Goal: Transaction & Acquisition: Purchase product/service

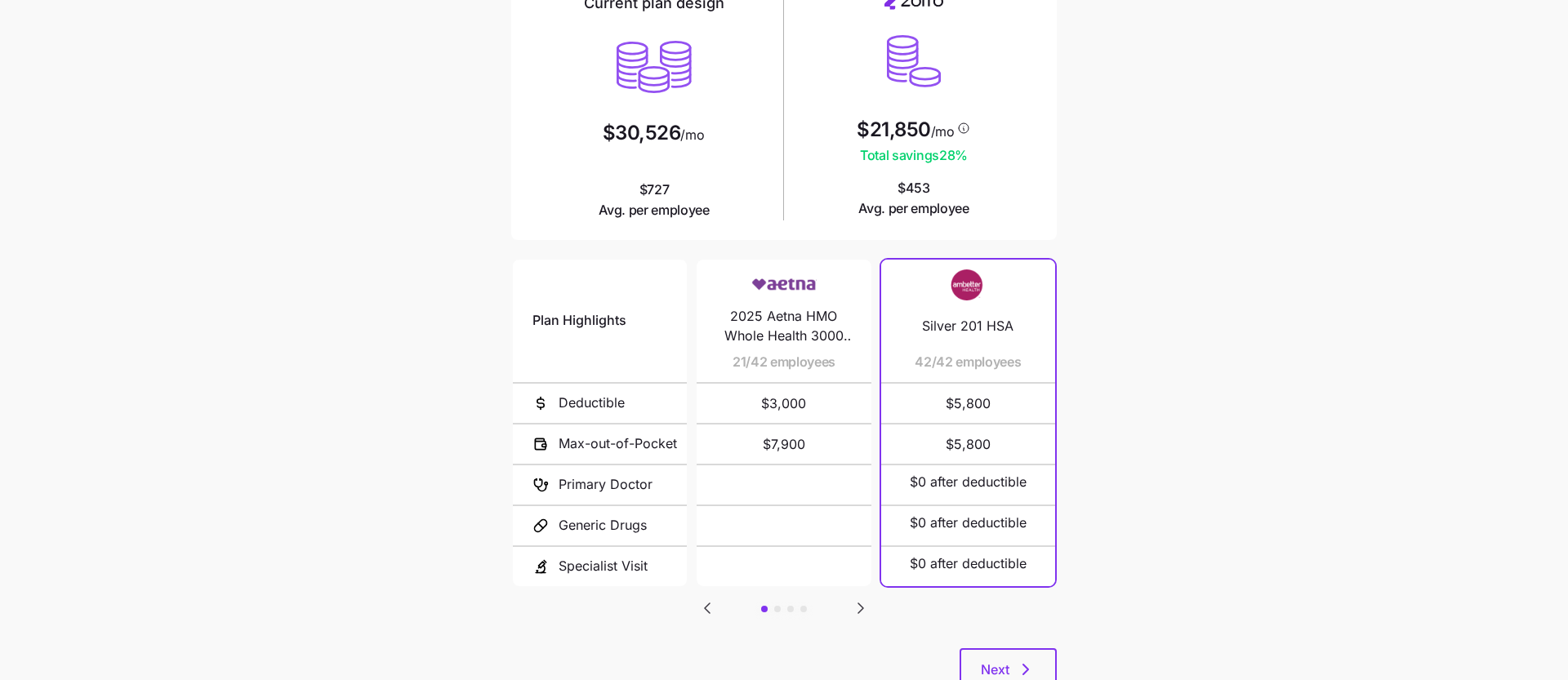
scroll to position [211, 0]
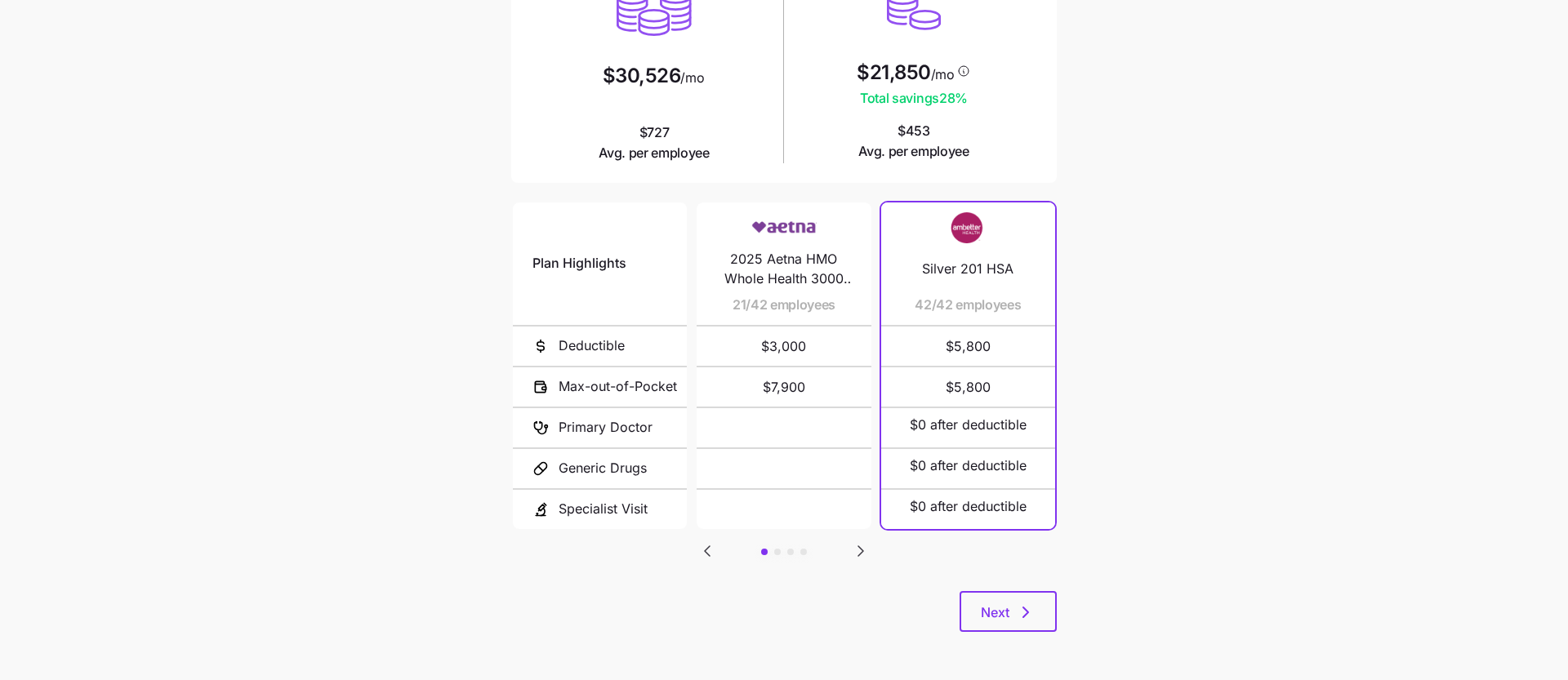
click at [859, 548] on icon "Go to next slide" at bounding box center [860, 552] width 5 height 10
click at [708, 551] on icon "Go to previous slide" at bounding box center [707, 552] width 5 height 10
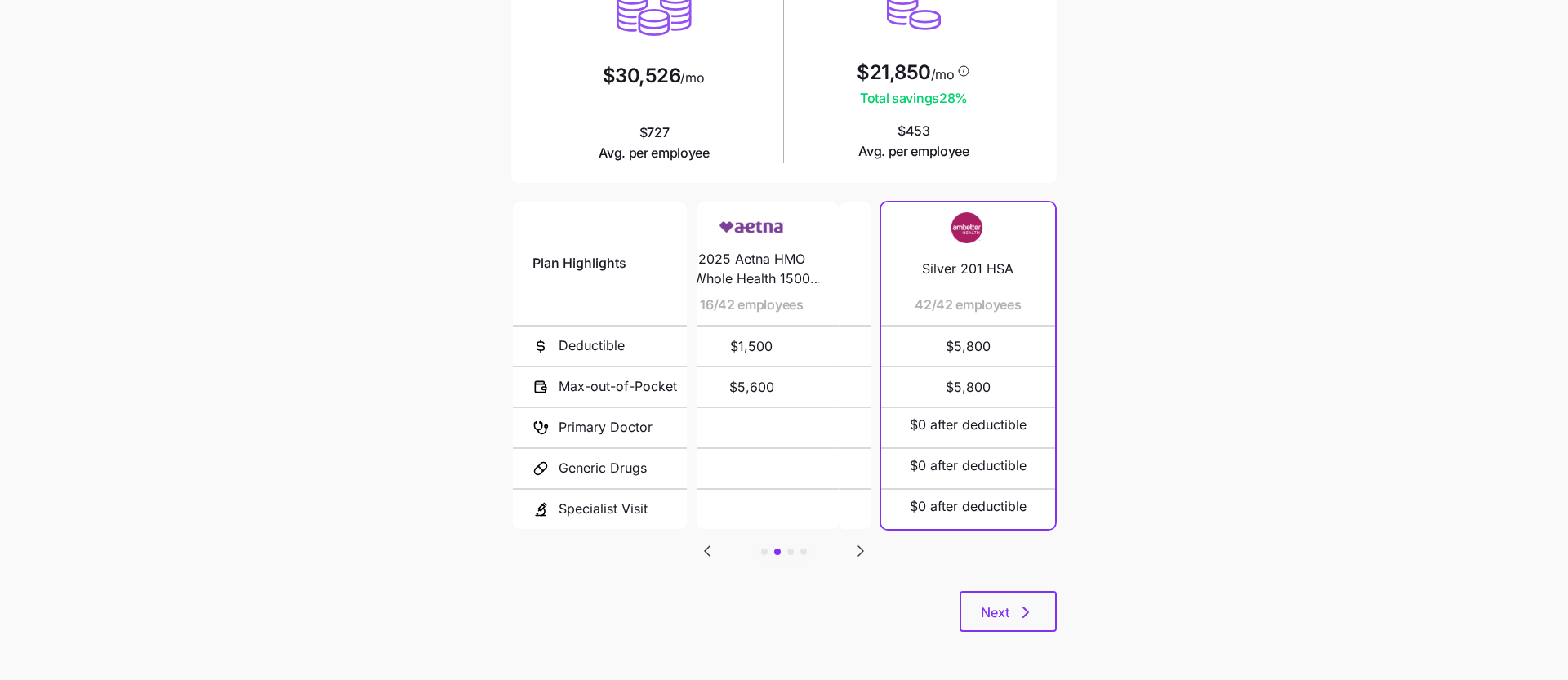
click at [708, 551] on icon "Go to previous slide" at bounding box center [707, 552] width 5 height 10
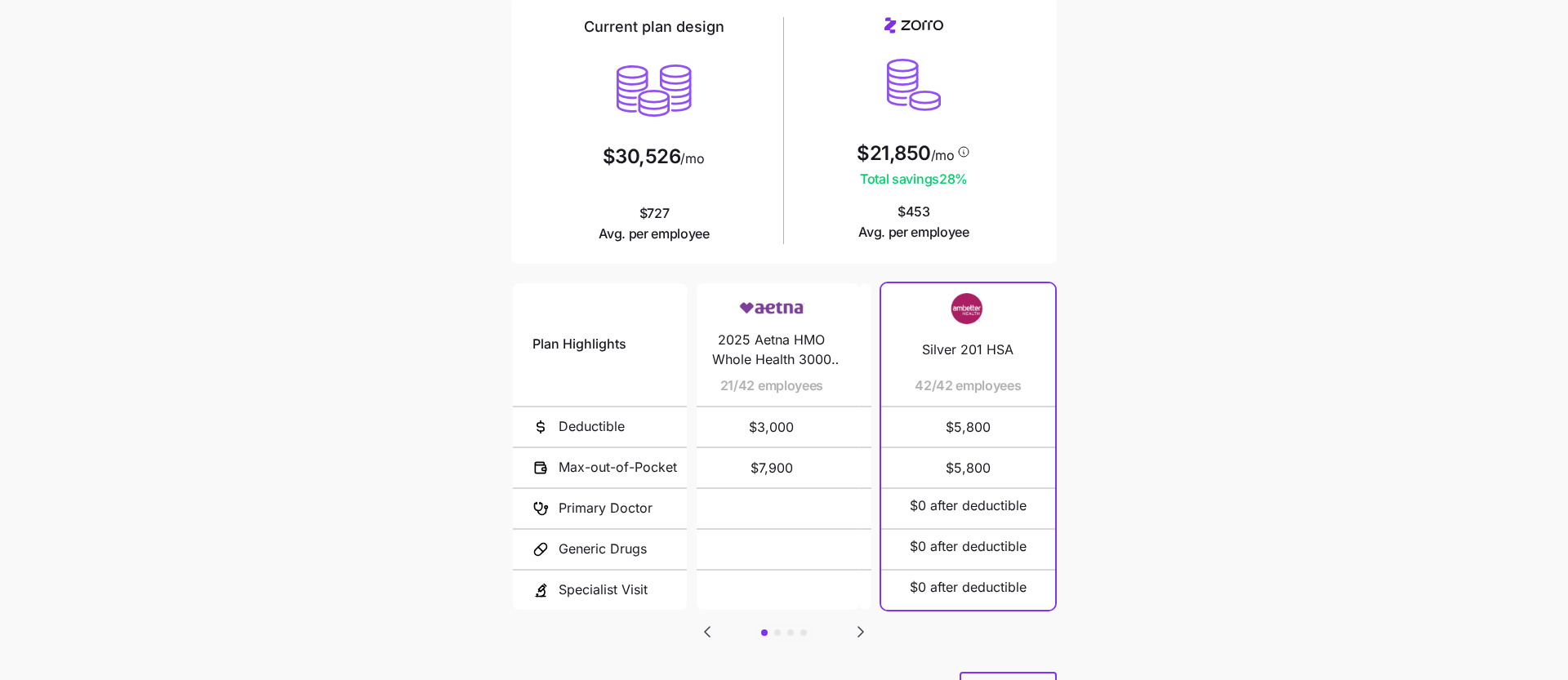
scroll to position [0, 0]
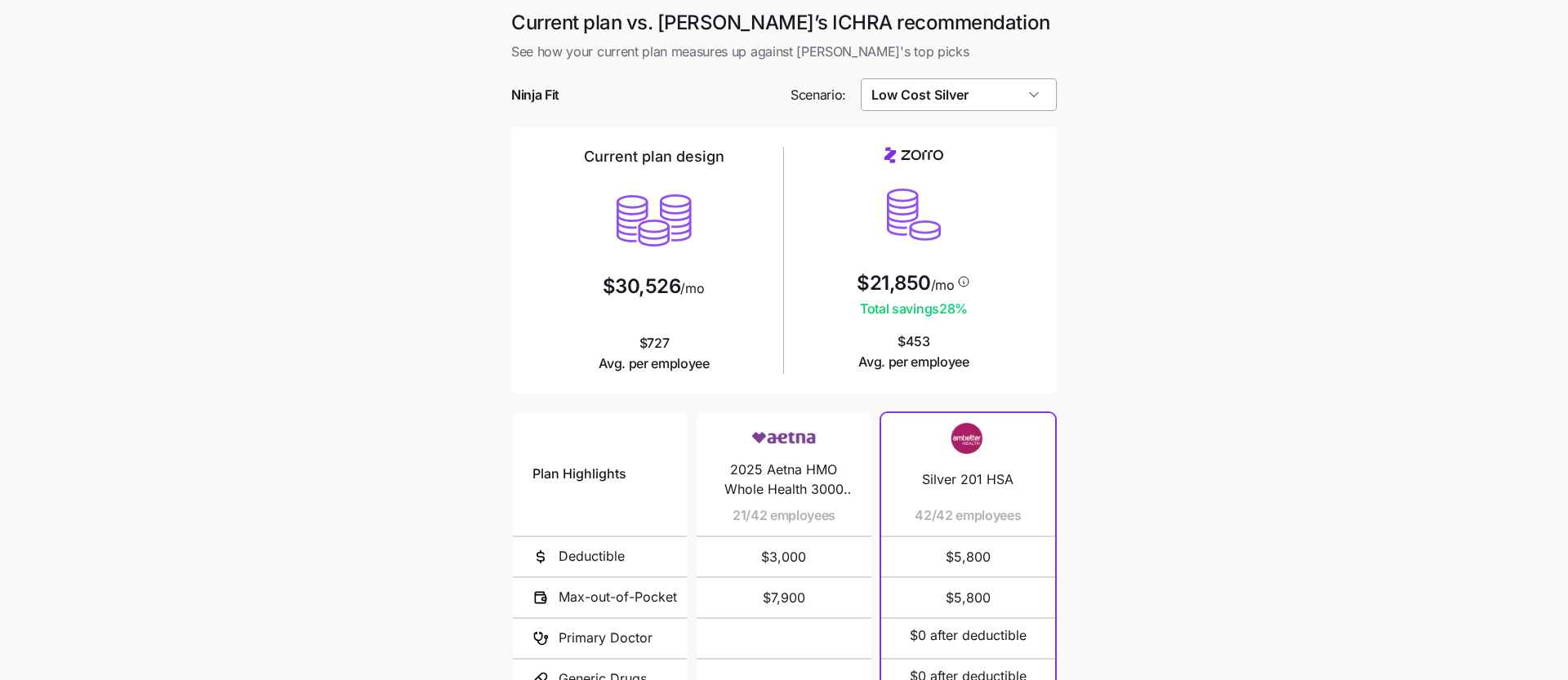
click at [1035, 102] on input "Low Cost Silver" at bounding box center [959, 94] width 196 height 33
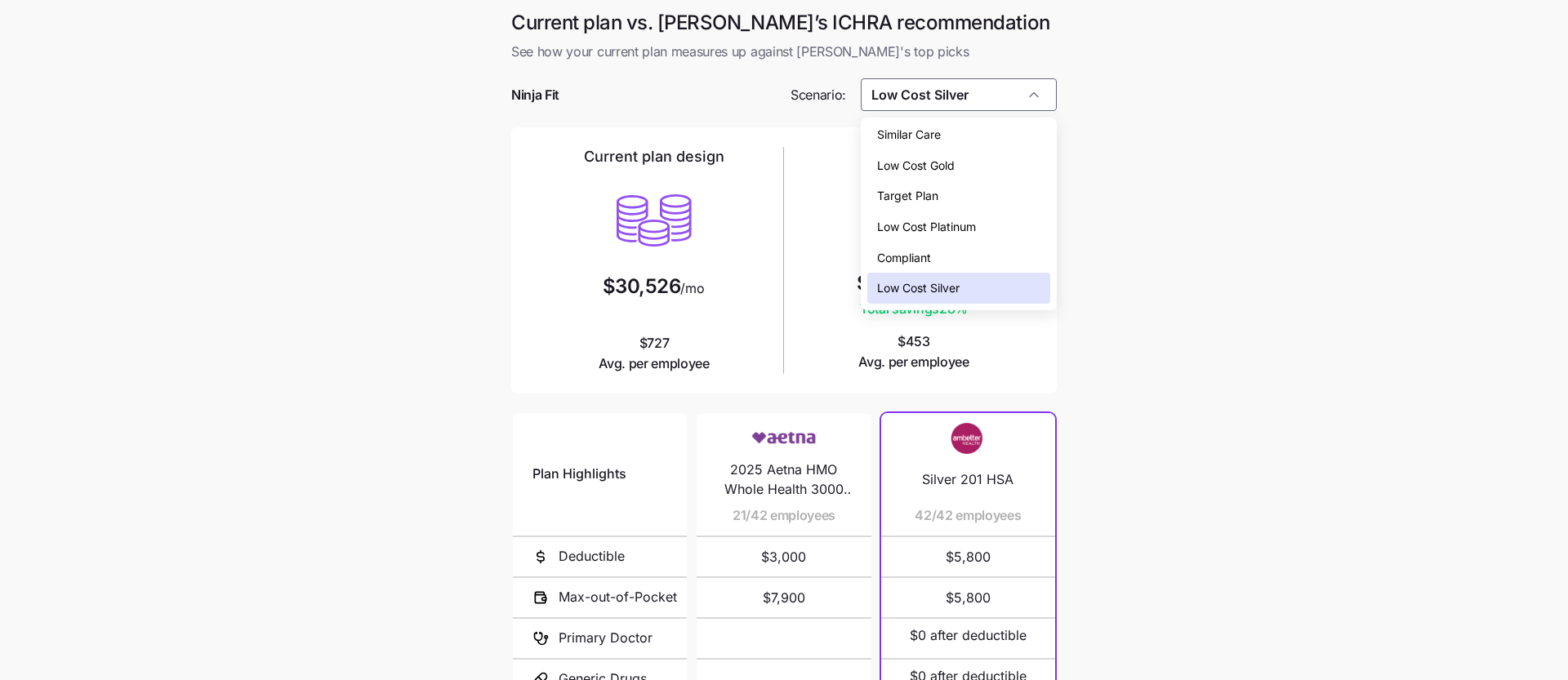
click at [1009, 284] on div "Low Cost Silver" at bounding box center [959, 288] width 184 height 31
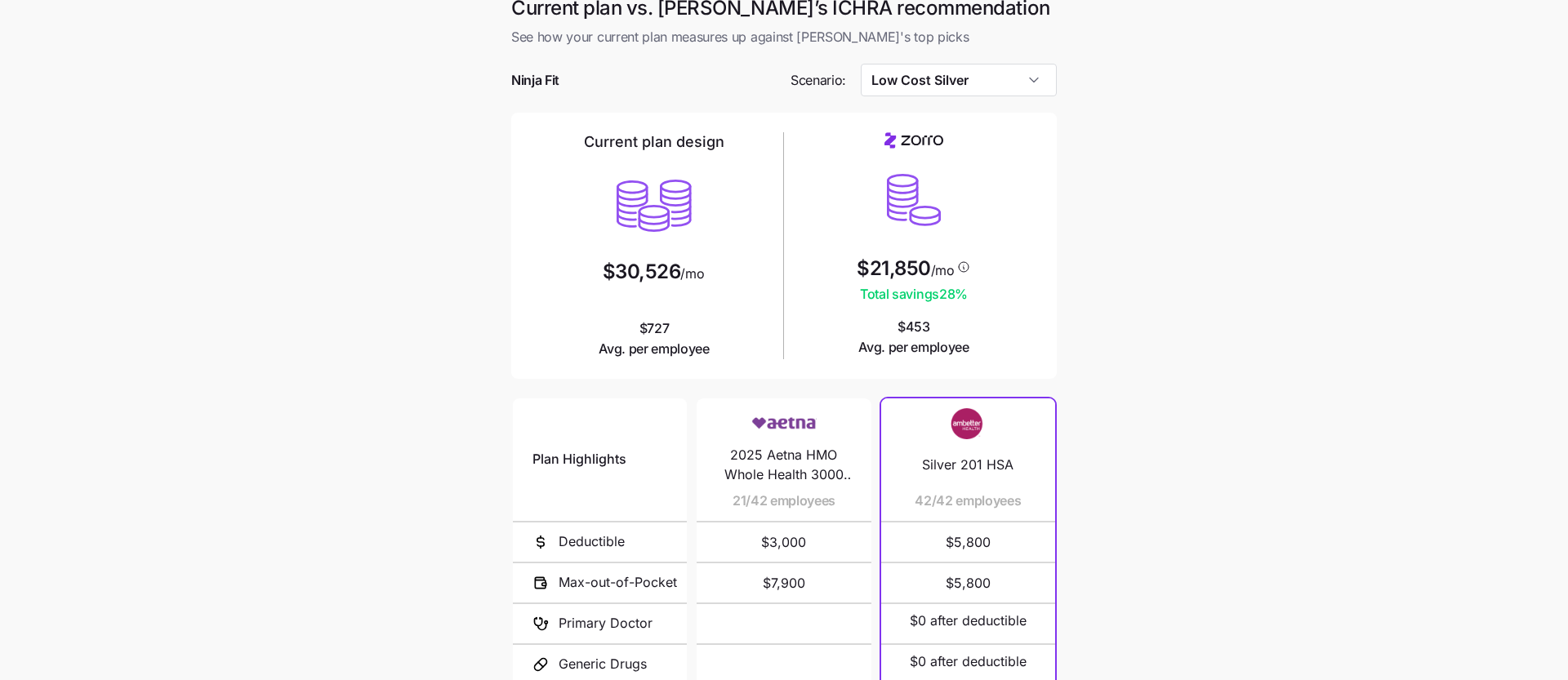
scroll to position [17, 0]
click at [984, 95] on div at bounding box center [784, 102] width 546 height 16
click at [984, 78] on input "Low Cost Silver" at bounding box center [959, 77] width 196 height 33
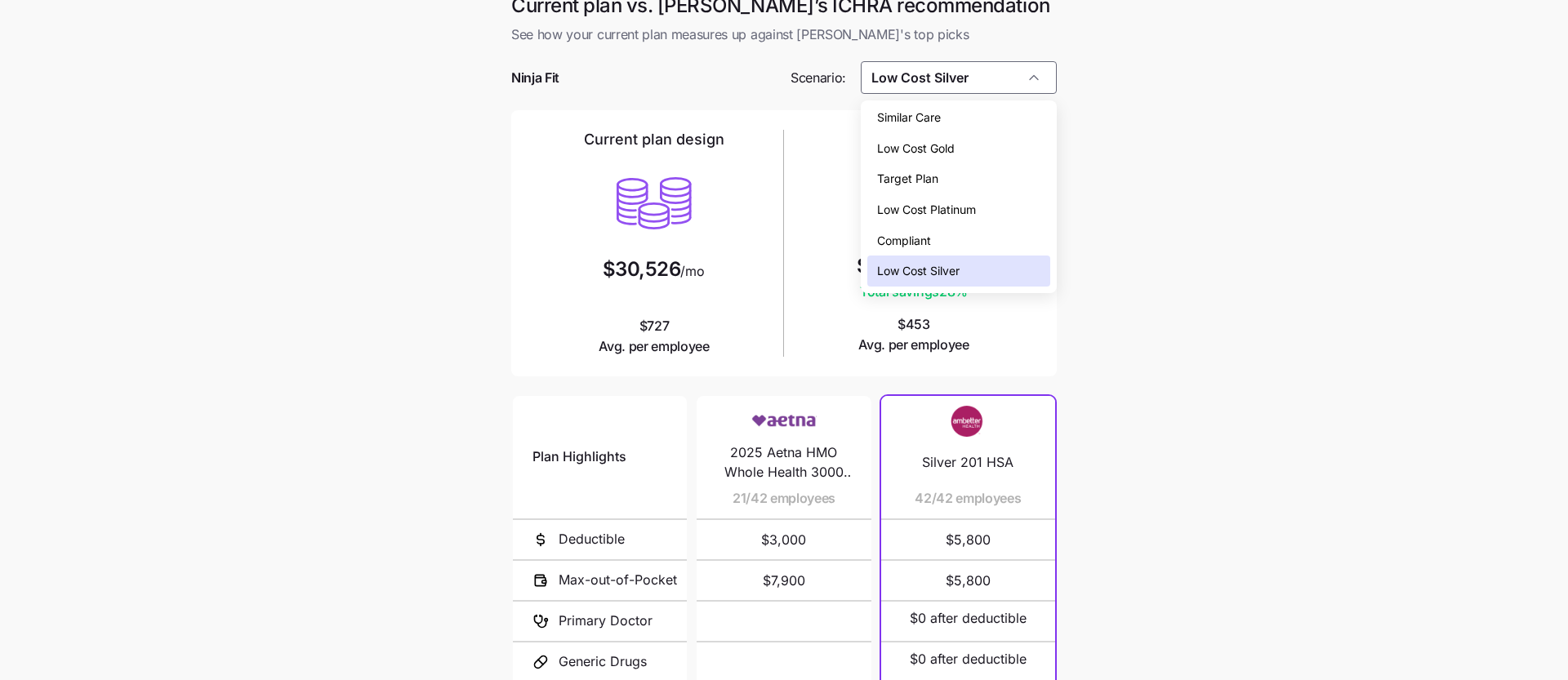
click at [1003, 150] on div "Low Cost Gold" at bounding box center [959, 149] width 184 height 31
type input "Low Cost Gold"
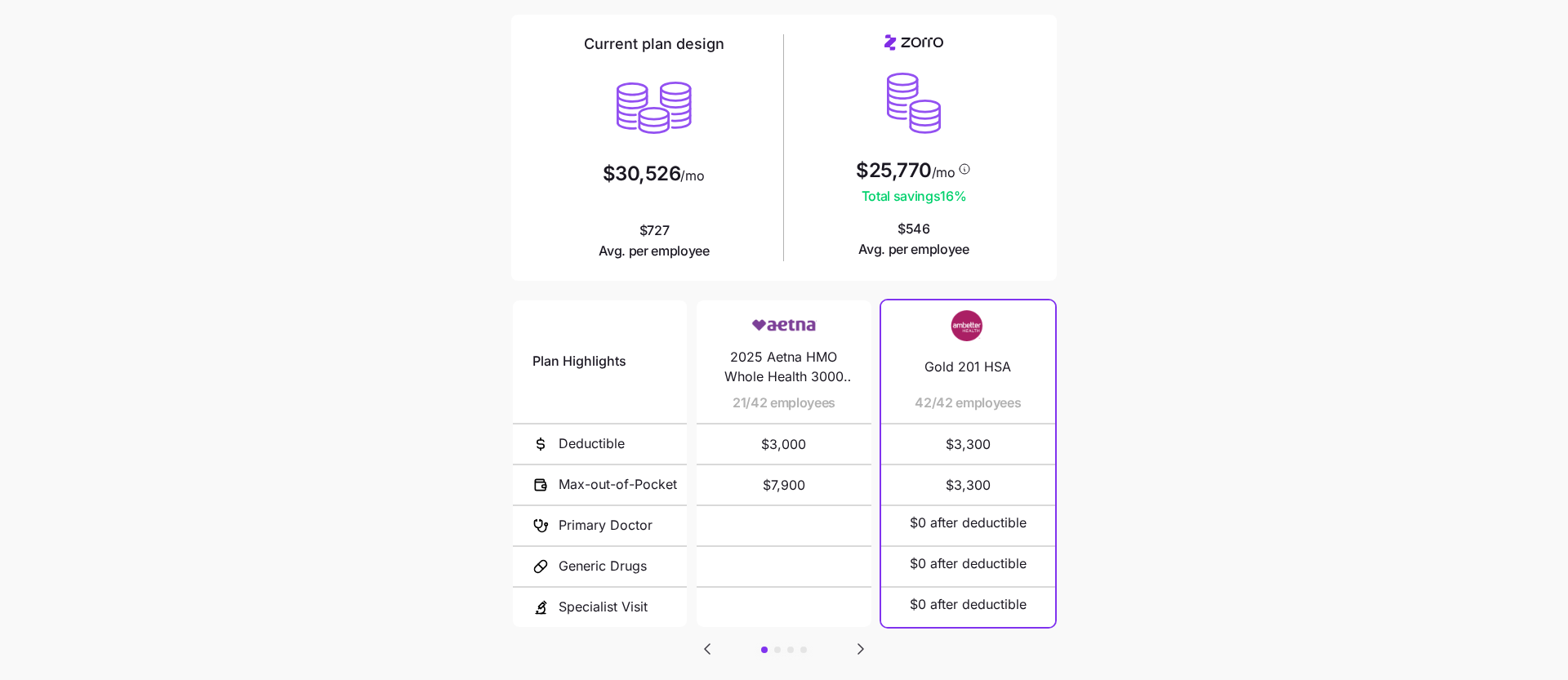
scroll to position [194, 0]
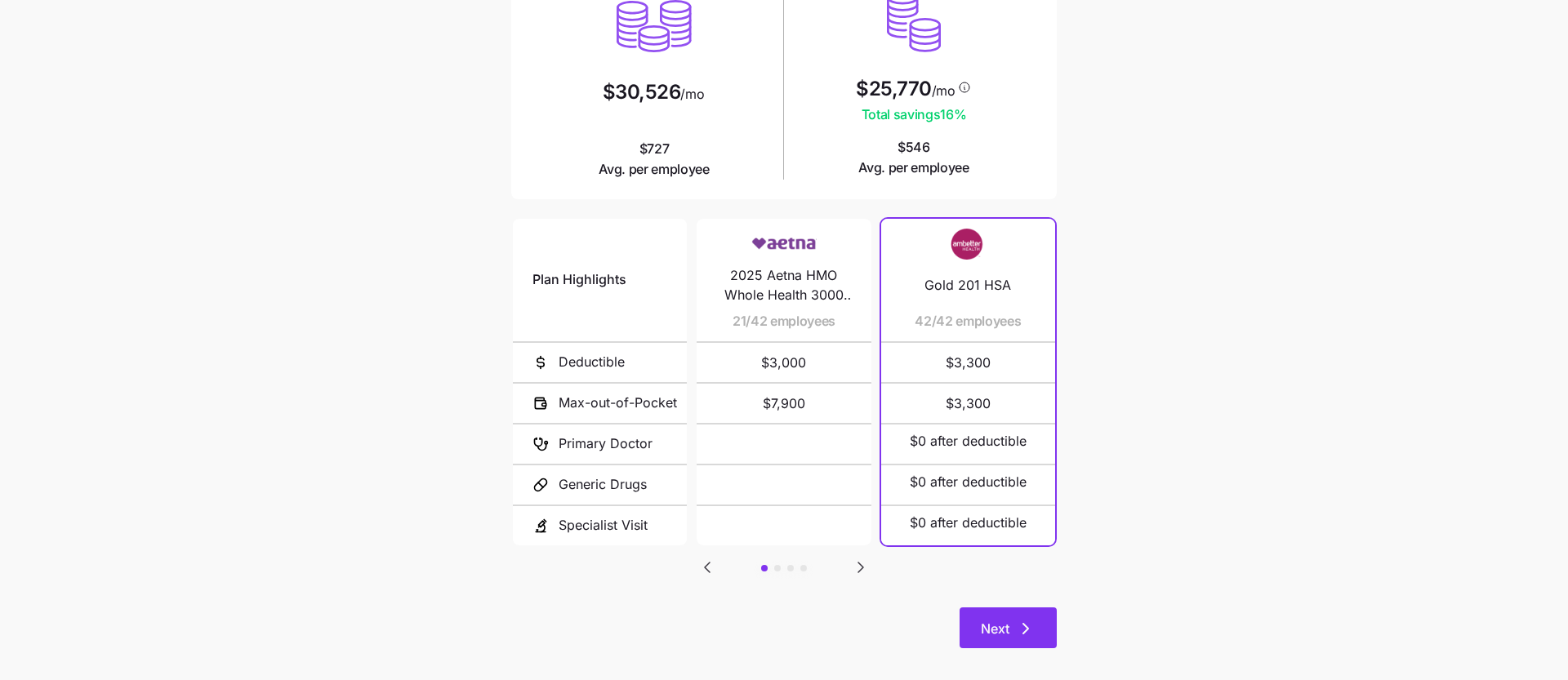
click at [1005, 617] on button "Next" at bounding box center [1008, 628] width 97 height 41
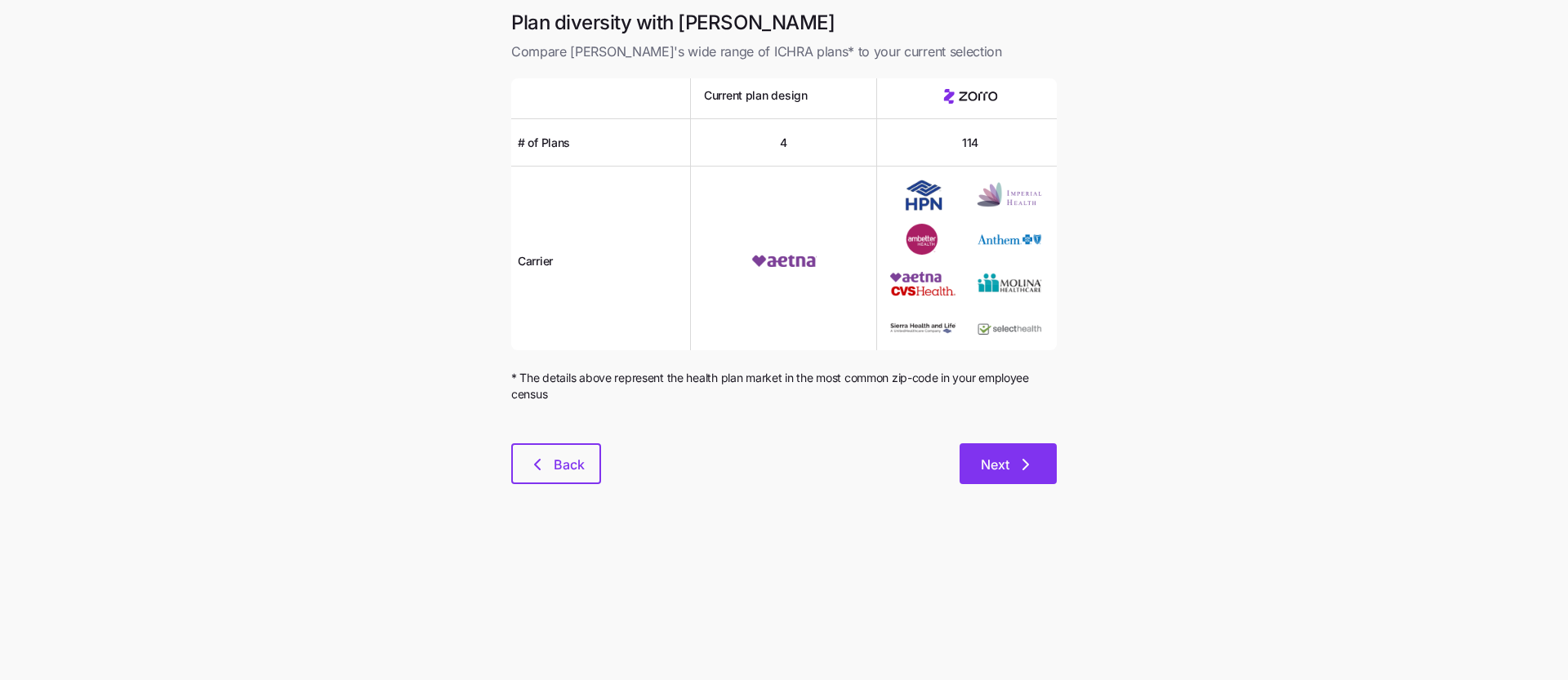
click at [985, 472] on span "Next" at bounding box center [995, 464] width 29 height 19
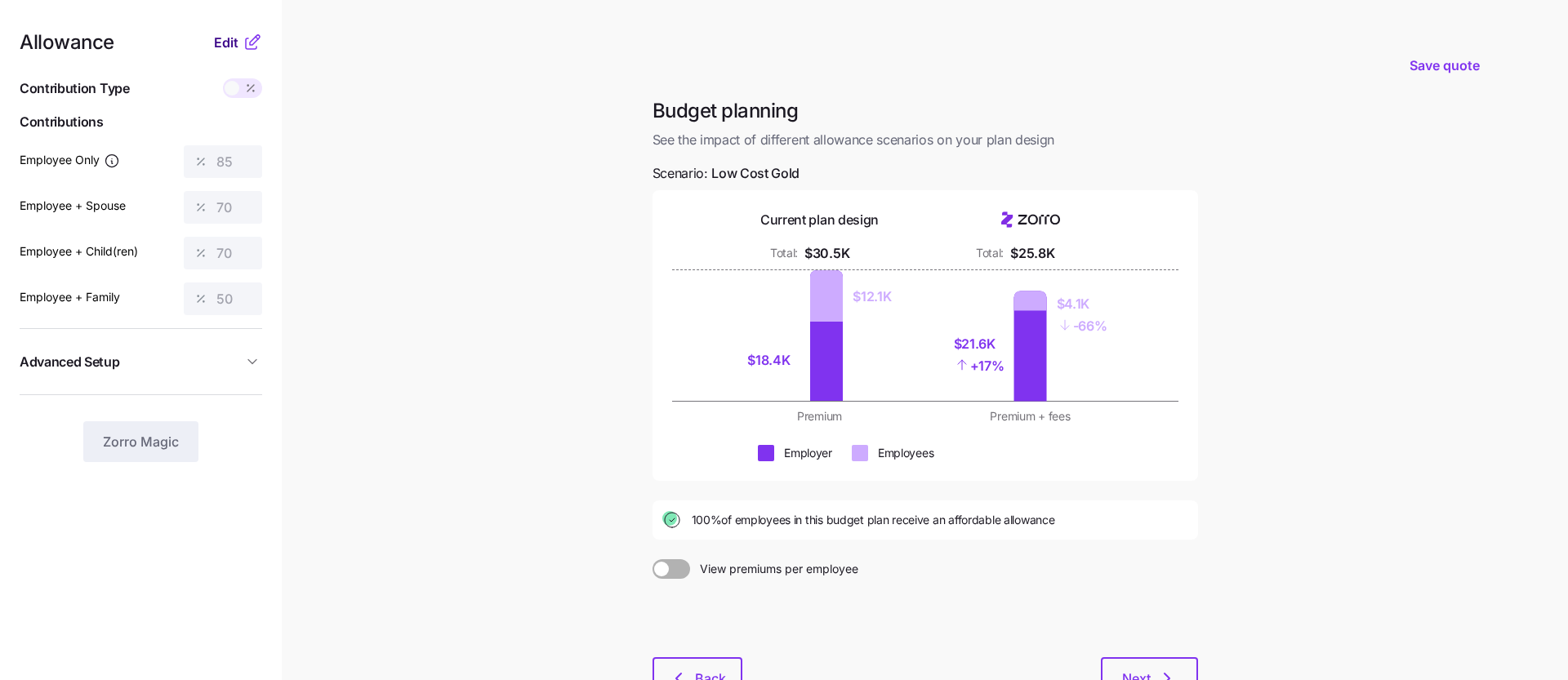
click at [224, 45] on span "Edit" at bounding box center [226, 42] width 24 height 19
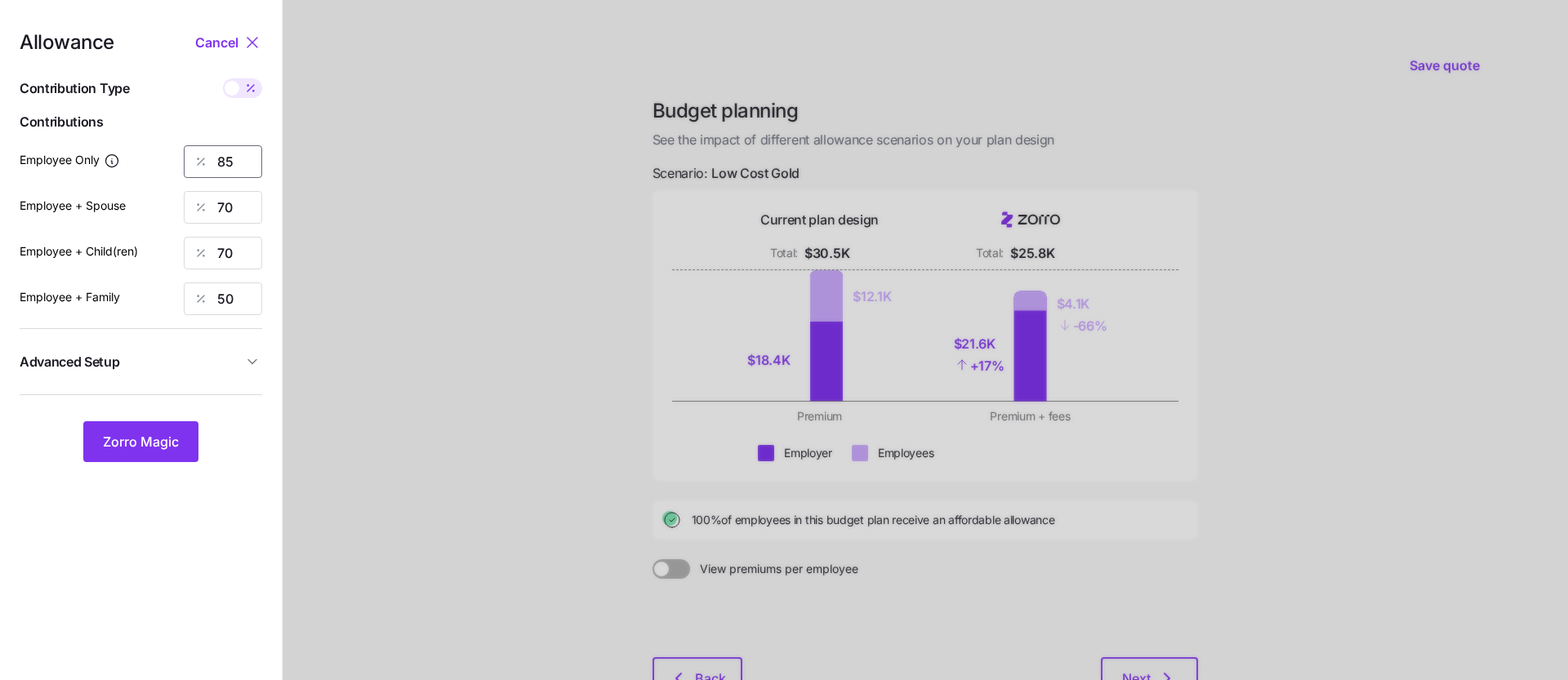
click at [245, 168] on input "85" at bounding box center [222, 161] width 78 height 33
click at [178, 171] on div "Employee Only 85" at bounding box center [140, 161] width 243 height 33
click at [219, 39] on span "Cancel" at bounding box center [217, 42] width 44 height 19
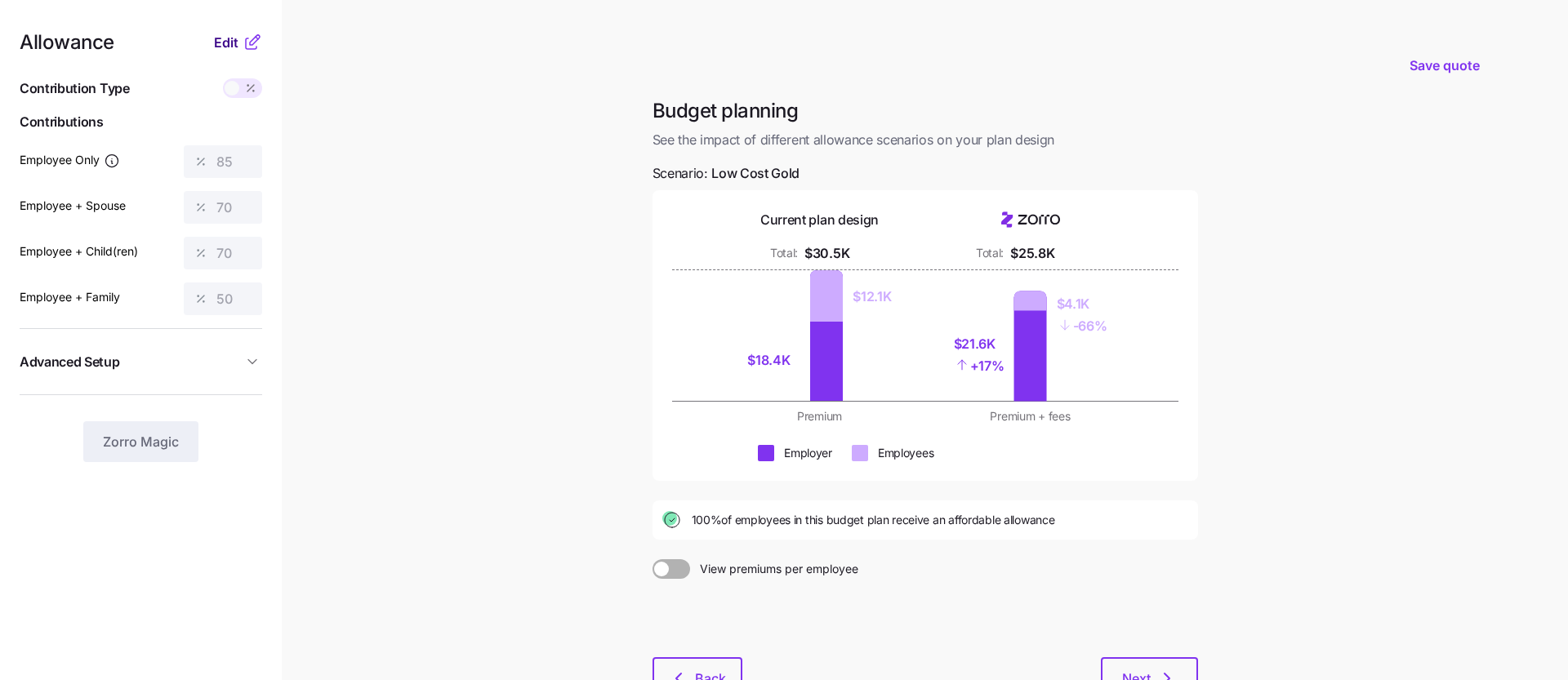
click at [230, 42] on span "Edit" at bounding box center [226, 42] width 24 height 19
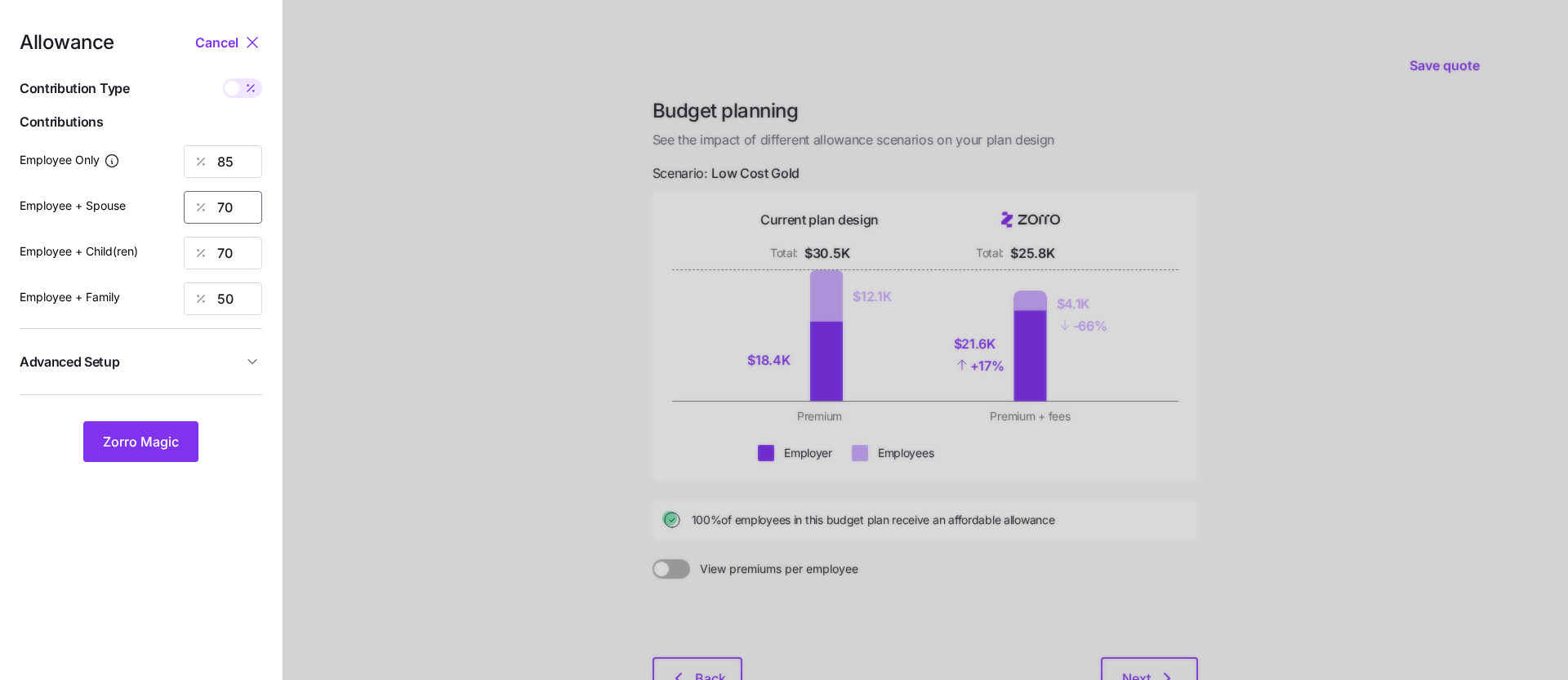
click at [251, 191] on input "70" at bounding box center [222, 207] width 78 height 33
type input "0"
click at [231, 247] on input "70" at bounding box center [222, 253] width 78 height 33
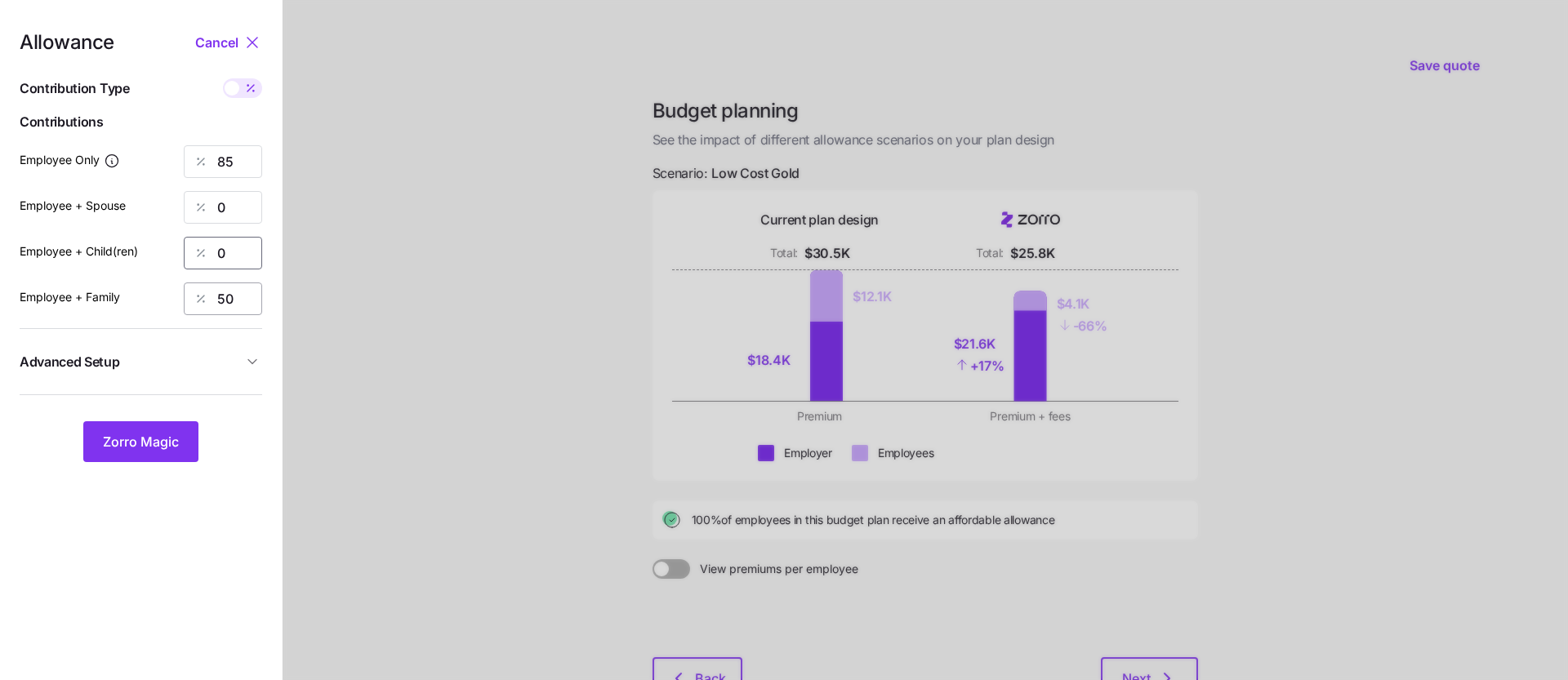
type input "0"
click at [225, 283] on input "50" at bounding box center [222, 299] width 78 height 33
type input "0"
click at [237, 165] on input "85" at bounding box center [222, 161] width 78 height 33
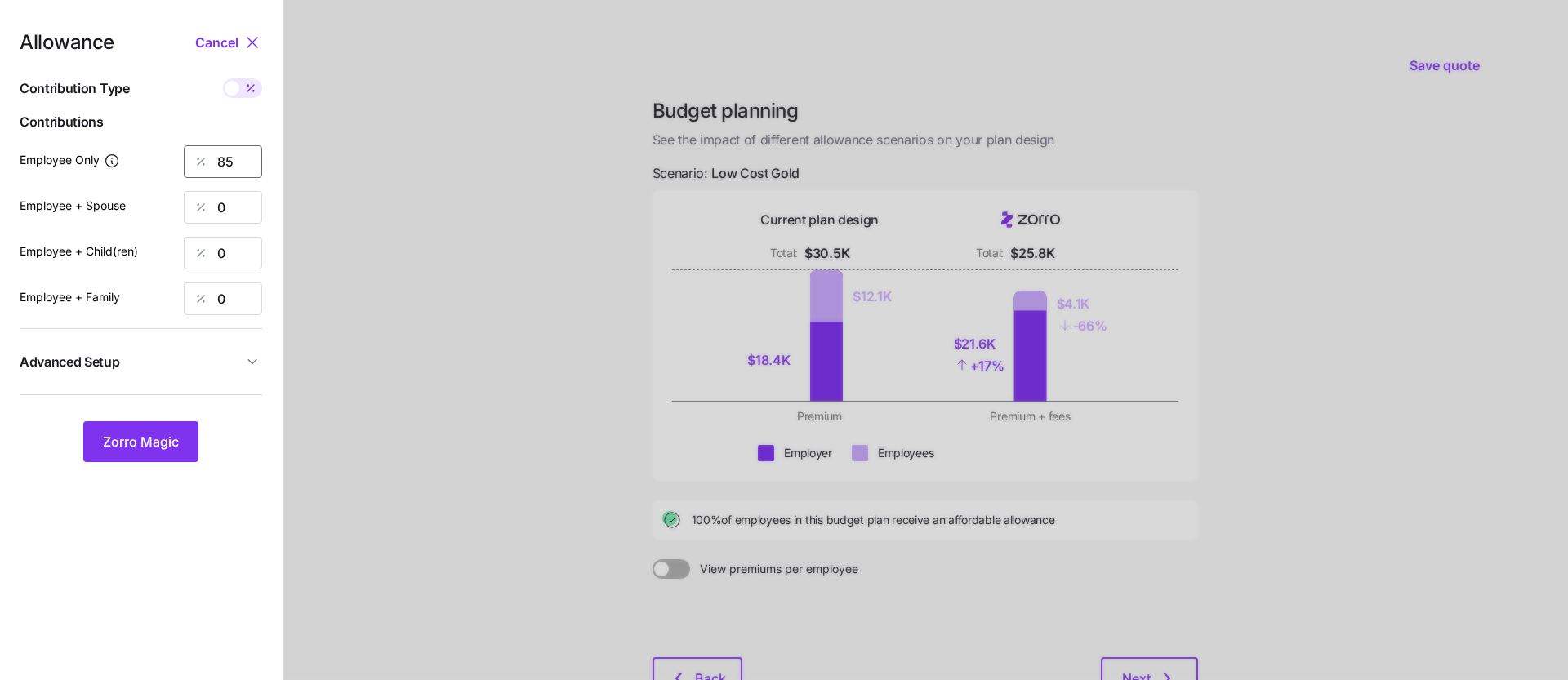
click at [237, 165] on input "85" at bounding box center [222, 161] width 78 height 33
type input "75"
click at [505, 136] on div at bounding box center [925, 401] width 1285 height 803
click at [144, 449] on span "Zorro Magic" at bounding box center [141, 442] width 76 height 19
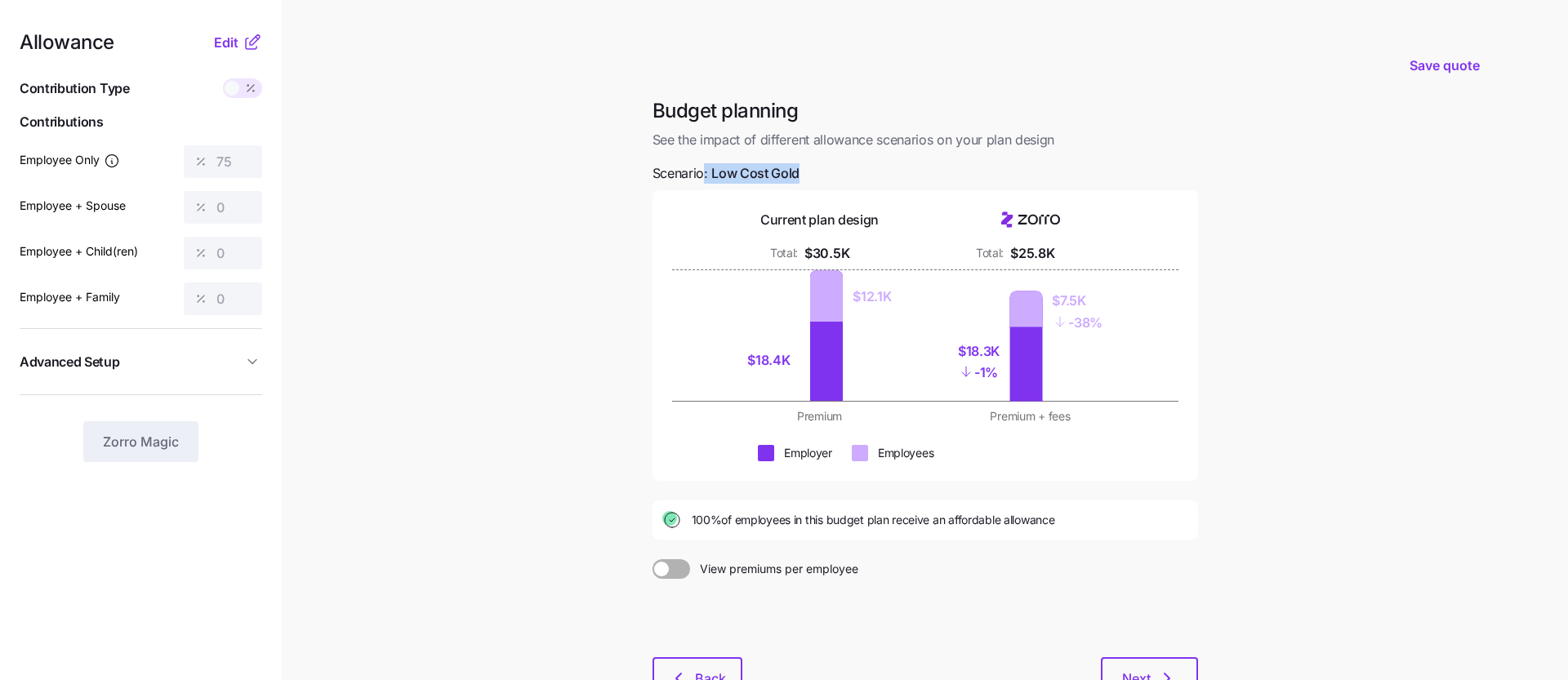
drag, startPoint x: 800, startPoint y: 170, endPoint x: 703, endPoint y: 170, distance: 97.0
click at [703, 170] on div "Budget planning See the impact of different allowance scenarios on your plan de…" at bounding box center [925, 408] width 572 height 620
click at [765, 167] on span "Low Cost Gold" at bounding box center [755, 174] width 88 height 20
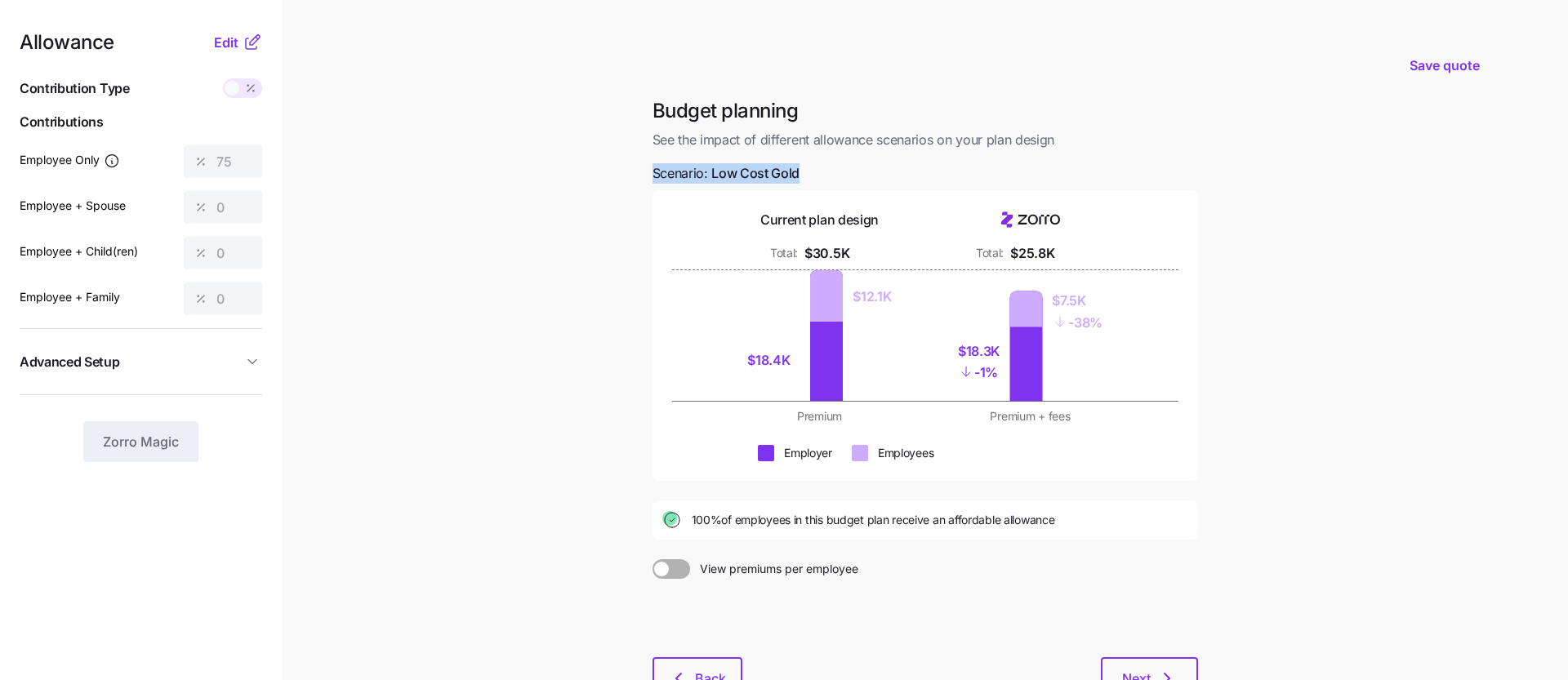
click at [765, 167] on span "Low Cost Gold" at bounding box center [755, 174] width 88 height 20
drag, startPoint x: 801, startPoint y: 171, endPoint x: 708, endPoint y: 171, distance: 93.0
click at [708, 171] on div "Budget planning See the impact of different allowance scenarios on your plan de…" at bounding box center [925, 408] width 572 height 620
click at [814, 170] on div "Budget planning See the impact of different allowance scenarios on your plan de…" at bounding box center [925, 408] width 572 height 620
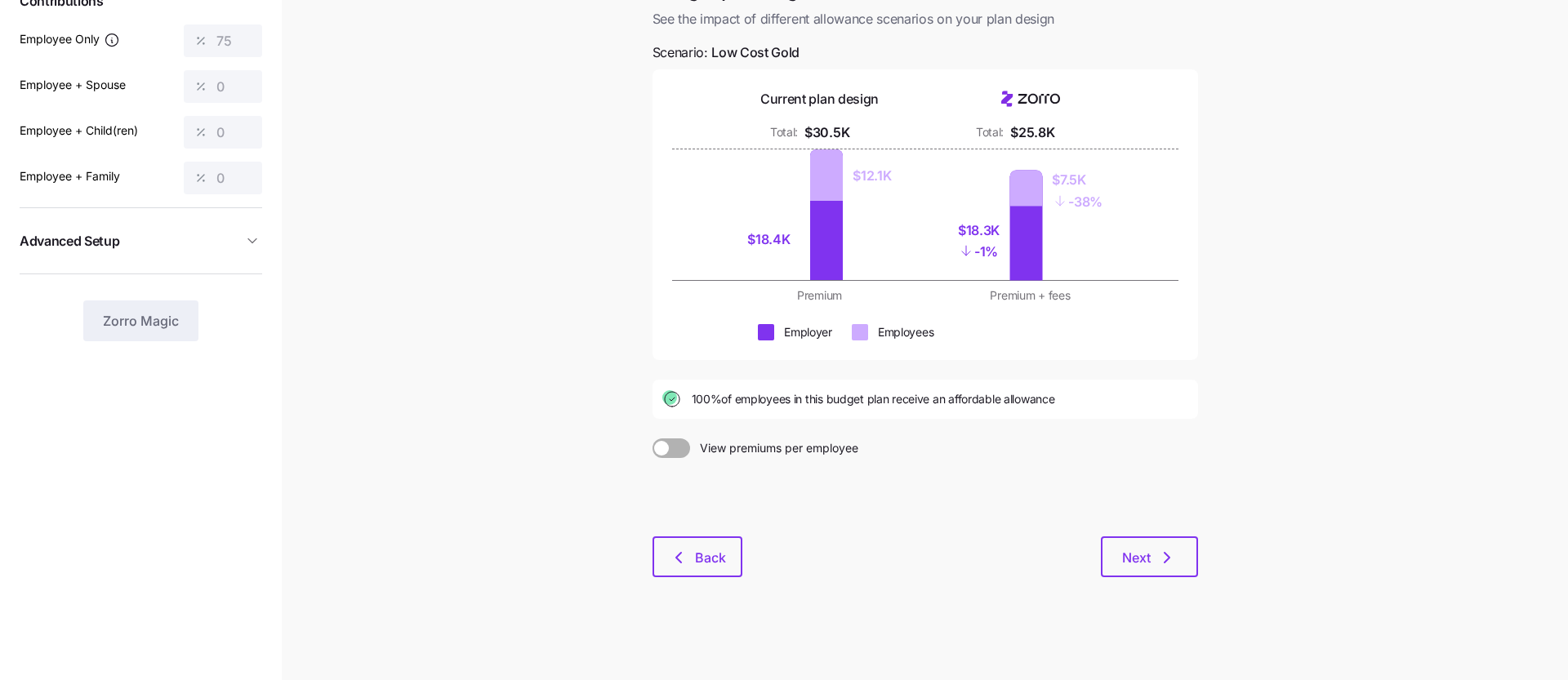
scroll to position [121, 0]
click at [693, 539] on button "Back" at bounding box center [697, 557] width 90 height 41
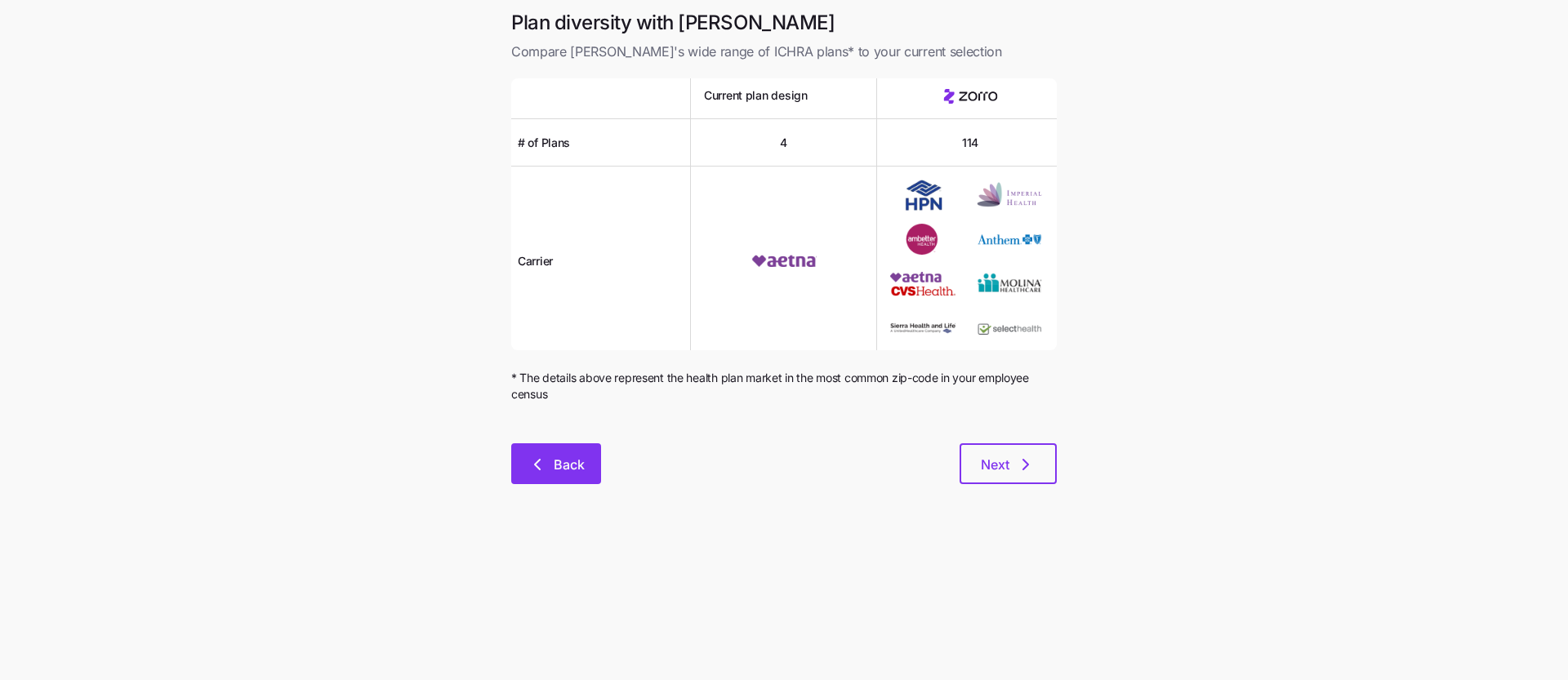
click at [557, 468] on span "Back" at bounding box center [568, 464] width 31 height 19
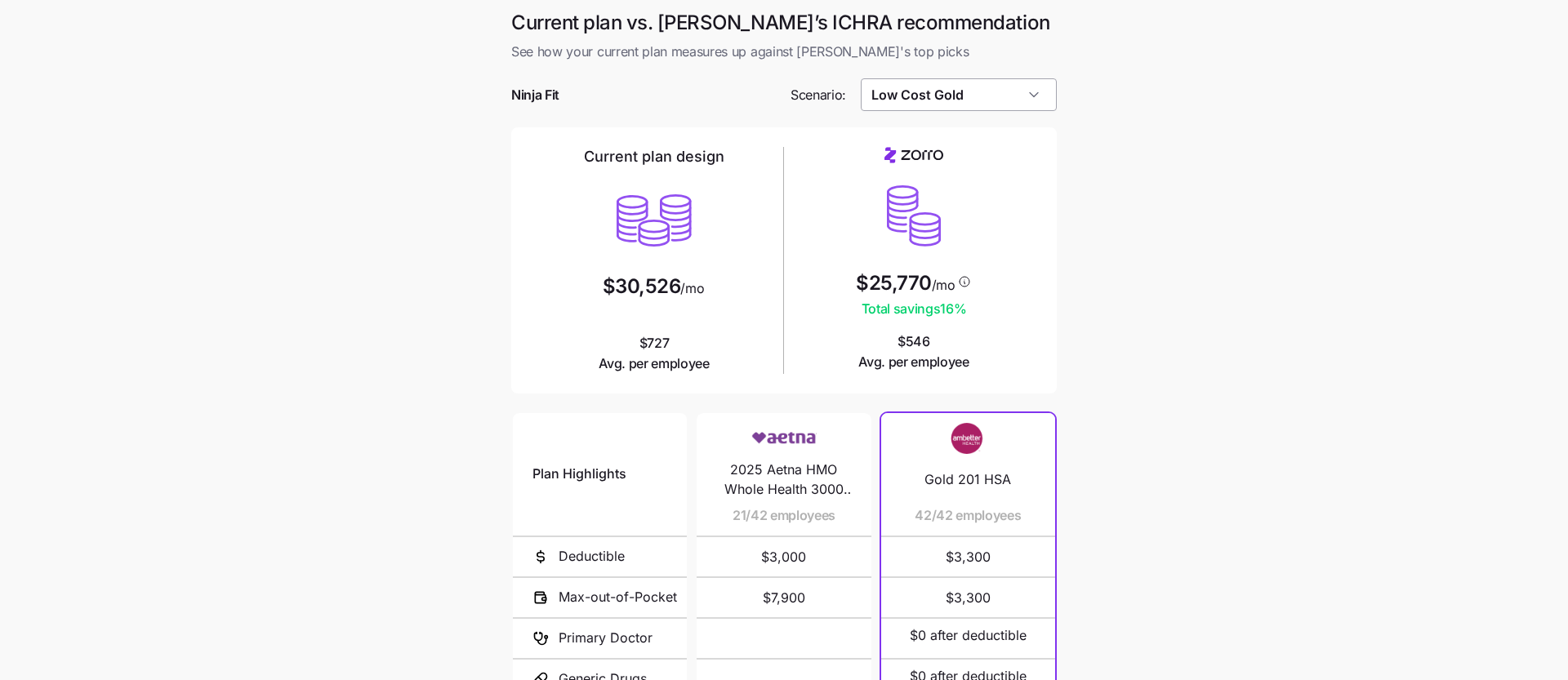
click at [946, 95] on input "Low Cost Gold" at bounding box center [959, 94] width 196 height 33
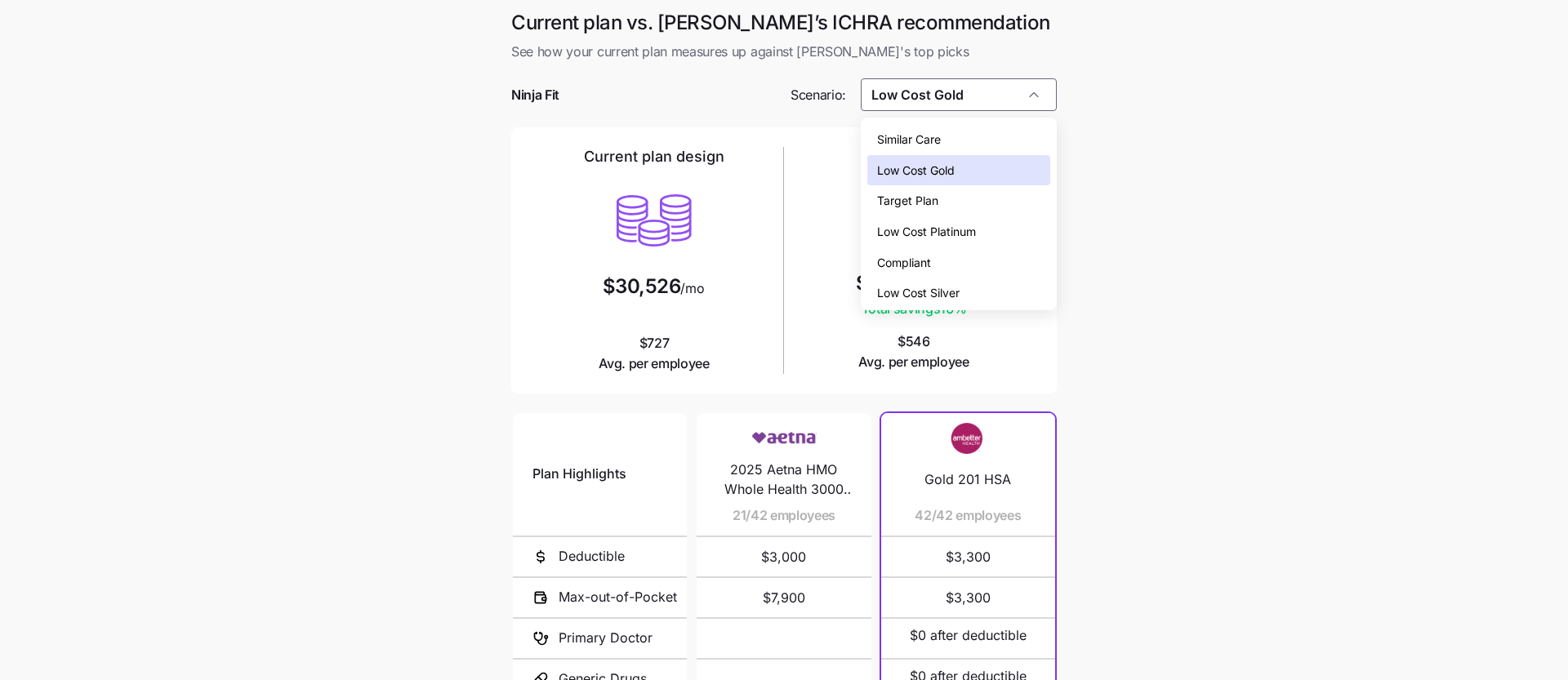
click at [975, 289] on div "Low Cost Silver" at bounding box center [959, 293] width 184 height 31
type input "Low Cost Silver"
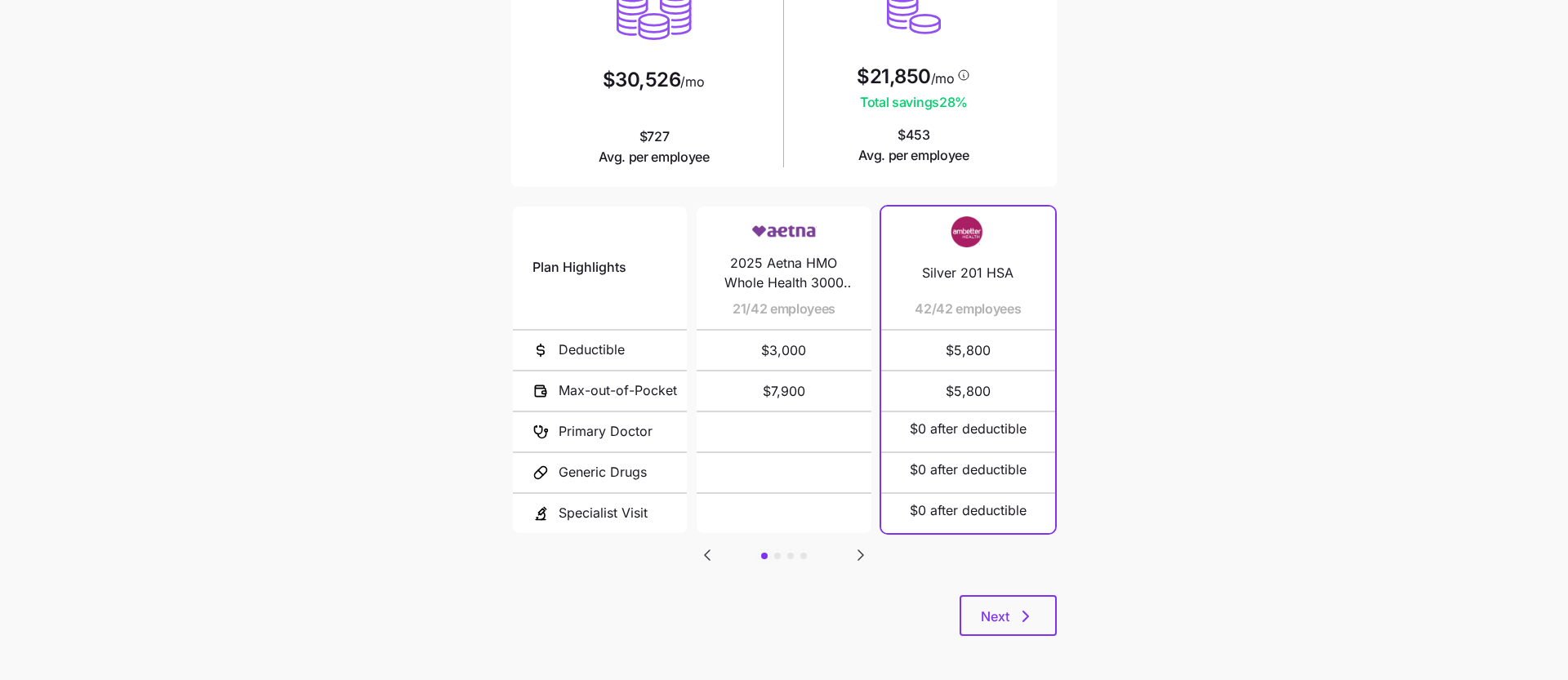
scroll to position [211, 0]
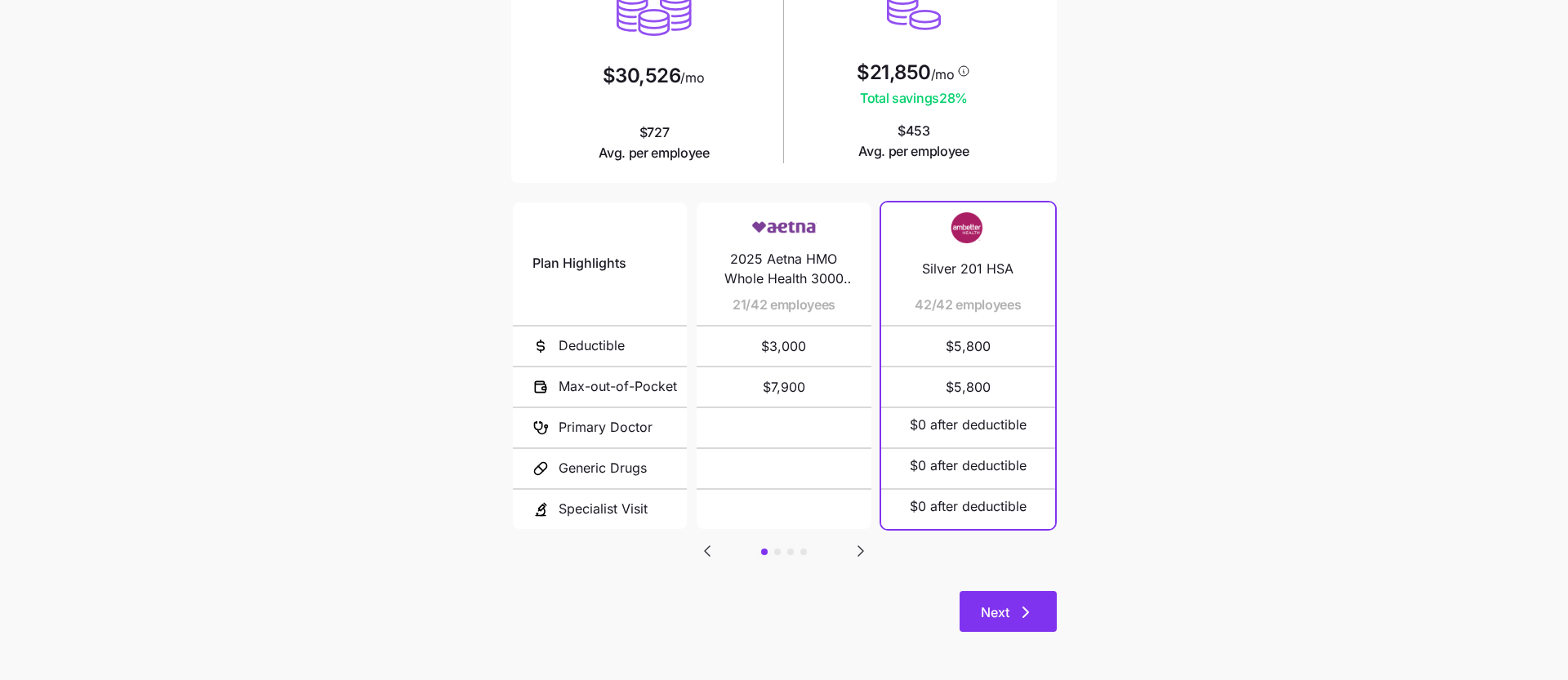
click at [993, 612] on span "Next" at bounding box center [995, 612] width 29 height 19
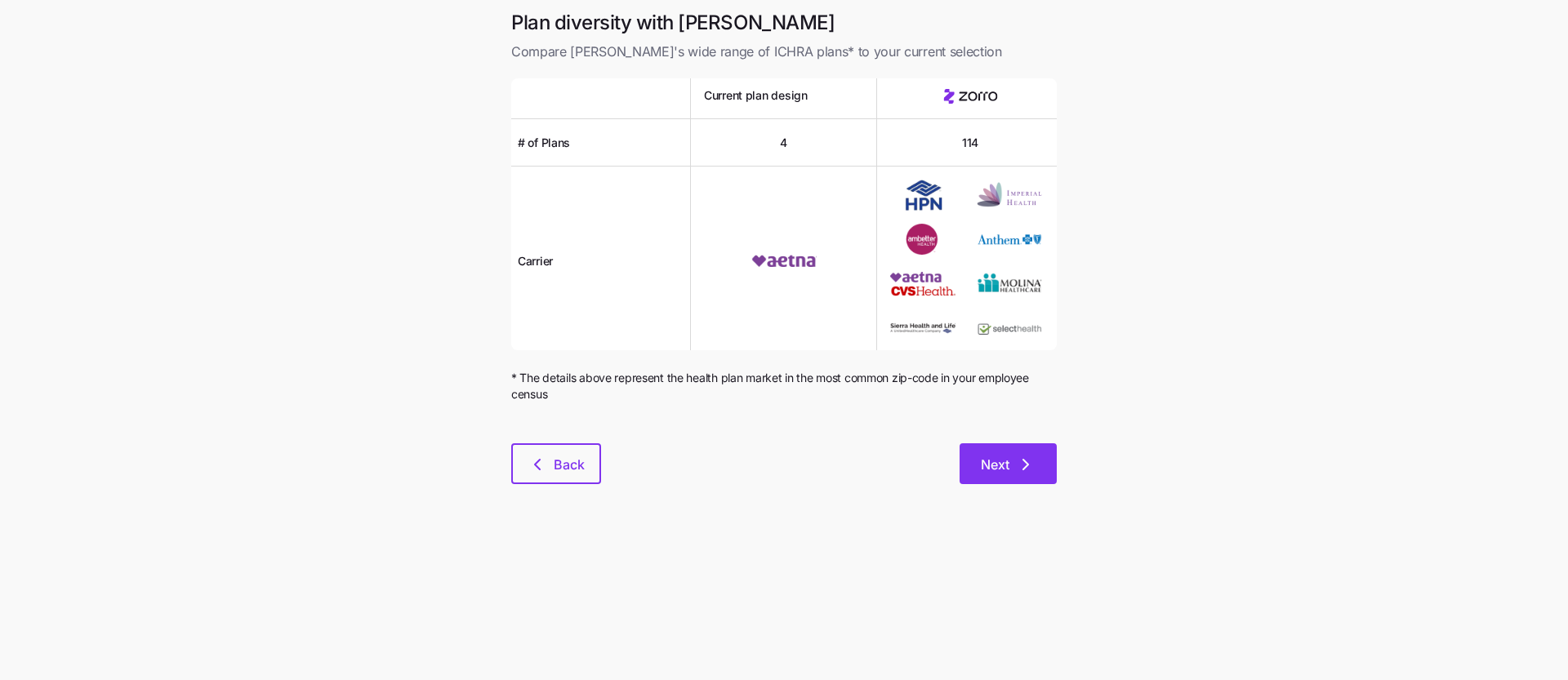
click at [990, 463] on span "Next" at bounding box center [995, 464] width 29 height 19
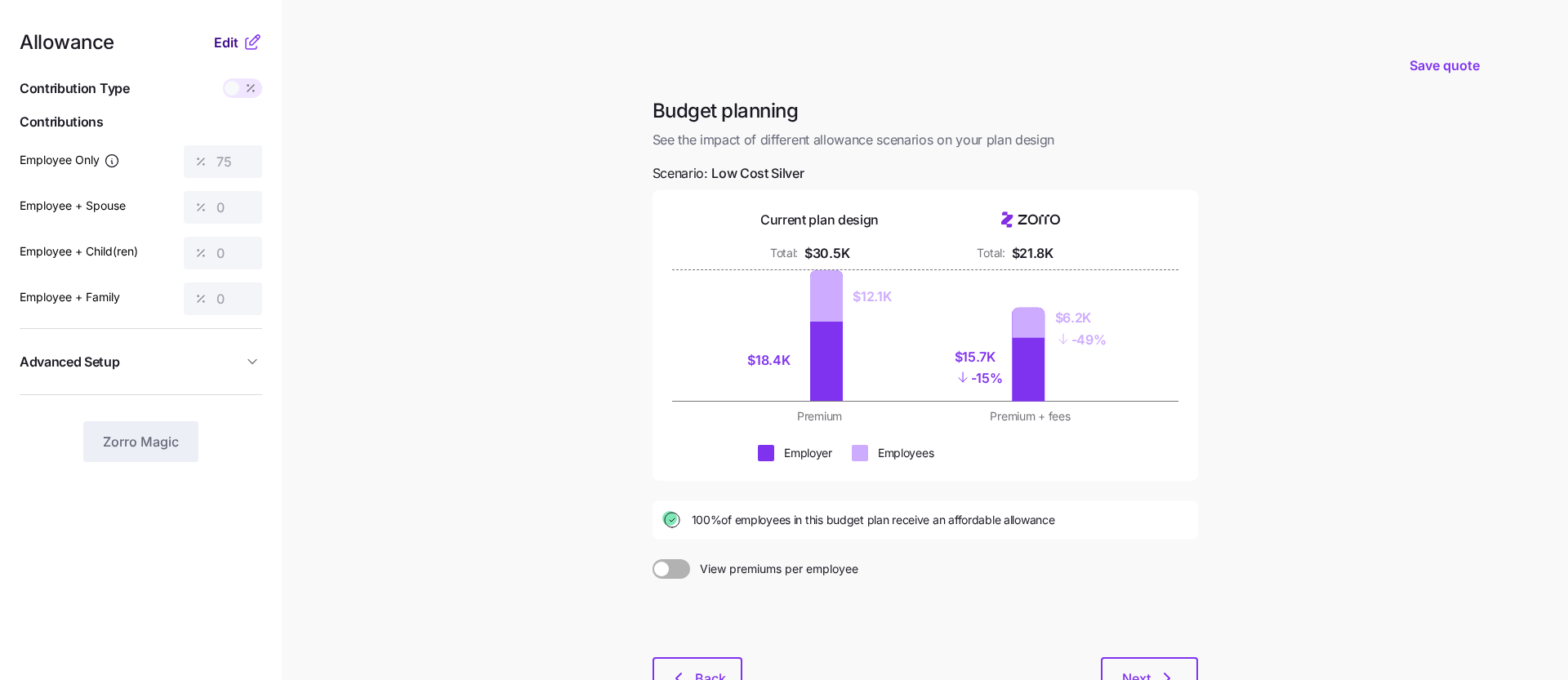
click at [220, 46] on span "Edit" at bounding box center [226, 42] width 24 height 19
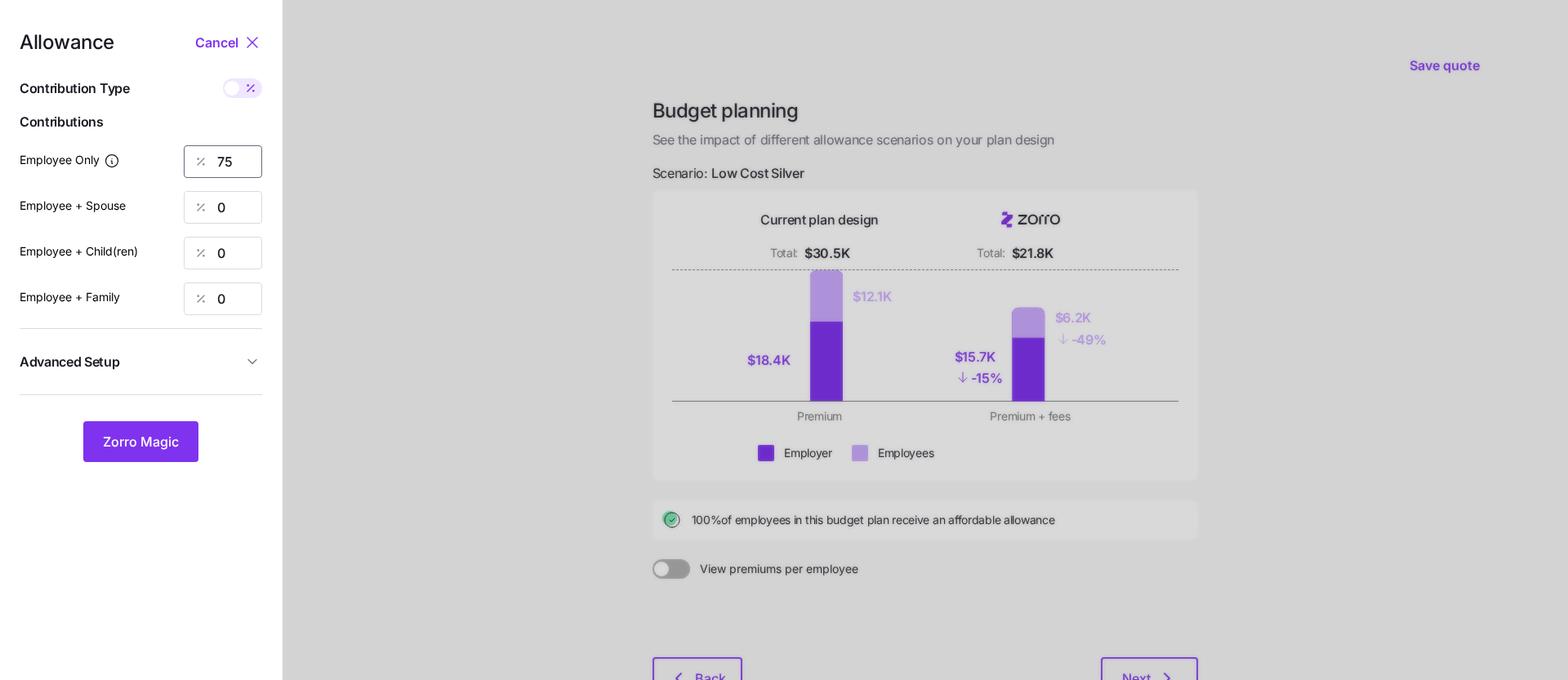
click at [243, 160] on input "75" at bounding box center [222, 161] width 78 height 33
type input "7"
type input "60"
click at [126, 452] on button "Zorro Magic" at bounding box center [140, 442] width 115 height 41
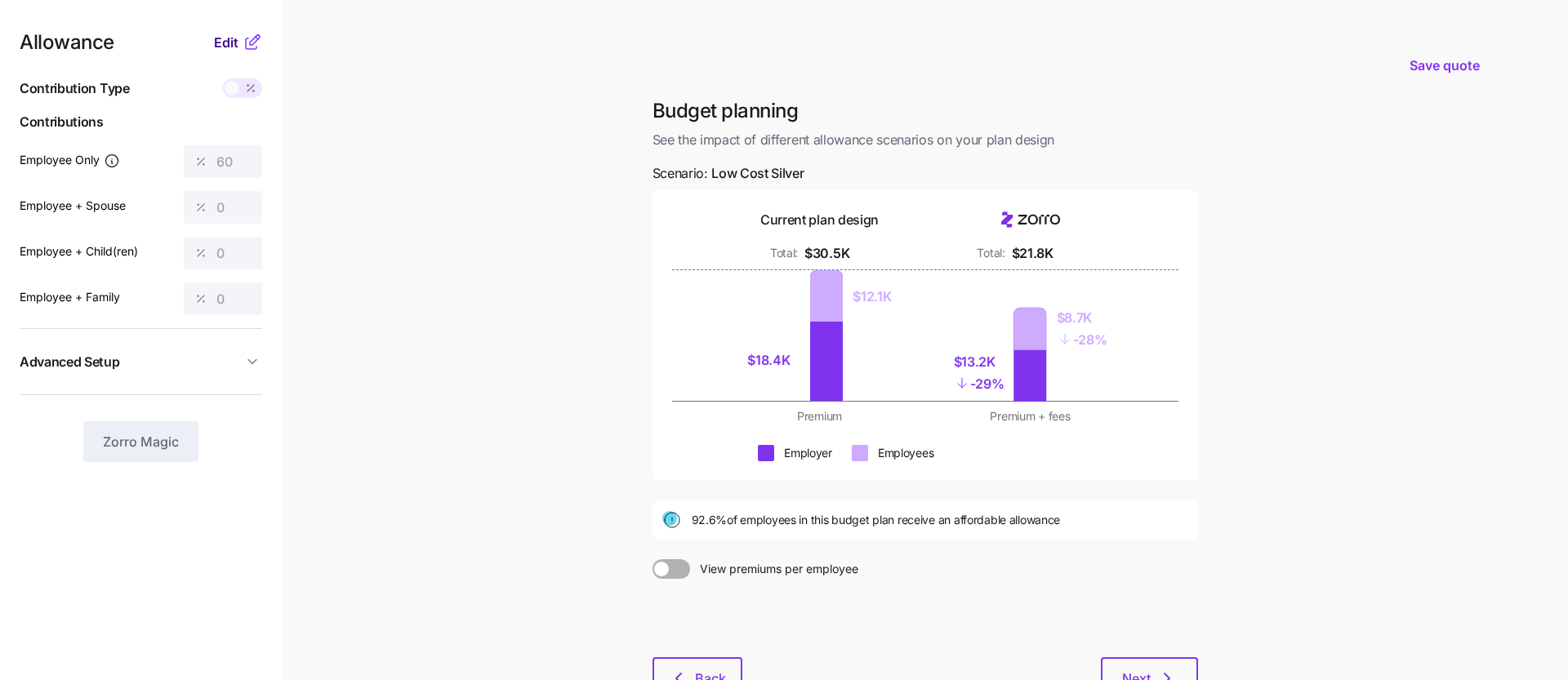
click at [227, 46] on span "Edit" at bounding box center [226, 42] width 24 height 19
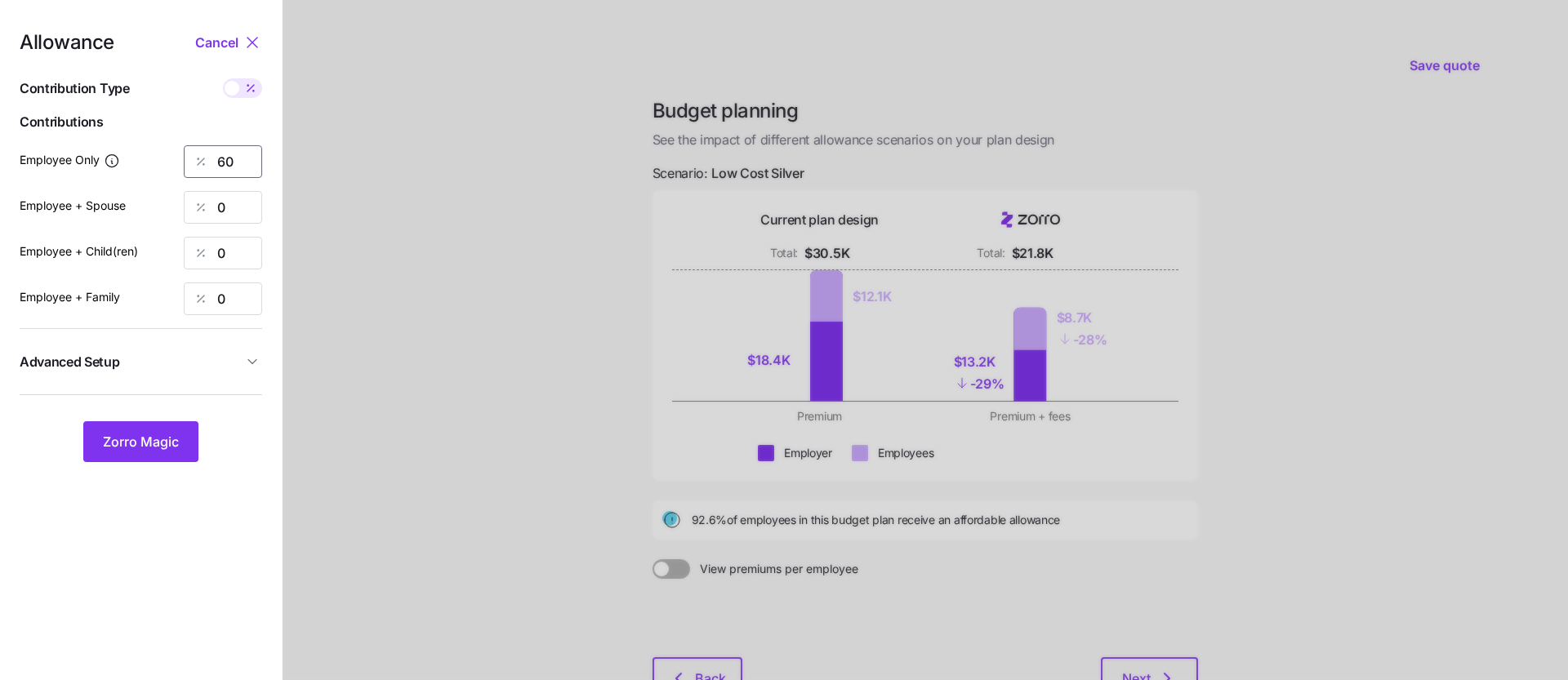
click at [240, 170] on input "60" at bounding box center [222, 161] width 78 height 33
click at [173, 442] on span "Zorro Magic" at bounding box center [141, 442] width 76 height 19
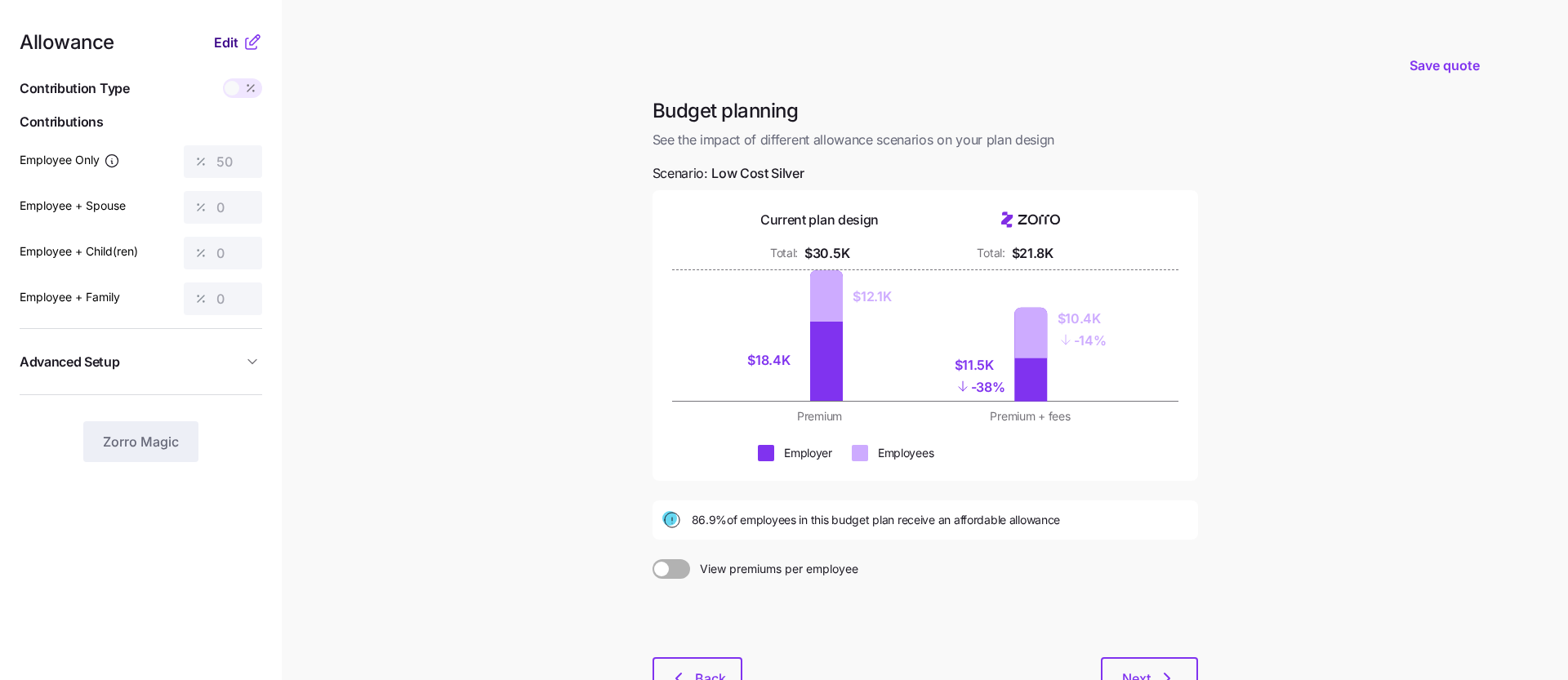
click at [222, 37] on span "Edit" at bounding box center [226, 42] width 24 height 19
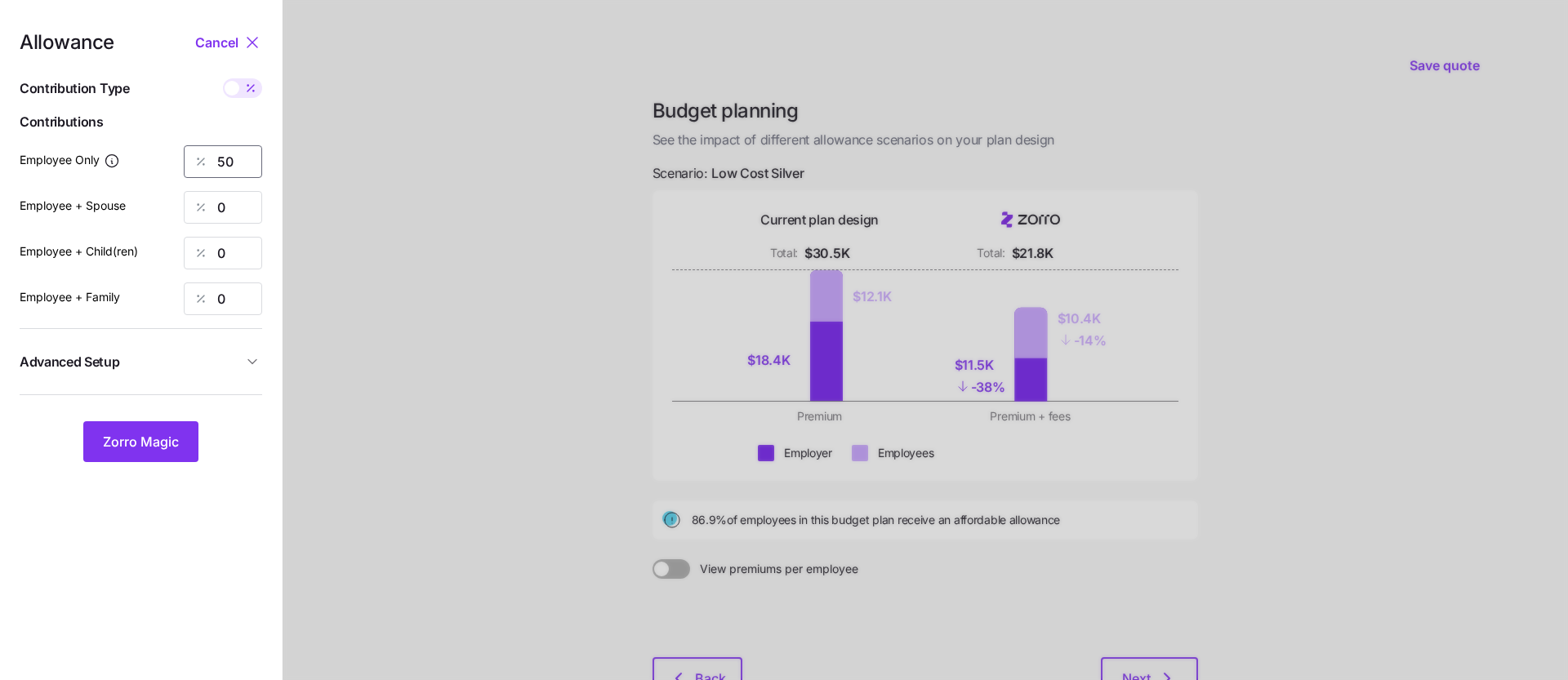
click at [232, 156] on input "50" at bounding box center [222, 161] width 78 height 33
click at [224, 34] on span "Cancel" at bounding box center [217, 42] width 44 height 19
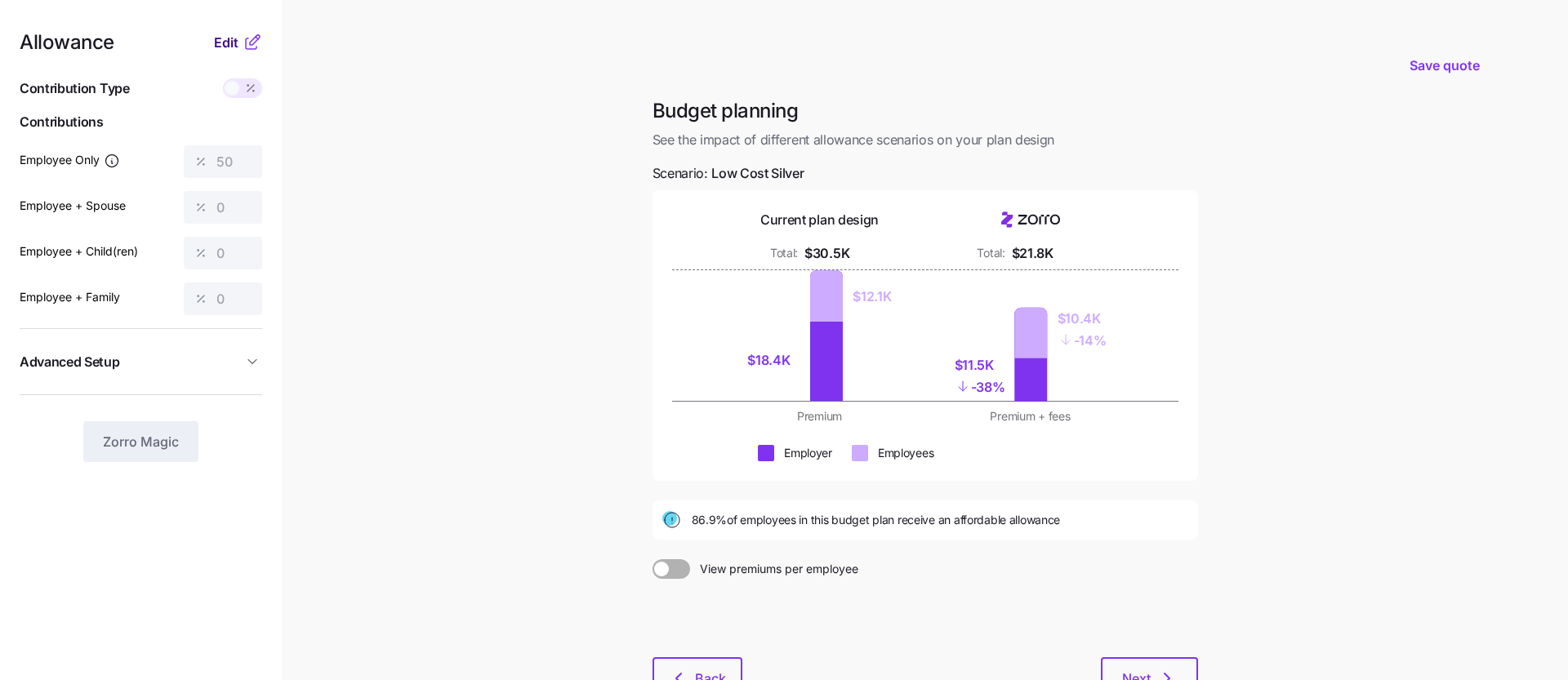
click at [219, 39] on span "Edit" at bounding box center [226, 42] width 24 height 19
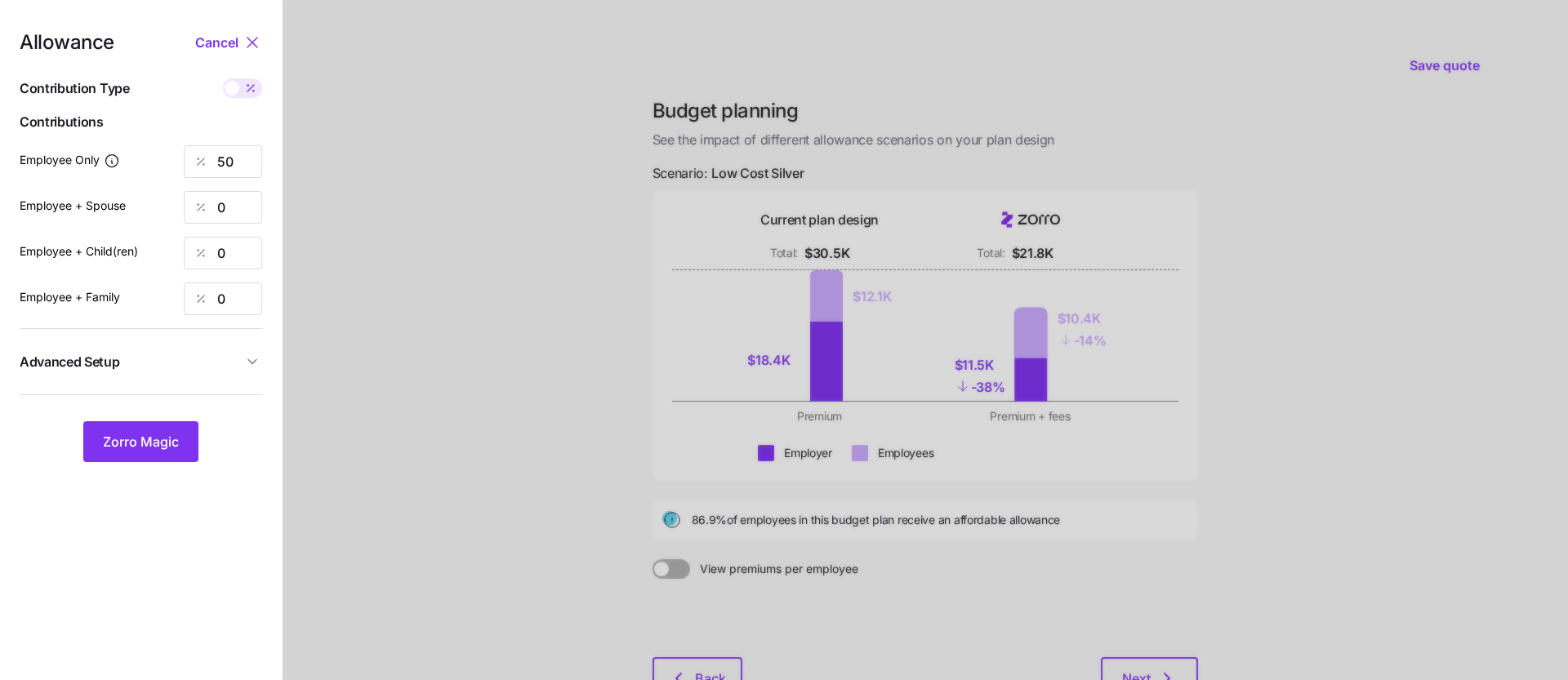
click at [242, 92] on span at bounding box center [250, 87] width 23 height 19
click at [223, 78] on input "checkbox" at bounding box center [223, 78] width 0 height 0
click at [247, 86] on span at bounding box center [253, 88] width 15 height 15
click at [223, 78] on input "checkbox" at bounding box center [223, 78] width 0 height 0
click at [247, 86] on icon at bounding box center [251, 88] width 13 height 13
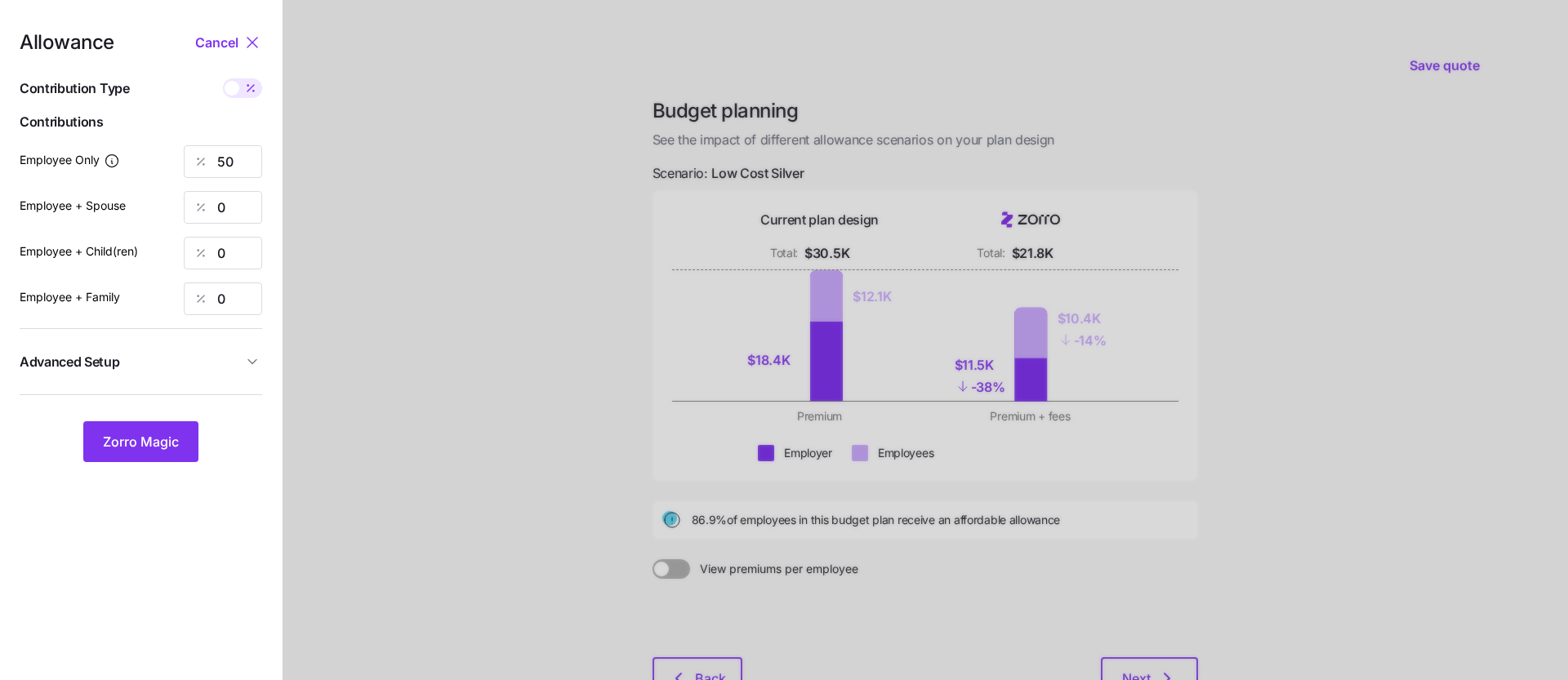
click at [223, 78] on input "checkbox" at bounding box center [223, 78] width 0 height 0
type input "196"
click at [248, 150] on input "196" at bounding box center [222, 161] width 78 height 33
type input "3"
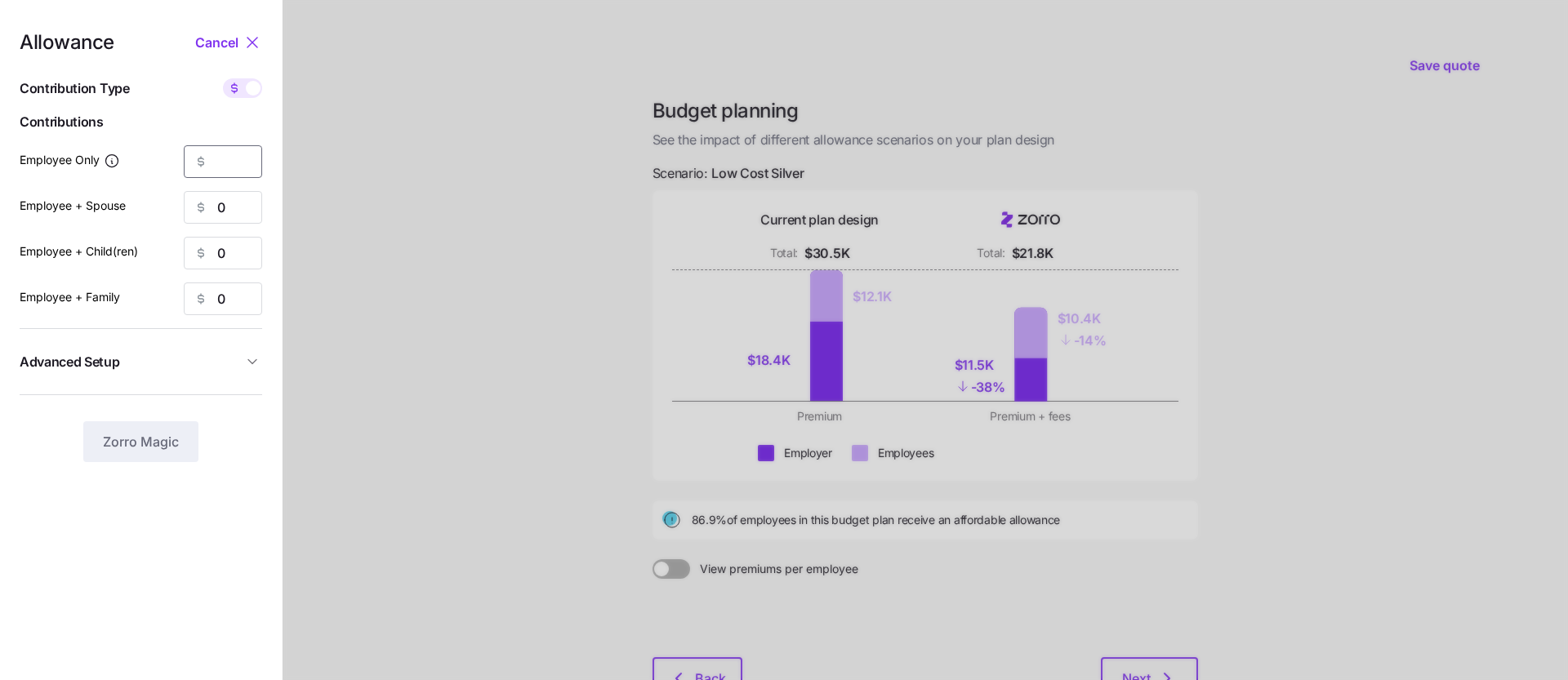
type input "3"
type input "250"
click at [433, 207] on div at bounding box center [925, 401] width 1285 height 803
click at [153, 446] on span "Zorro Magic" at bounding box center [141, 442] width 76 height 19
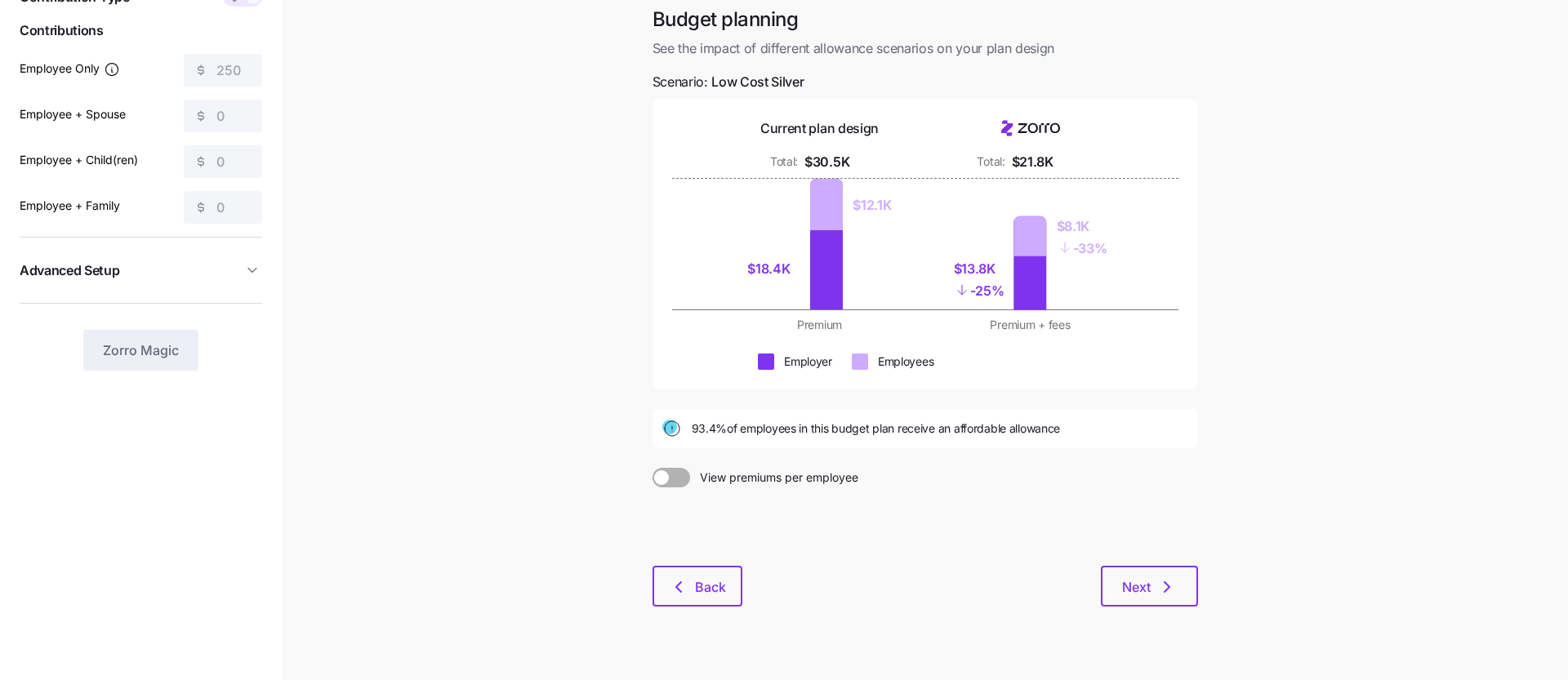
scroll to position [95, 0]
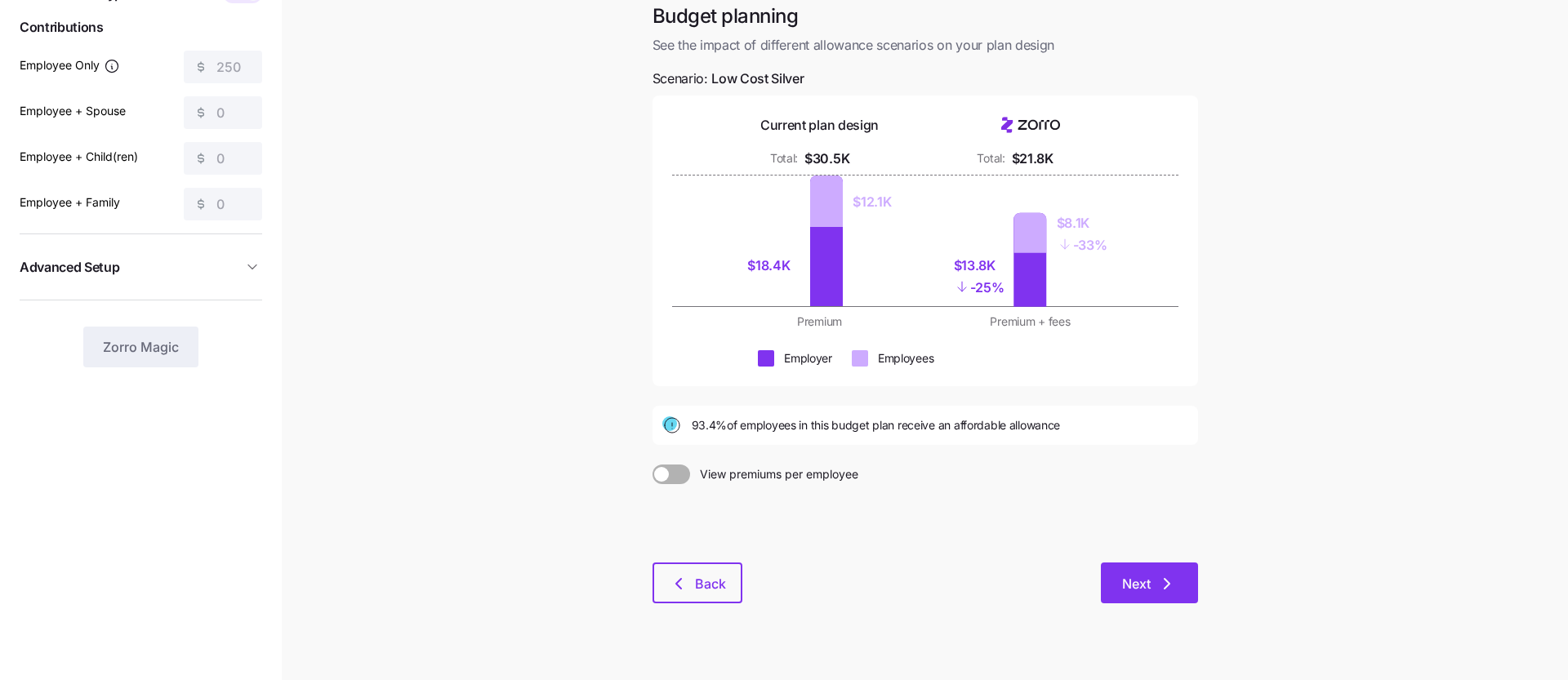
click at [1137, 580] on span "Next" at bounding box center [1136, 583] width 29 height 19
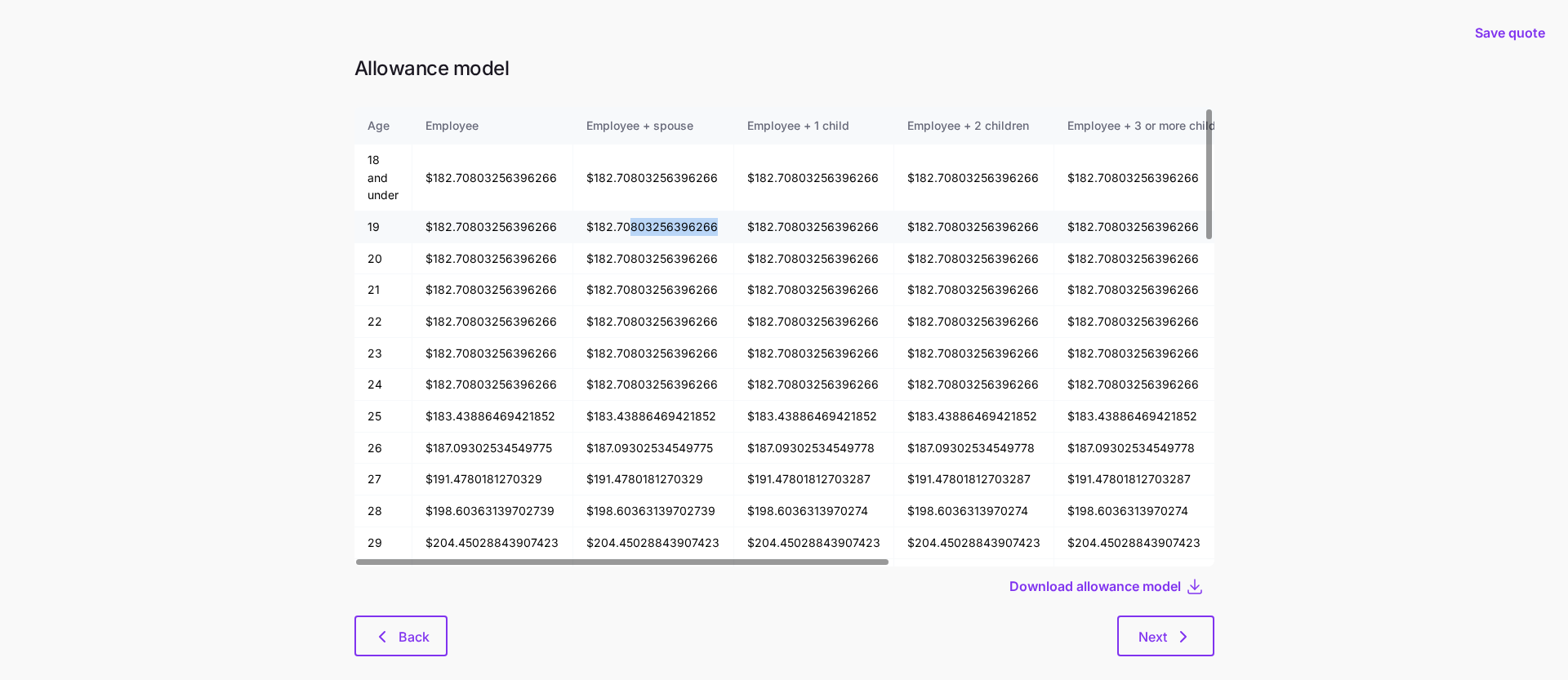
drag, startPoint x: 713, startPoint y: 227, endPoint x: 625, endPoint y: 230, distance: 88.1
click at [625, 230] on td "$182.70803256396266" at bounding box center [654, 228] width 161 height 32
drag, startPoint x: 426, startPoint y: 262, endPoint x: 440, endPoint y: 262, distance: 14.0
click at [440, 262] on td "$182.70803256396266" at bounding box center [493, 259] width 161 height 32
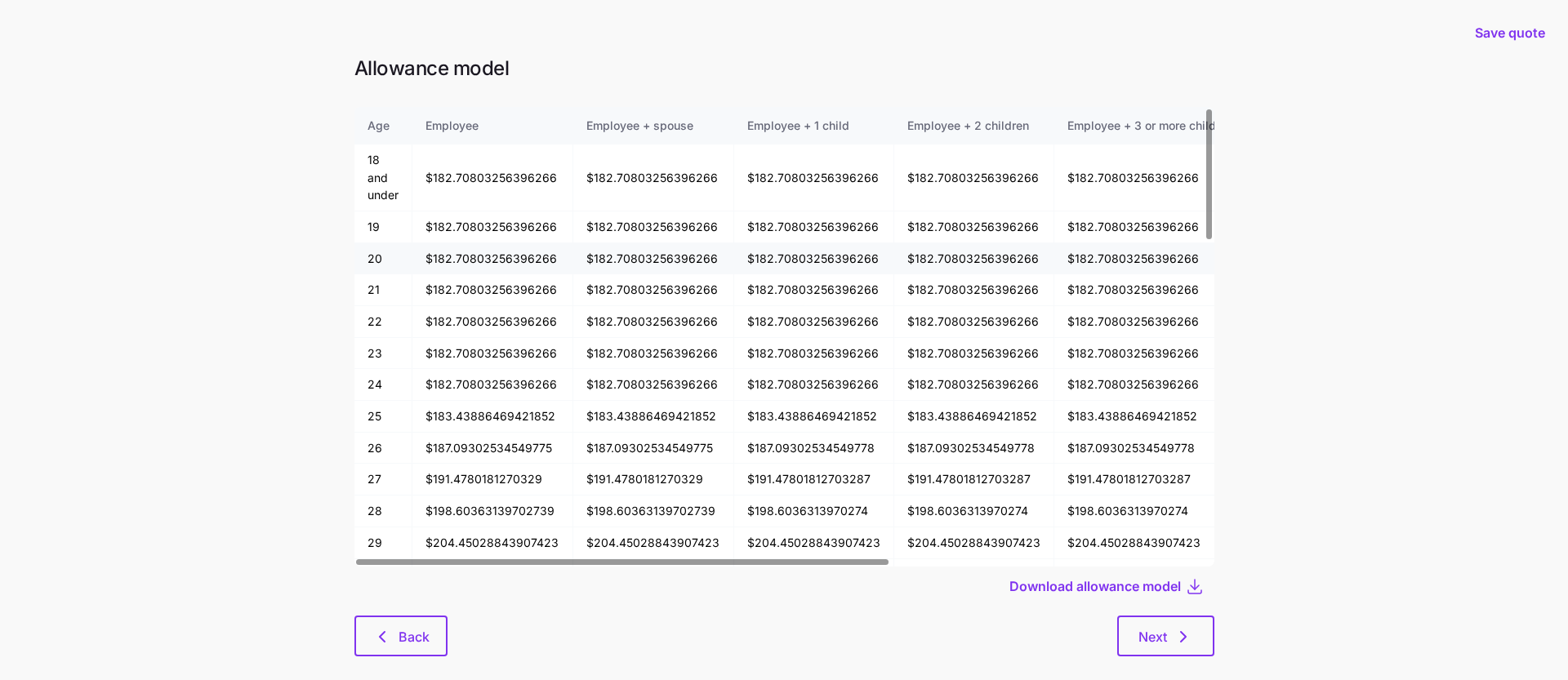
click at [440, 262] on td "$182.70803256396266" at bounding box center [493, 259] width 161 height 32
drag, startPoint x: 452, startPoint y: 259, endPoint x: 415, endPoint y: 259, distance: 37.0
click at [415, 259] on td "$182.70803256396266" at bounding box center [493, 259] width 161 height 32
drag, startPoint x: 451, startPoint y: 262, endPoint x: 427, endPoint y: 262, distance: 24.0
click at [427, 262] on td "$182.70803256396266" at bounding box center [493, 259] width 161 height 32
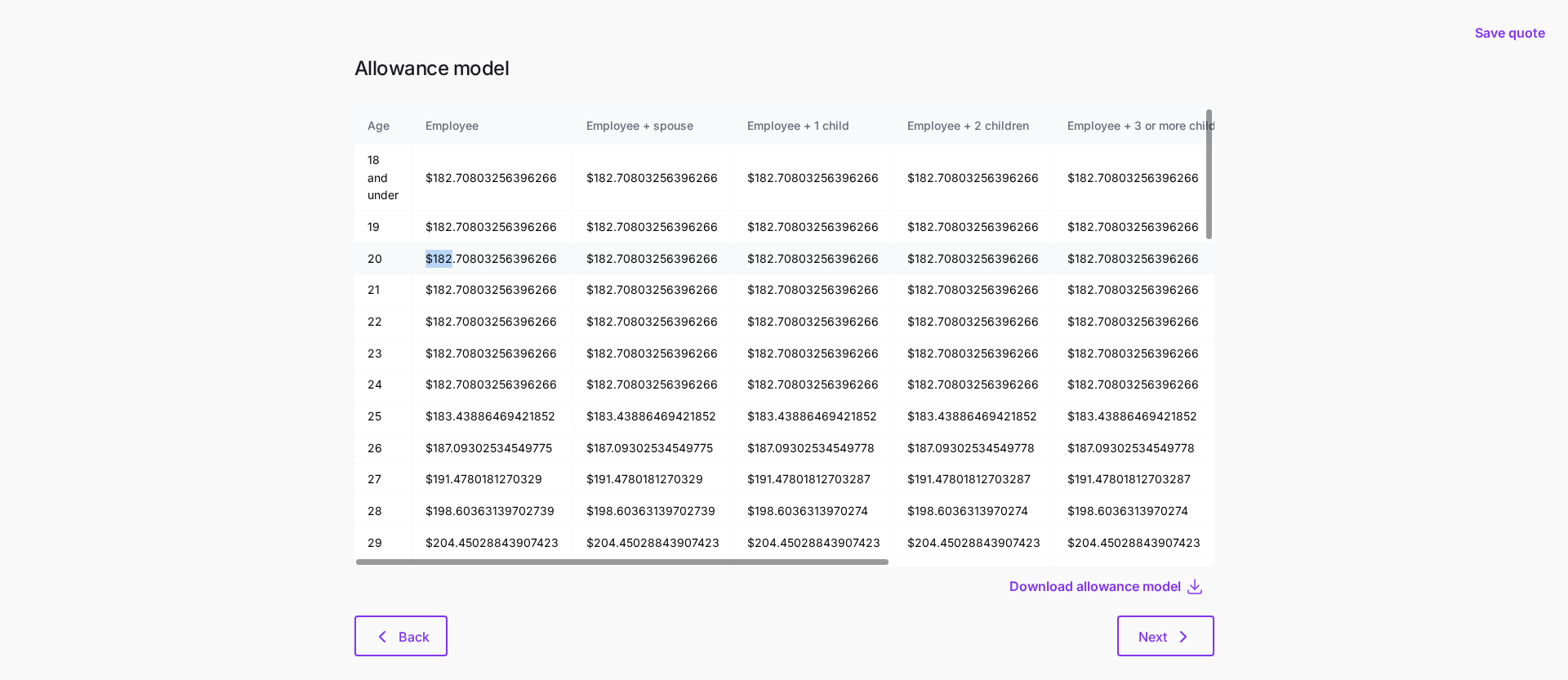
click at [427, 262] on td "$182.70803256396266" at bounding box center [493, 259] width 161 height 32
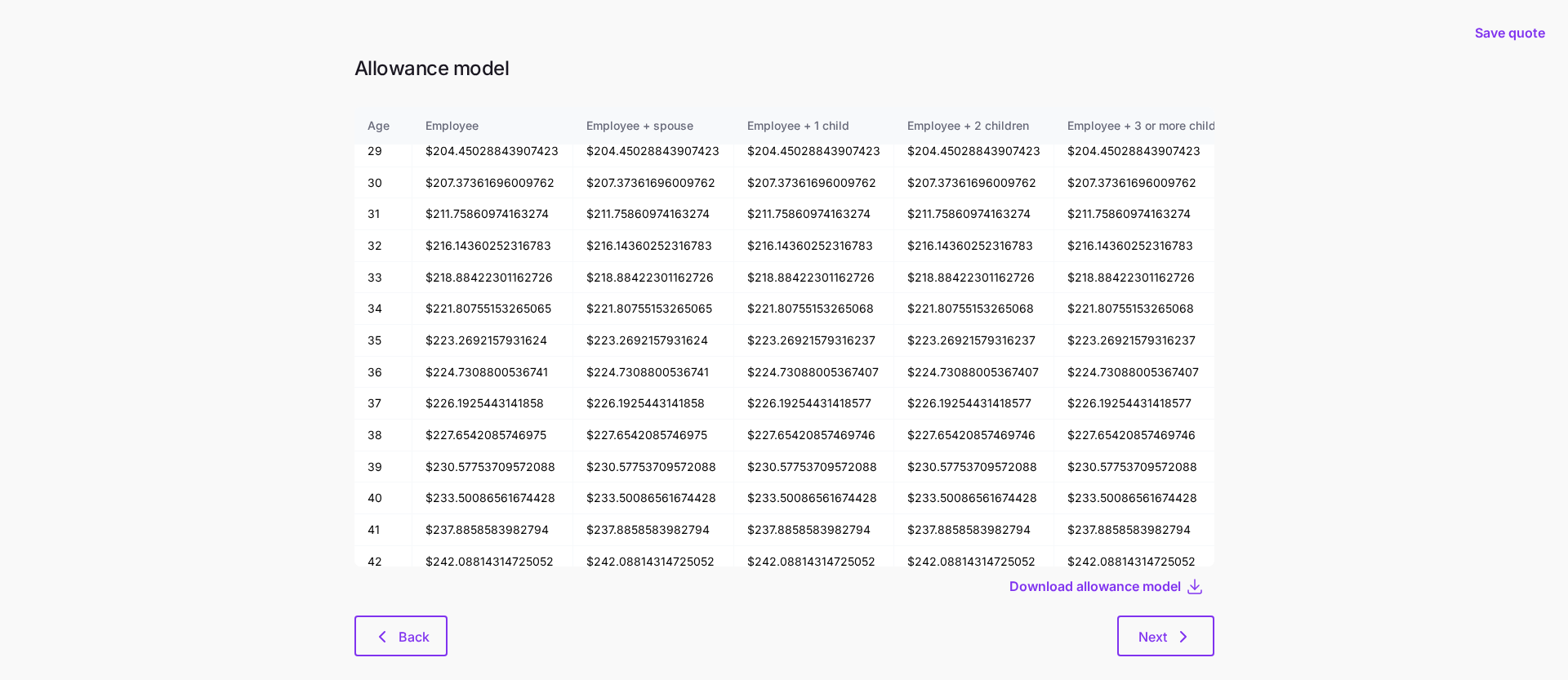
scroll to position [24, 0]
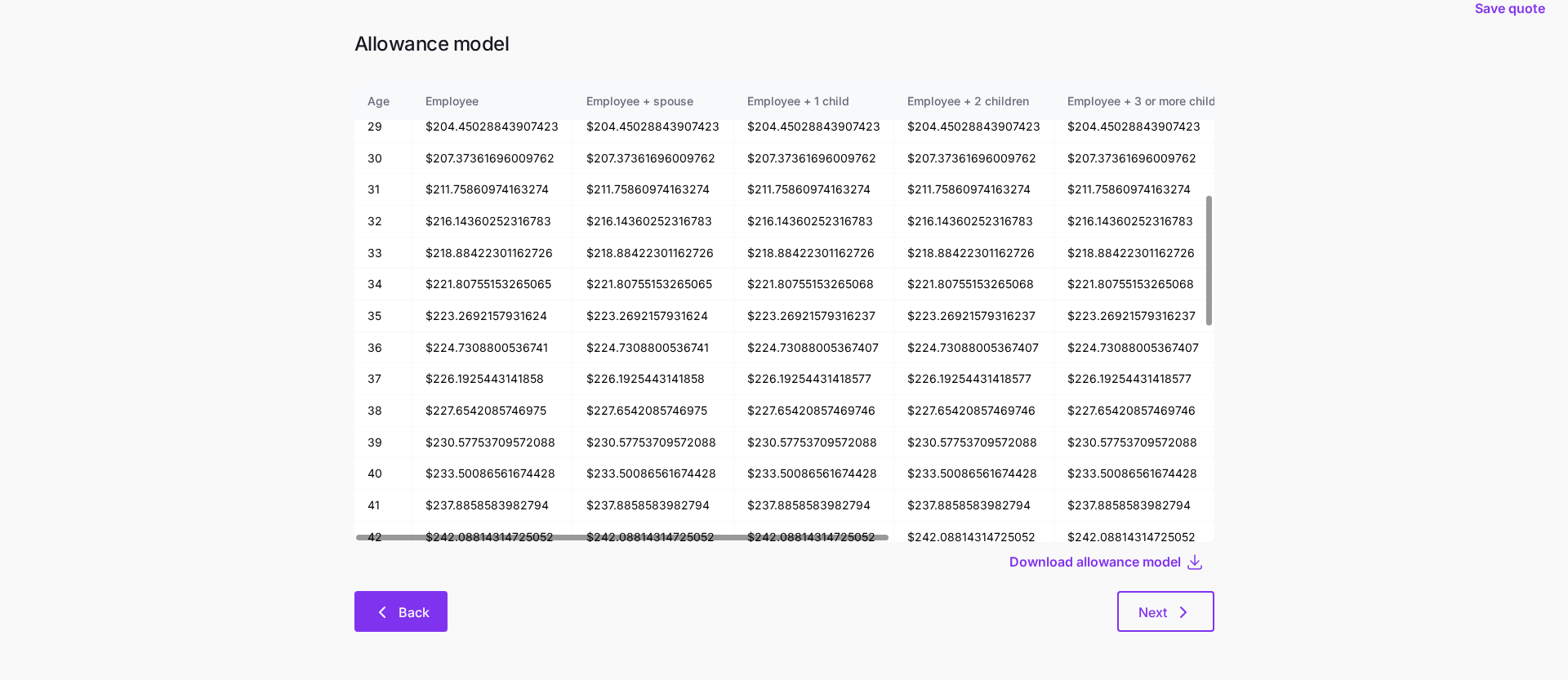
click at [399, 605] on span "Back" at bounding box center [414, 612] width 31 height 19
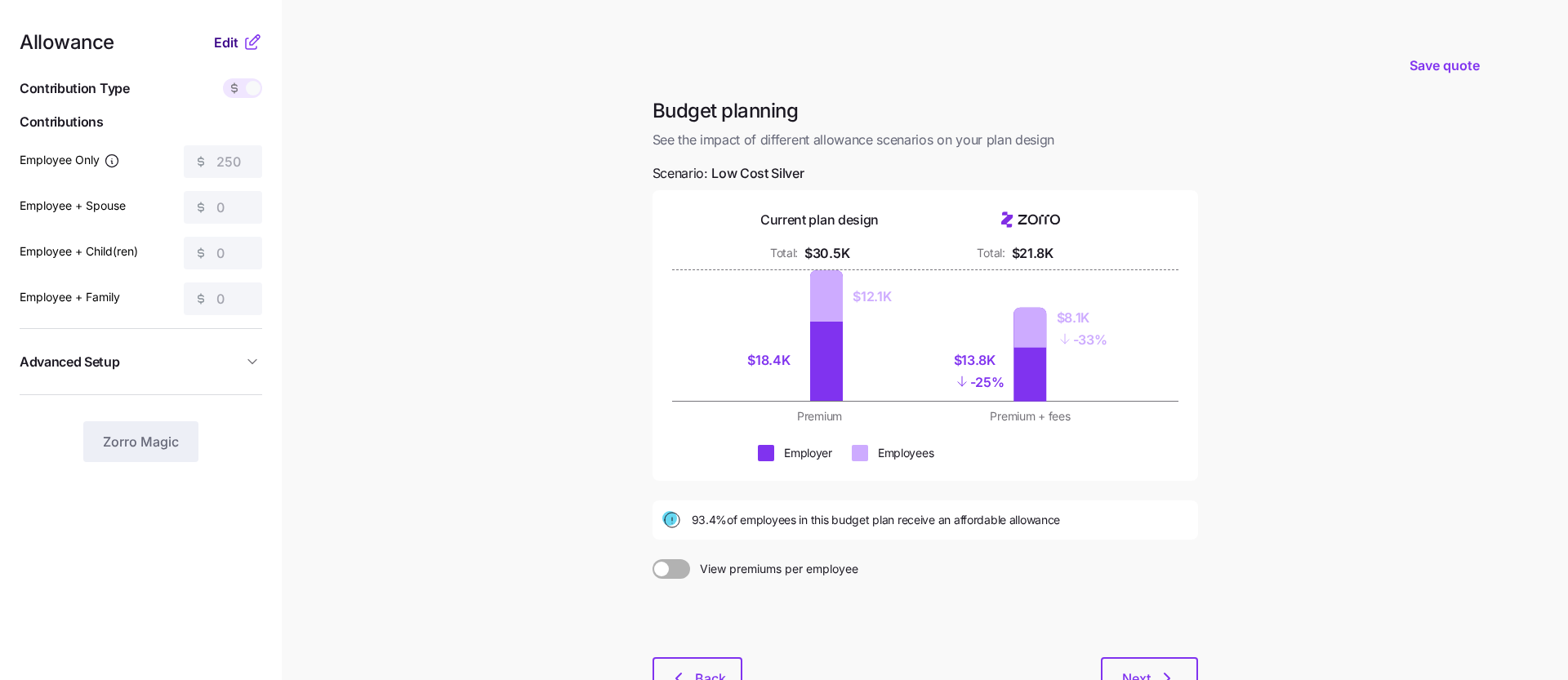
click at [227, 39] on span "Edit" at bounding box center [226, 42] width 24 height 19
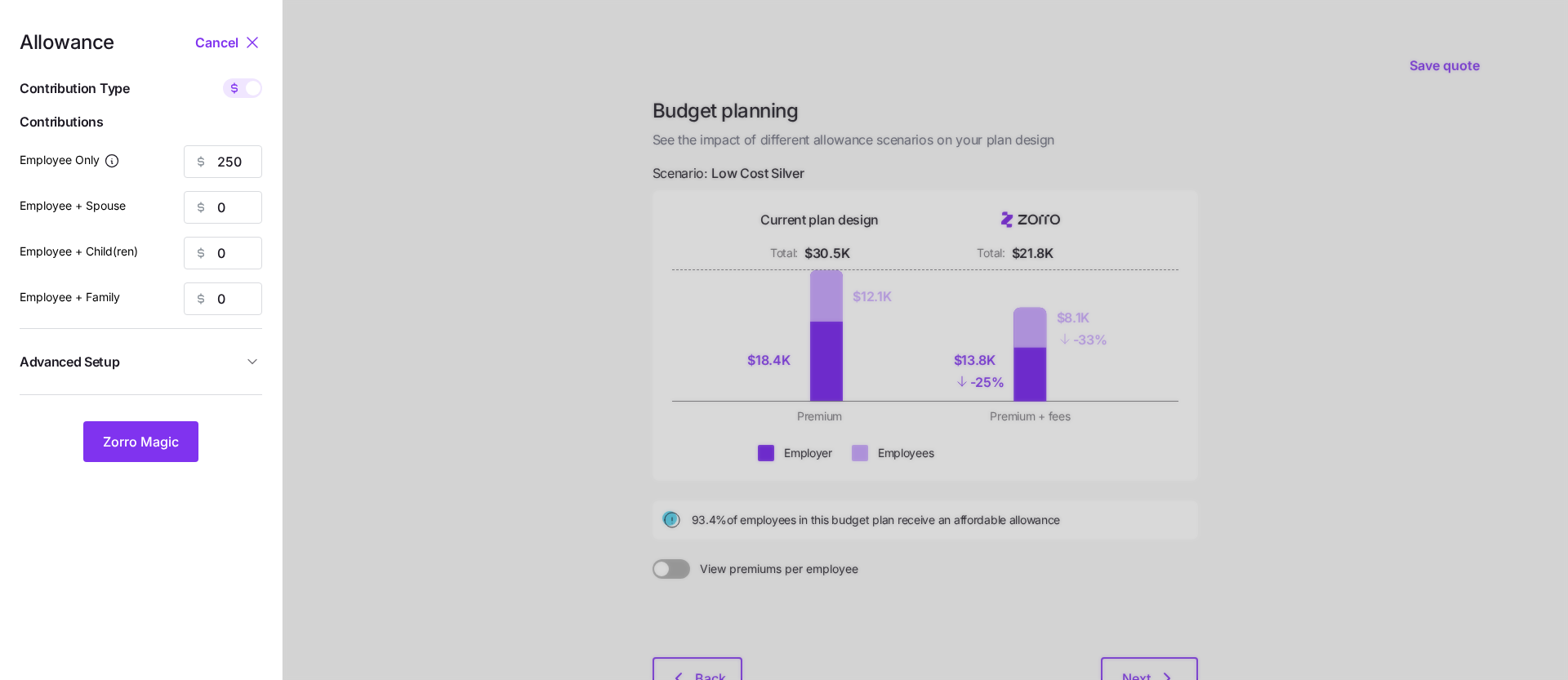
click at [250, 91] on span at bounding box center [253, 88] width 15 height 15
click at [223, 78] on input "checkbox" at bounding box center [223, 78] width 0 height 0
click at [250, 162] on input "64" at bounding box center [222, 161] width 78 height 33
type input "6"
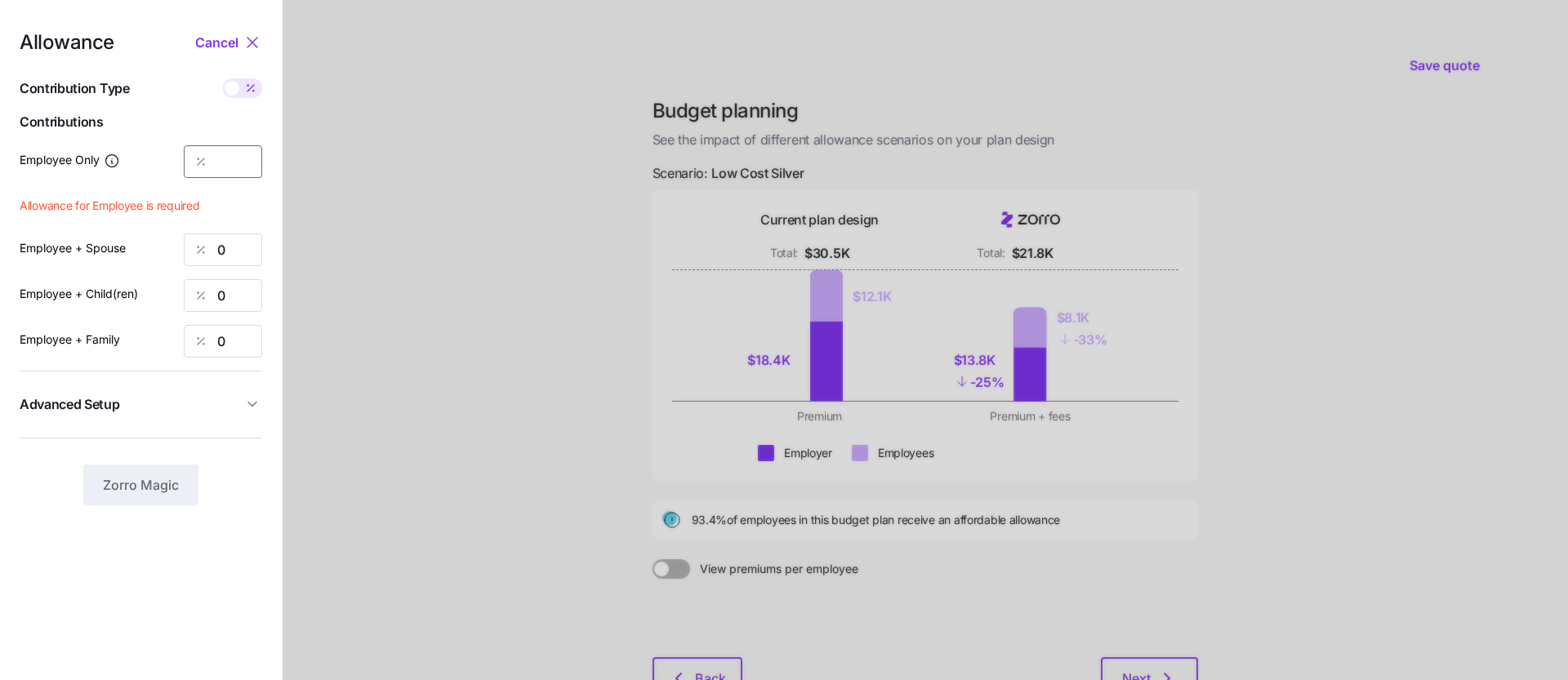
type input "4"
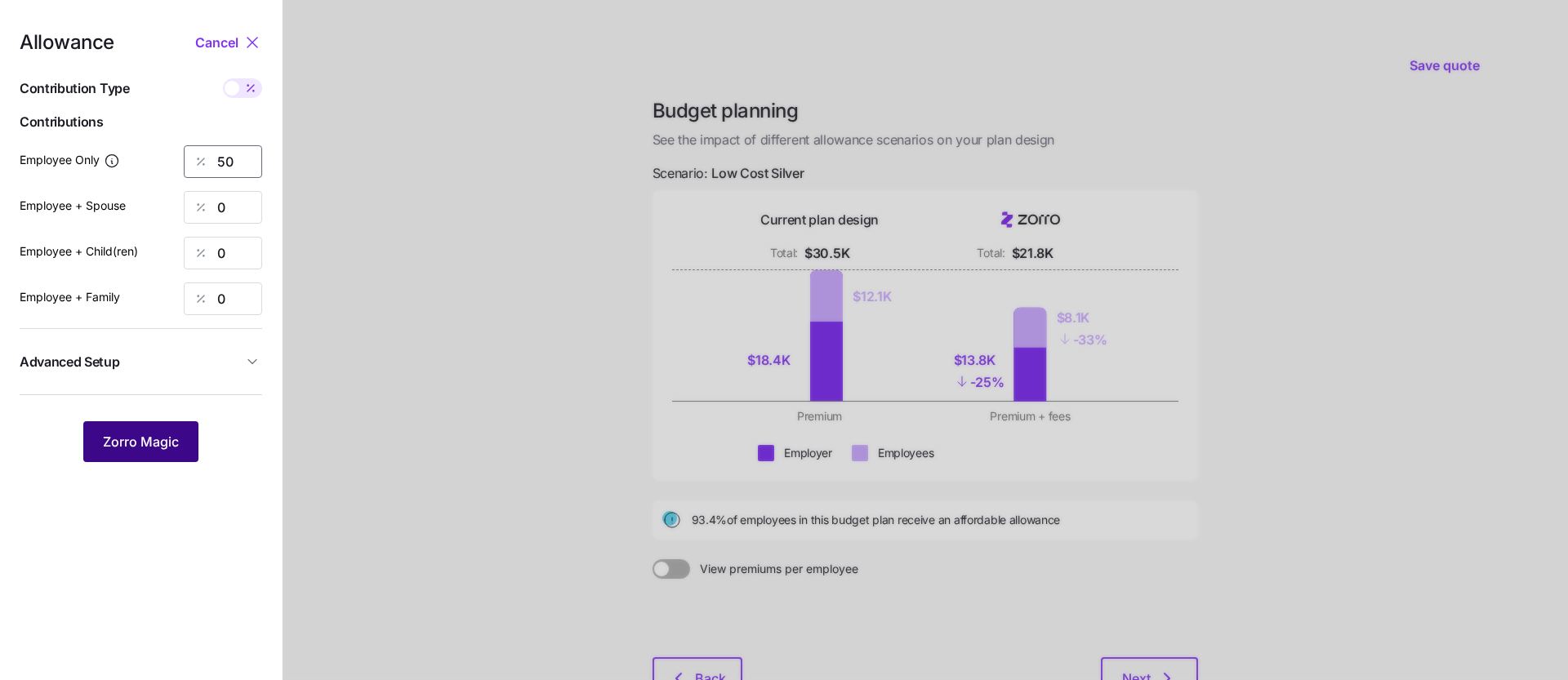
type input "50"
click at [131, 435] on span "Zorro Magic" at bounding box center [141, 442] width 76 height 19
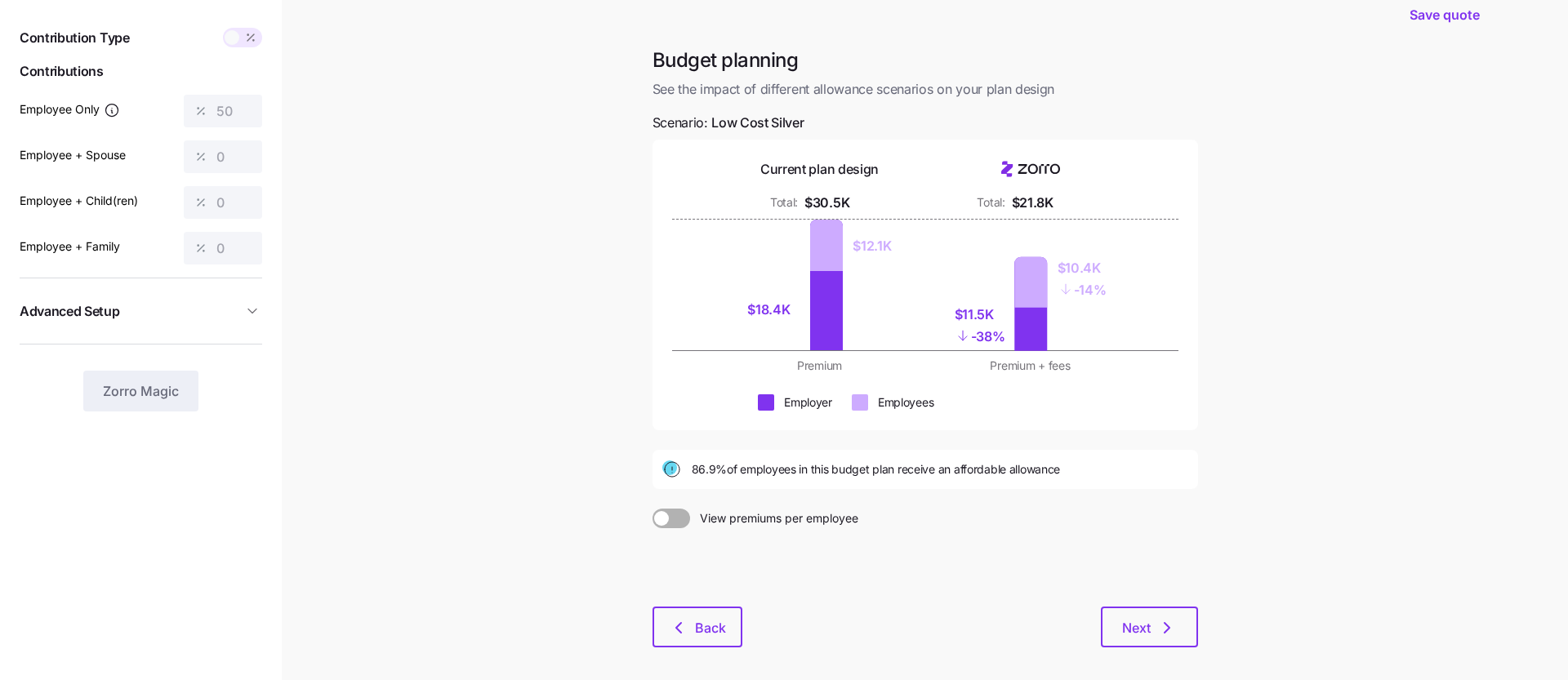
scroll to position [53, 0]
drag, startPoint x: 689, startPoint y: 470, endPoint x: 798, endPoint y: 468, distance: 109.0
click at [798, 468] on div "86.9% of employees in this budget plan receive an affordable allowance" at bounding box center [925, 467] width 525 height 19
click at [815, 489] on div "Budget planning See the impact of different allowance scenarios on your plan de…" at bounding box center [925, 354] width 572 height 620
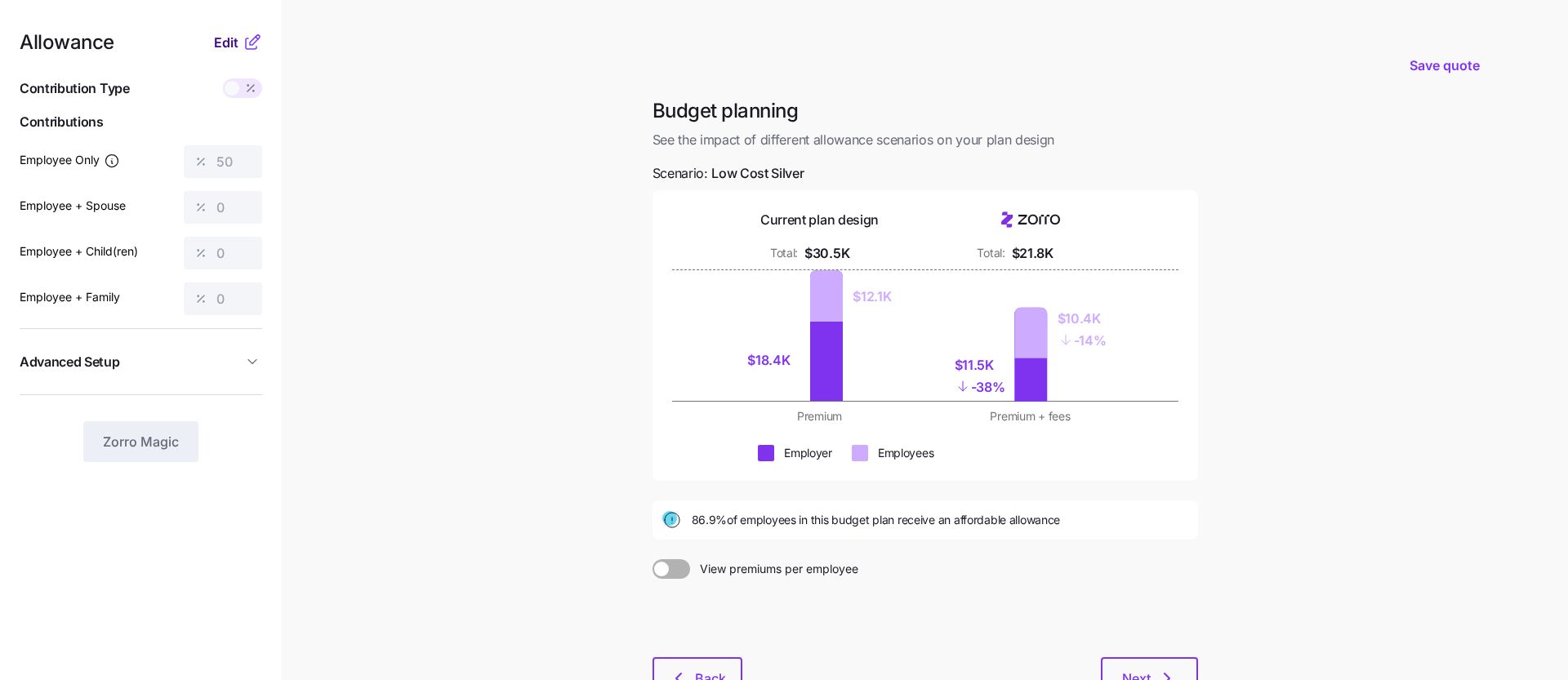
click at [222, 41] on span "Edit" at bounding box center [226, 42] width 24 height 19
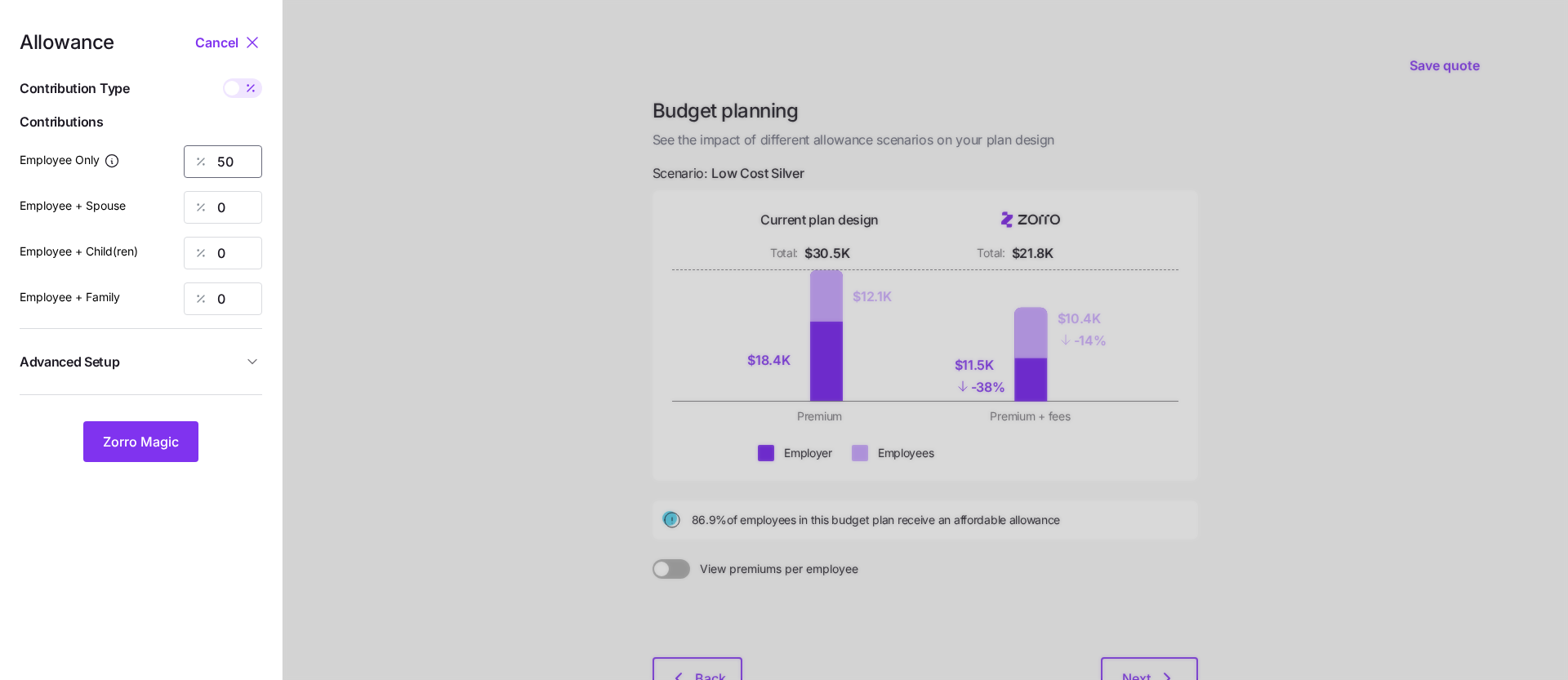
click at [238, 157] on input "50" at bounding box center [222, 161] width 78 height 33
click at [163, 453] on button "Zorro Magic" at bounding box center [140, 442] width 115 height 41
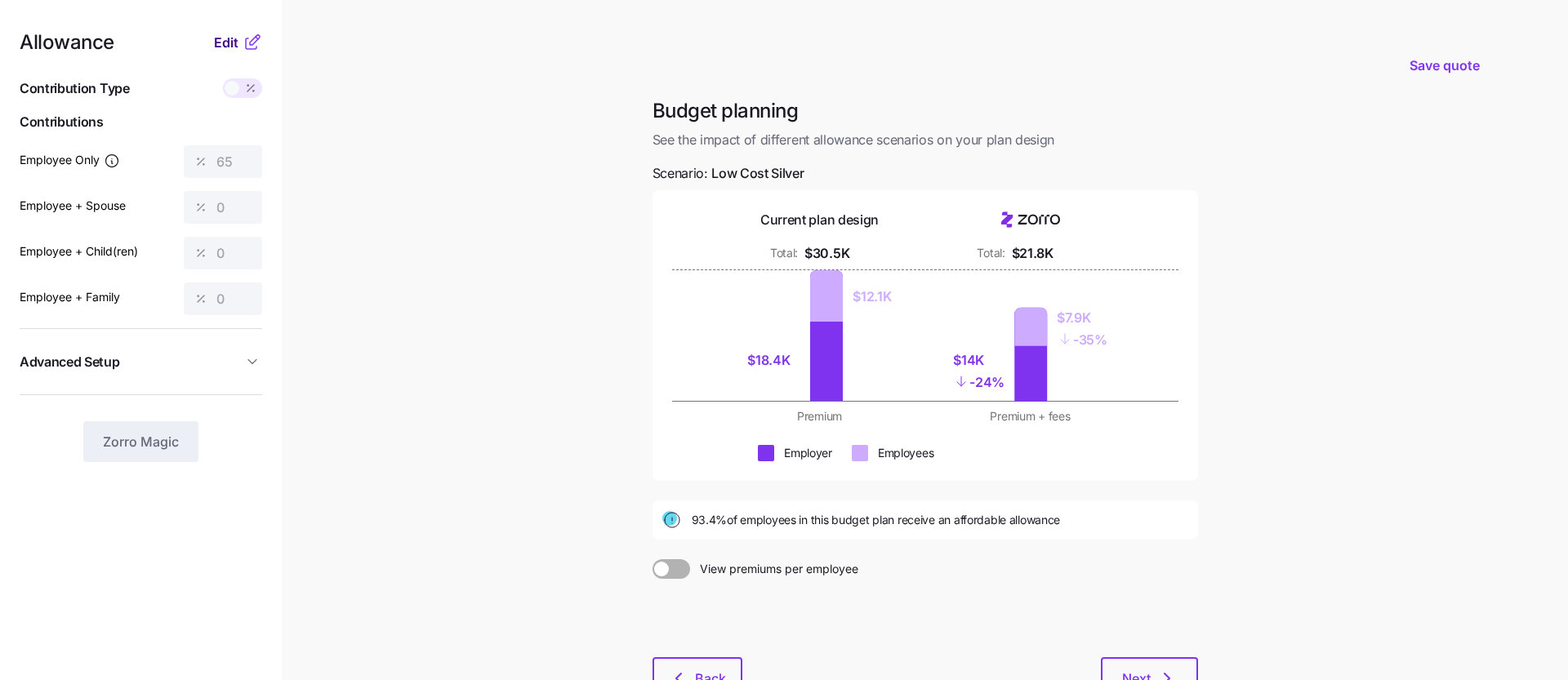
click at [230, 43] on span "Edit" at bounding box center [226, 42] width 24 height 19
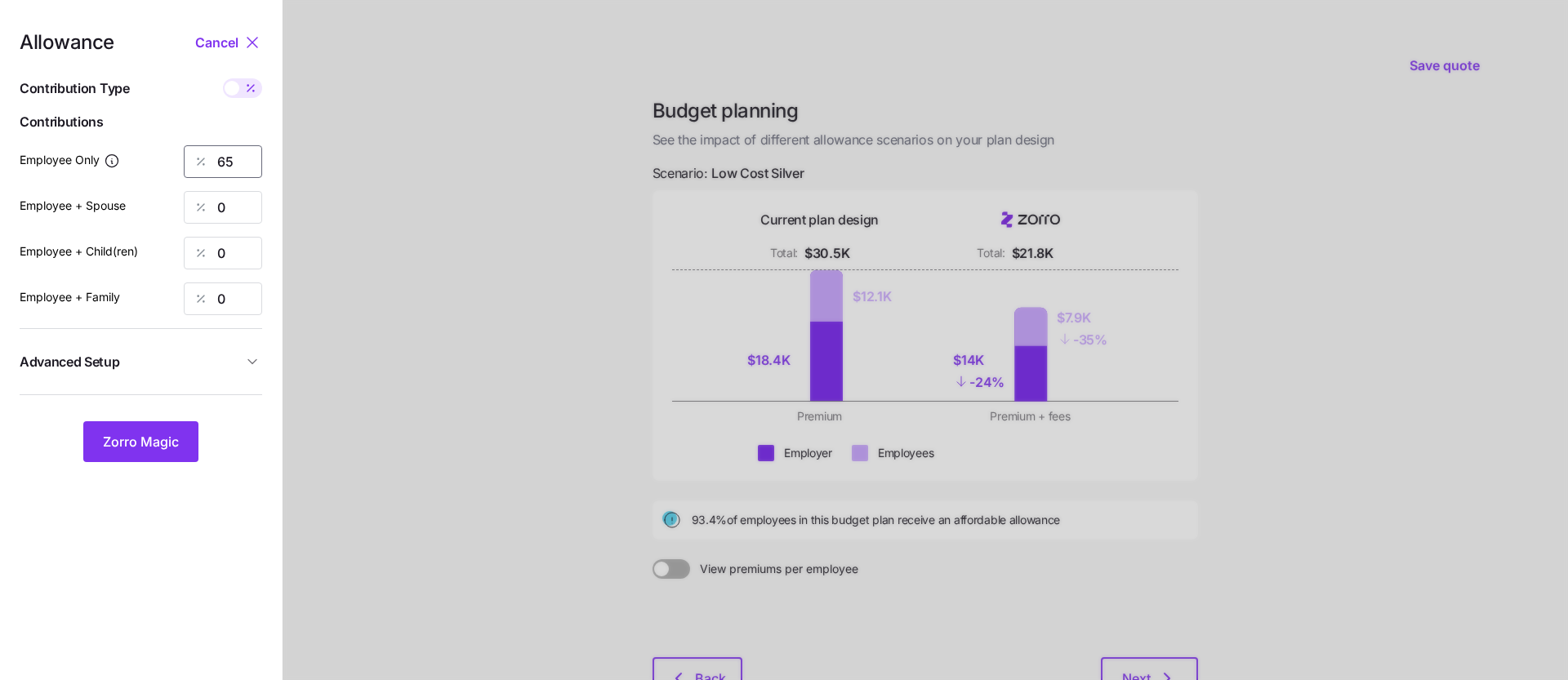
click at [237, 166] on input "65" at bounding box center [222, 161] width 78 height 33
type input "6"
click at [139, 452] on button "Zorro Magic" at bounding box center [140, 442] width 115 height 41
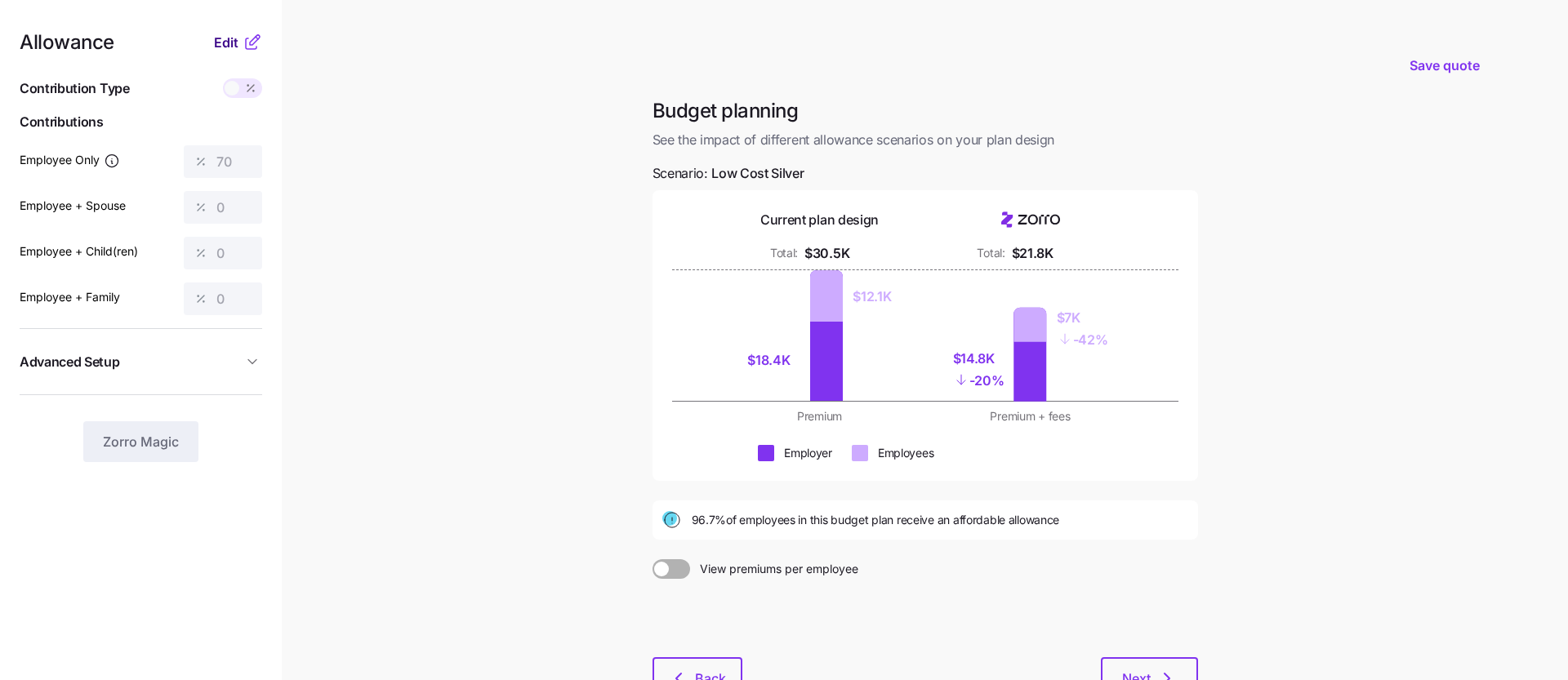
click at [224, 38] on span "Edit" at bounding box center [226, 42] width 24 height 19
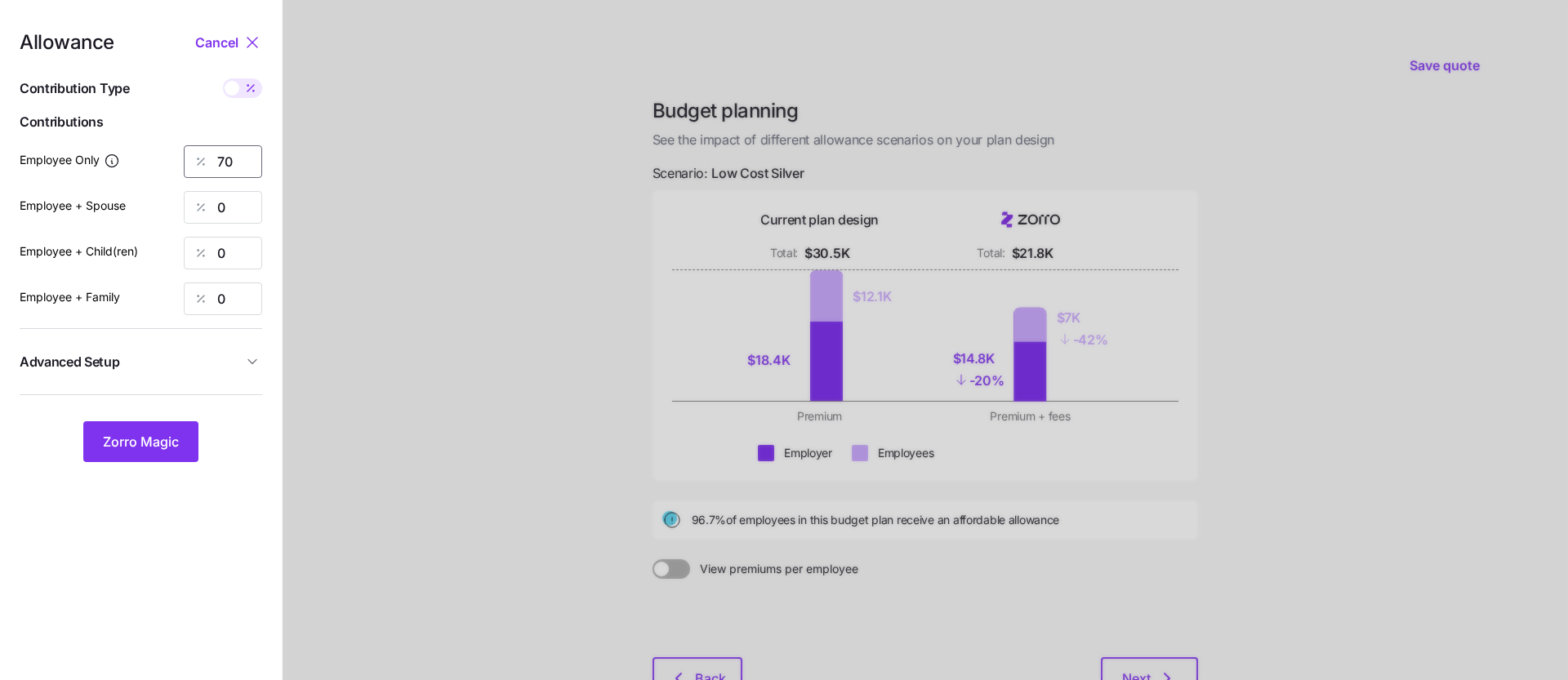
click at [240, 161] on input "70" at bounding box center [222, 161] width 78 height 33
type input "73"
click at [162, 435] on span "Zorro Magic" at bounding box center [141, 442] width 76 height 19
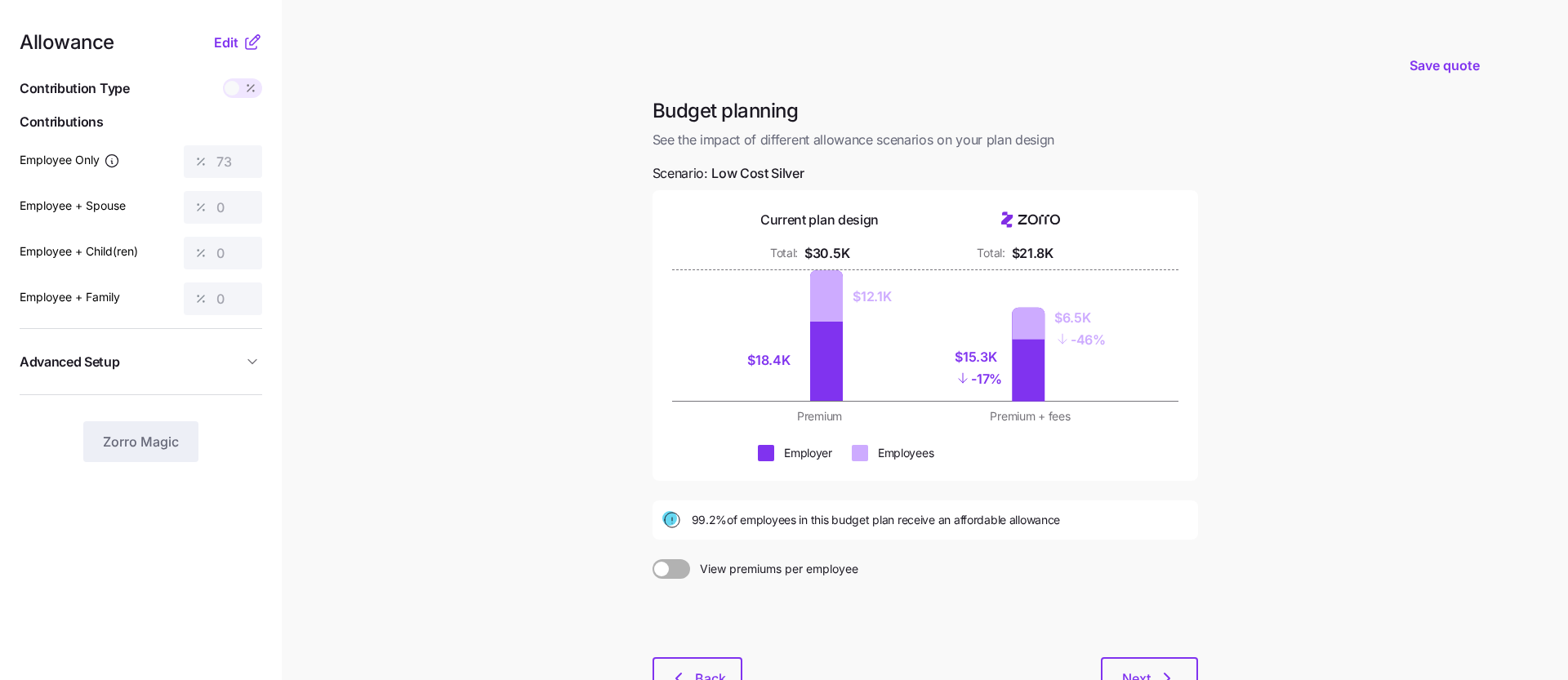
click at [672, 520] on circle at bounding box center [670, 519] width 15 height 15
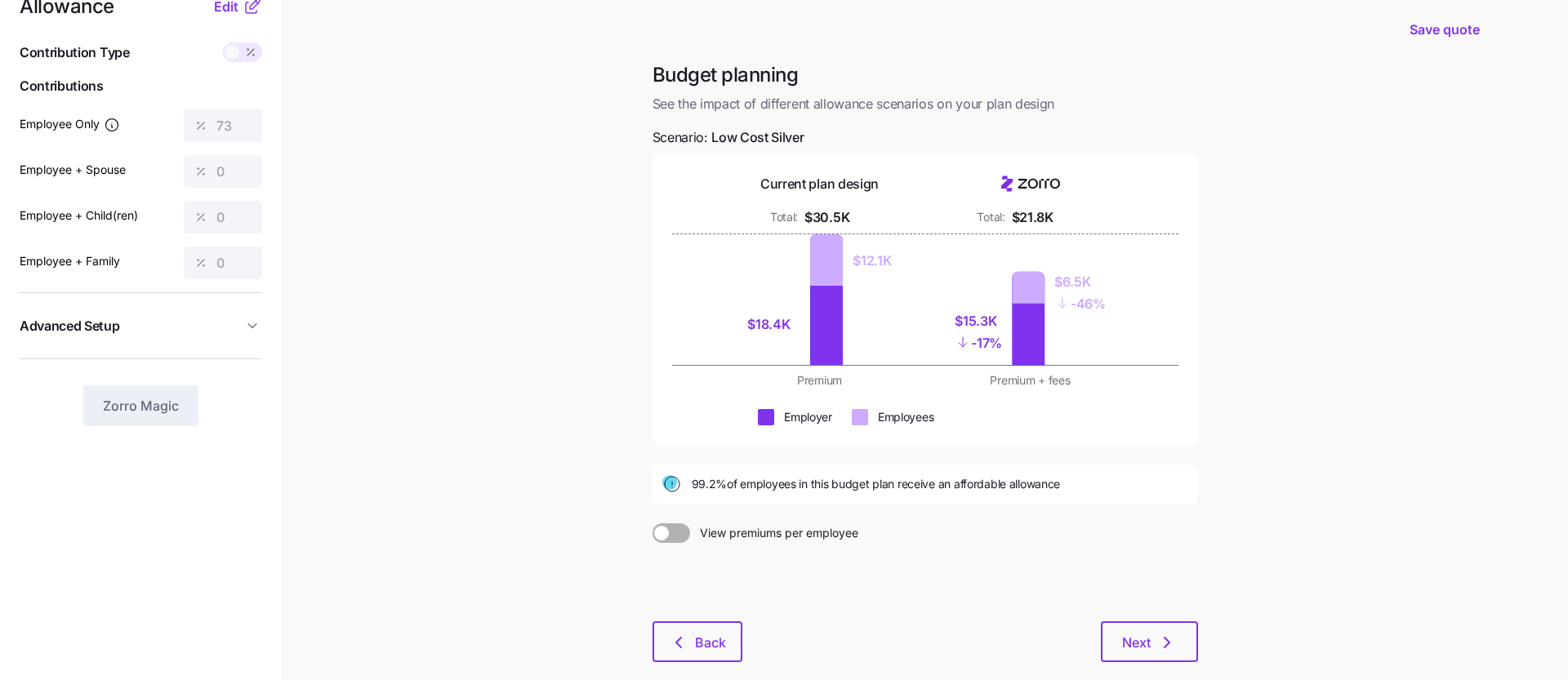
scroll to position [57, 0]
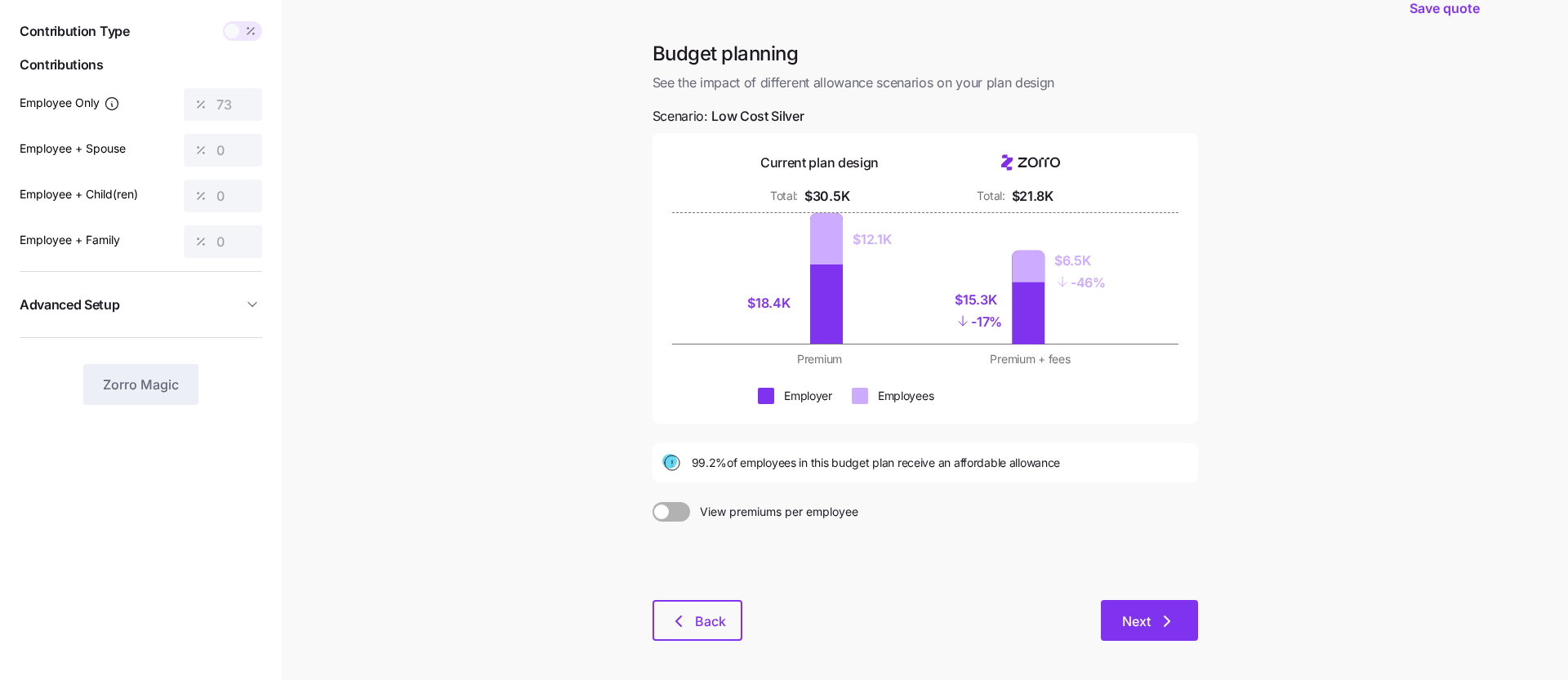
click at [1142, 606] on button "Next" at bounding box center [1149, 620] width 97 height 41
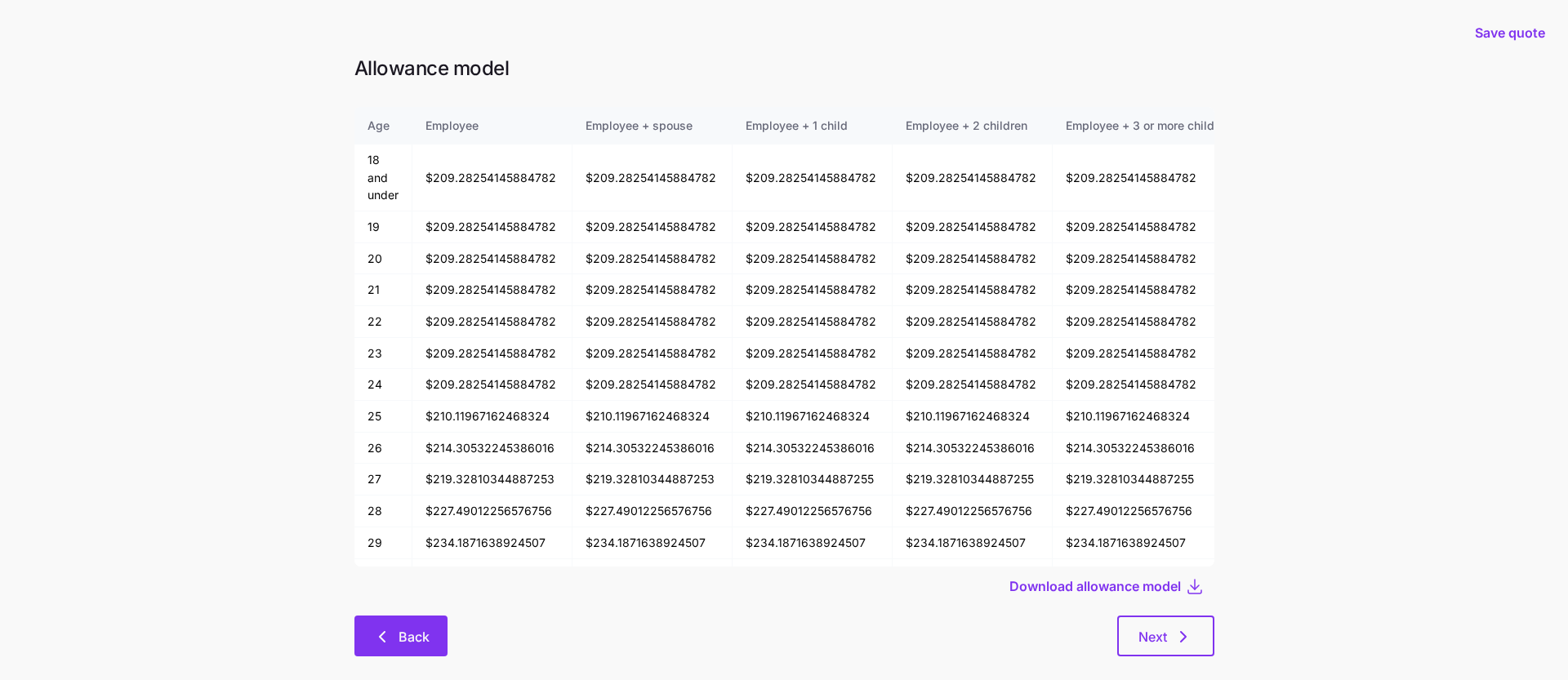
click at [379, 641] on icon "button" at bounding box center [382, 636] width 19 height 19
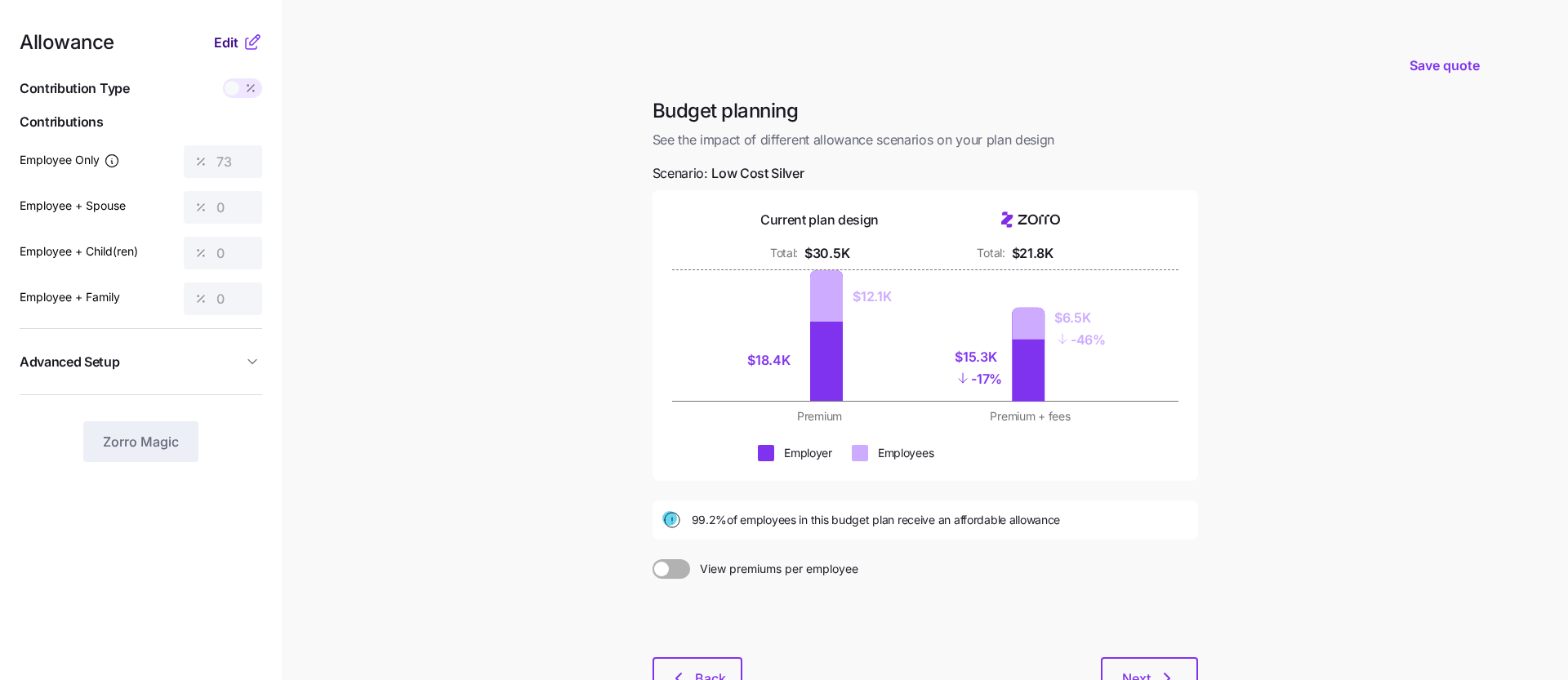
click at [233, 44] on span "Edit" at bounding box center [226, 42] width 24 height 19
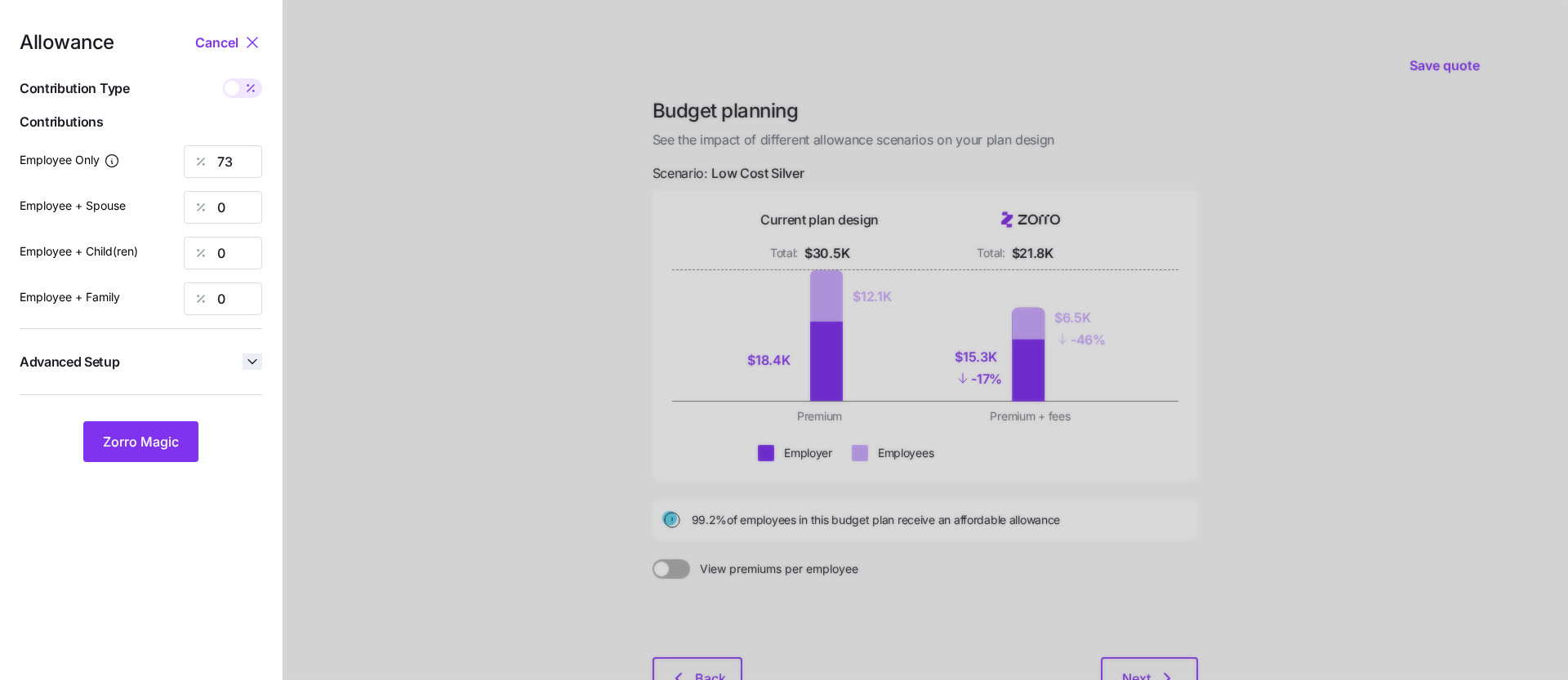
click at [246, 359] on icon "button" at bounding box center [252, 361] width 16 height 16
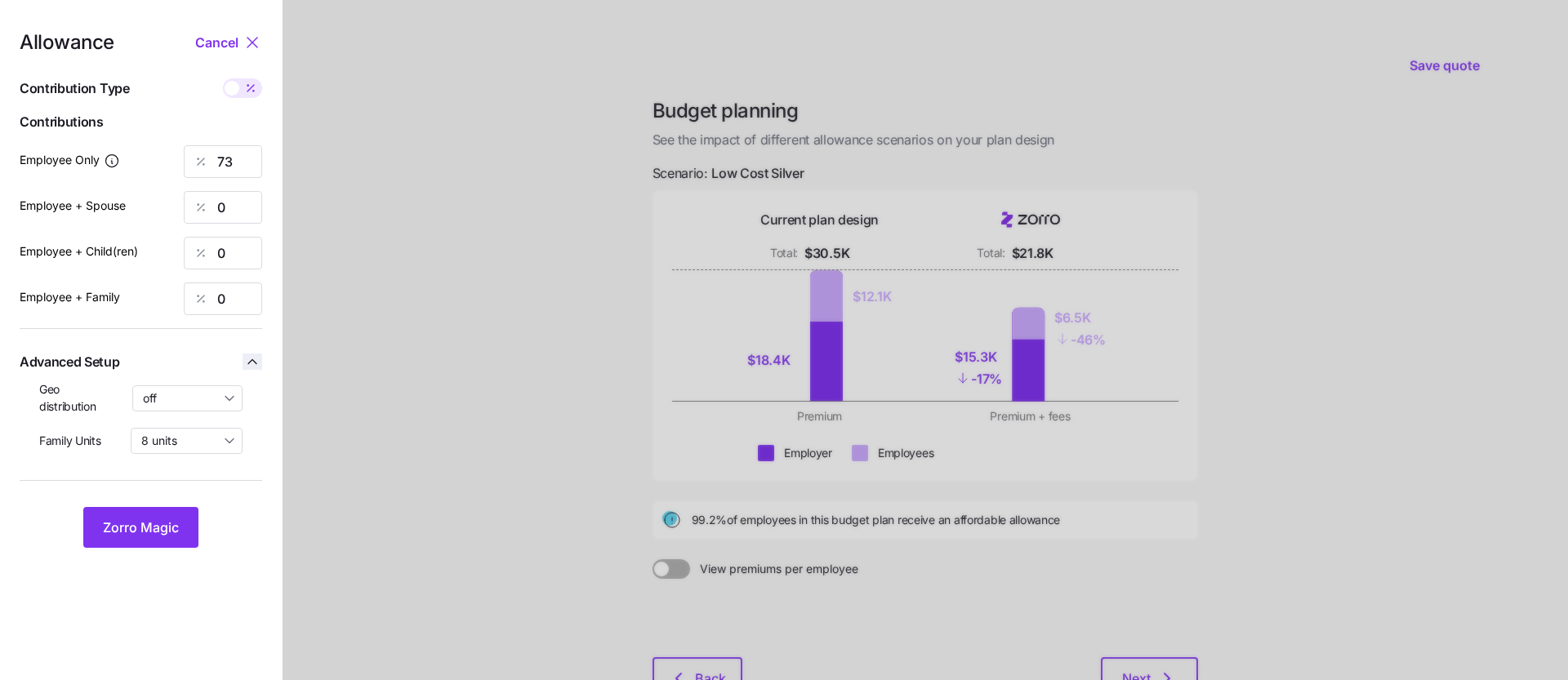
click at [246, 359] on icon "button" at bounding box center [252, 361] width 16 height 16
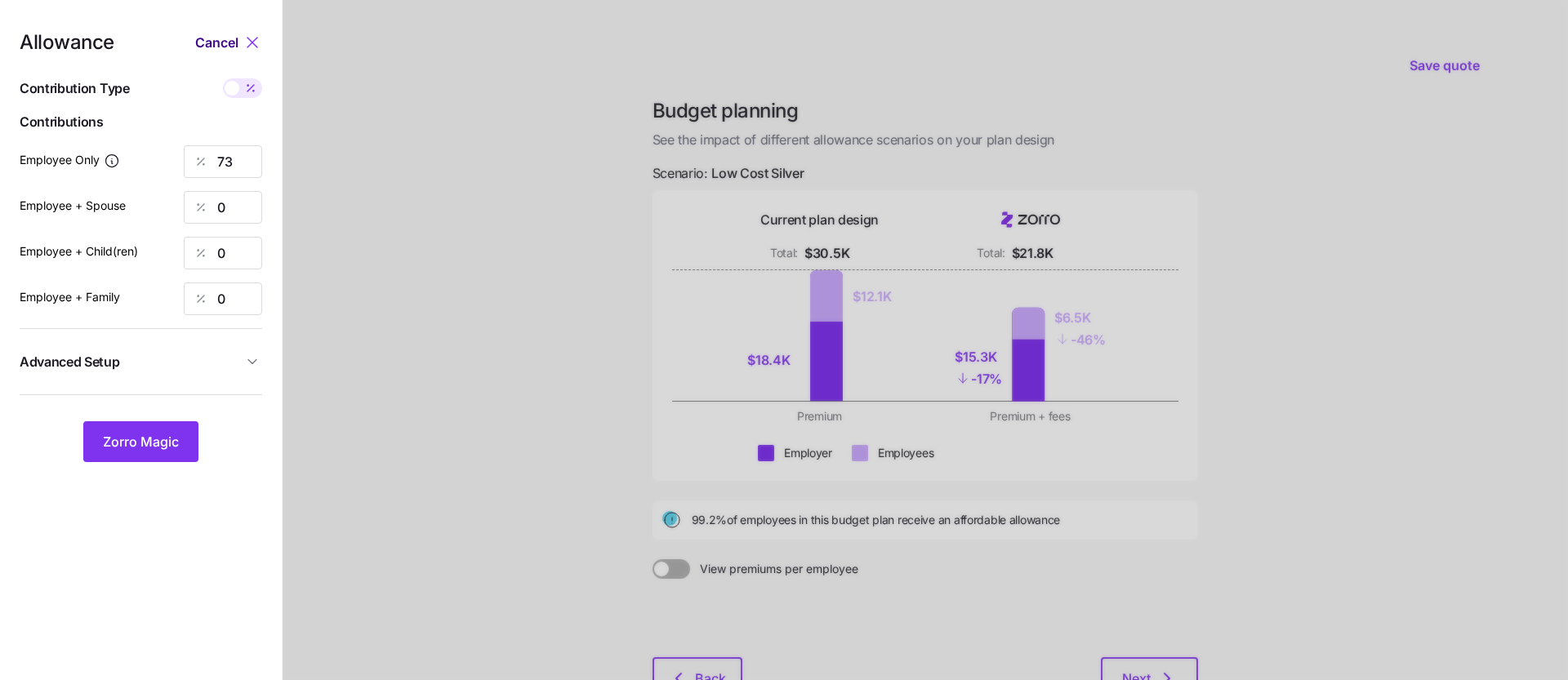
click at [229, 41] on span "Cancel" at bounding box center [217, 42] width 44 height 19
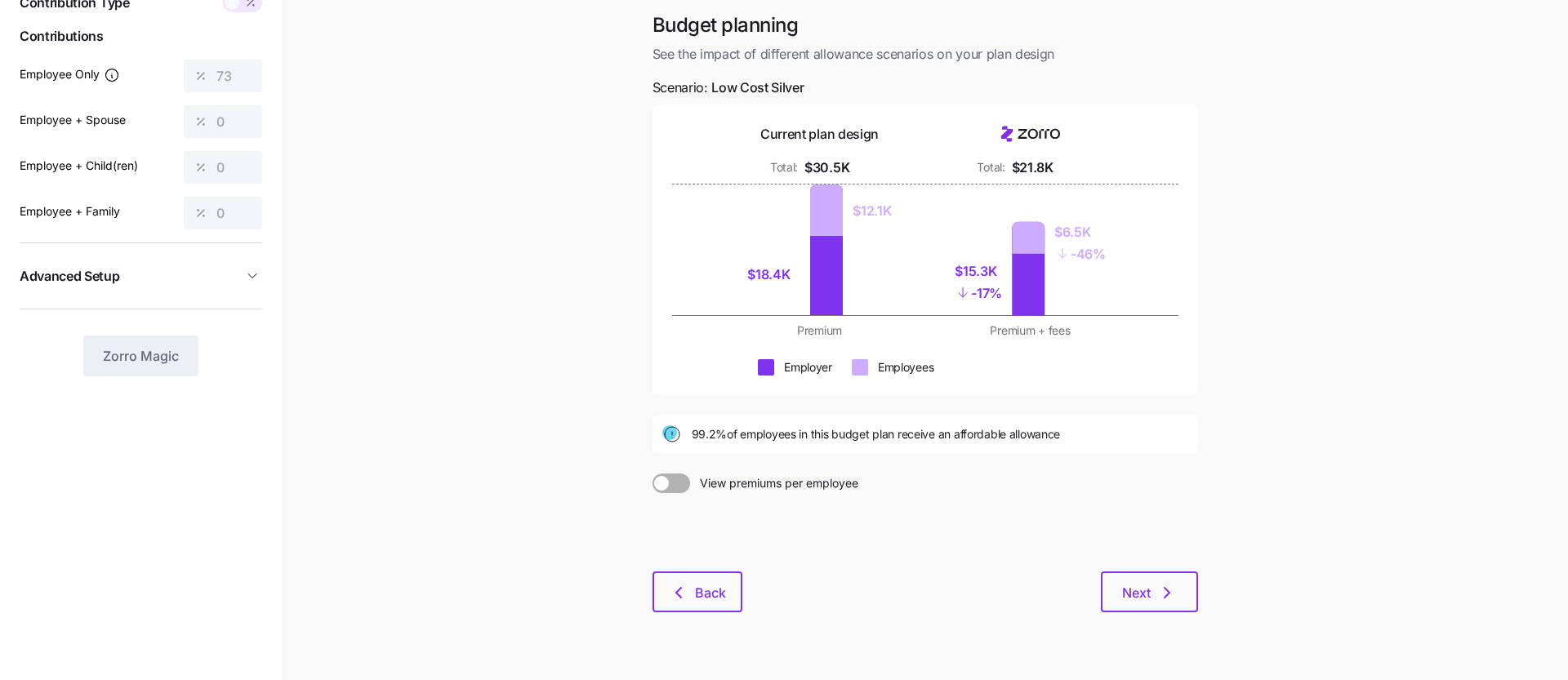
scroll to position [112, 0]
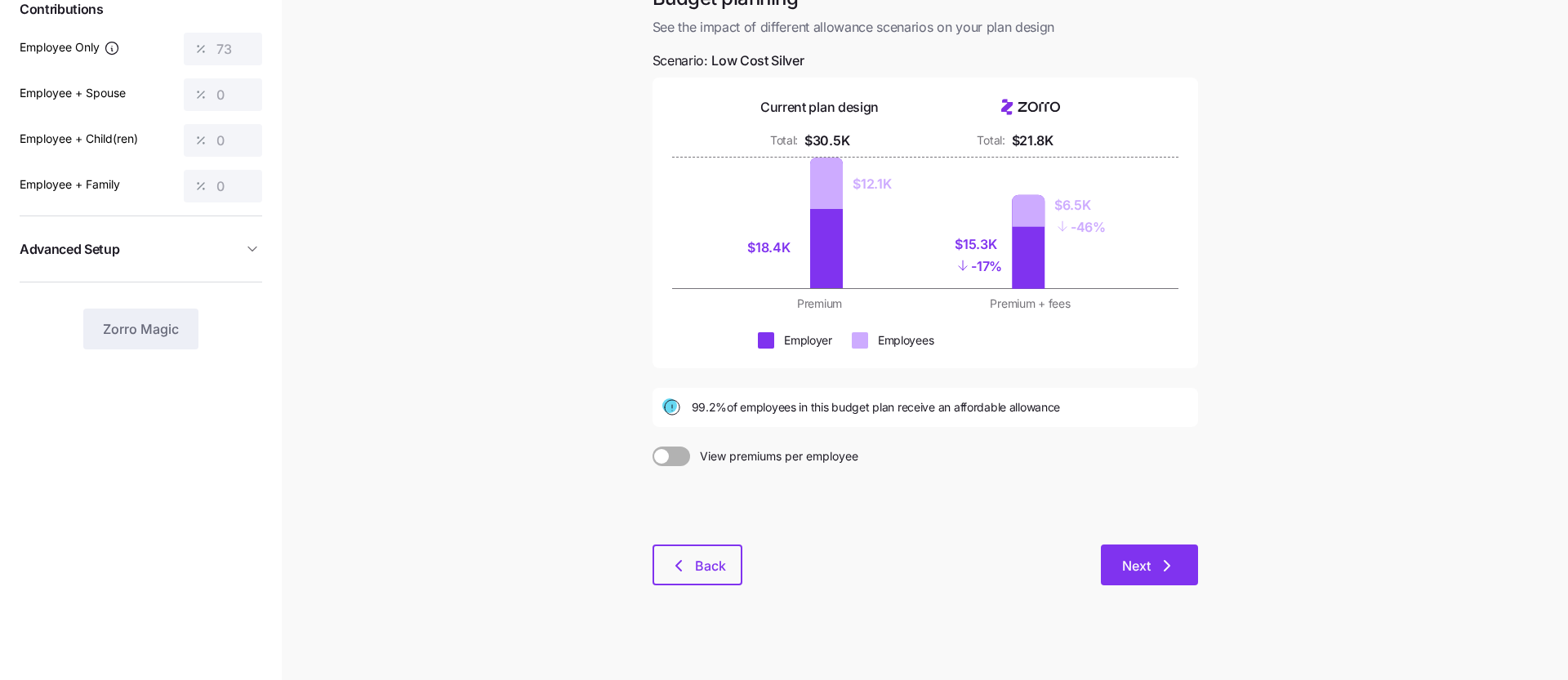
click at [1147, 552] on button "Next" at bounding box center [1149, 565] width 97 height 41
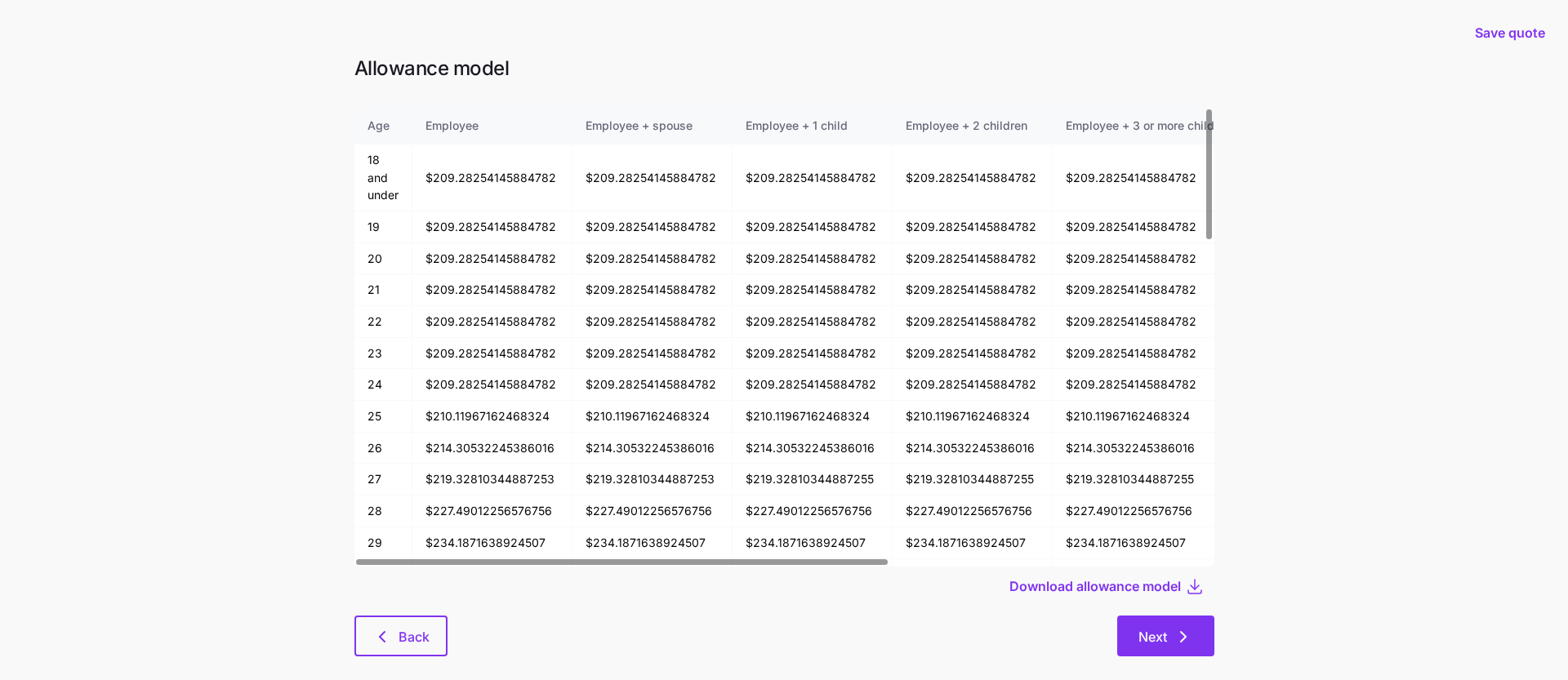
click at [1141, 648] on button "Next" at bounding box center [1166, 636] width 97 height 41
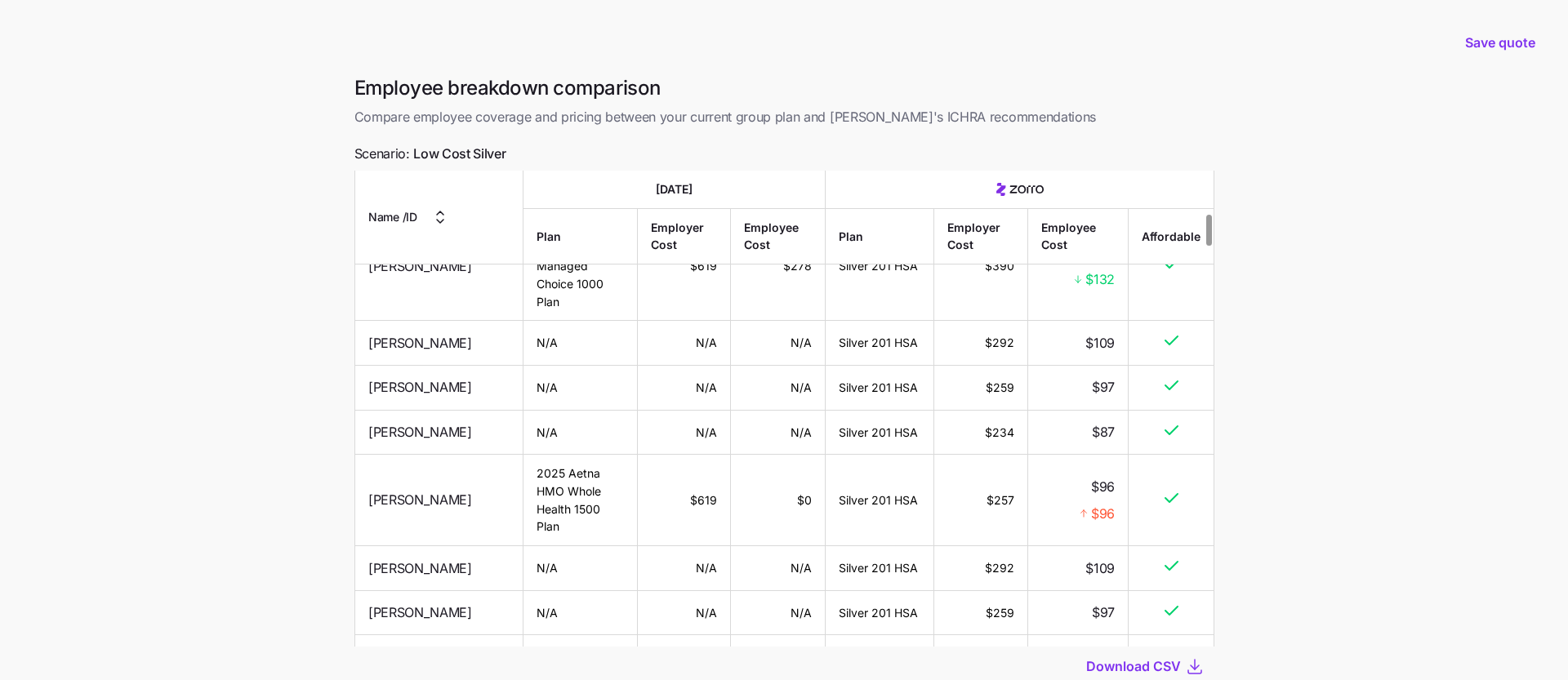
scroll to position [667, 0]
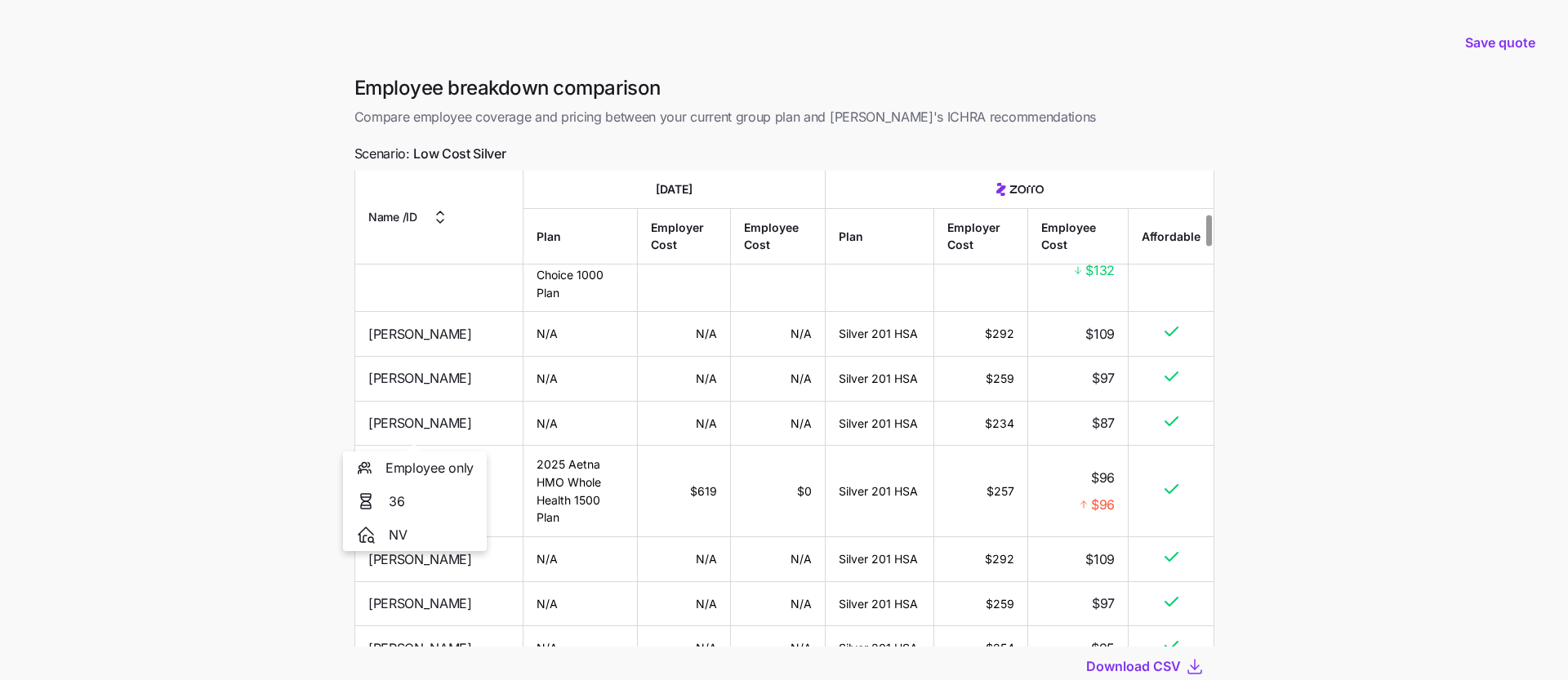
click at [422, 481] on span "Ashley Dean" at bounding box center [421, 491] width 104 height 20
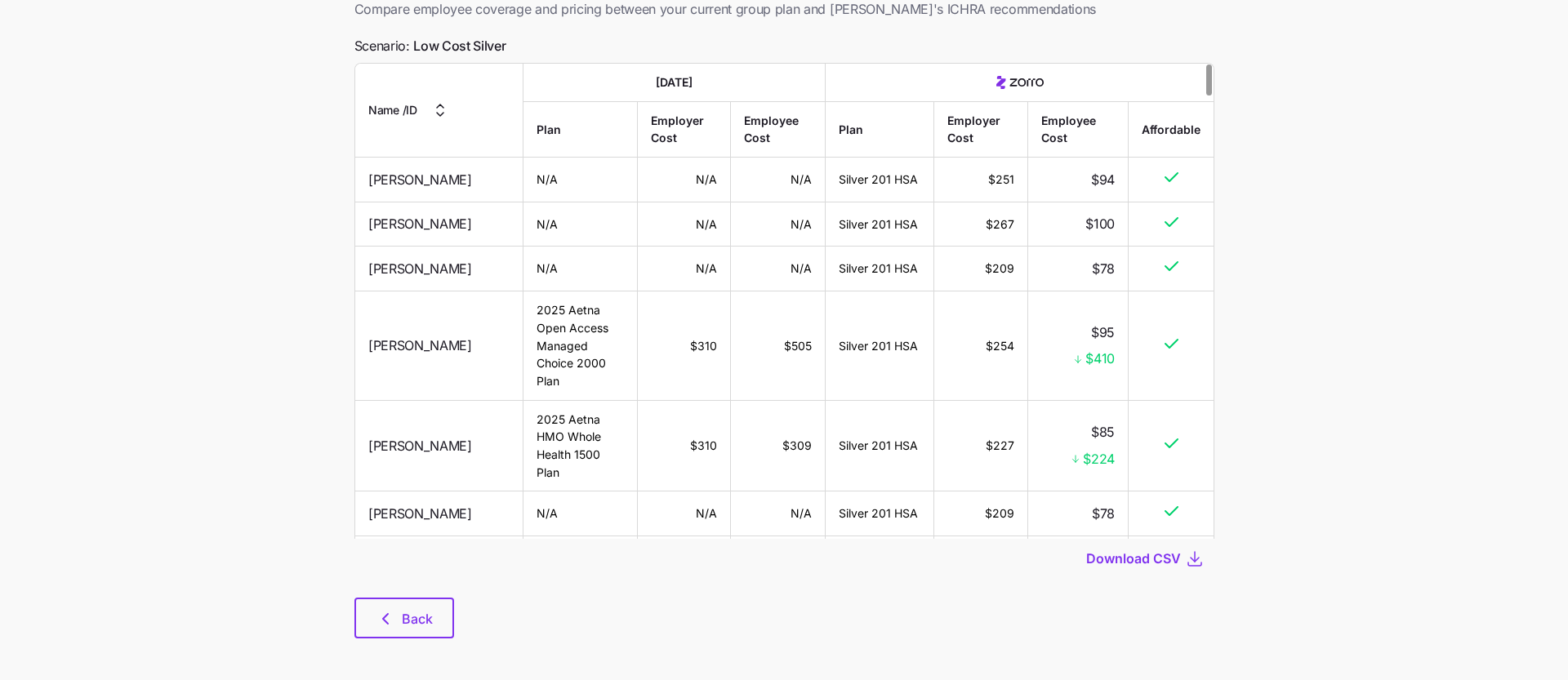
scroll to position [114, 0]
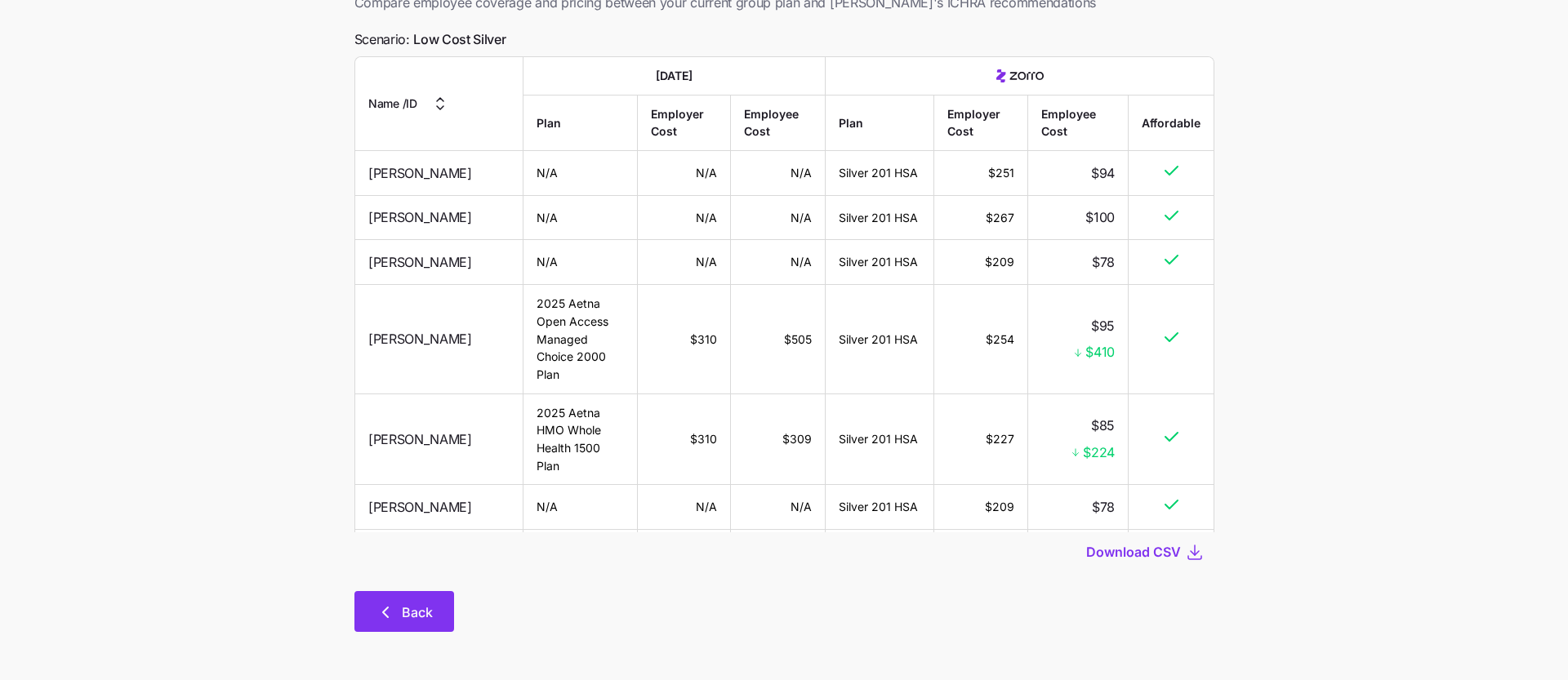
click at [421, 609] on span "Back" at bounding box center [417, 612] width 31 height 19
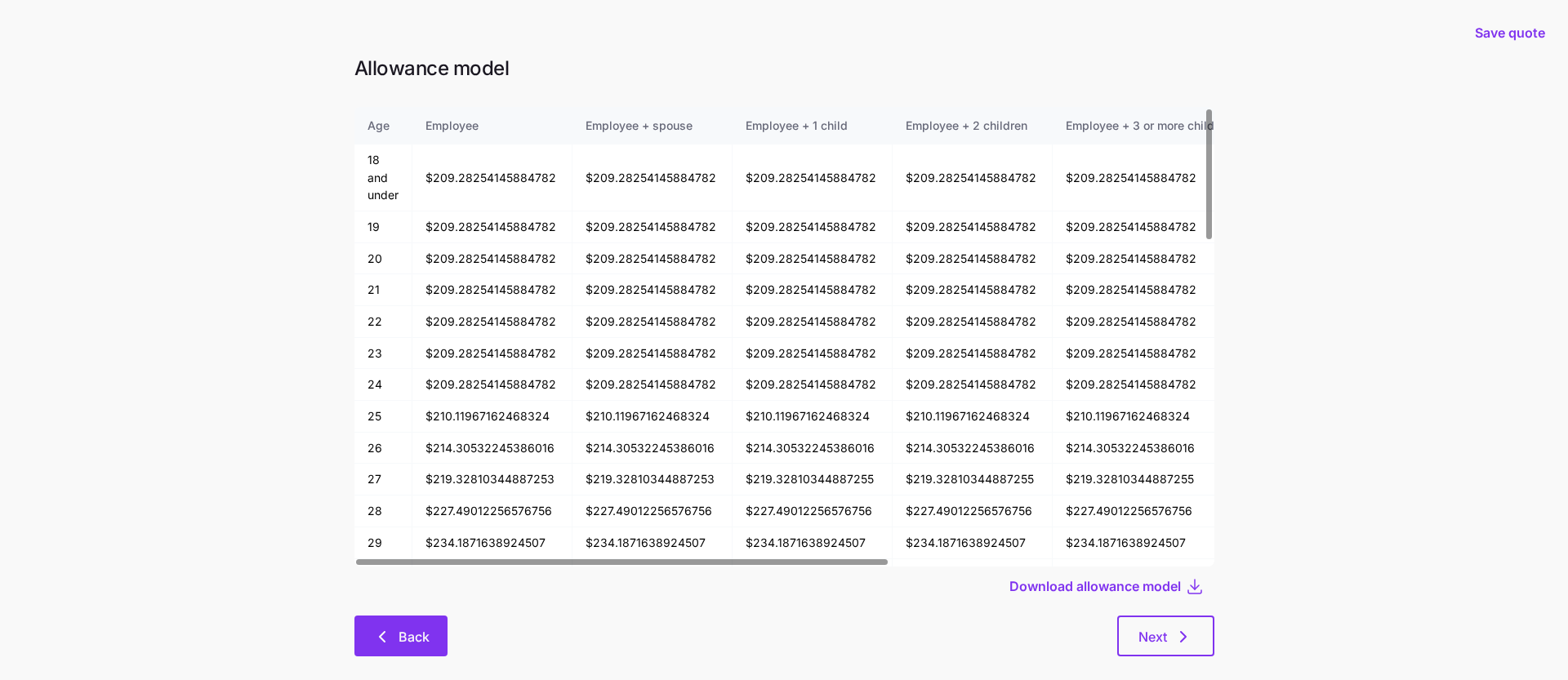
click at [400, 634] on span "Back" at bounding box center [414, 636] width 31 height 19
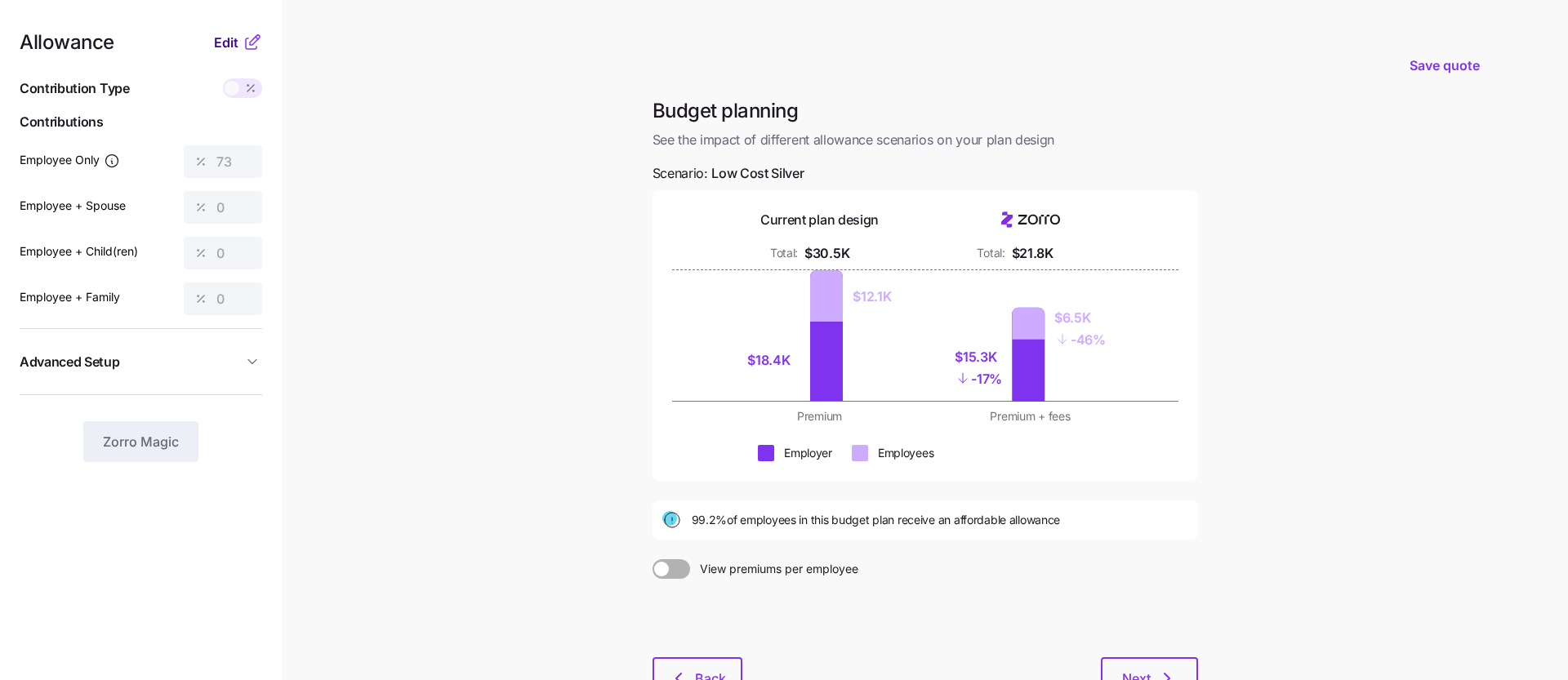
click at [235, 41] on span "Edit" at bounding box center [226, 42] width 24 height 19
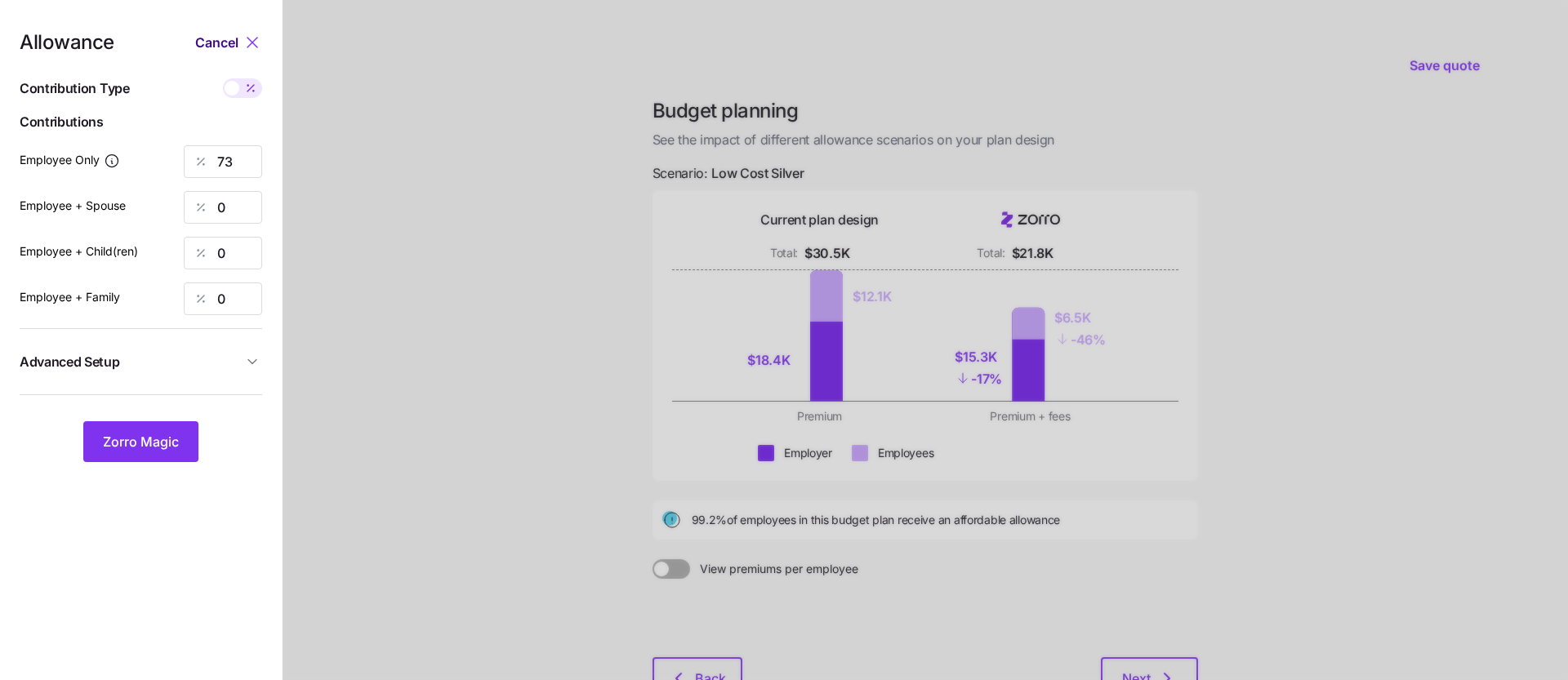
click at [211, 39] on span "Cancel" at bounding box center [217, 42] width 44 height 19
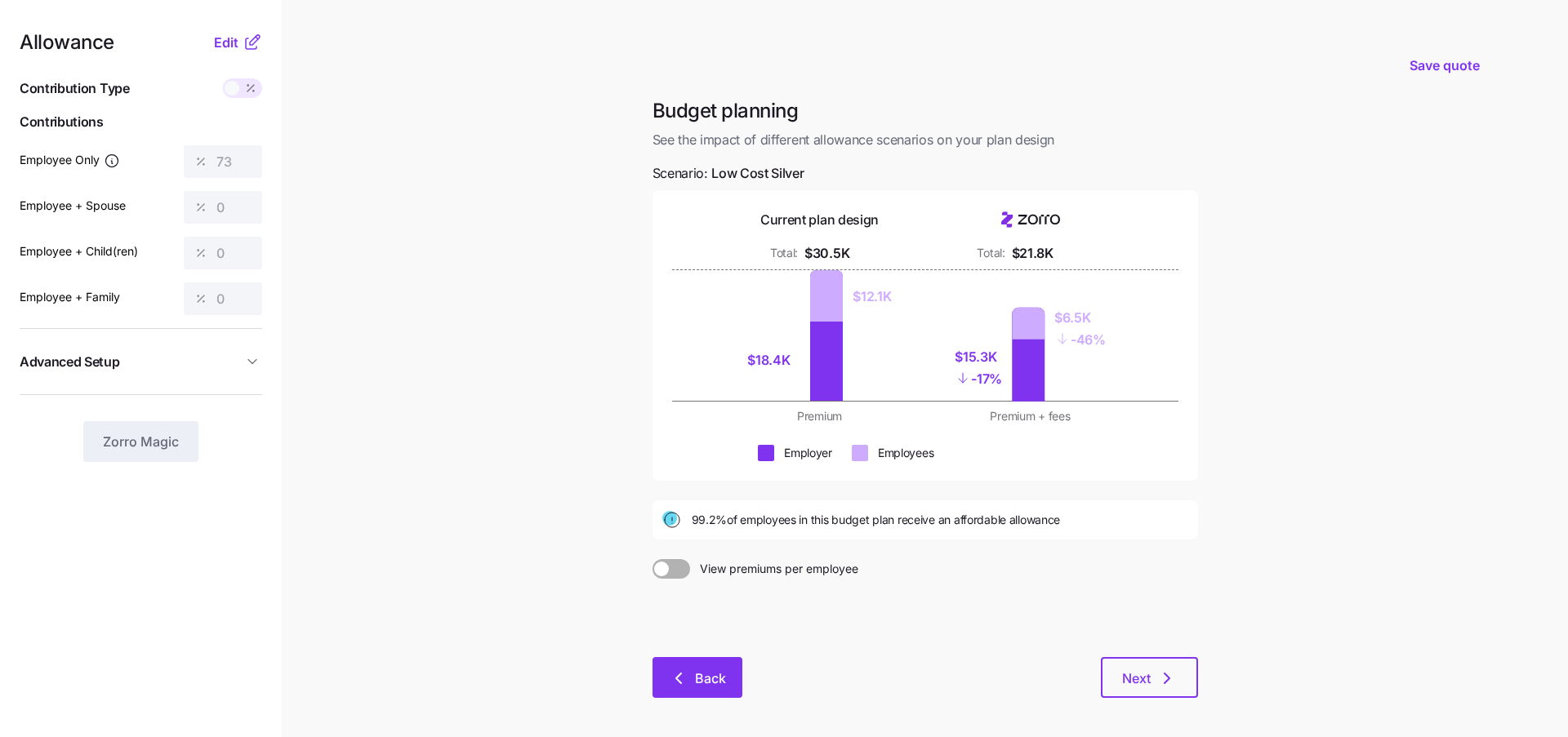
click at [707, 682] on span "Back" at bounding box center [710, 678] width 31 height 19
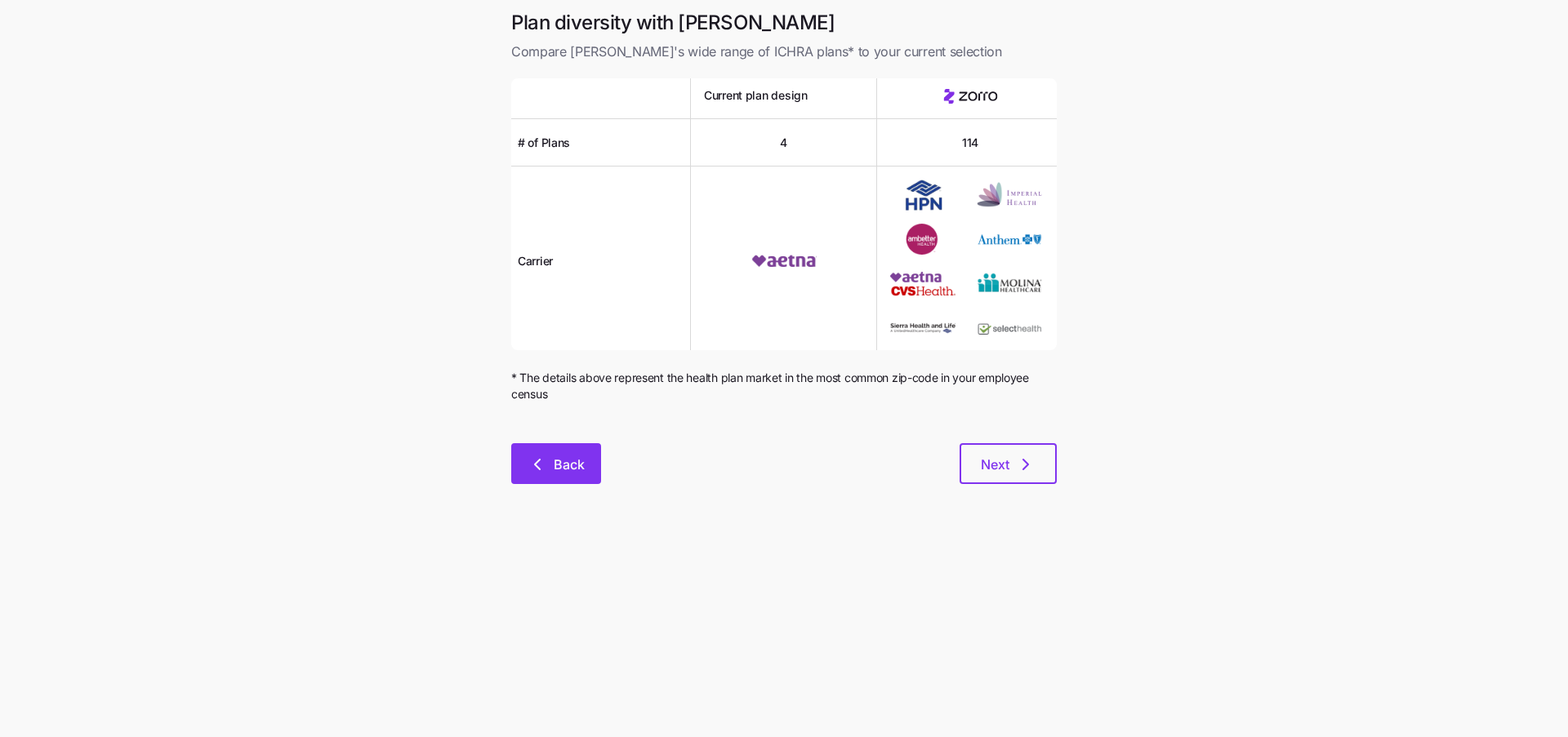
click at [563, 465] on span "Back" at bounding box center [568, 464] width 31 height 19
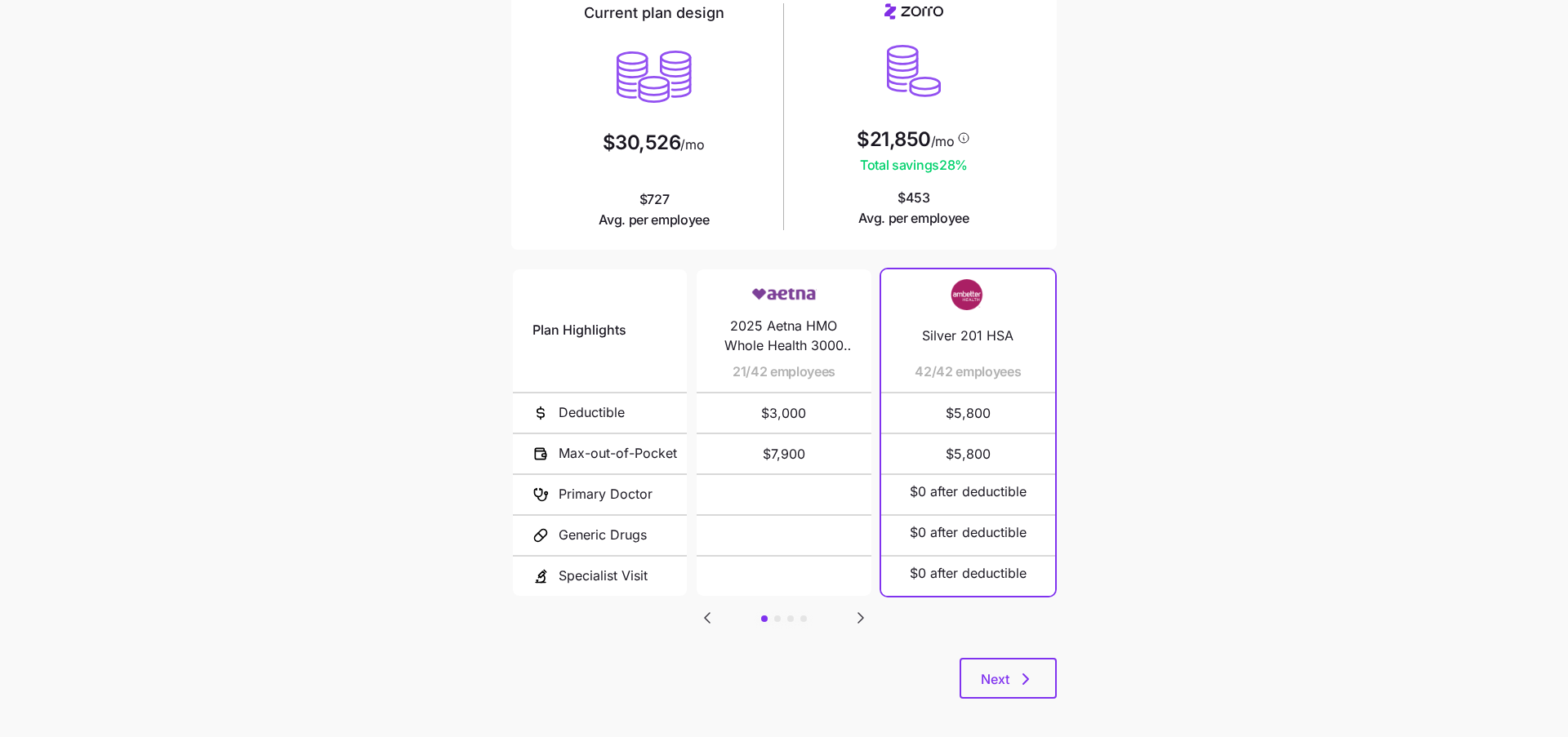
scroll to position [154, 0]
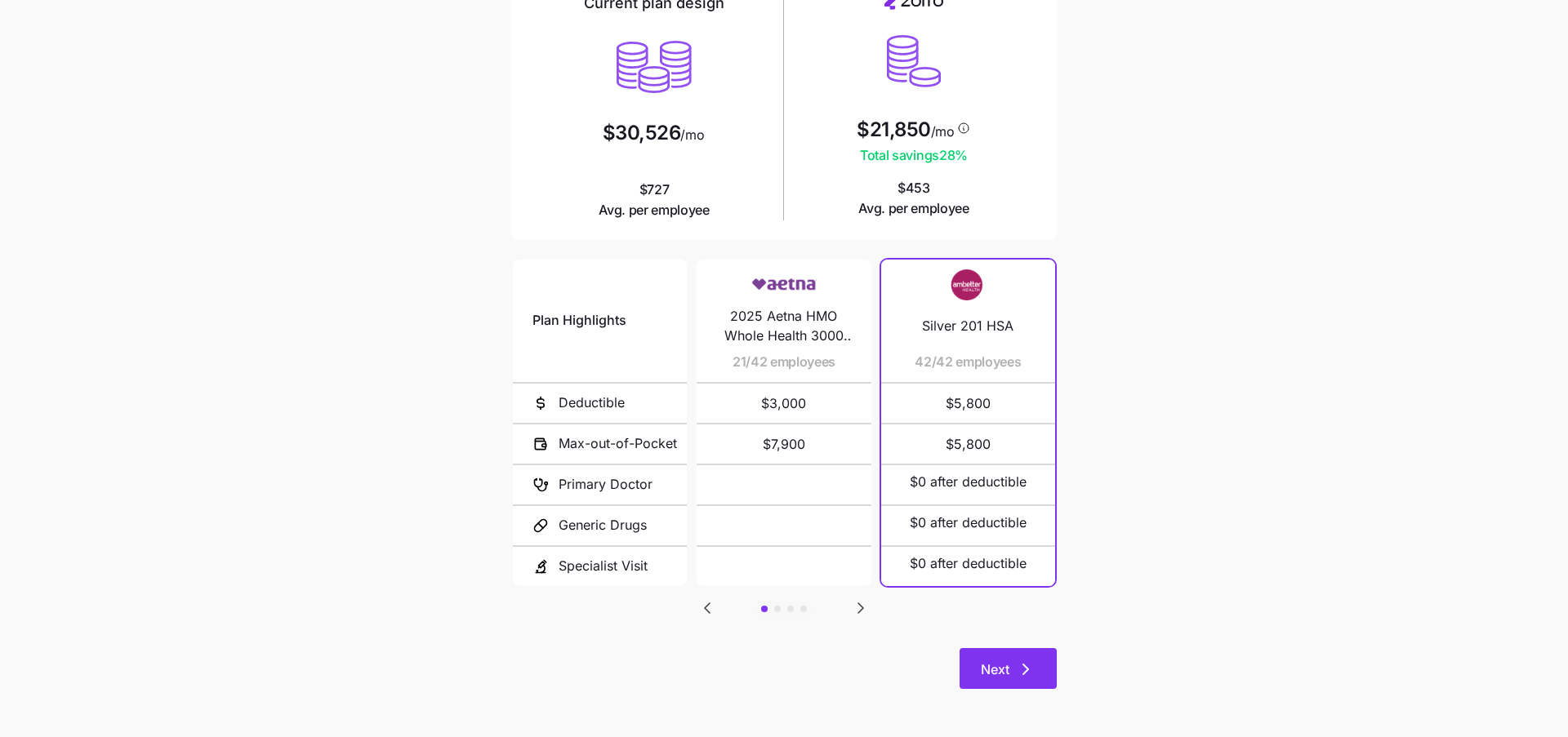
click at [1029, 663] on icon "button" at bounding box center [1025, 669] width 19 height 19
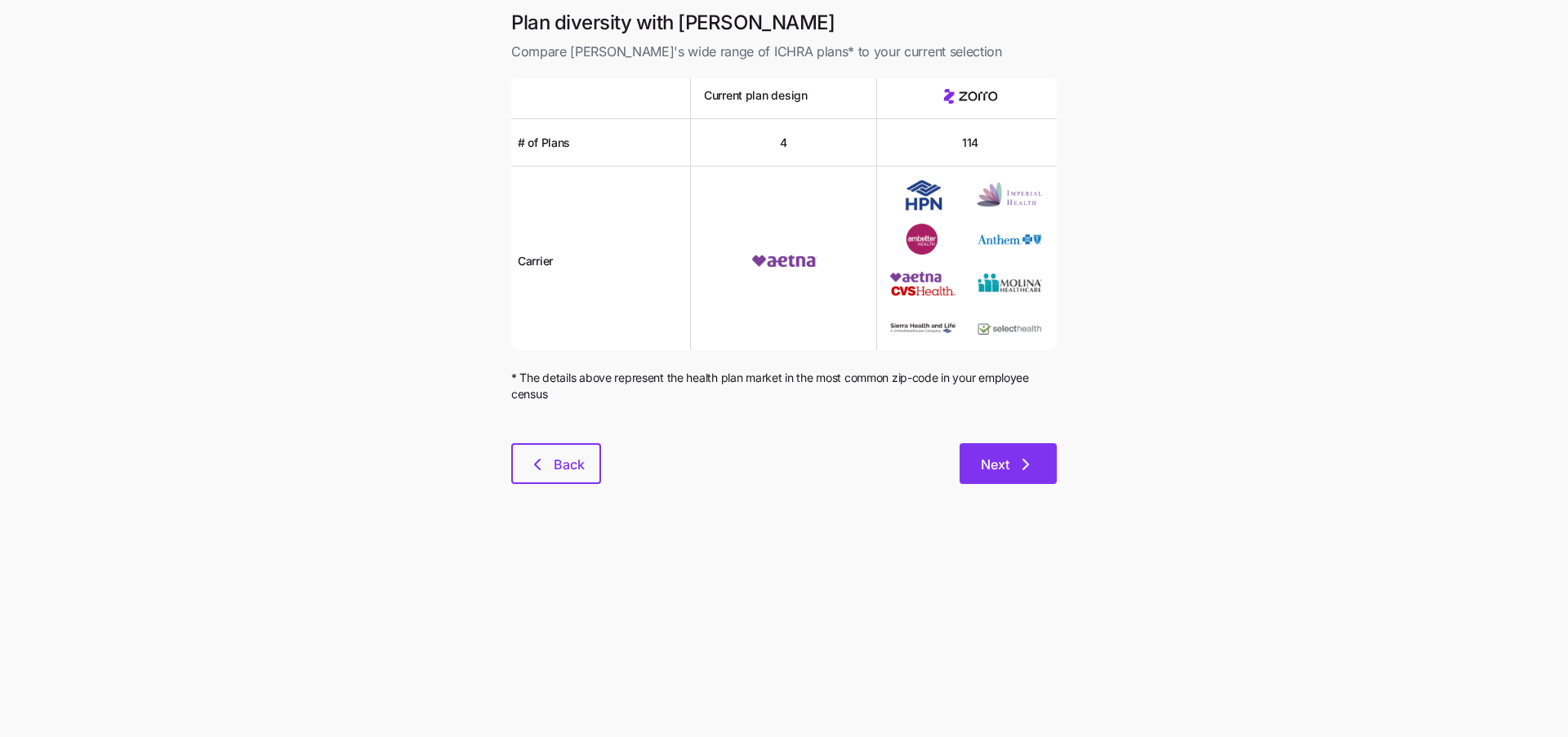
click at [1037, 468] on button "Next" at bounding box center [1008, 463] width 97 height 41
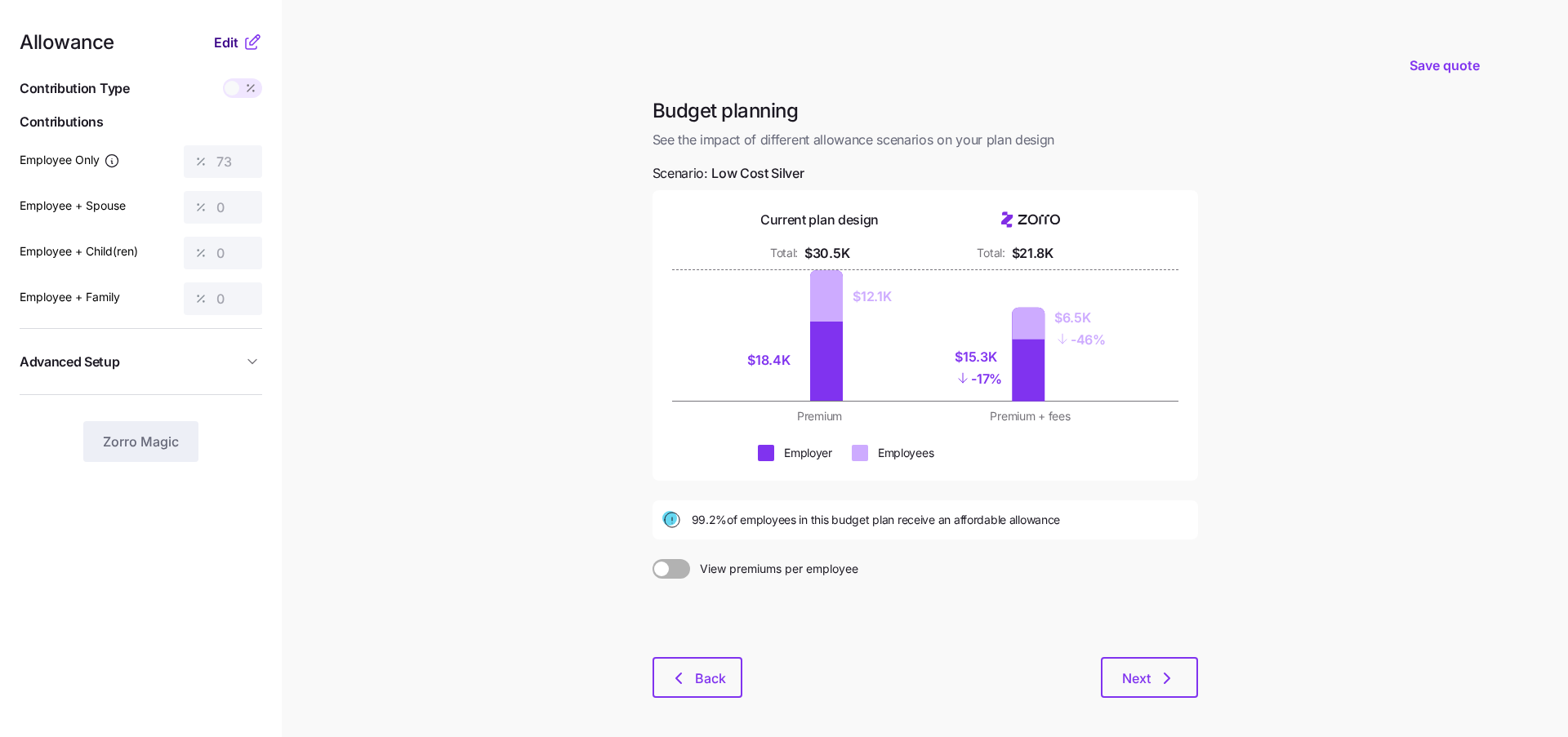
click at [227, 49] on span "Edit" at bounding box center [226, 42] width 24 height 19
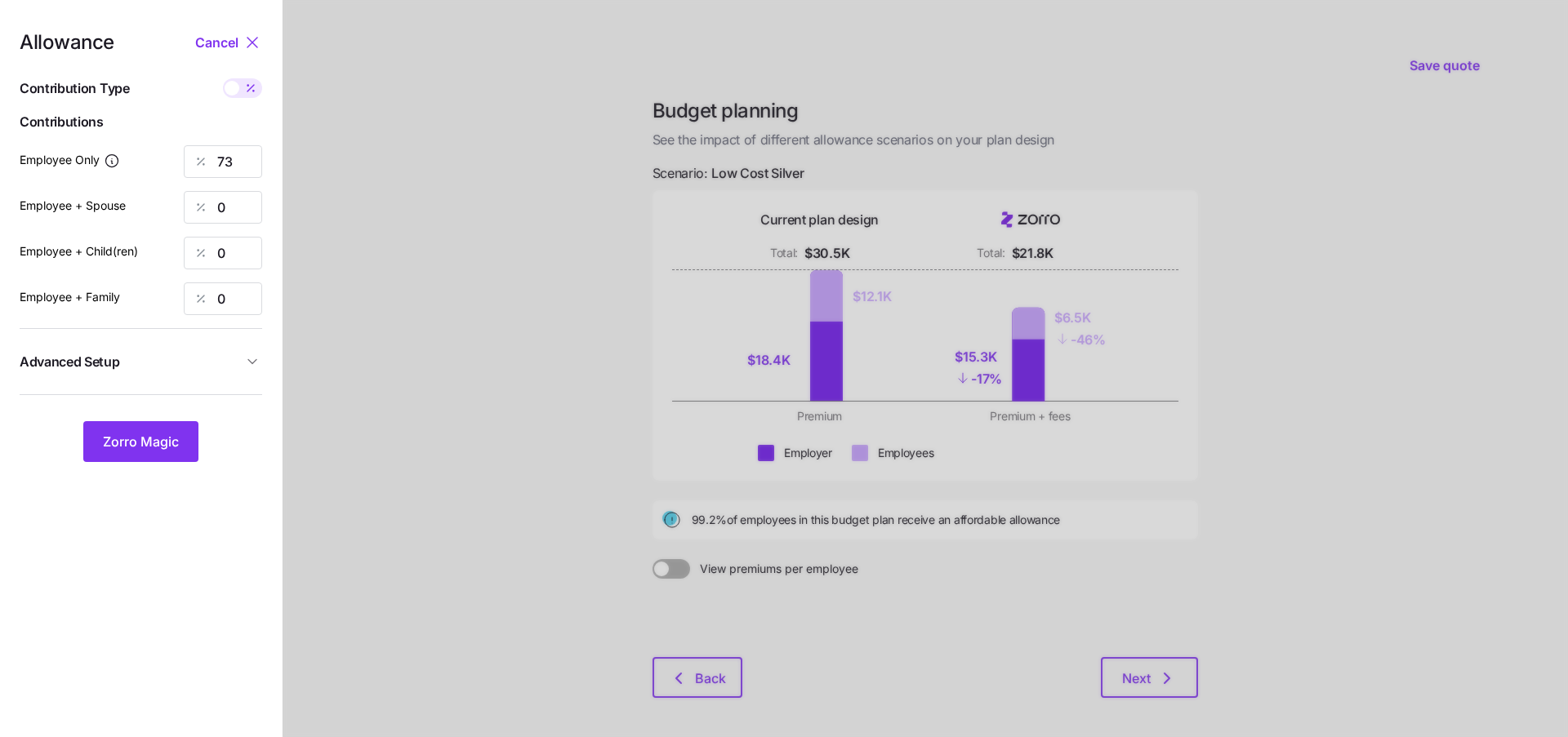
click at [236, 142] on div "Allowance Cancel Contribution Type Use classes Contributions Employee Only 73 E…" at bounding box center [140, 248] width 243 height 430
click at [236, 160] on input "73" at bounding box center [222, 161] width 78 height 33
type input "70"
click at [141, 433] on span "Zorro Magic" at bounding box center [141, 442] width 76 height 19
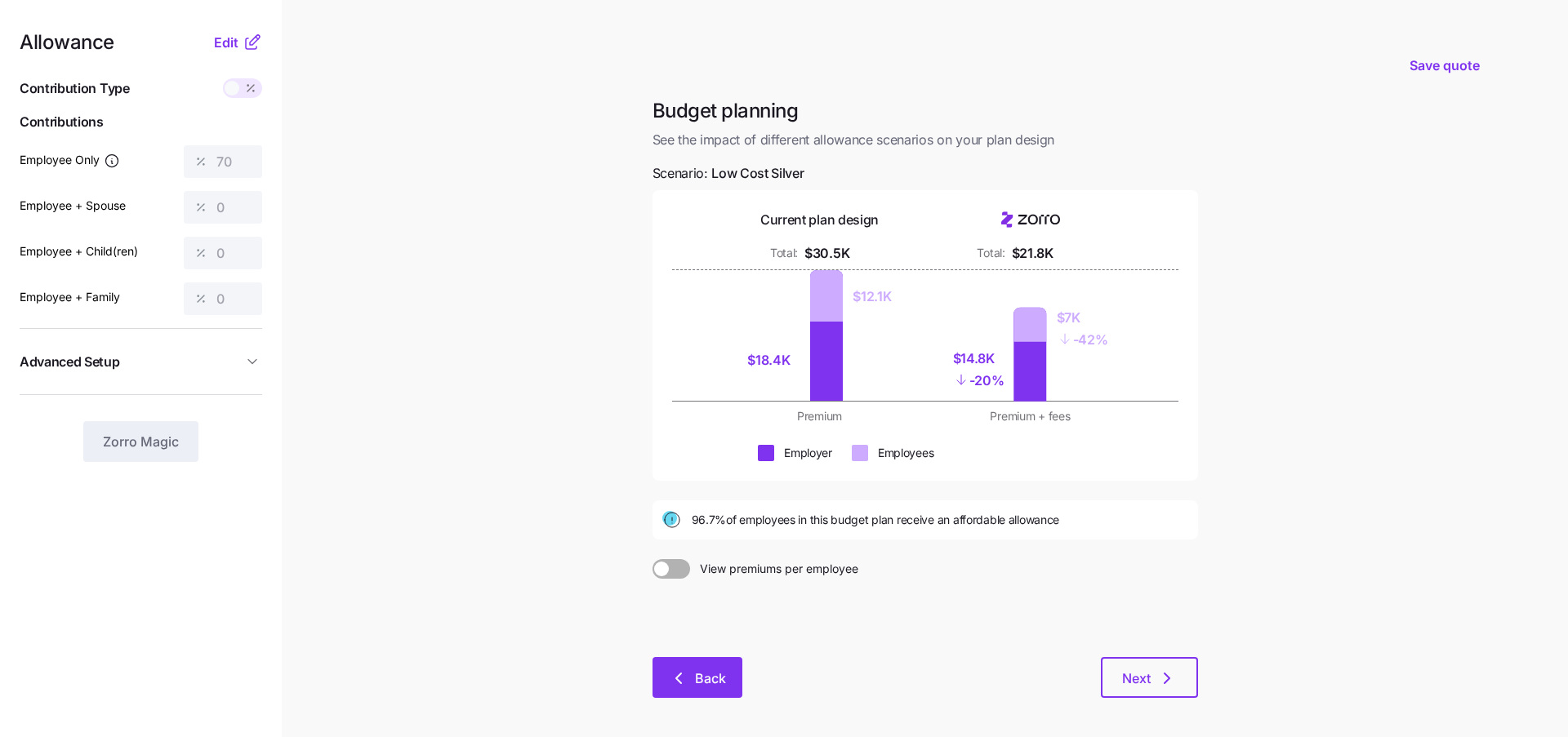
click at [692, 694] on button "Back" at bounding box center [697, 677] width 90 height 41
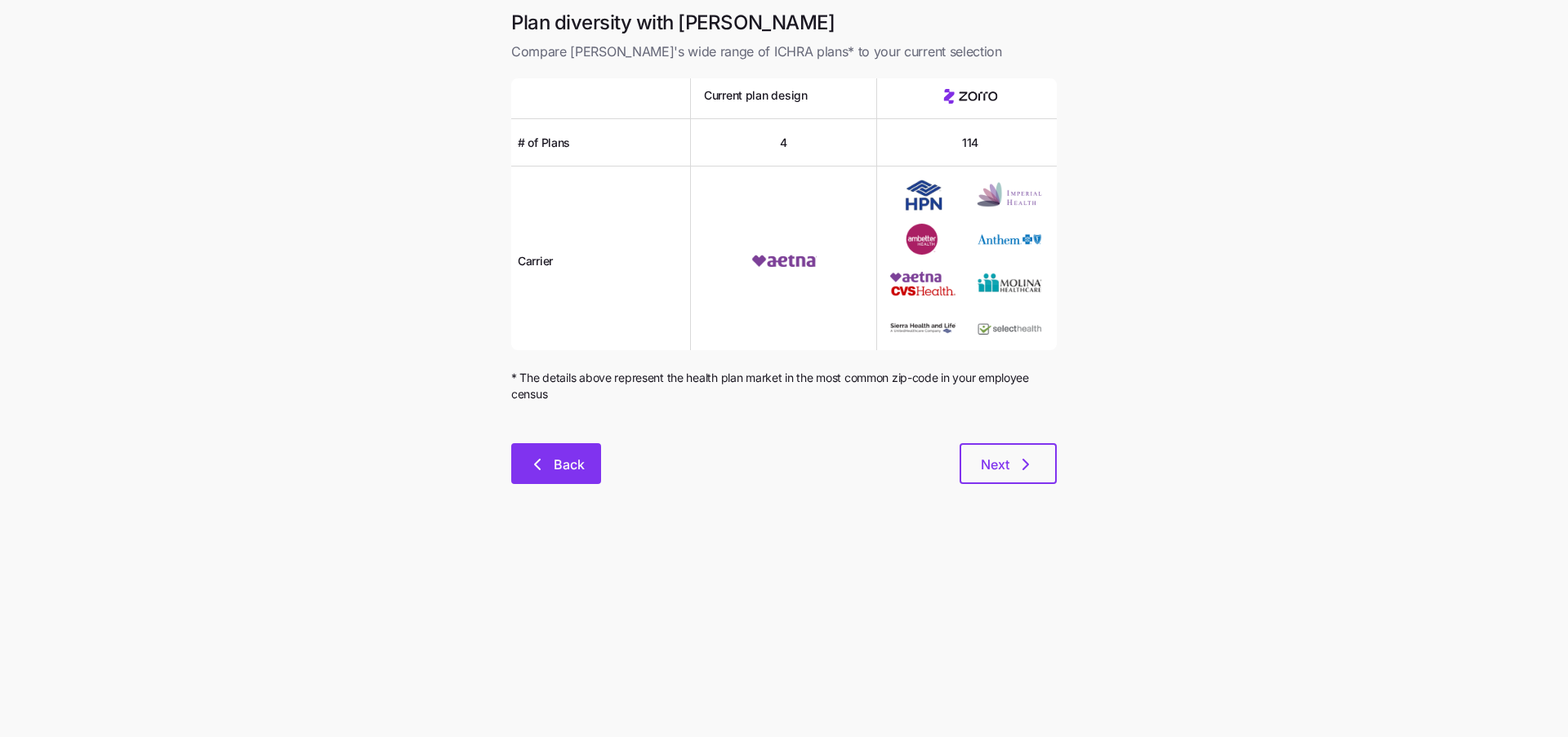
click at [572, 475] on button "Back" at bounding box center [556, 463] width 90 height 41
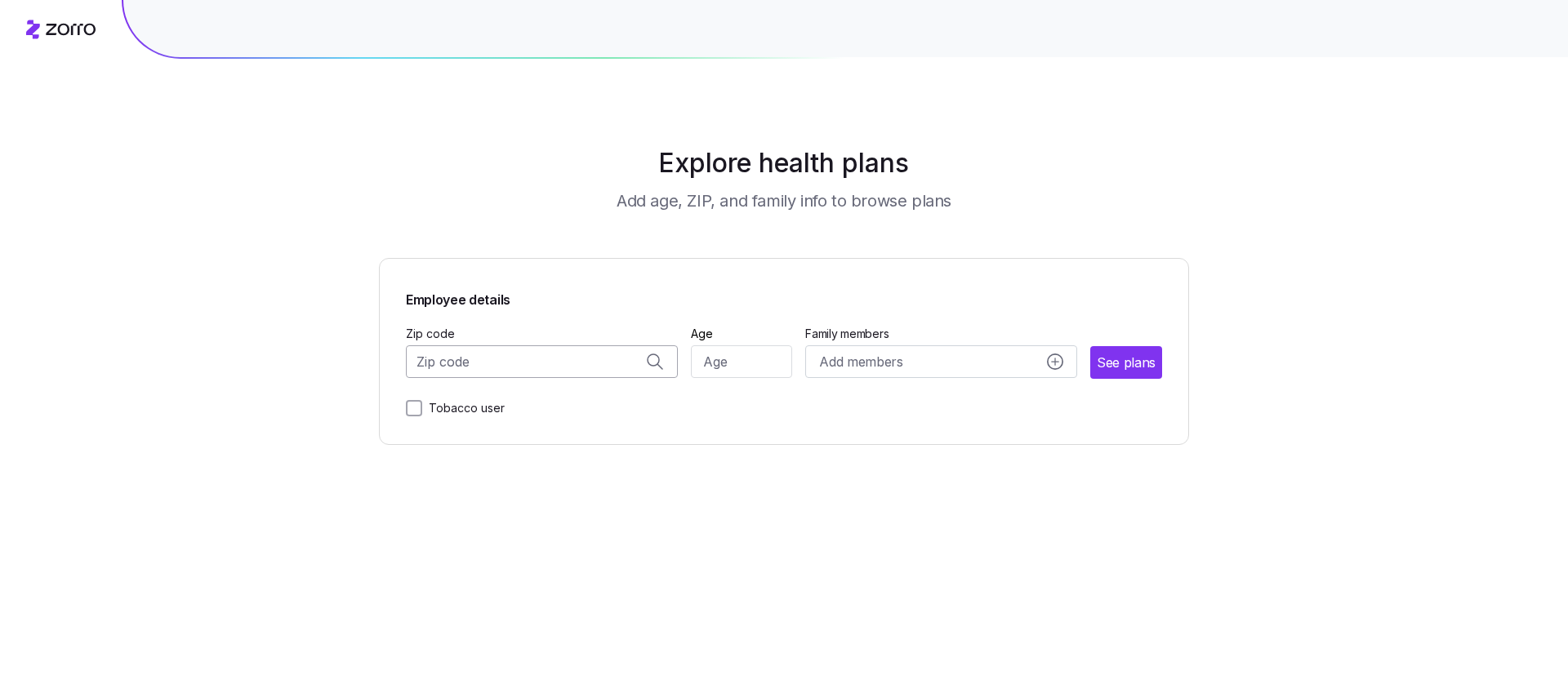
click at [530, 363] on input "Zip code" at bounding box center [541, 361] width 272 height 33
click at [535, 411] on span "83611, Valley County, ID" at bounding box center [539, 405] width 228 height 20
type input "83611, Valley County, ID"
click at [713, 370] on input "Age" at bounding box center [742, 361] width 102 height 33
type input "30"
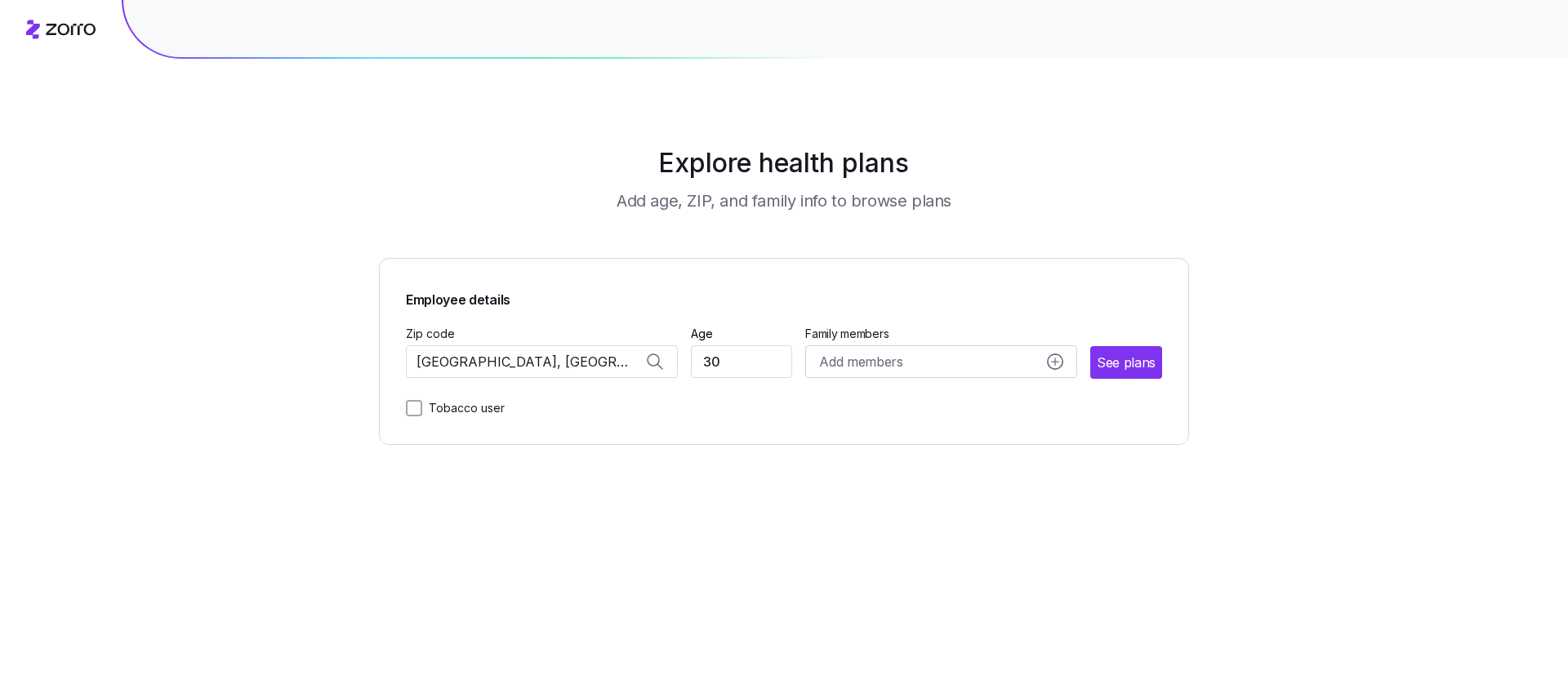
click at [768, 462] on main "Explore health plans Add age, ZIP, and family info to browse plans Employee det…" at bounding box center [783, 340] width 810 height 680
click at [1121, 361] on span "See plans" at bounding box center [1126, 363] width 57 height 20
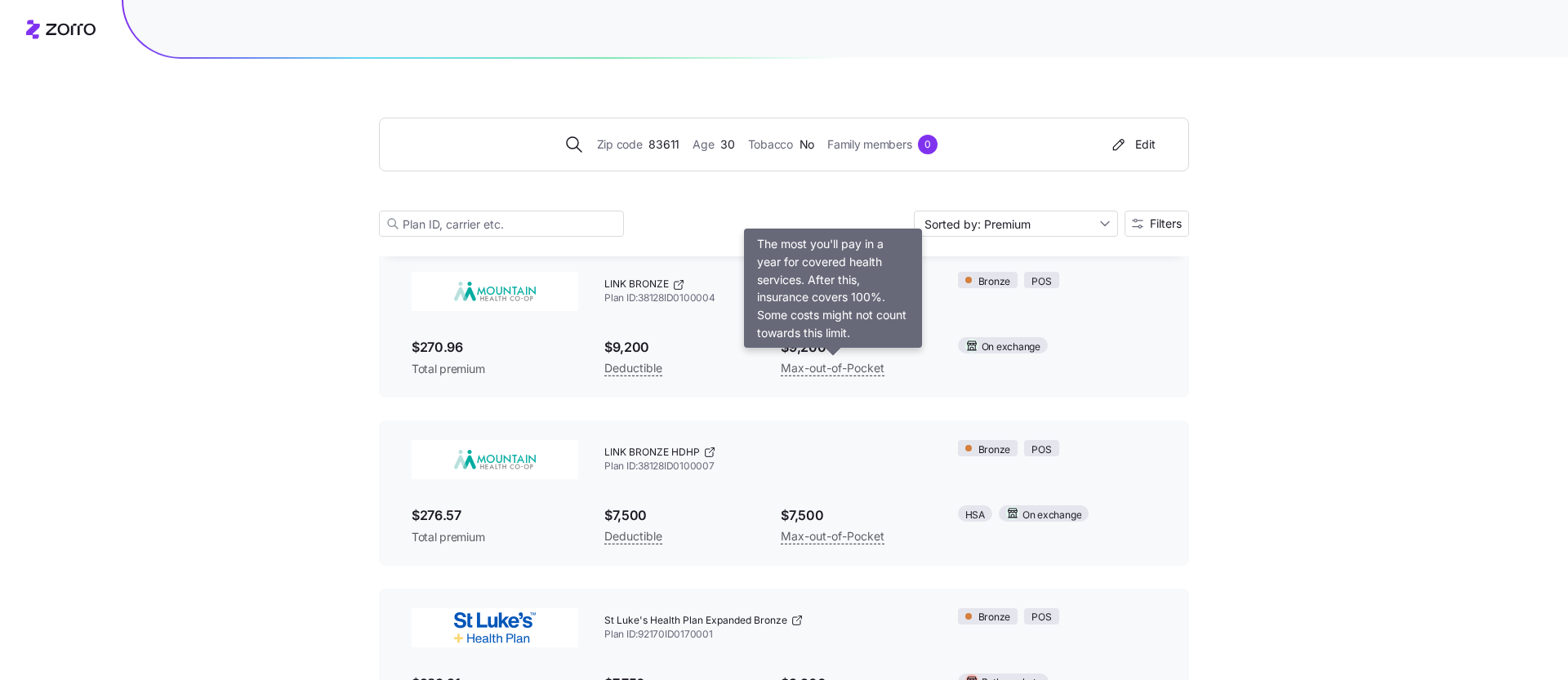
scroll to position [75, 0]
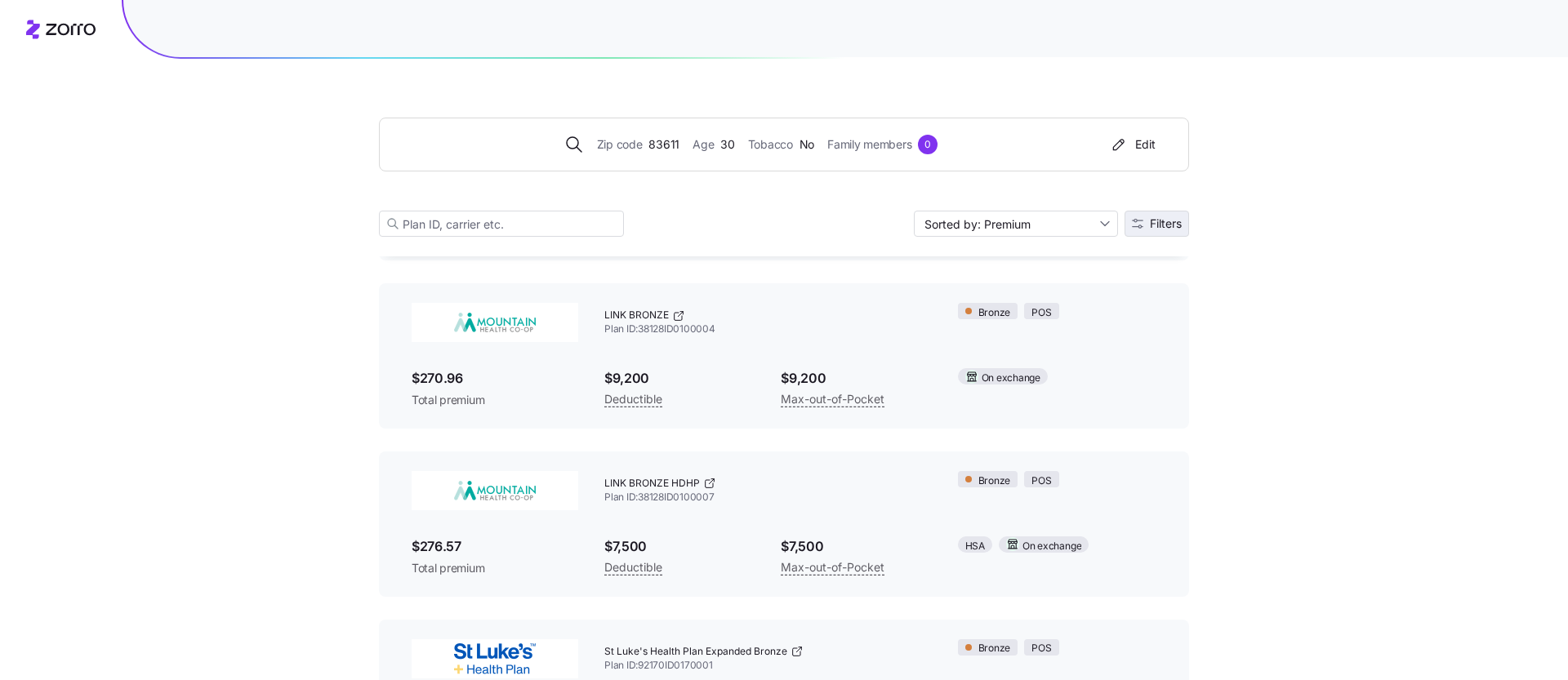
click at [1145, 223] on span "Filters" at bounding box center [1156, 224] width 50 height 12
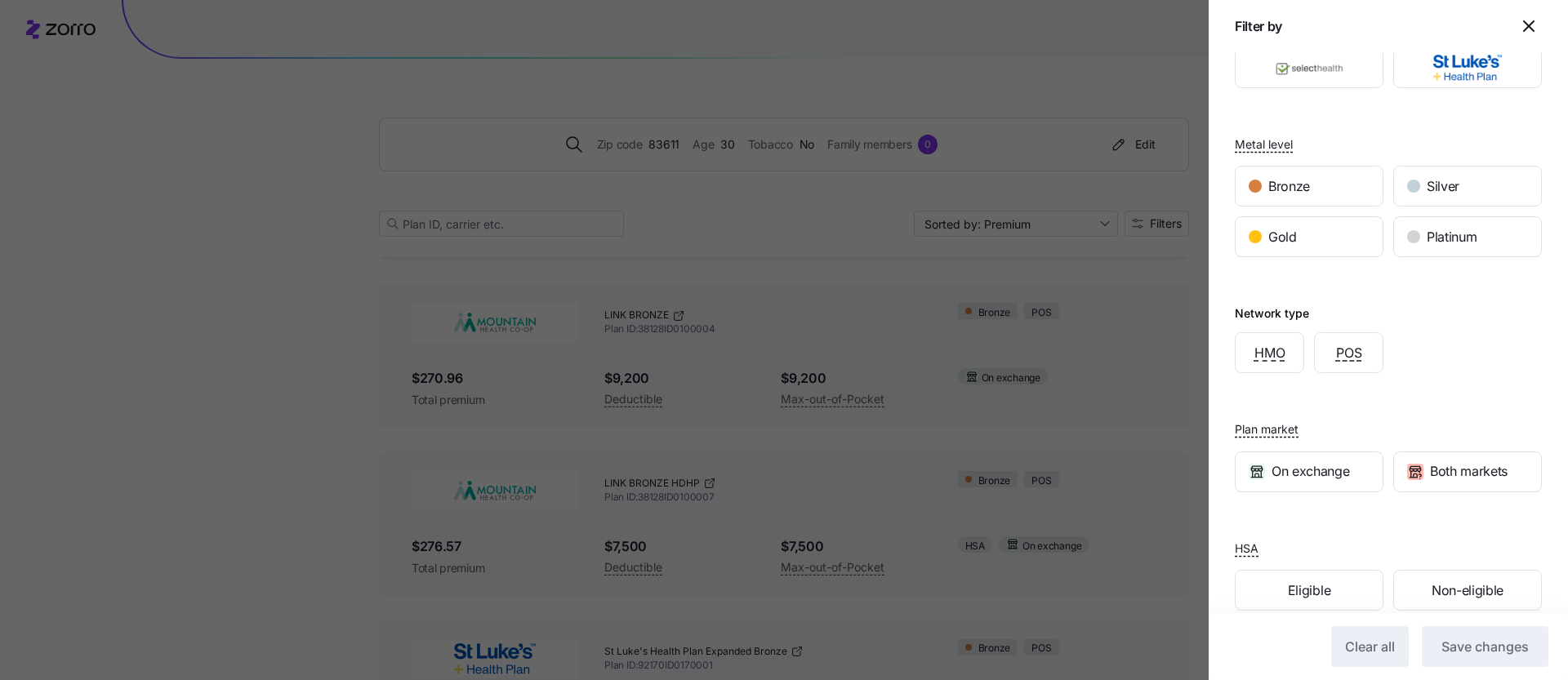
scroll to position [170, 0]
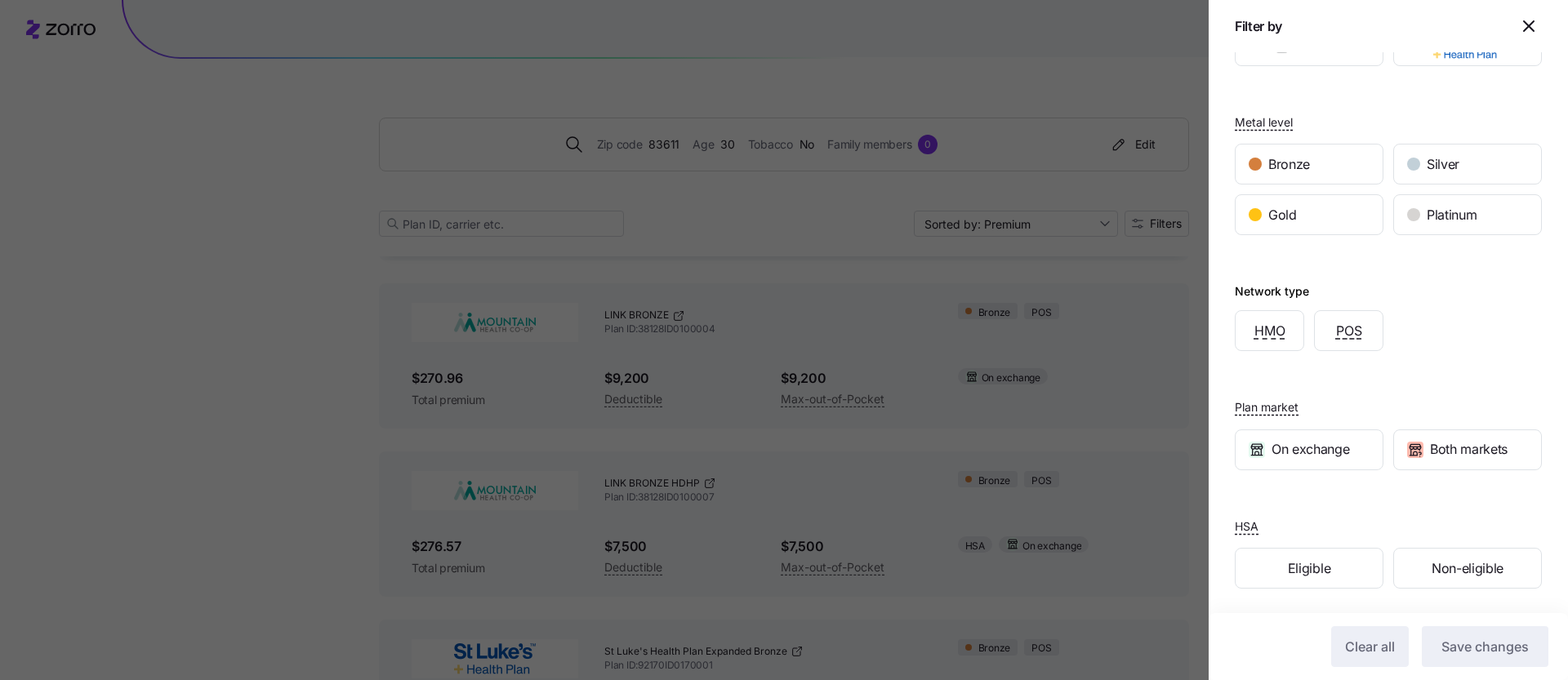
click at [1530, 24] on icon "button" at bounding box center [1529, 26] width 10 height 10
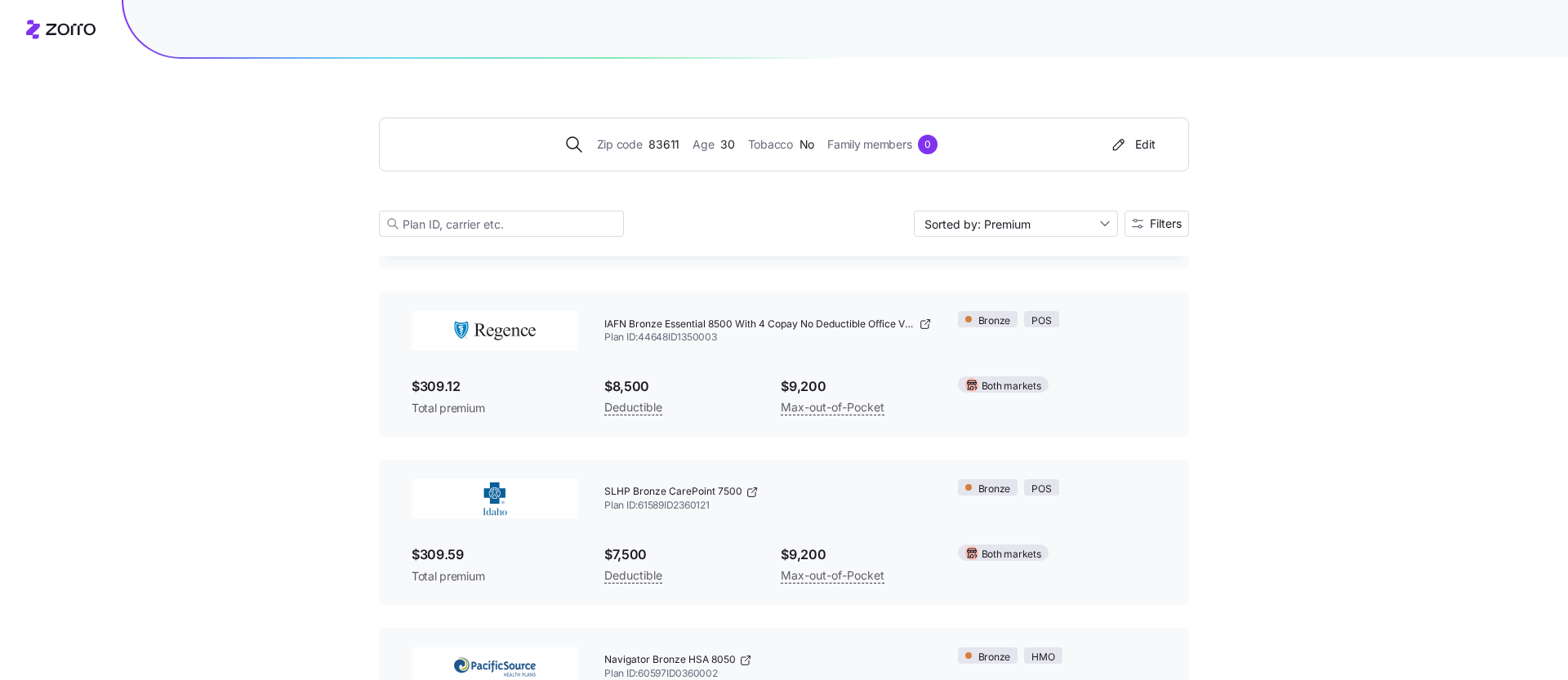
scroll to position [1326, 0]
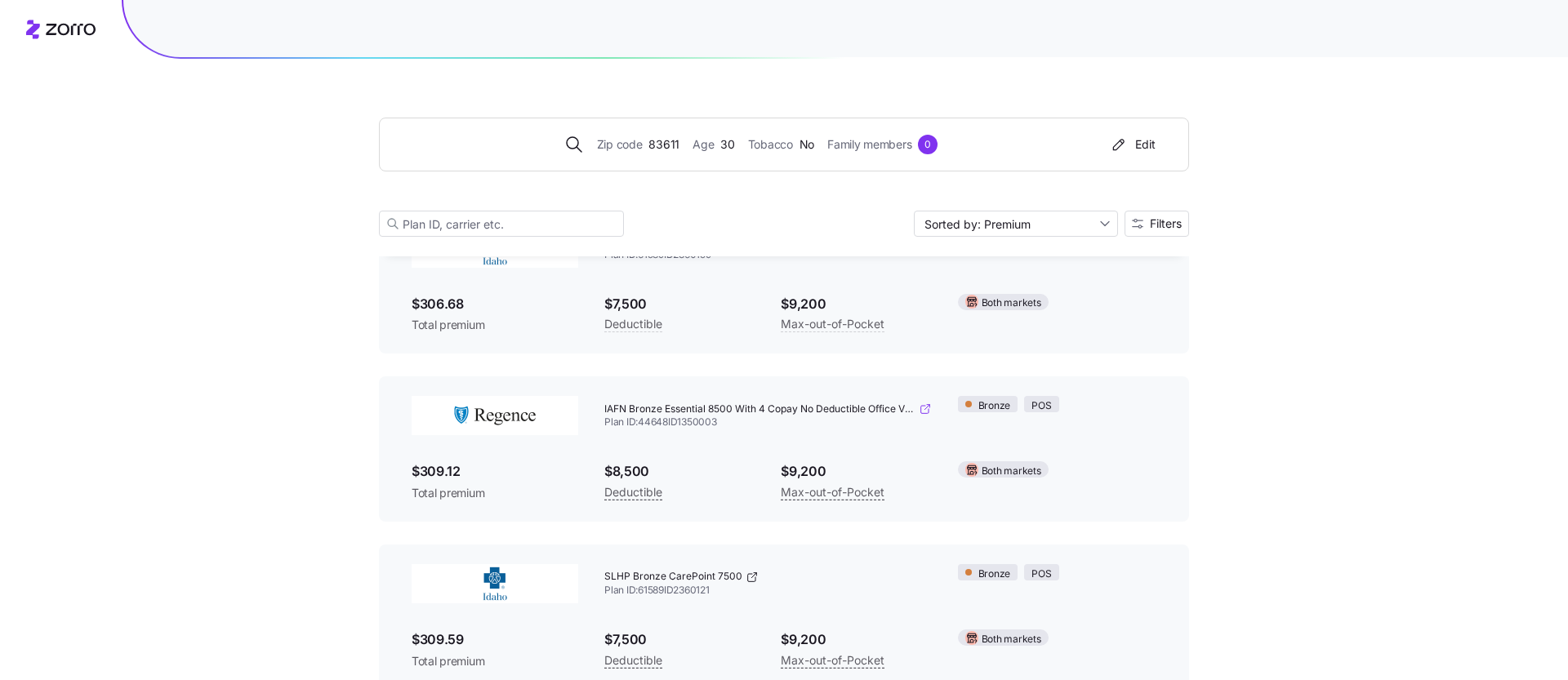
click at [923, 410] on icon at bounding box center [925, 410] width 13 height 13
click at [0, 0] on body "Zip code 83611 Age 30 Tobacco No Family members 0 Edit Sorted by: Premium Filte…" at bounding box center [784, 102] width 1568 height 2856
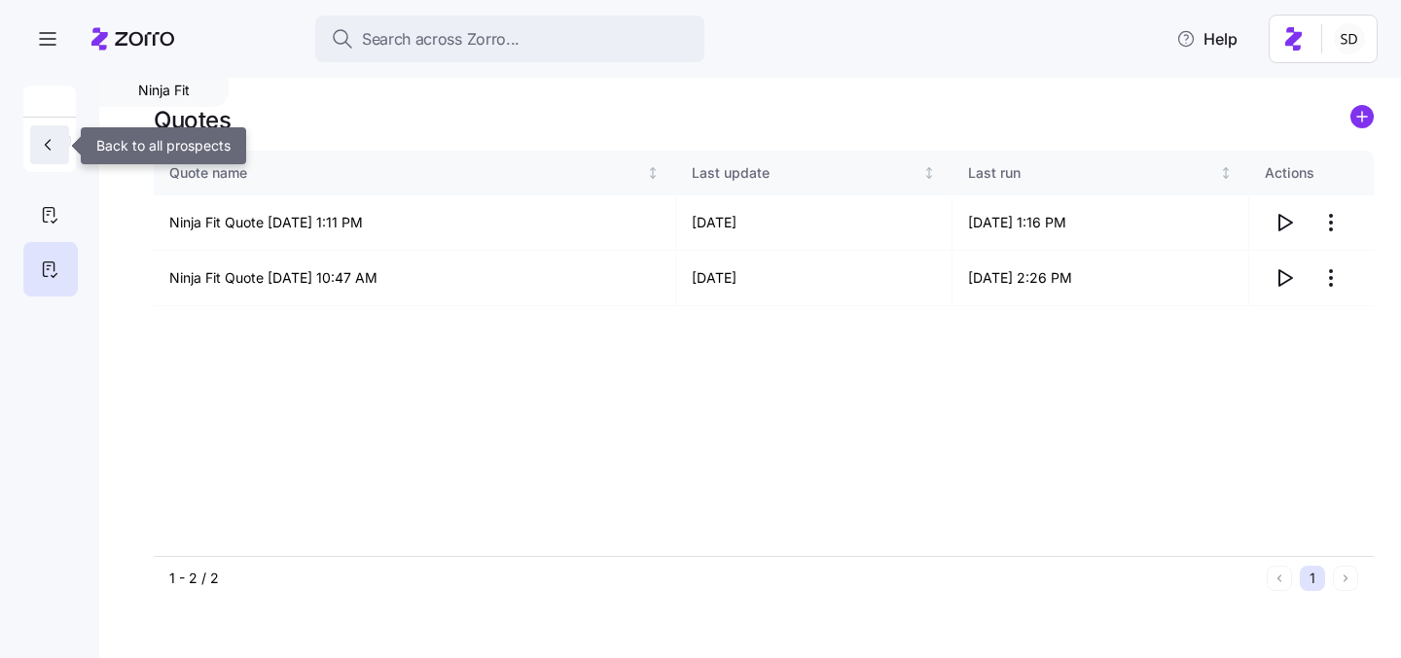
click at [37, 154] on button "button" at bounding box center [49, 144] width 39 height 39
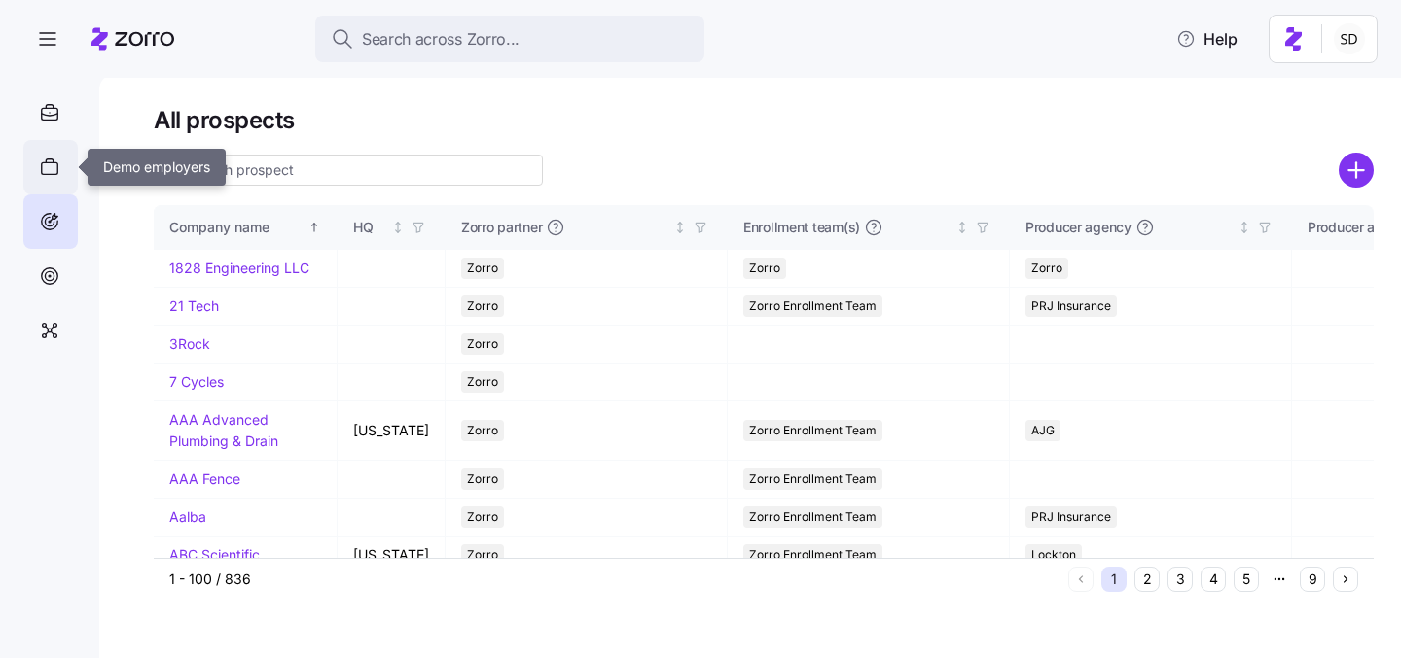
click at [49, 165] on icon at bounding box center [49, 167] width 21 height 23
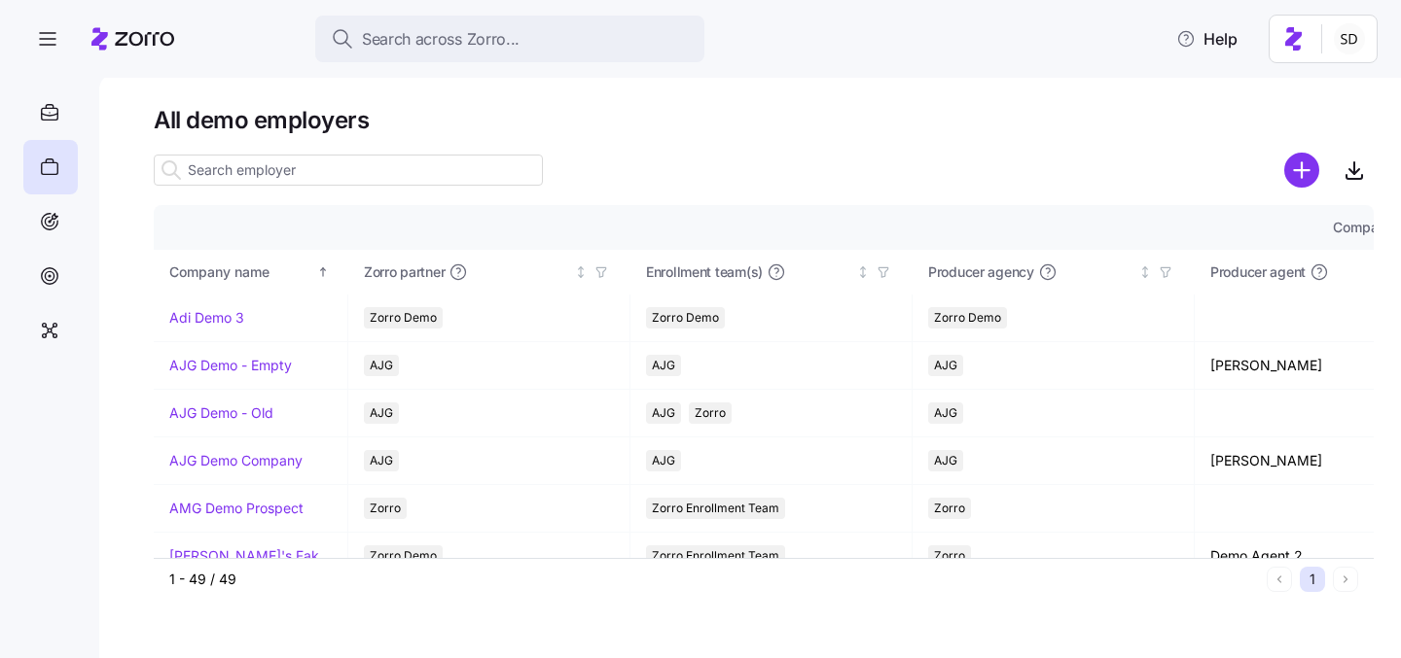
click at [261, 157] on input at bounding box center [348, 170] width 389 height 31
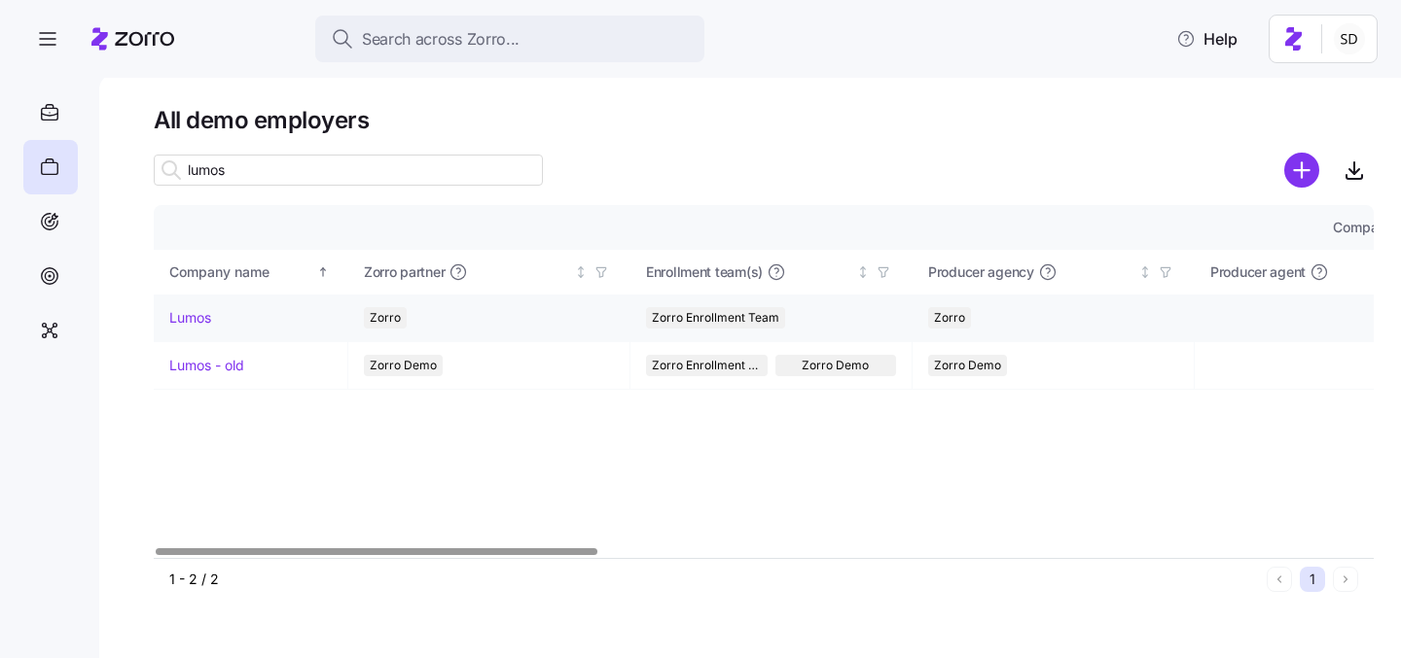
type input "lumos"
click at [185, 320] on link "Lumos" at bounding box center [190, 317] width 42 height 19
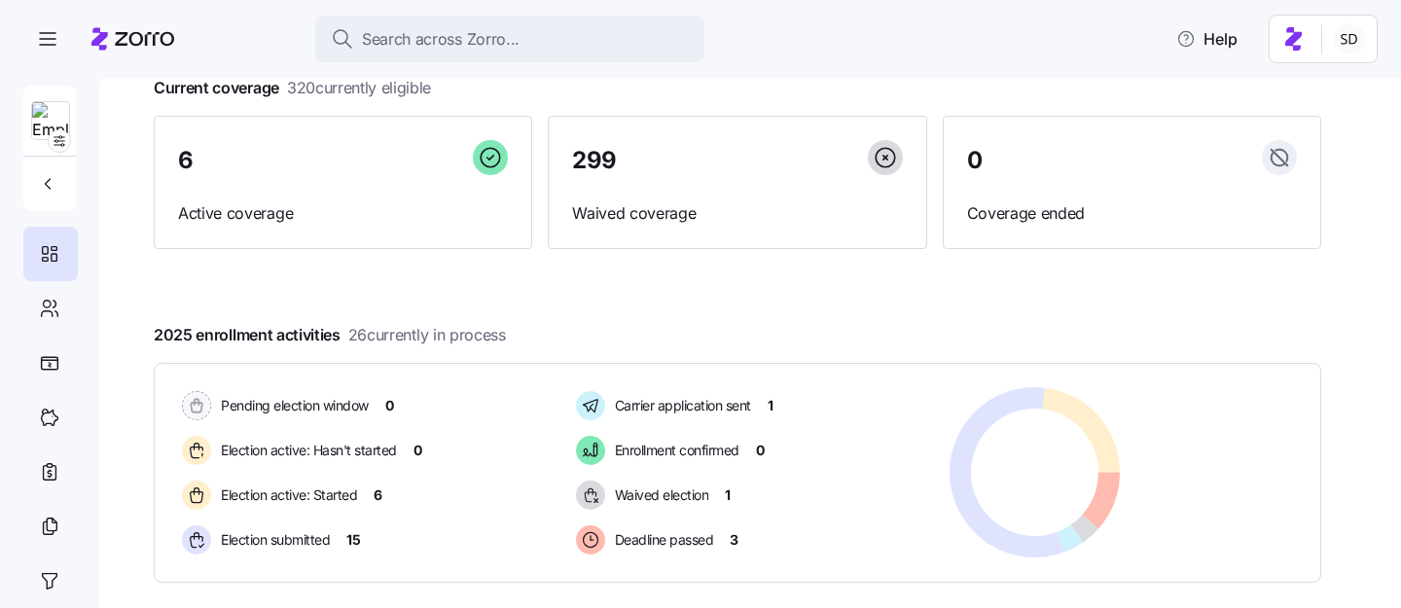
scroll to position [136, 0]
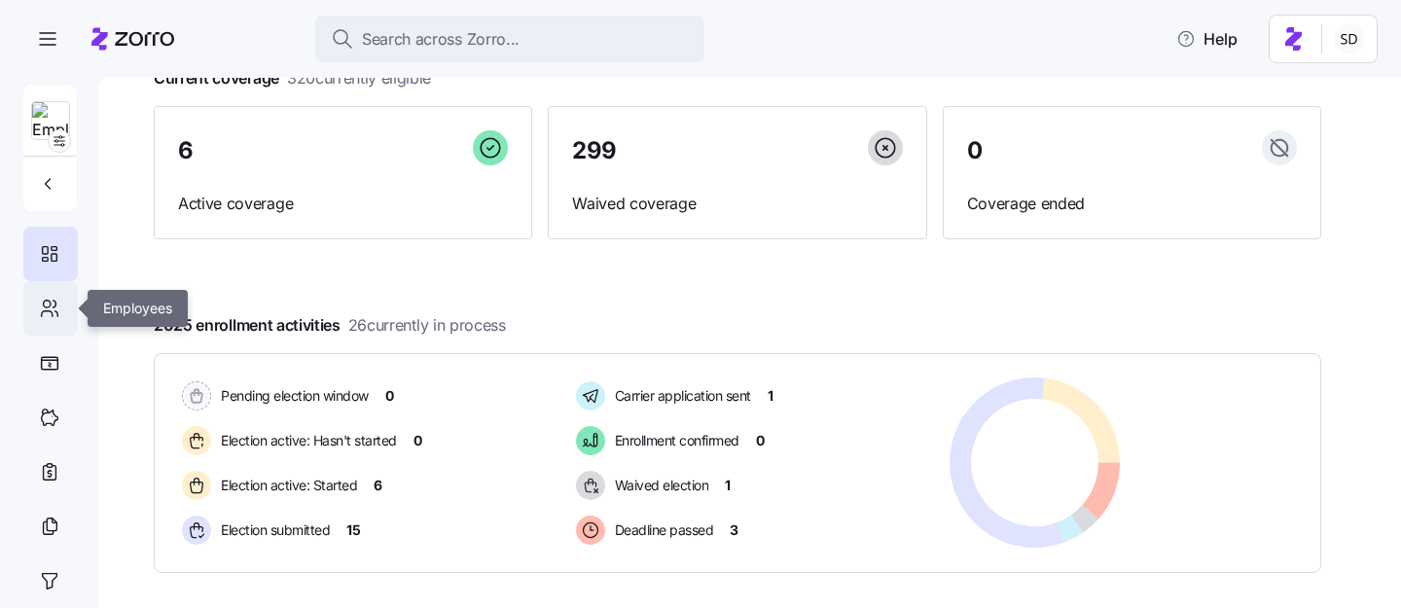
click at [50, 311] on icon at bounding box center [49, 308] width 21 height 23
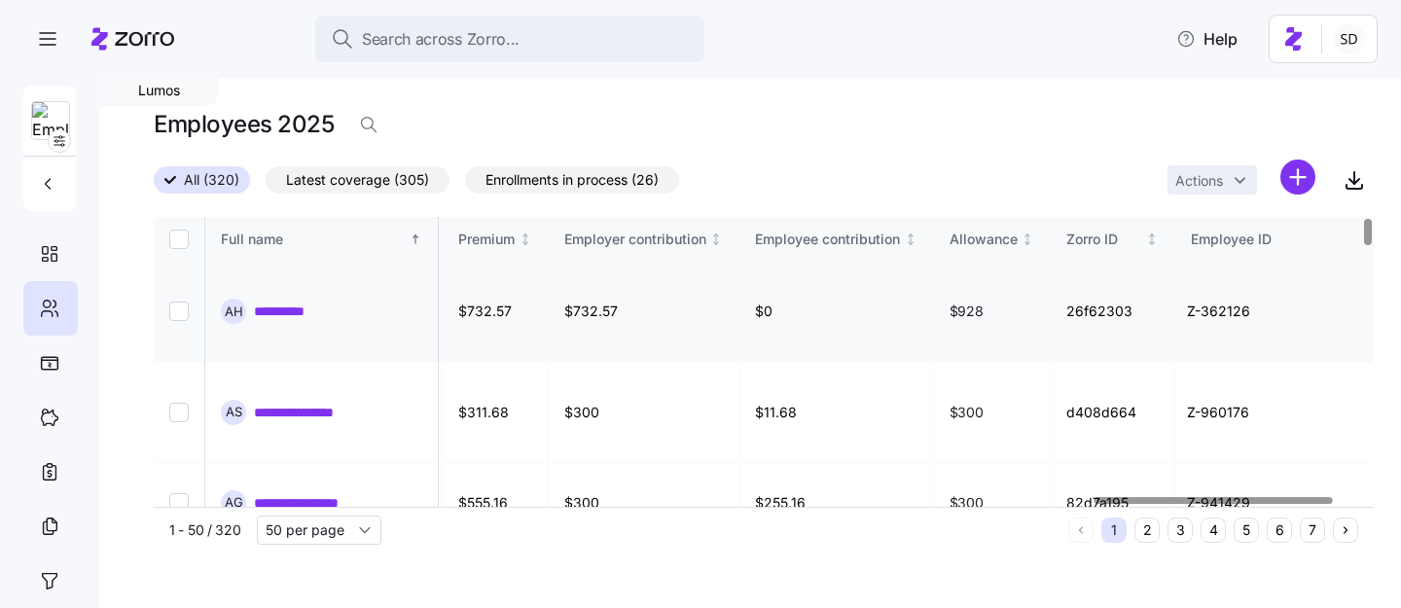
scroll to position [0, 4802]
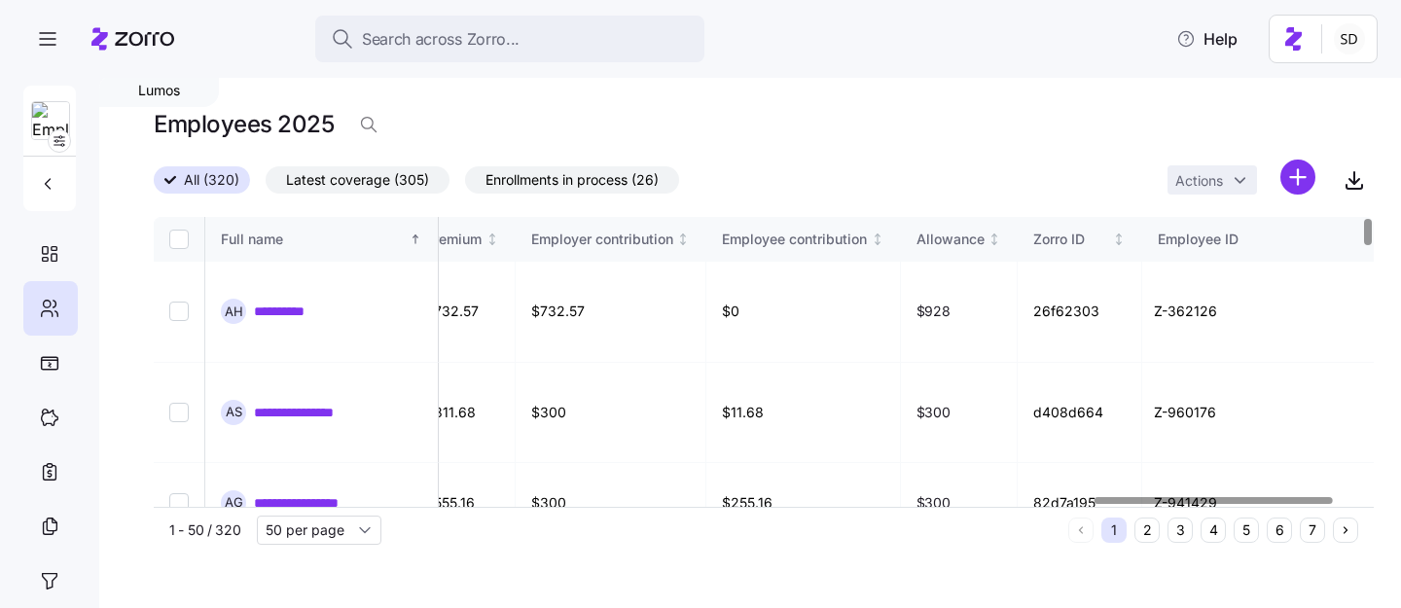
click at [1277, 526] on button "6" at bounding box center [1278, 529] width 25 height 25
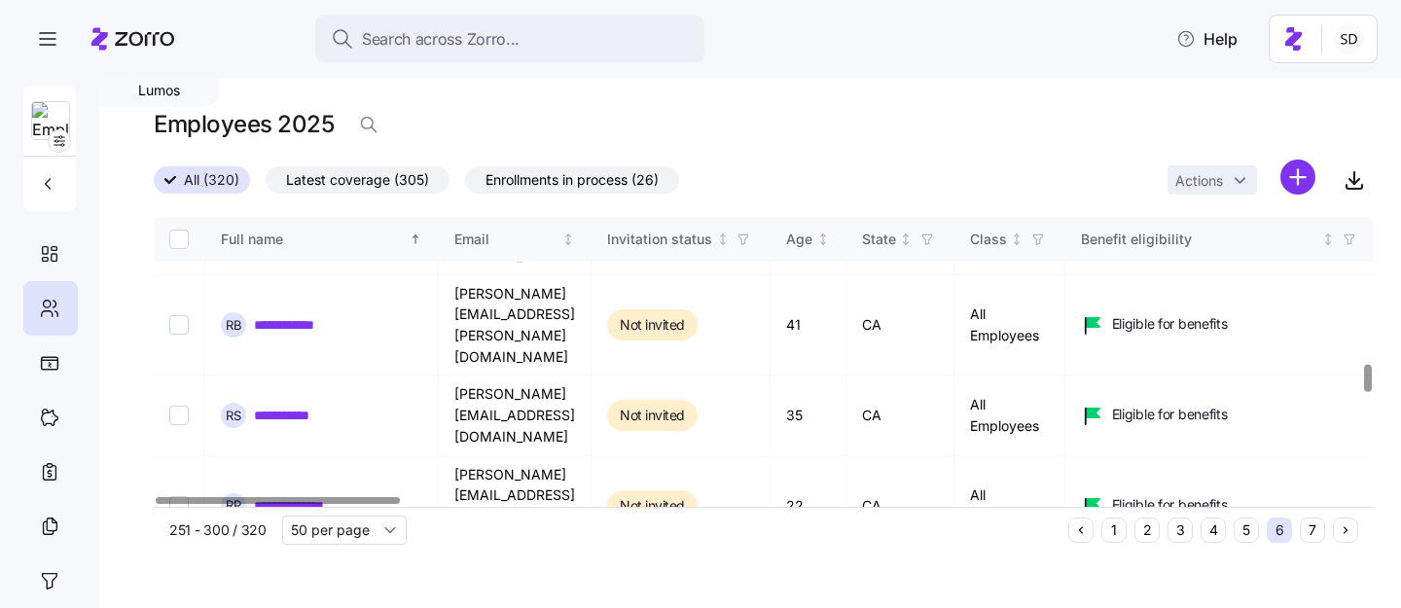
scroll to position [1696, 0]
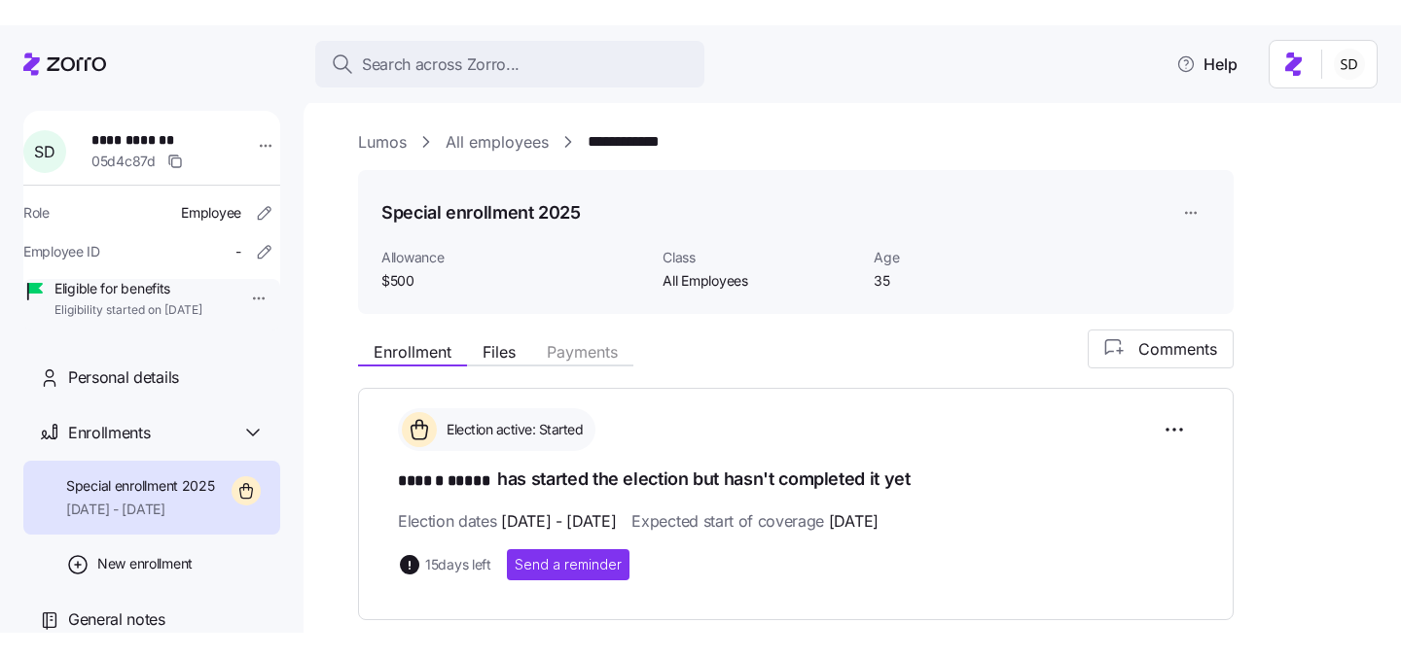
scroll to position [180, 0]
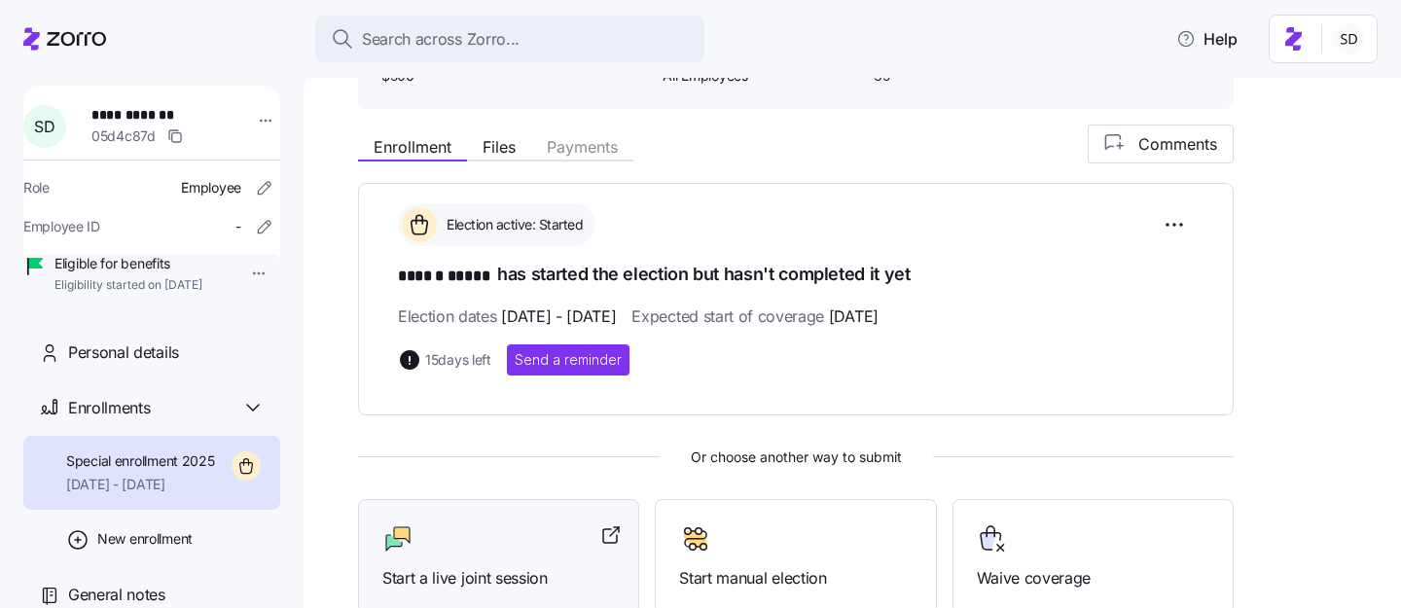
click at [545, 548] on div at bounding box center [498, 538] width 232 height 31
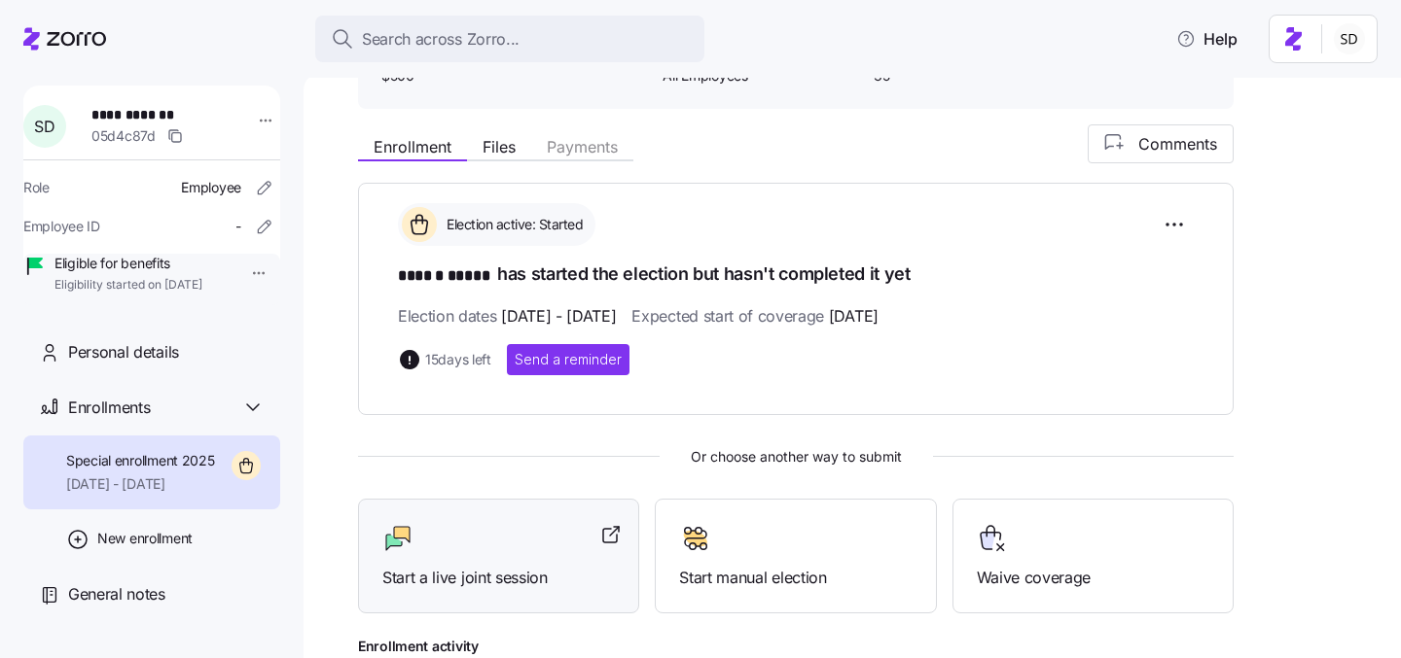
click at [535, 523] on div at bounding box center [498, 538] width 232 height 31
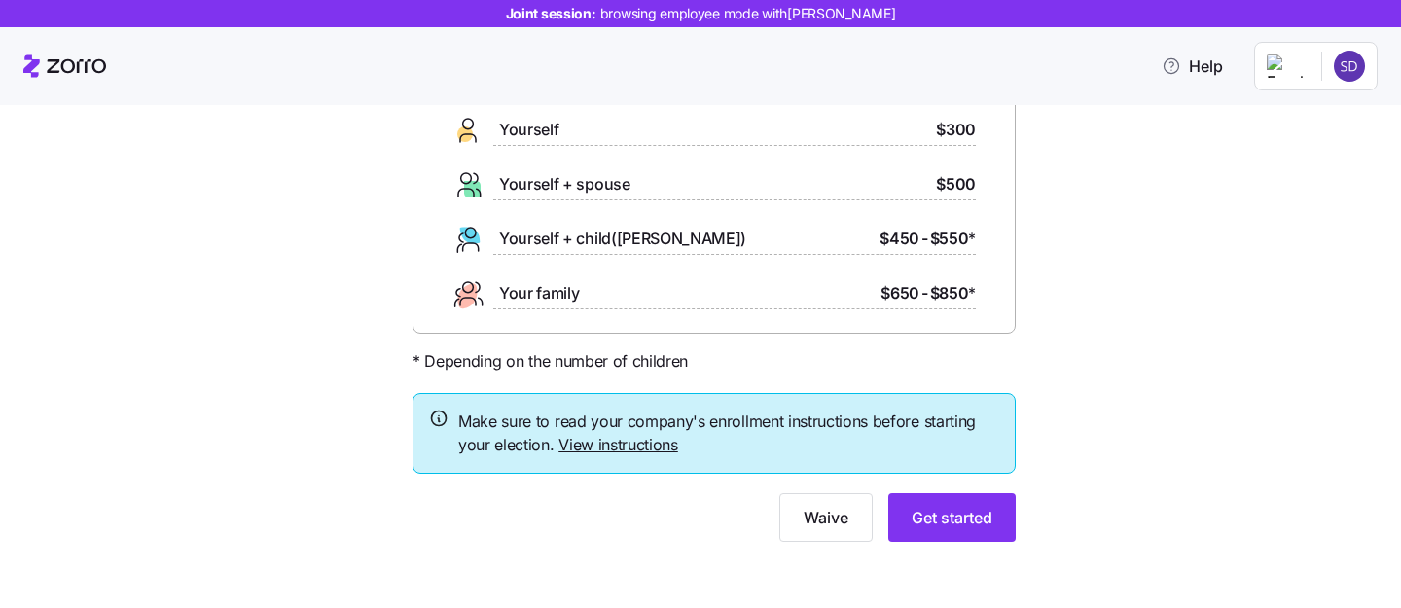
scroll to position [168, 0]
click at [939, 516] on span "Get started" at bounding box center [951, 516] width 81 height 23
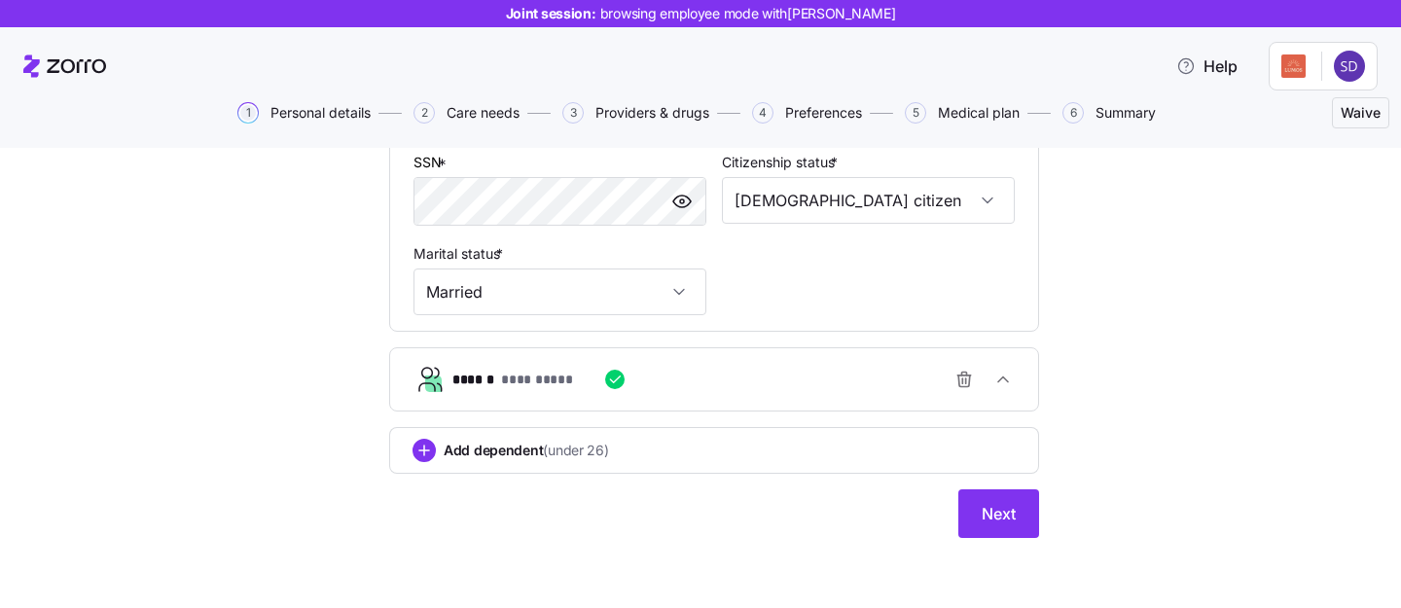
scroll to position [690, 0]
click at [796, 381] on div "**********" at bounding box center [721, 379] width 539 height 39
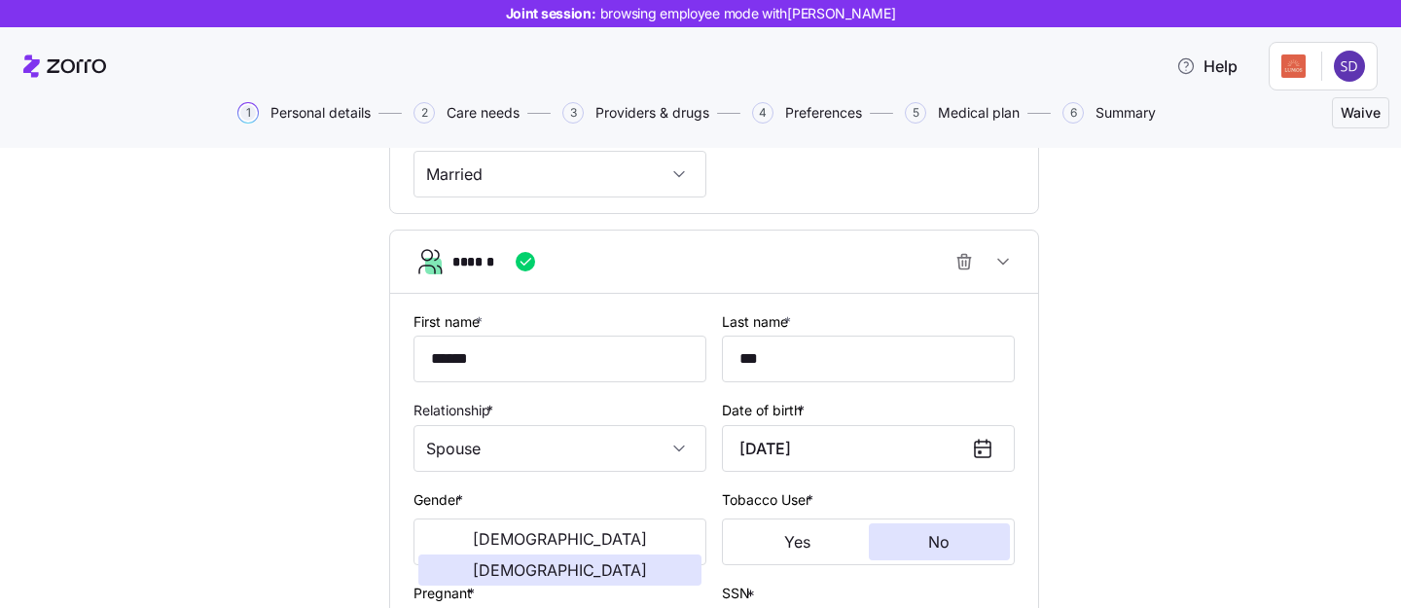
scroll to position [876, 0]
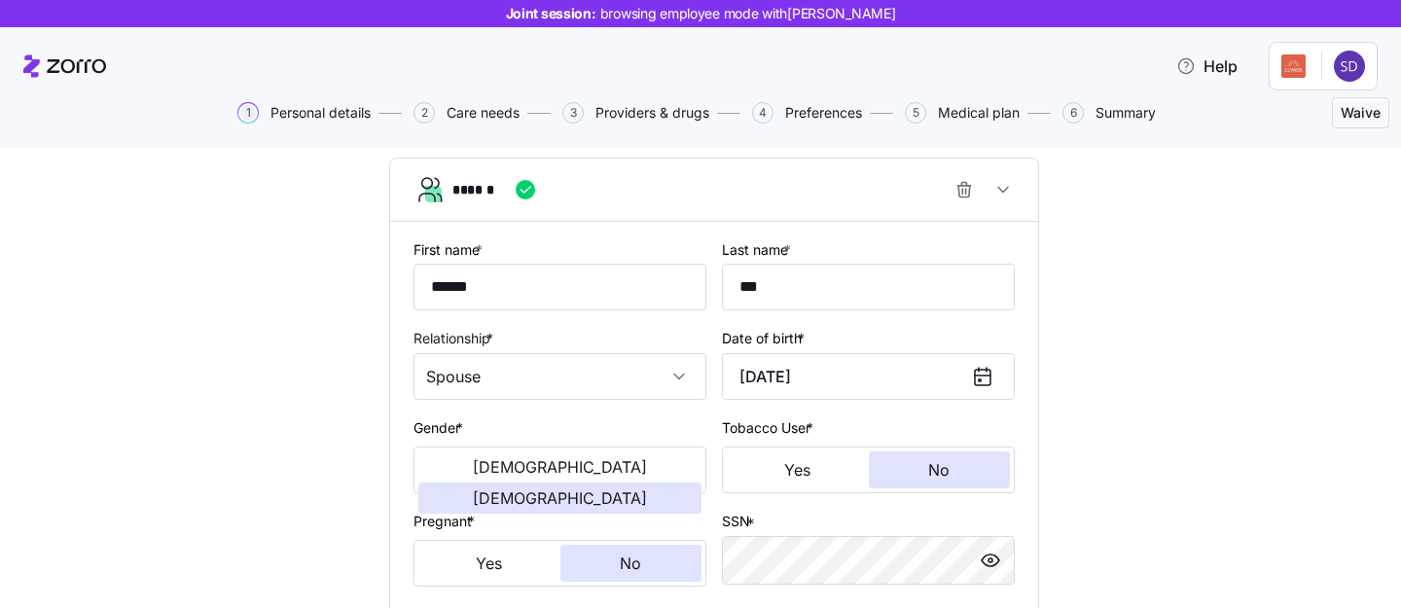
click at [773, 183] on div "******" at bounding box center [721, 189] width 539 height 39
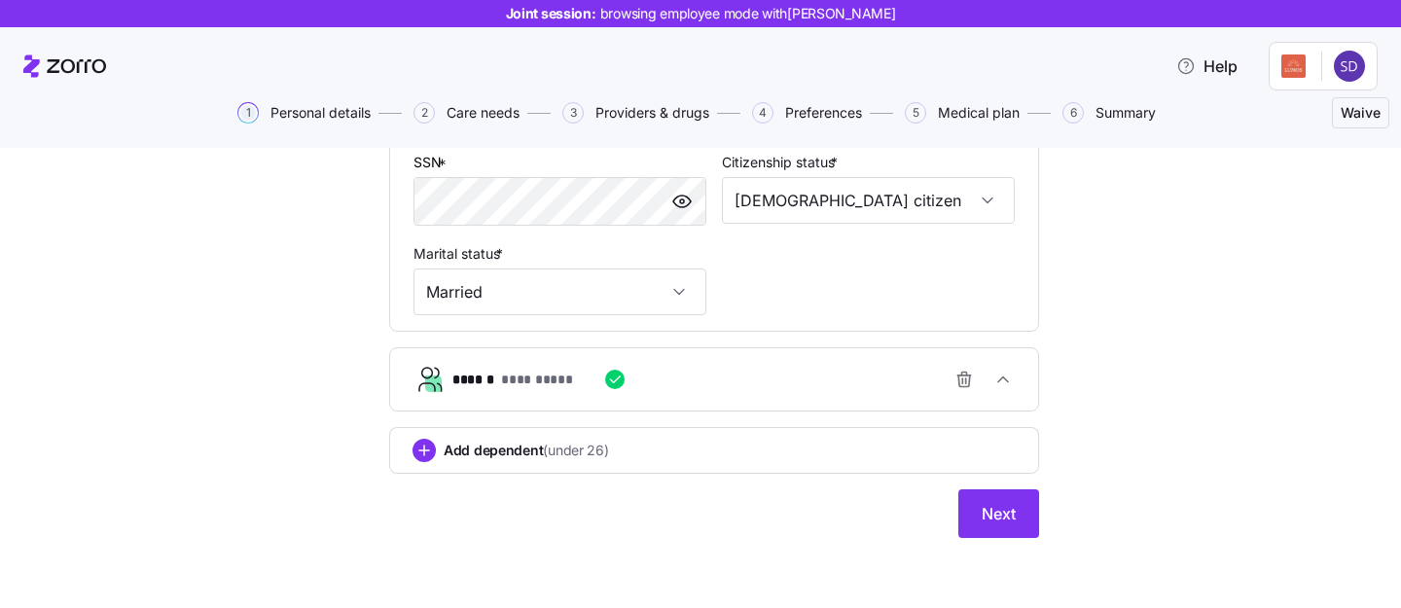
scroll to position [690, 0]
click at [996, 503] on span "Next" at bounding box center [998, 513] width 34 height 23
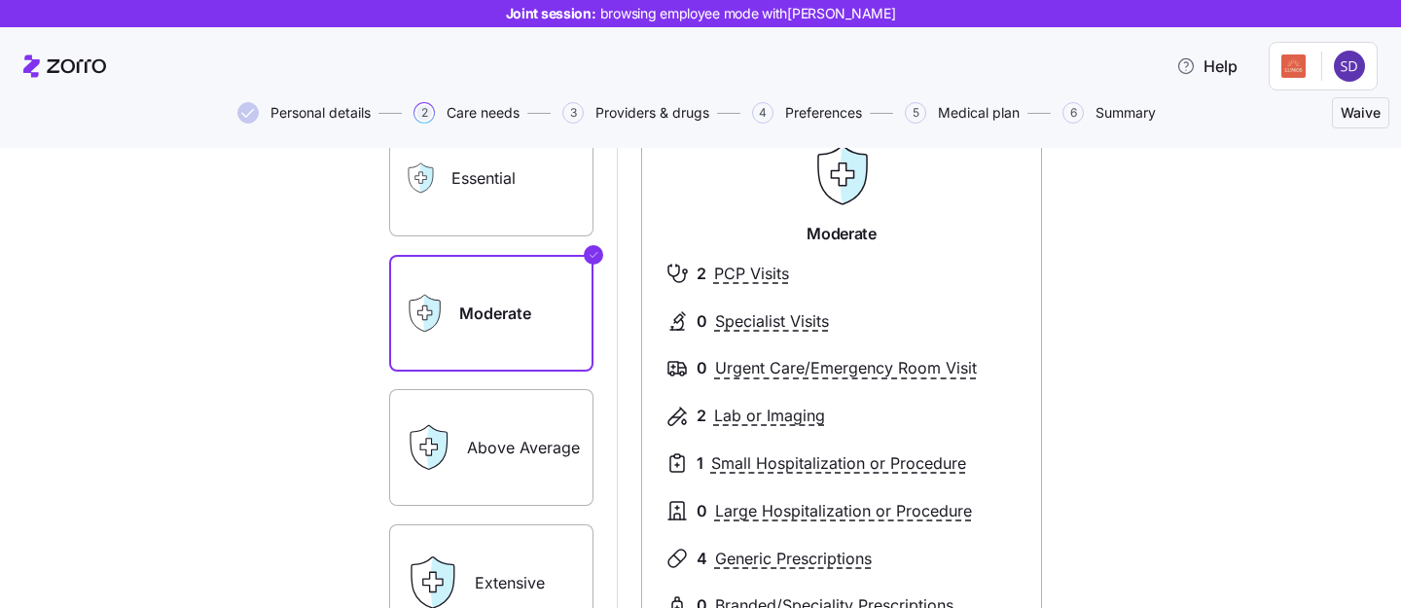
scroll to position [267, 0]
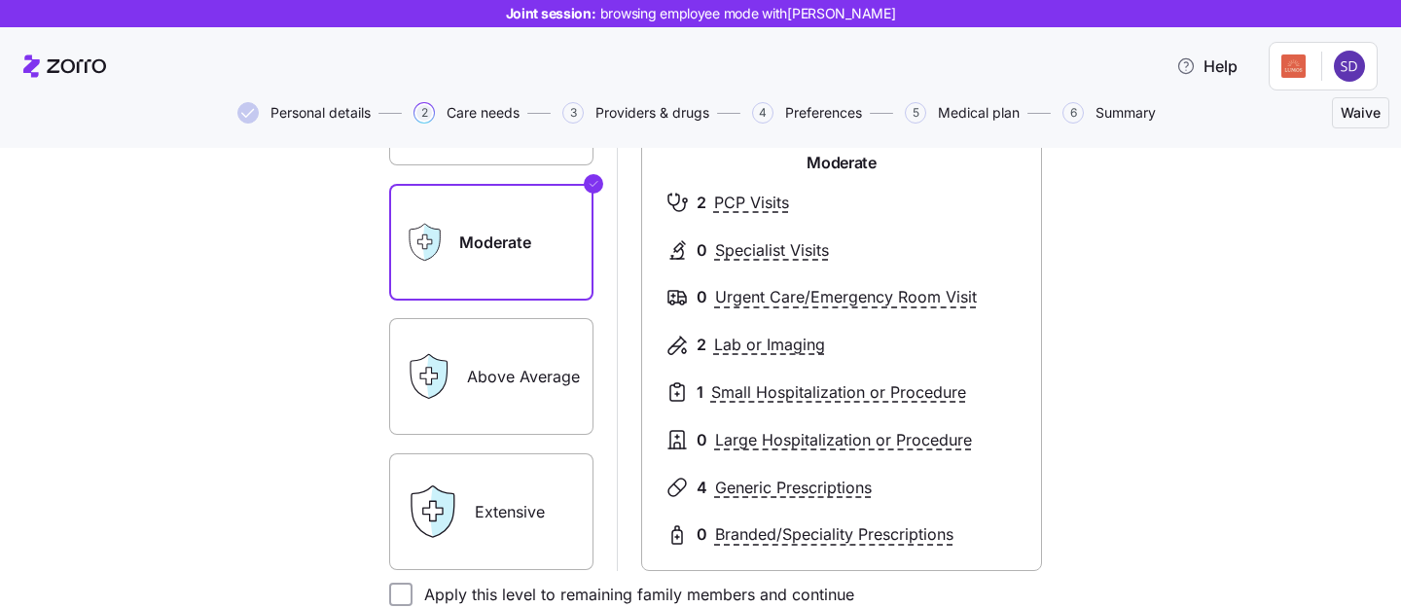
click at [525, 475] on label "Extensive" at bounding box center [491, 511] width 204 height 117
click at [0, 0] on input "Extensive" at bounding box center [0, 0] width 0 height 0
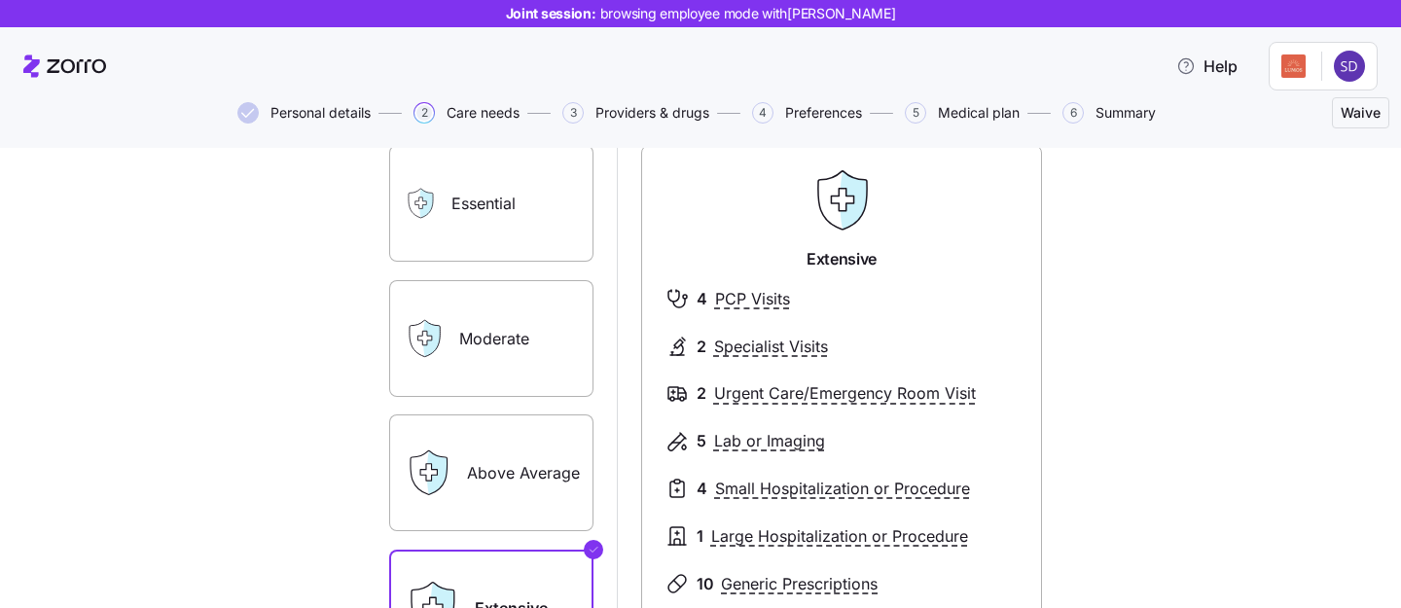
scroll to position [171, 0]
click at [522, 237] on label "Essential" at bounding box center [491, 202] width 204 height 117
click at [0, 0] on input "Essential" at bounding box center [0, 0] width 0 height 0
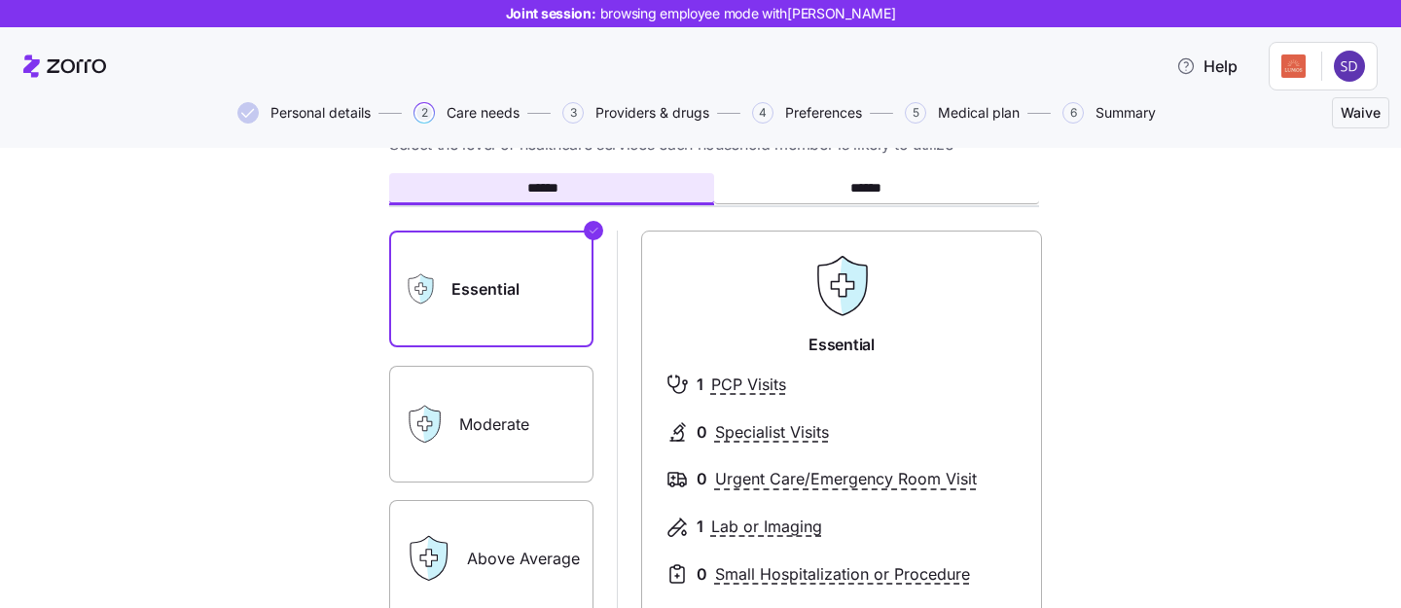
scroll to position [141, 0]
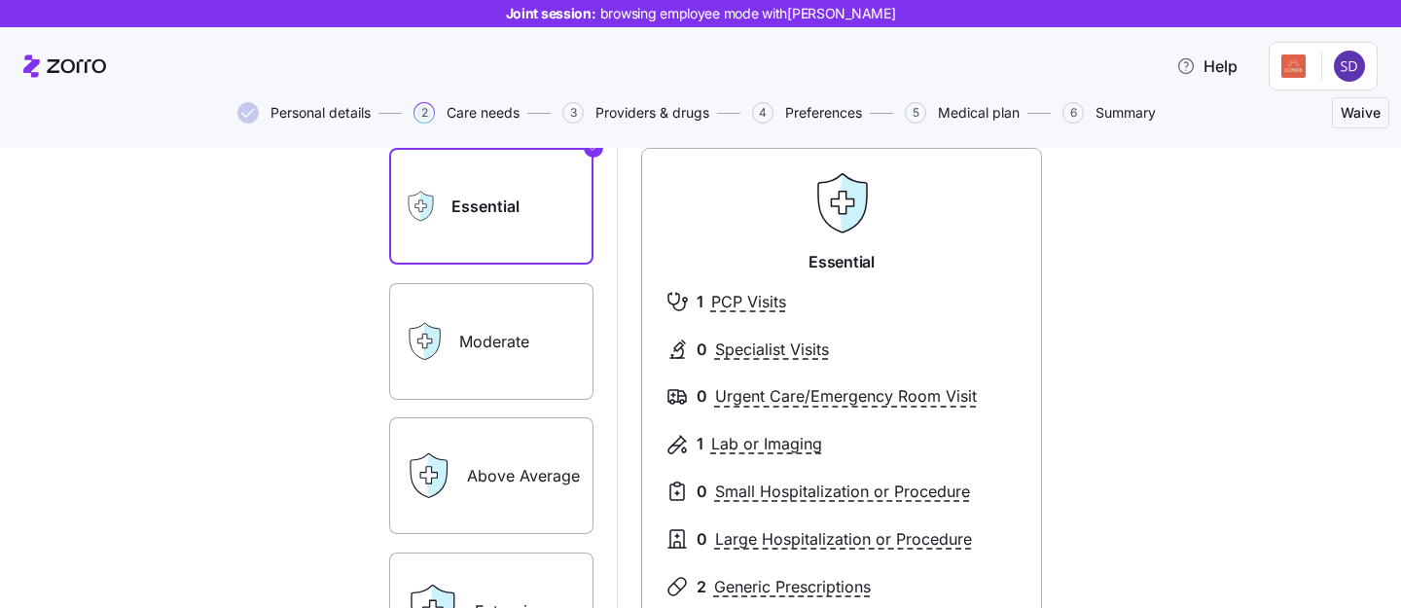
click at [529, 357] on label "Moderate" at bounding box center [491, 341] width 204 height 117
click at [0, 0] on input "Moderate" at bounding box center [0, 0] width 0 height 0
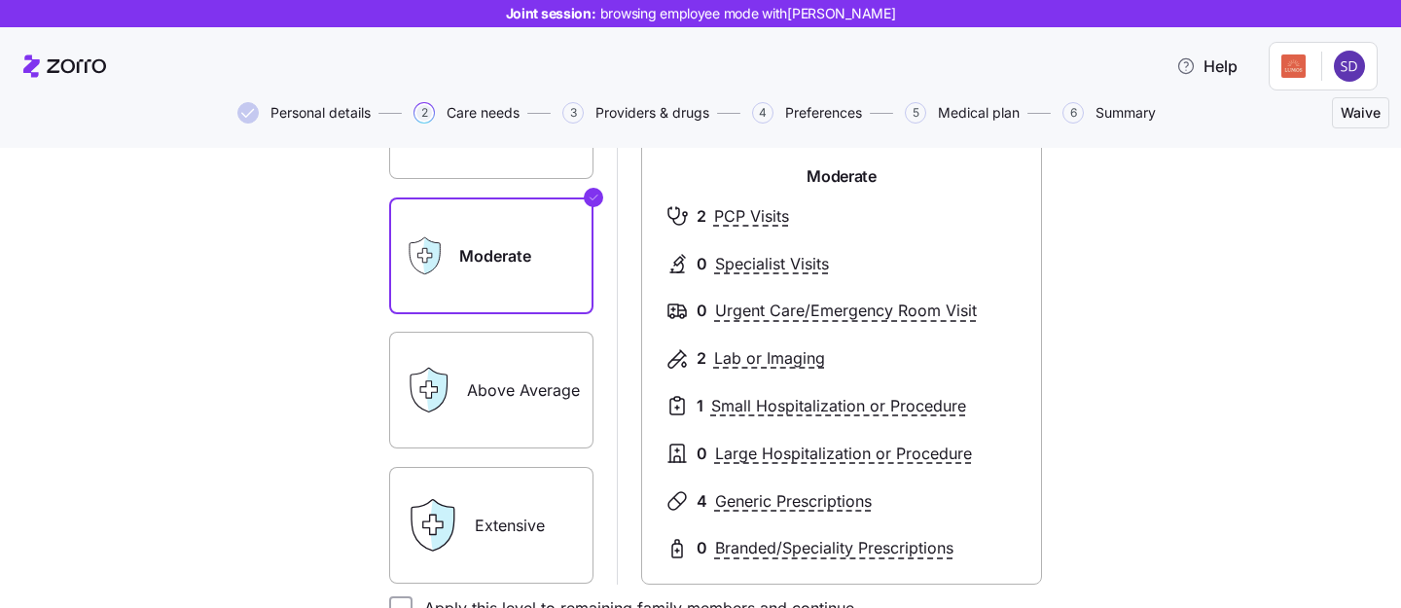
scroll to position [323, 0]
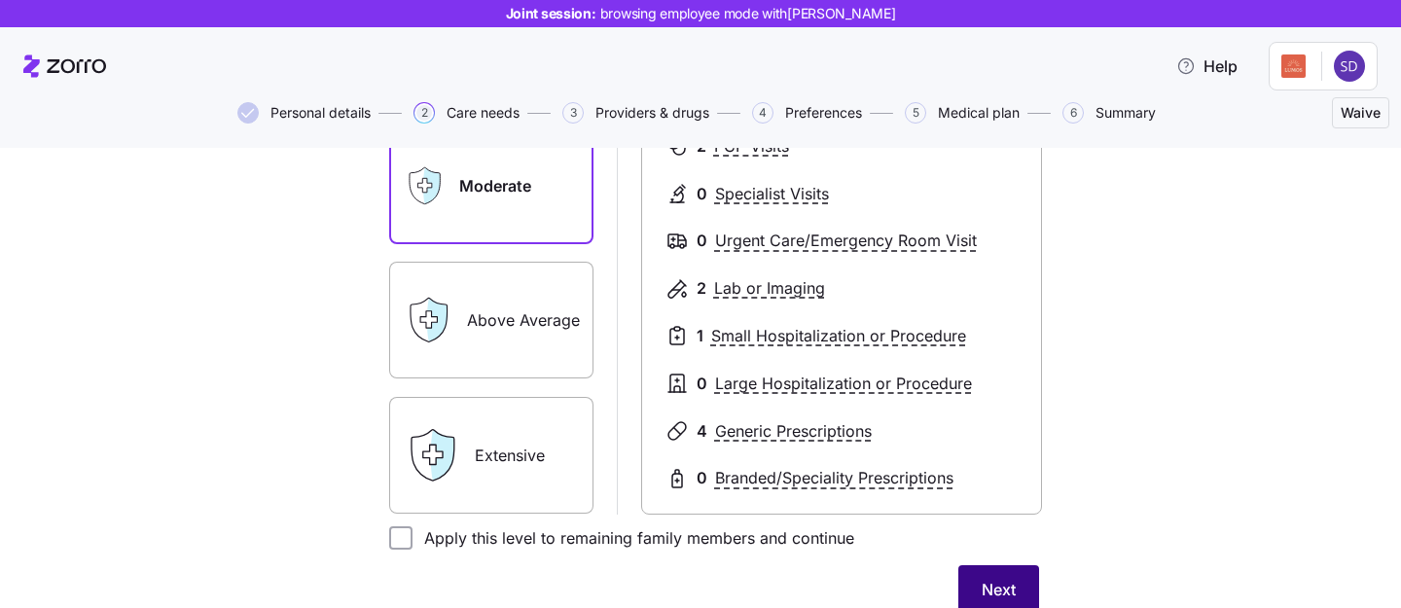
click at [989, 579] on span "Next" at bounding box center [998, 589] width 34 height 23
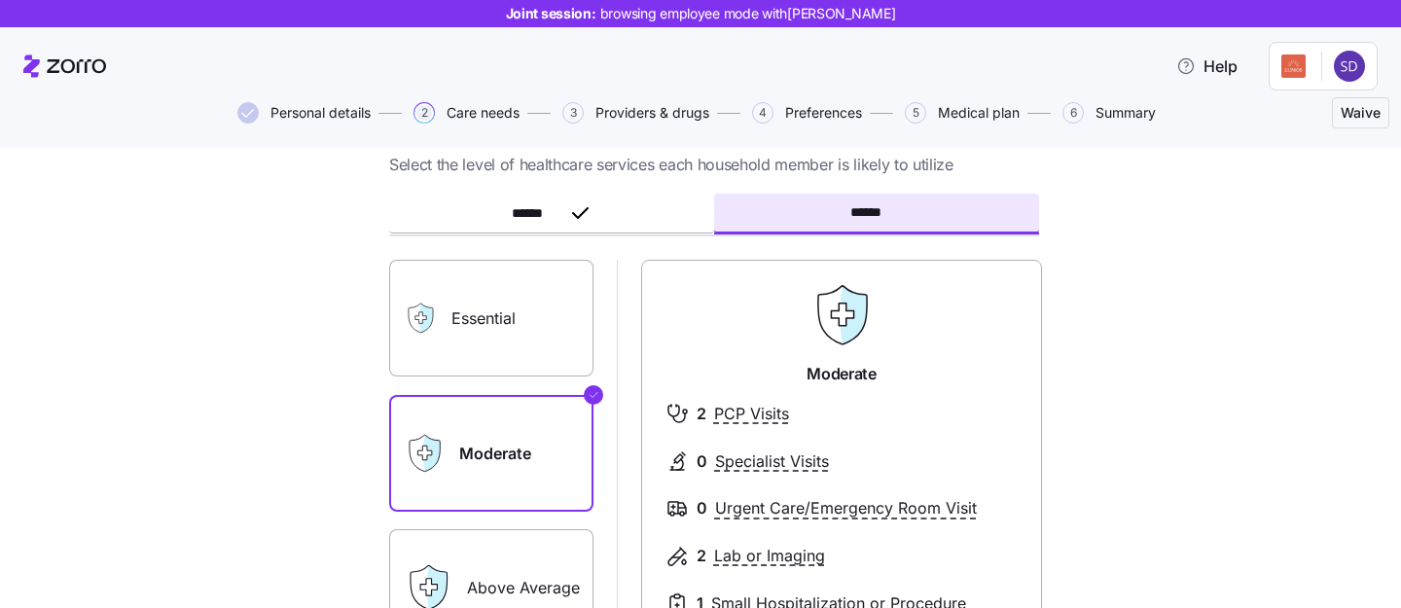
scroll to position [66, 0]
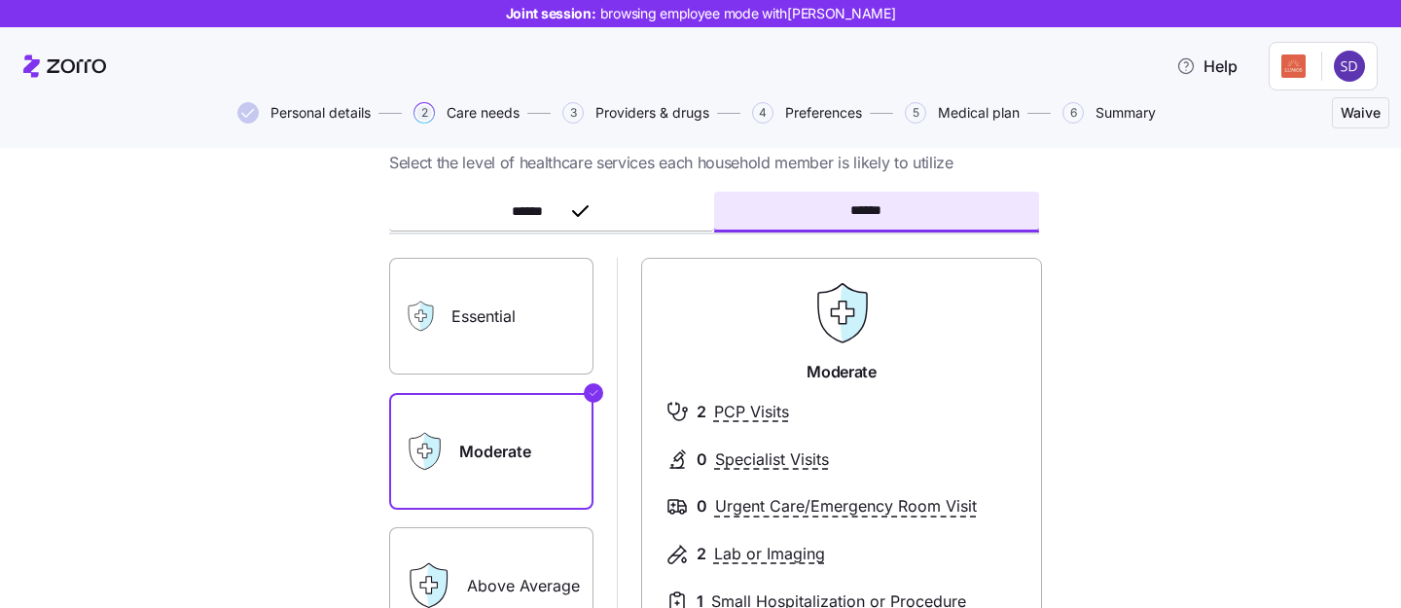
click at [563, 334] on label "Essential" at bounding box center [491, 316] width 204 height 117
click at [0, 0] on input "Essential" at bounding box center [0, 0] width 0 height 0
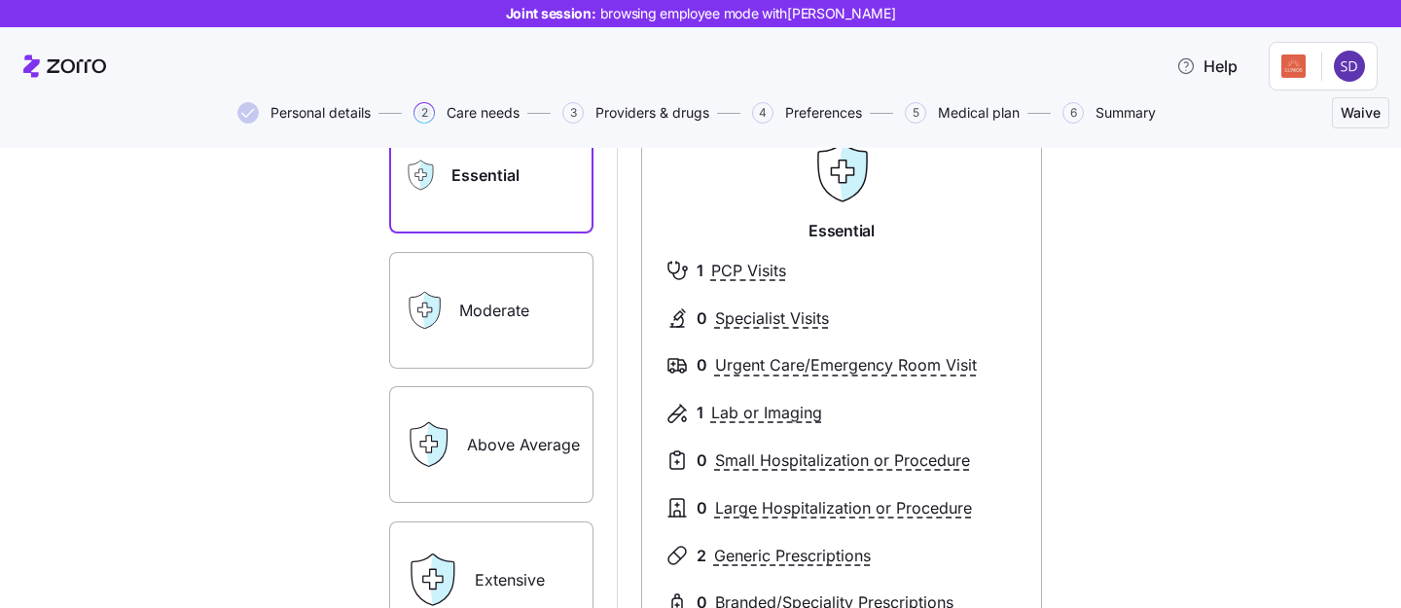
scroll to position [372, 0]
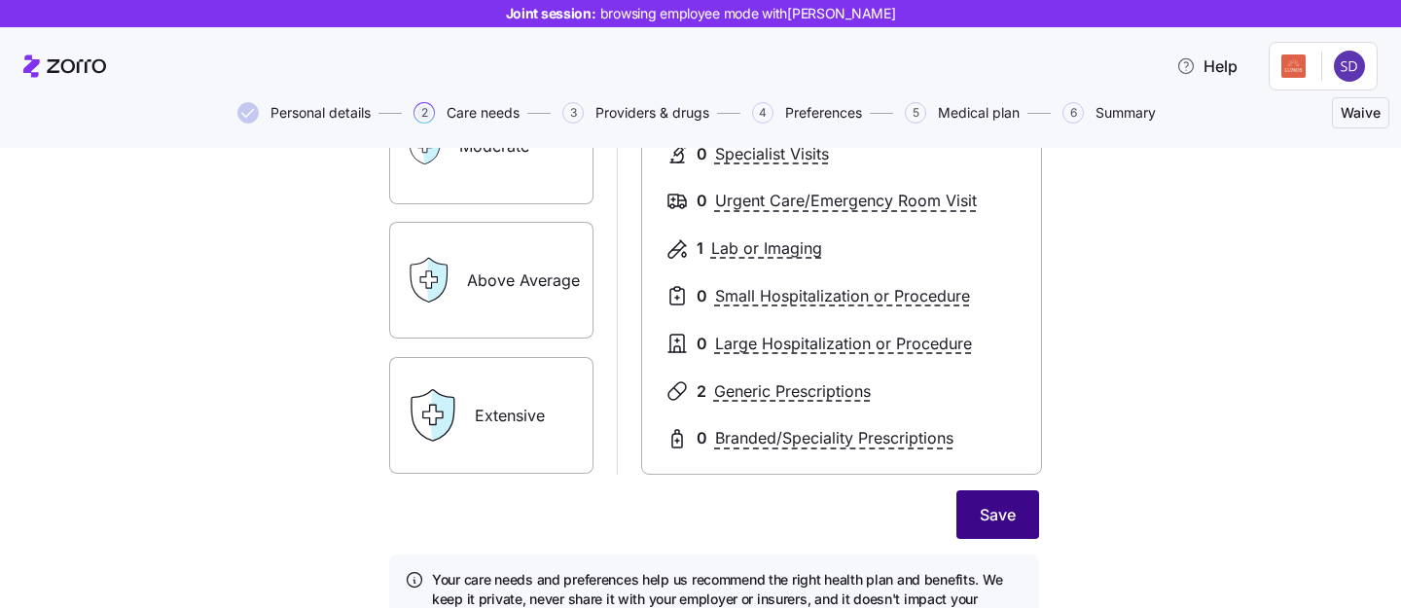
click at [984, 529] on button "Save" at bounding box center [997, 514] width 83 height 49
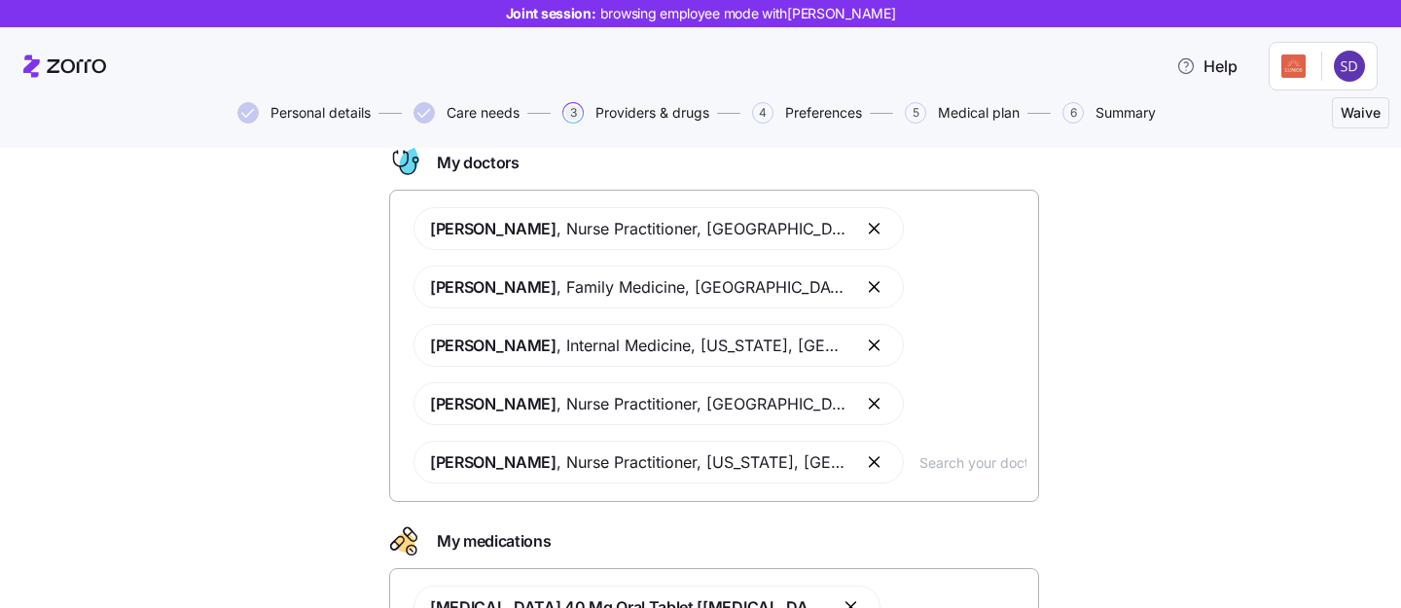
scroll to position [156, 0]
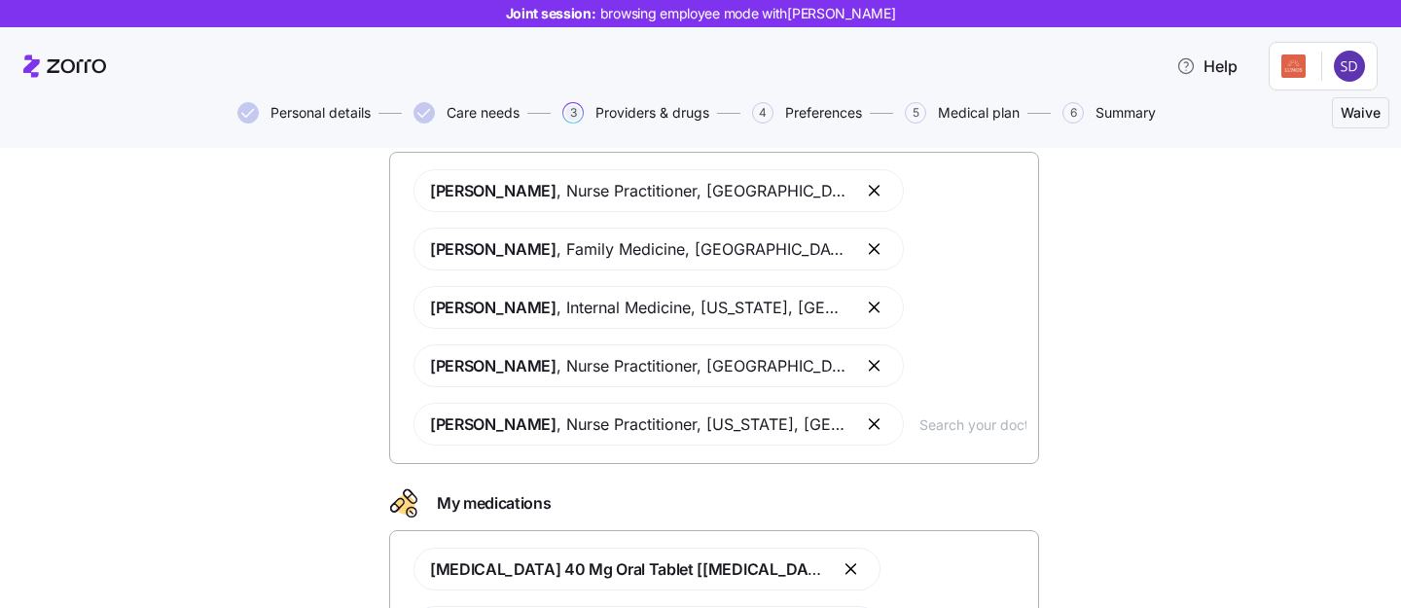
click at [864, 430] on button "button" at bounding box center [875, 423] width 23 height 23
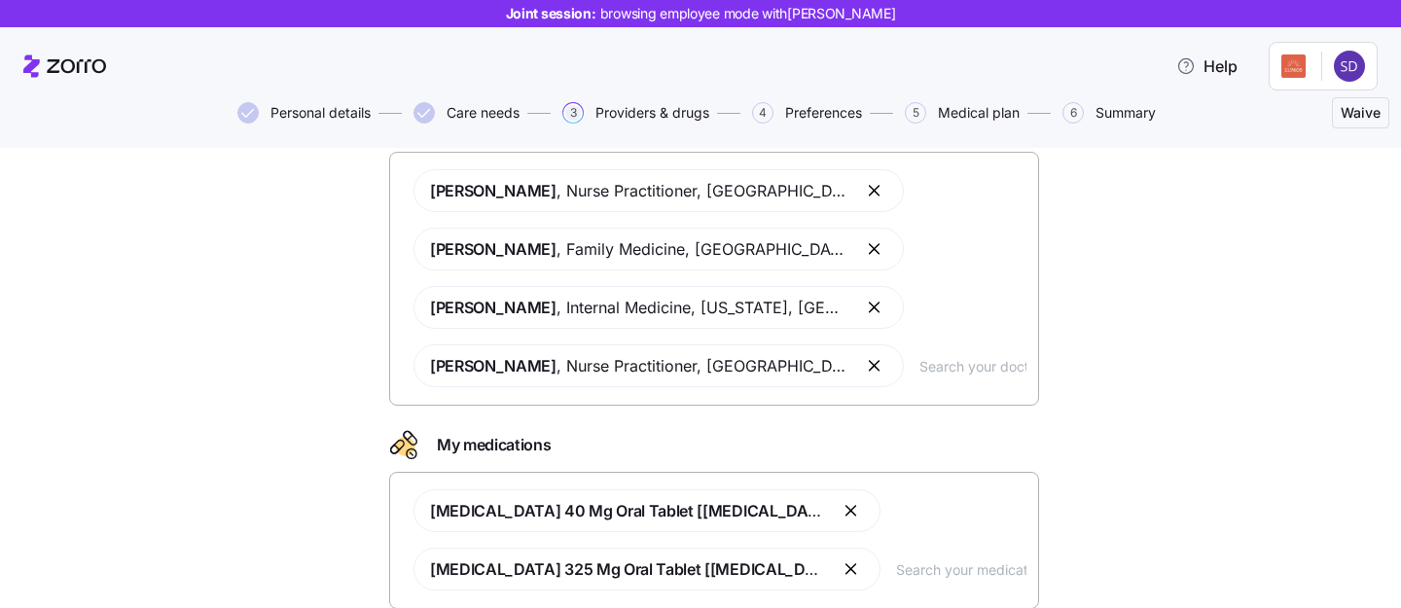
click at [864, 364] on button "button" at bounding box center [875, 365] width 23 height 23
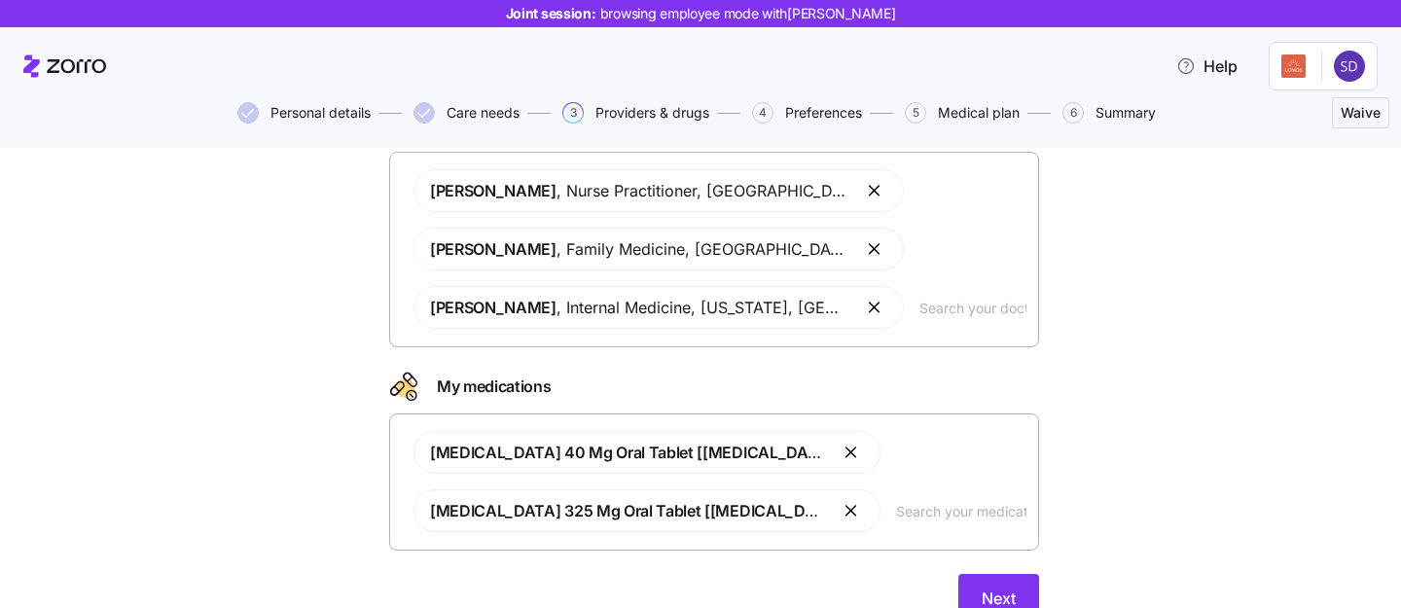
click at [864, 312] on button "button" at bounding box center [875, 307] width 23 height 23
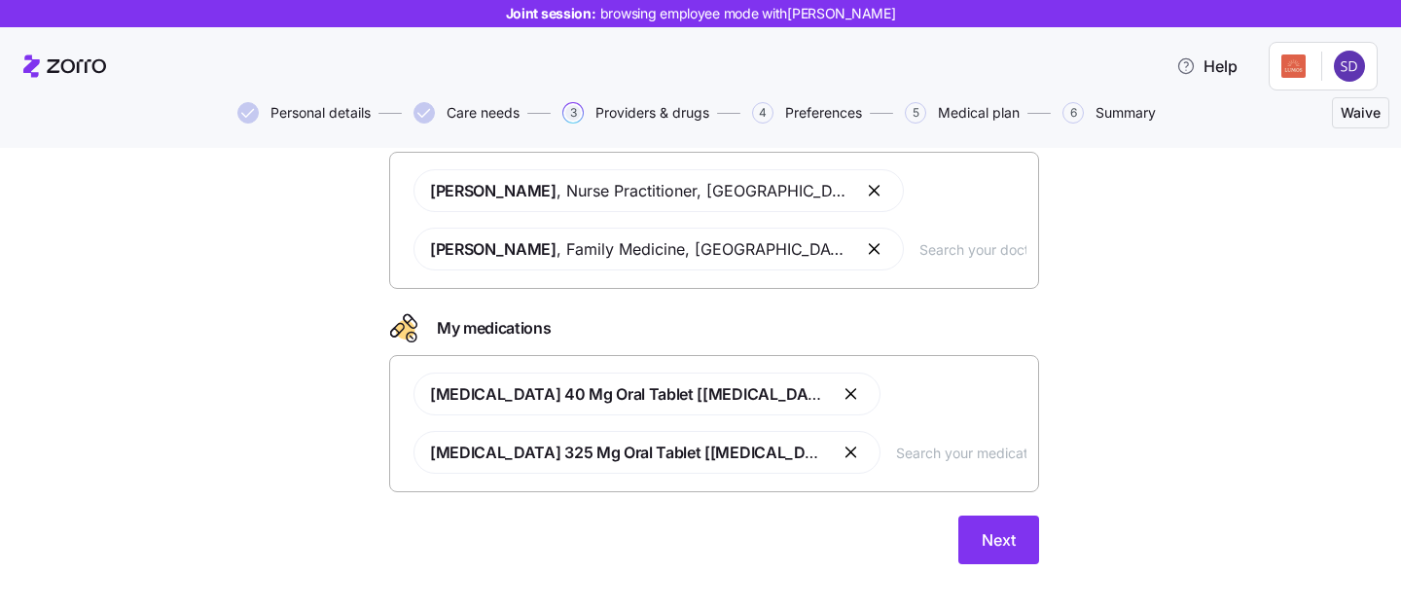
click at [864, 256] on button "button" at bounding box center [875, 248] width 23 height 23
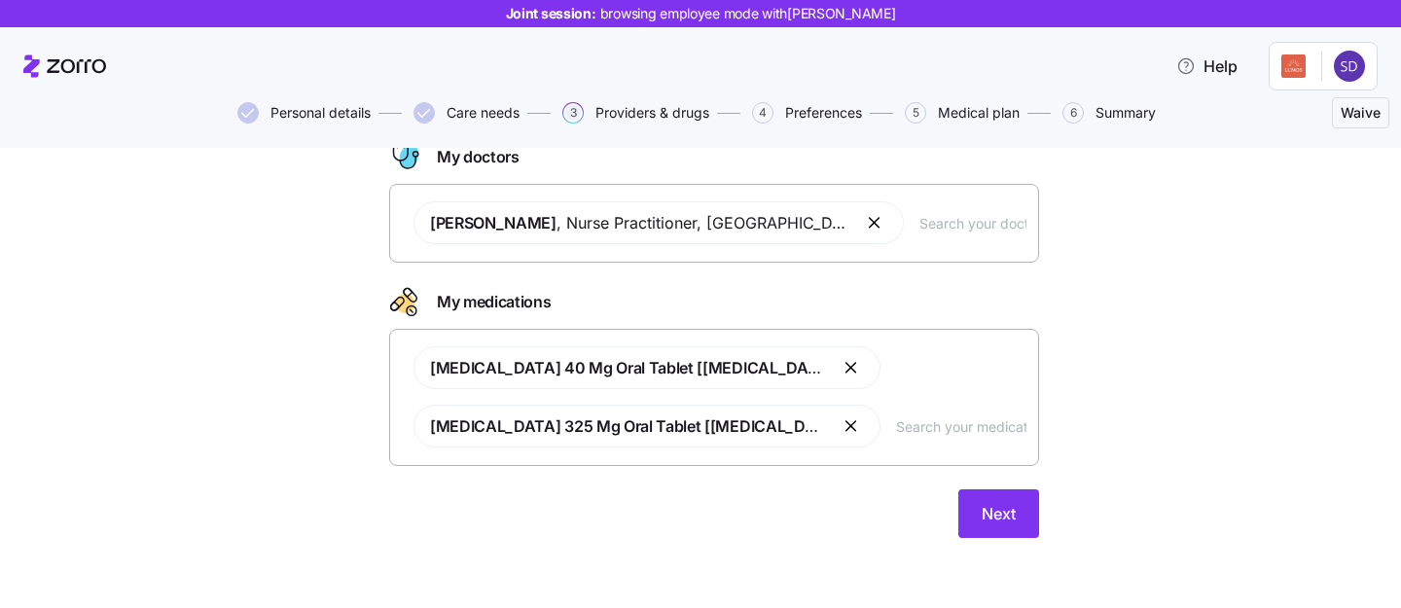
click at [864, 225] on button "button" at bounding box center [875, 222] width 23 height 23
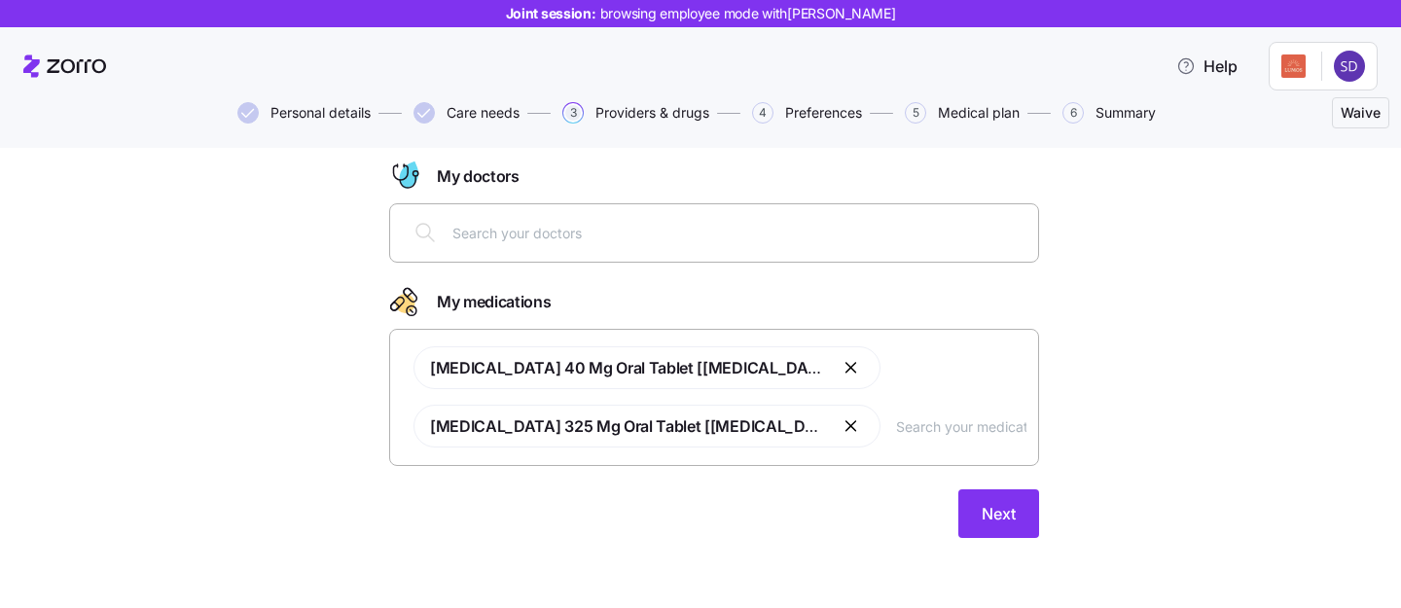
scroll to position [104, 0]
click at [783, 227] on input "text" at bounding box center [739, 232] width 574 height 21
type input "johnson"
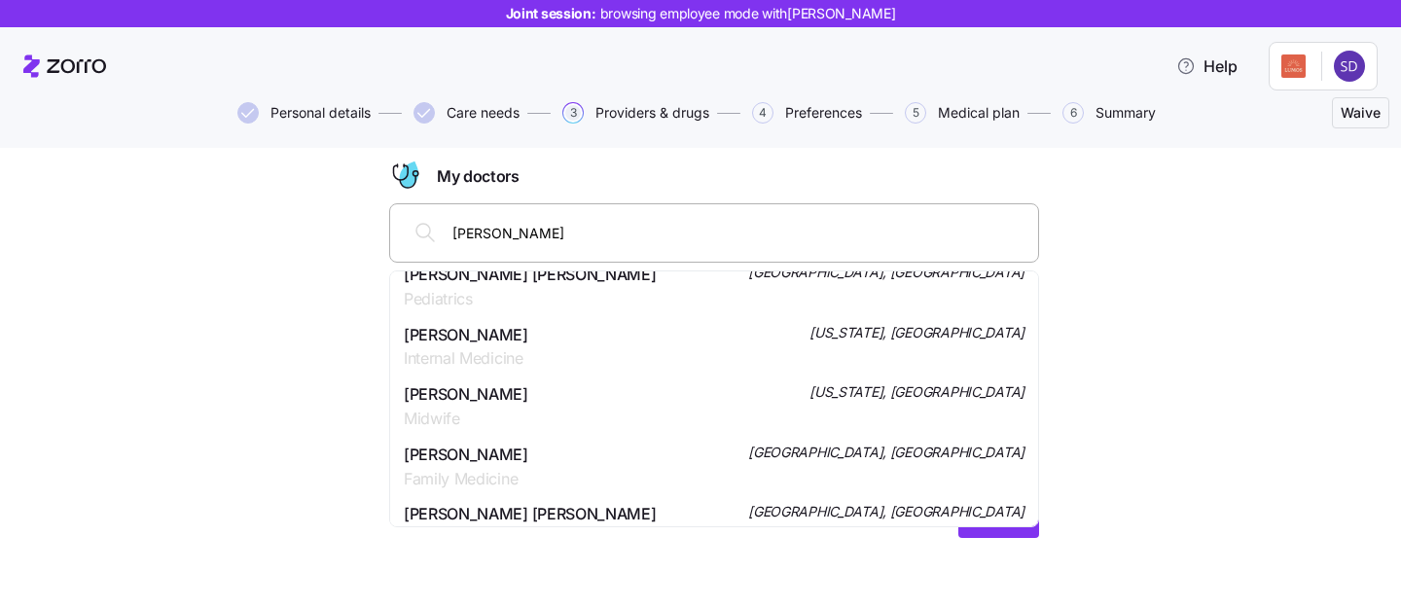
scroll to position [1945, 0]
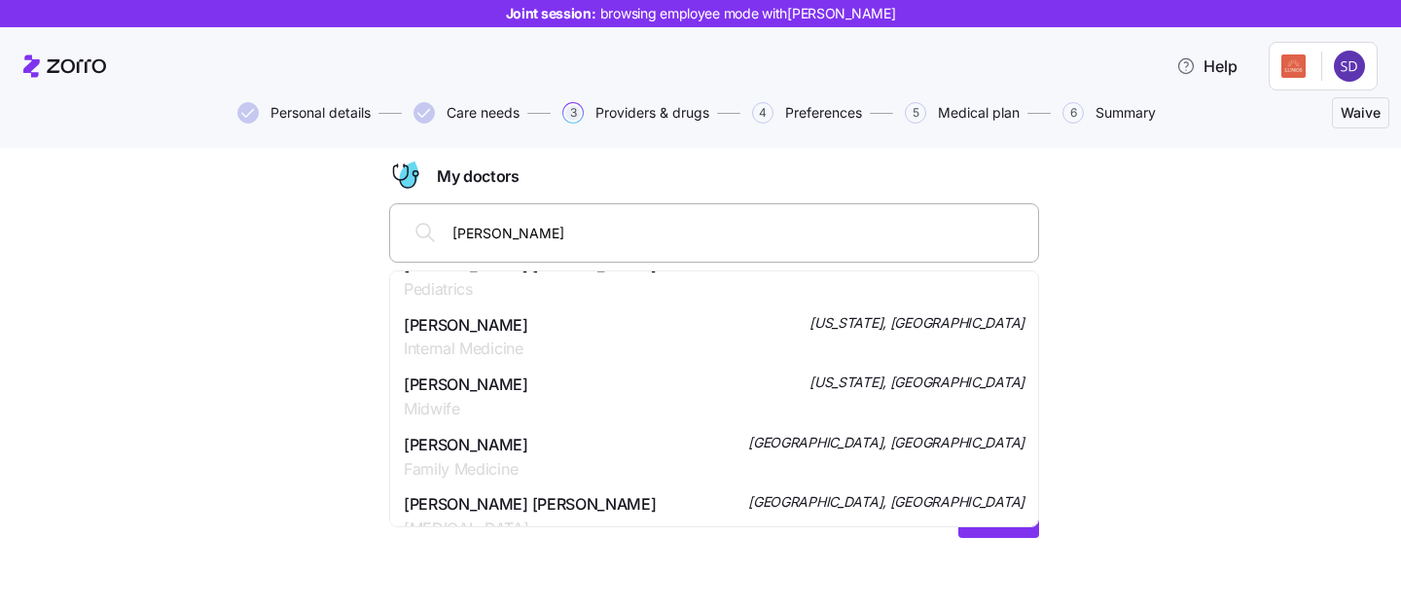
click at [634, 404] on div "Sharon Johnson Midwife New York, NY" at bounding box center [714, 397] width 621 height 49
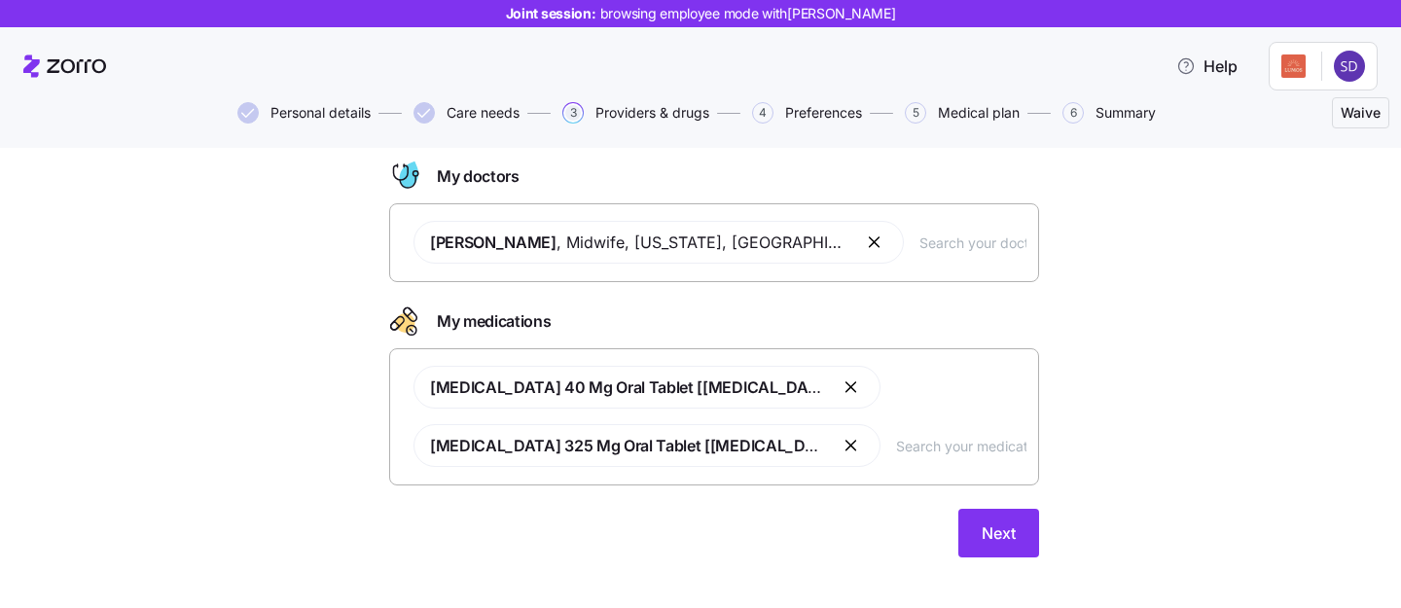
scroll to position [124, 0]
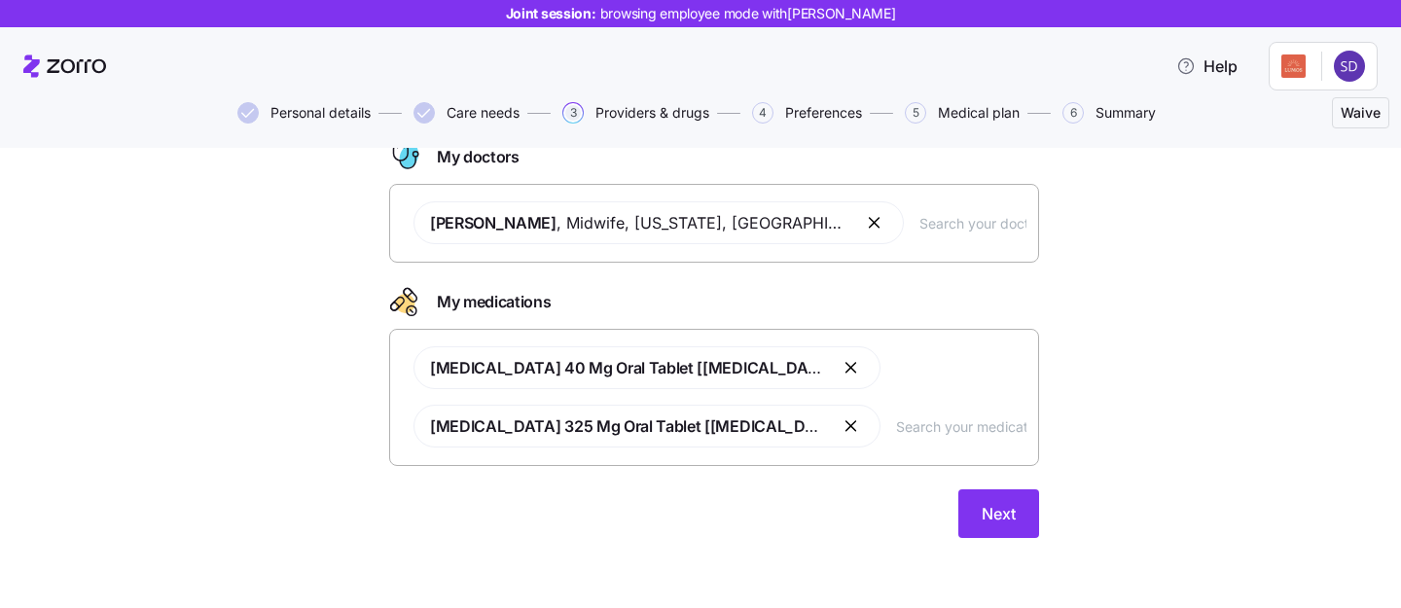
click at [840, 430] on button "button" at bounding box center [851, 425] width 23 height 23
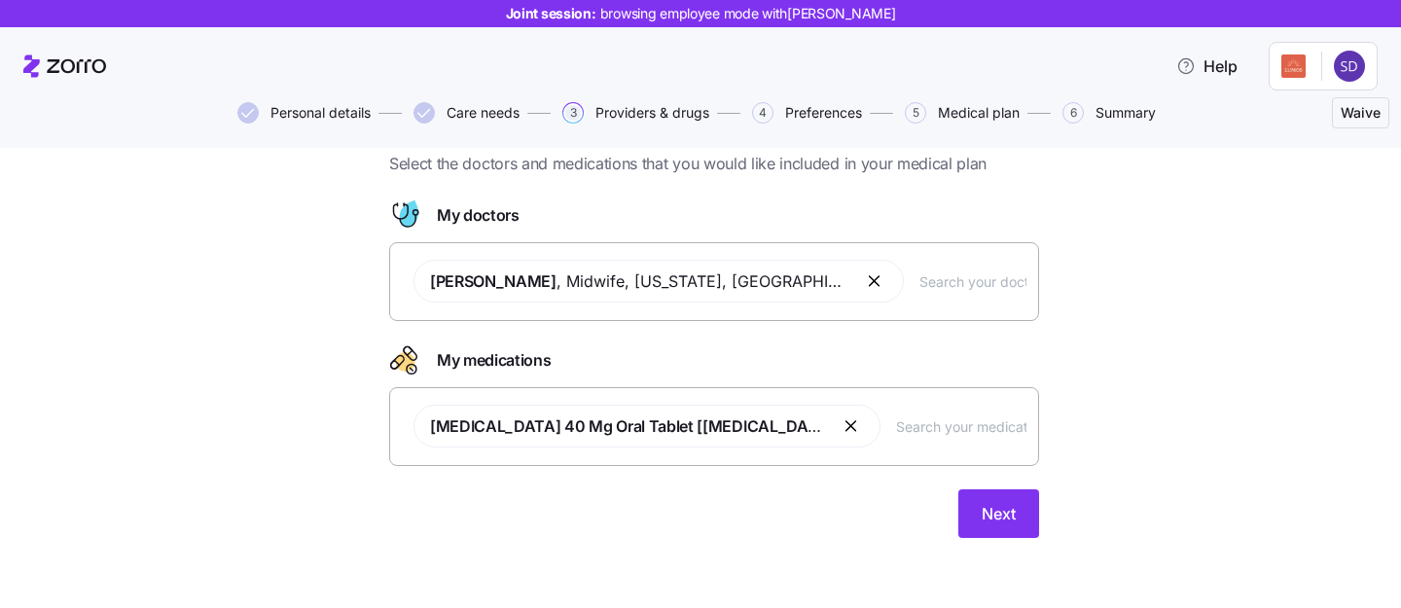
click at [840, 421] on button "button" at bounding box center [851, 425] width 23 height 23
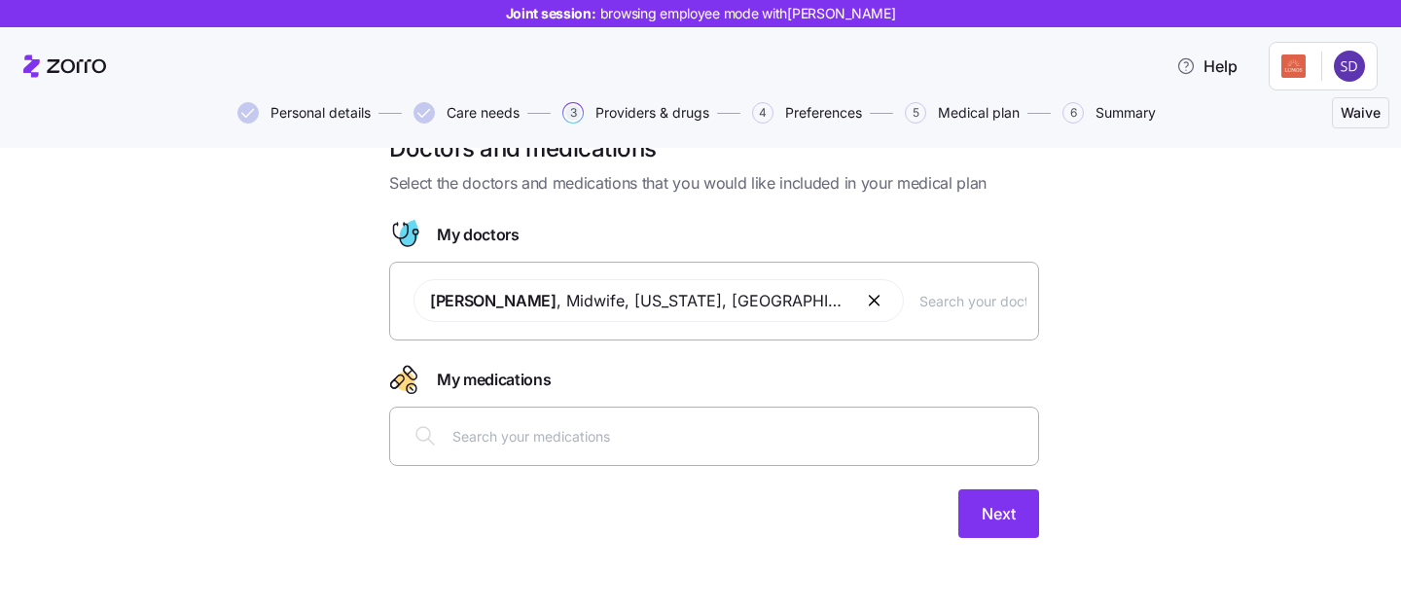
click at [722, 421] on div at bounding box center [714, 435] width 624 height 47
type input "lipitor"
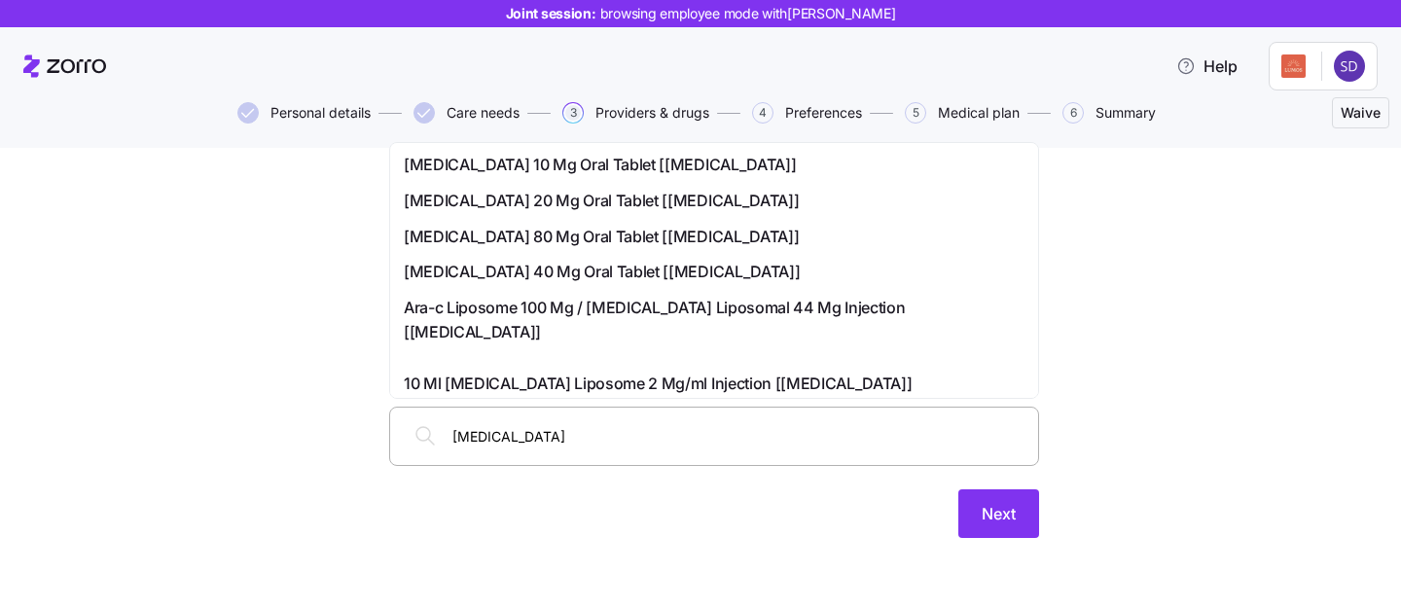
click at [665, 169] on span "Atorvastatin 10 Mg Oral Tablet [lipitor]" at bounding box center [600, 165] width 392 height 24
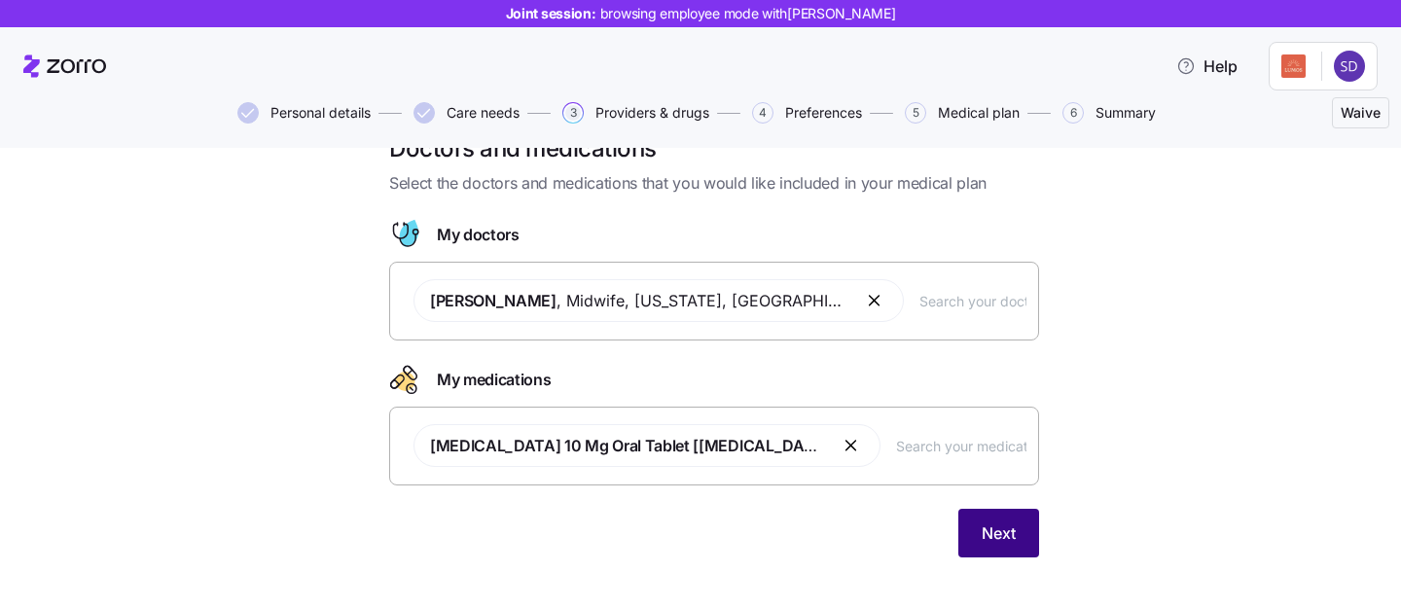
click at [1003, 533] on span "Next" at bounding box center [998, 532] width 34 height 23
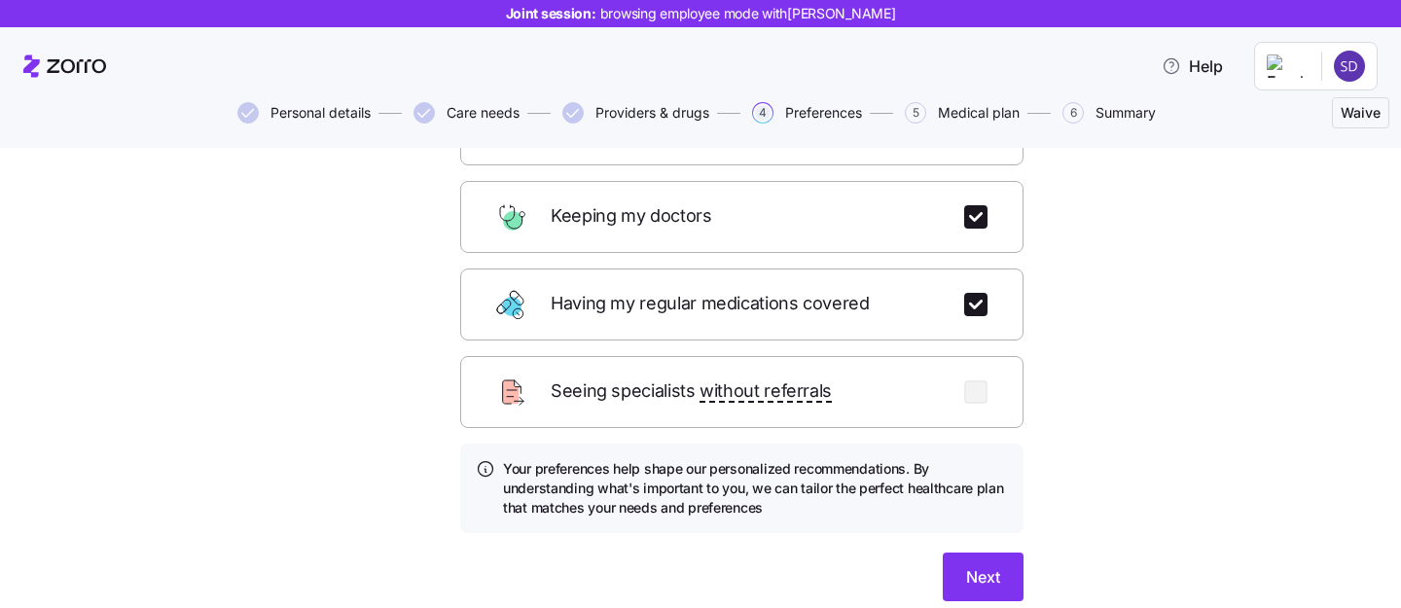
scroll to position [294, 0]
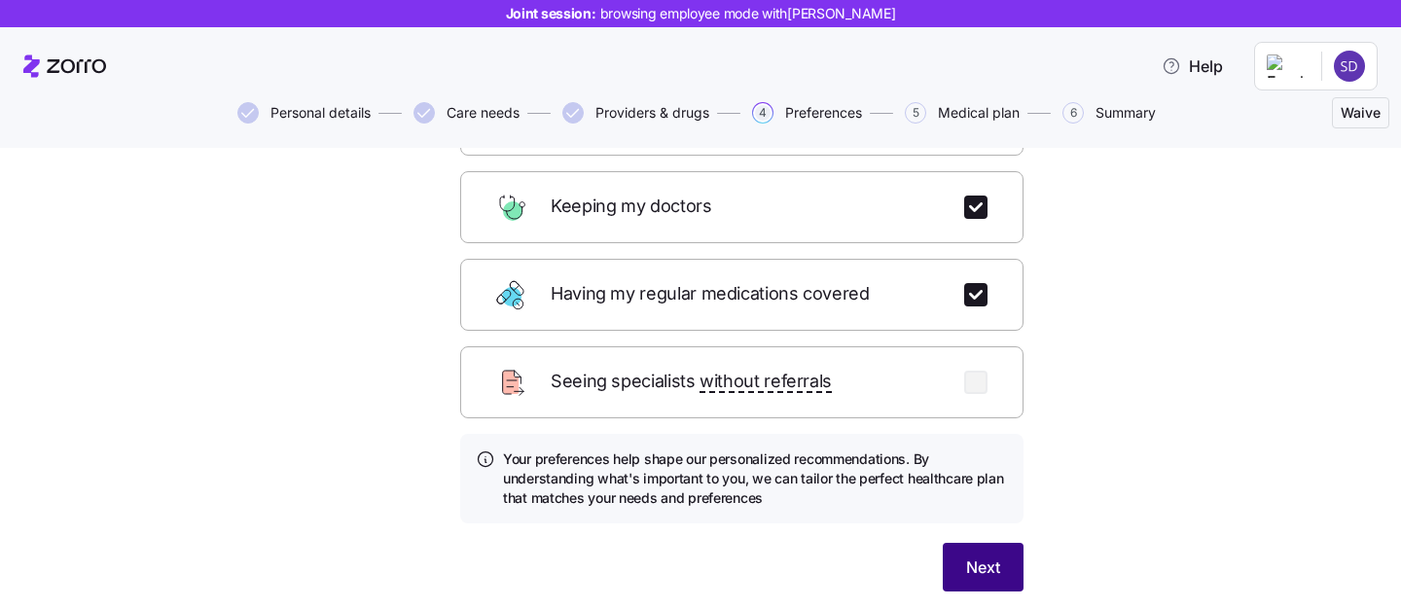
click at [994, 555] on span "Next" at bounding box center [983, 566] width 34 height 23
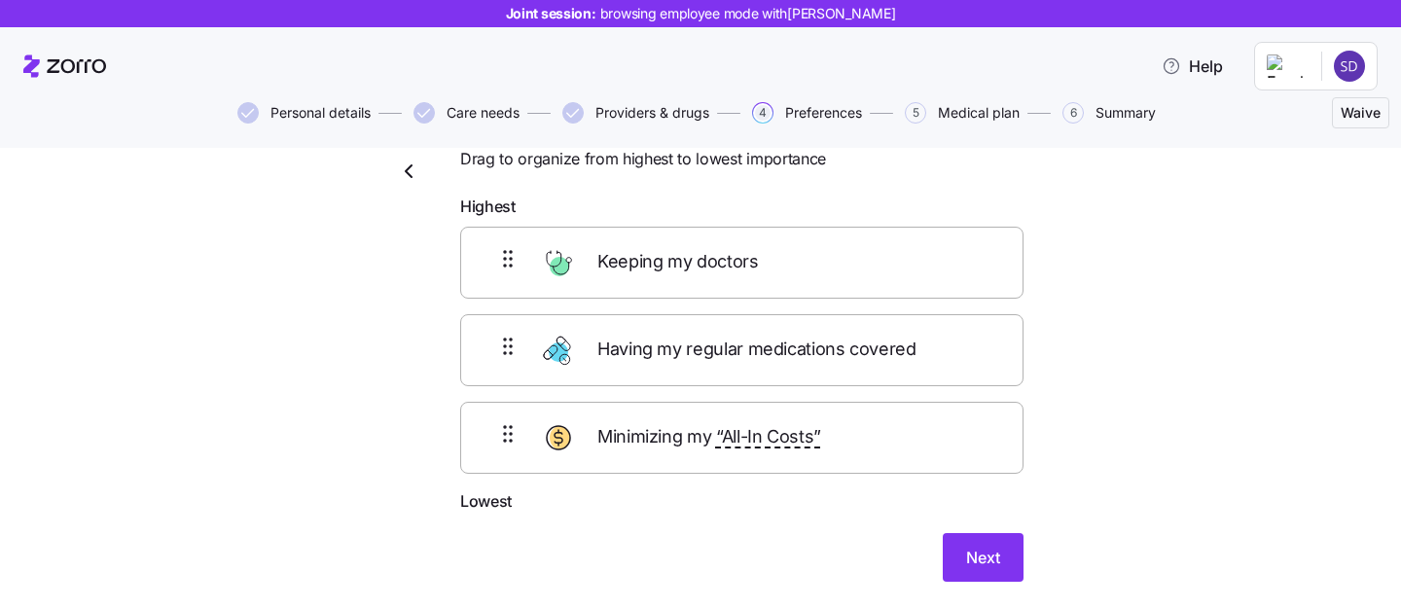
scroll to position [54, 0]
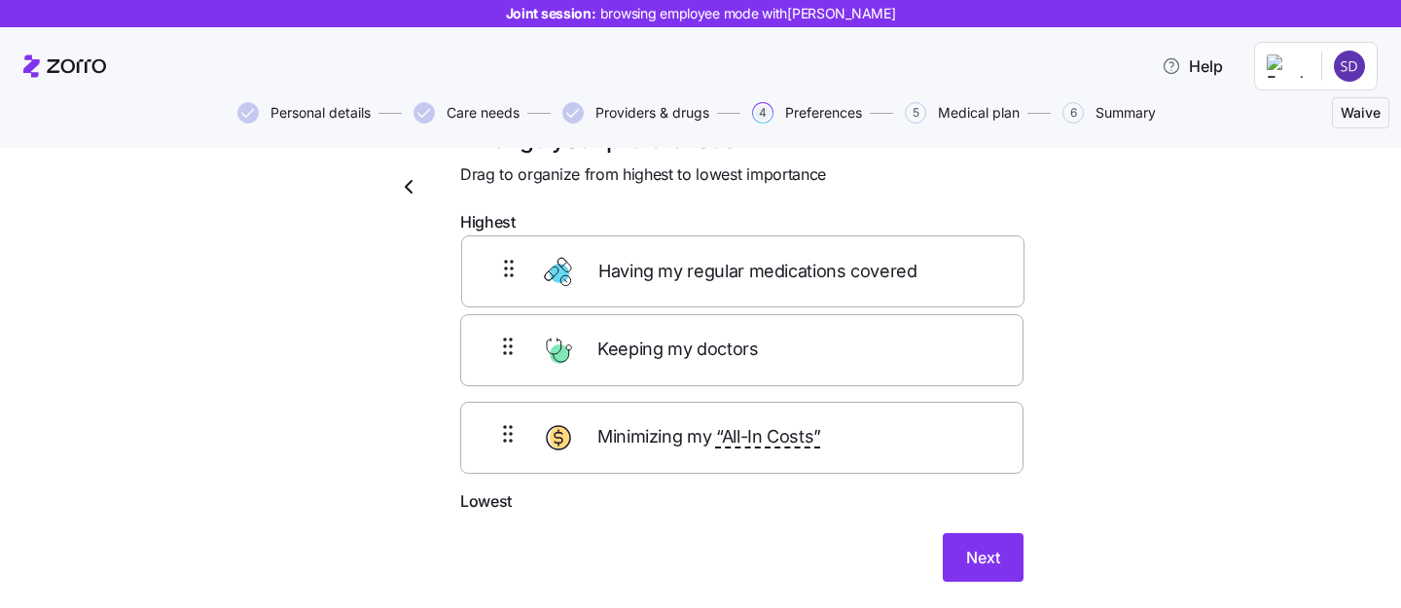
drag, startPoint x: 953, startPoint y: 377, endPoint x: 954, endPoint y: 278, distance: 99.2
click at [954, 278] on div "Keeping my doctors Having my regular medications covered Minimizing my “All-In …" at bounding box center [741, 365] width 563 height 247
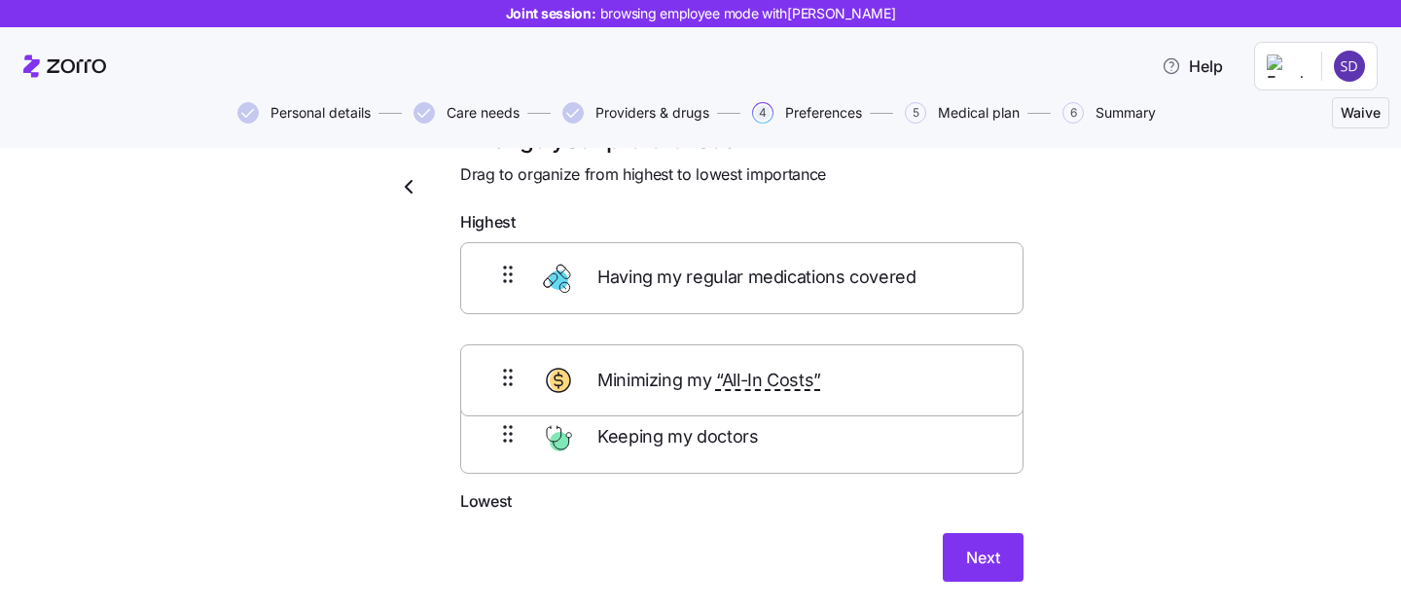
drag, startPoint x: 873, startPoint y: 462, endPoint x: 866, endPoint y: 355, distance: 107.3
click at [866, 355] on div "Having my regular medications covered Keeping my doctors Minimizing my “All-In …" at bounding box center [741, 365] width 563 height 247
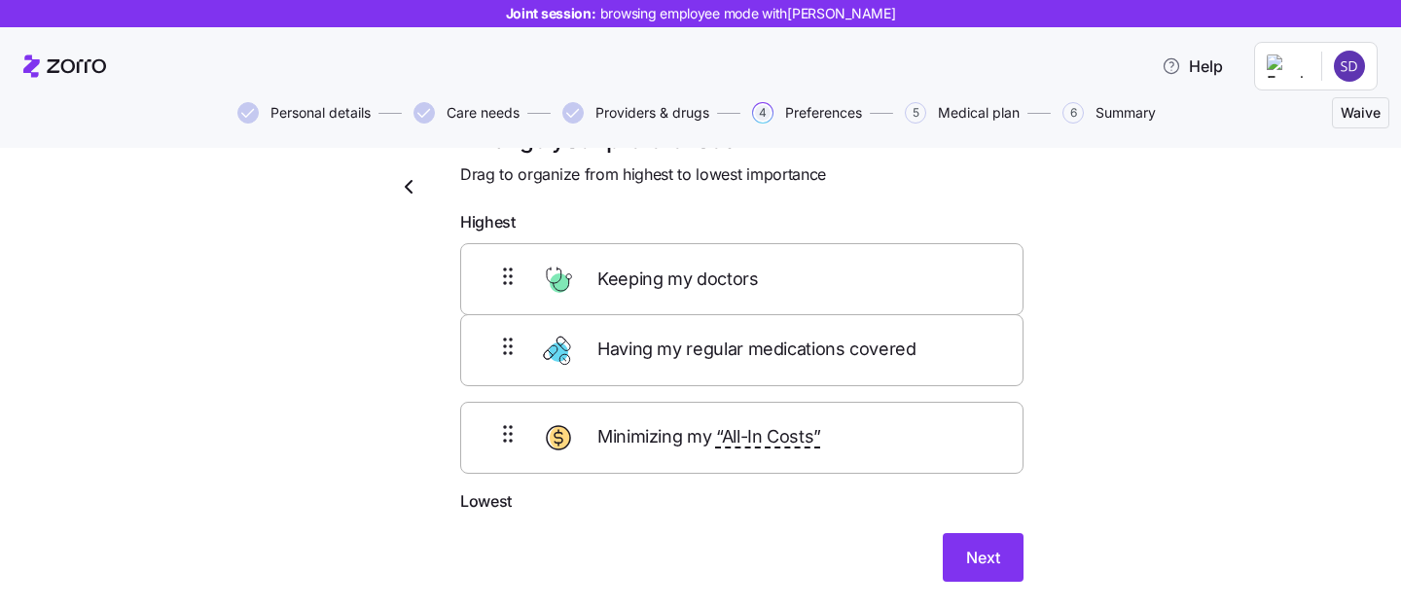
drag, startPoint x: 830, startPoint y: 449, endPoint x: 830, endPoint y: 262, distance: 187.7
click at [830, 262] on div "Having my regular medications covered Minimizing my “All-In Costs” Keeping my d…" at bounding box center [741, 365] width 563 height 247
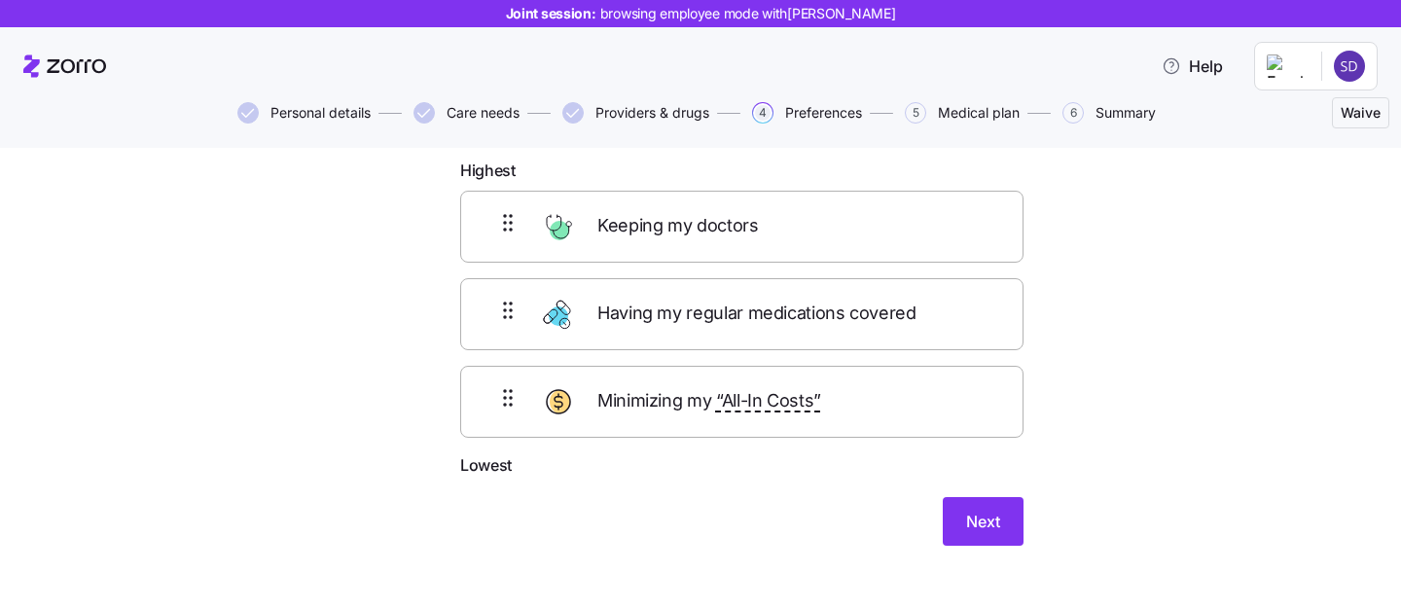
scroll to position [115, 0]
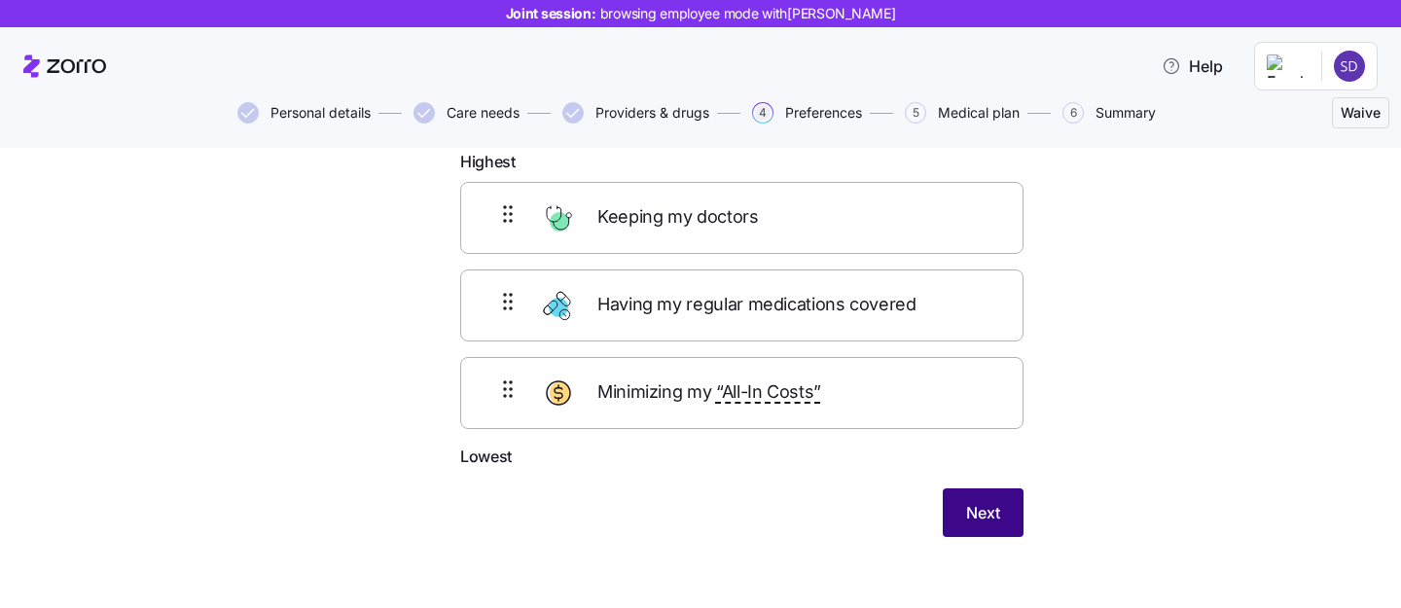
click at [981, 508] on span "Next" at bounding box center [983, 512] width 34 height 23
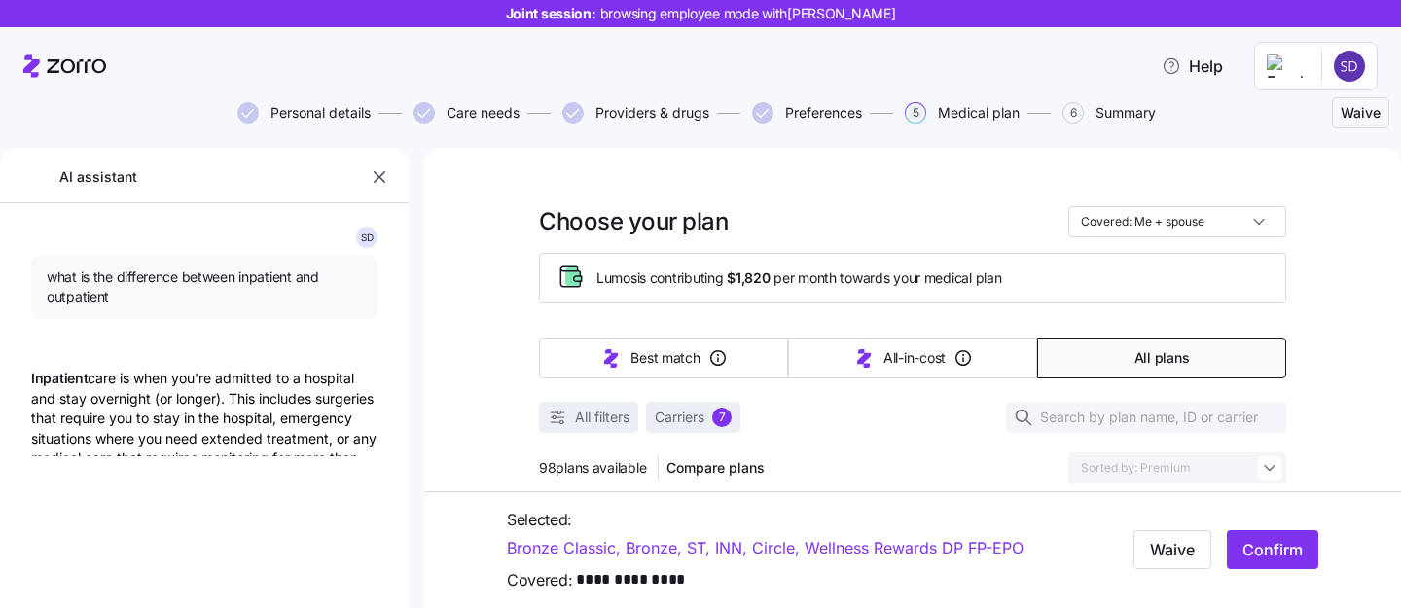
type textarea "x"
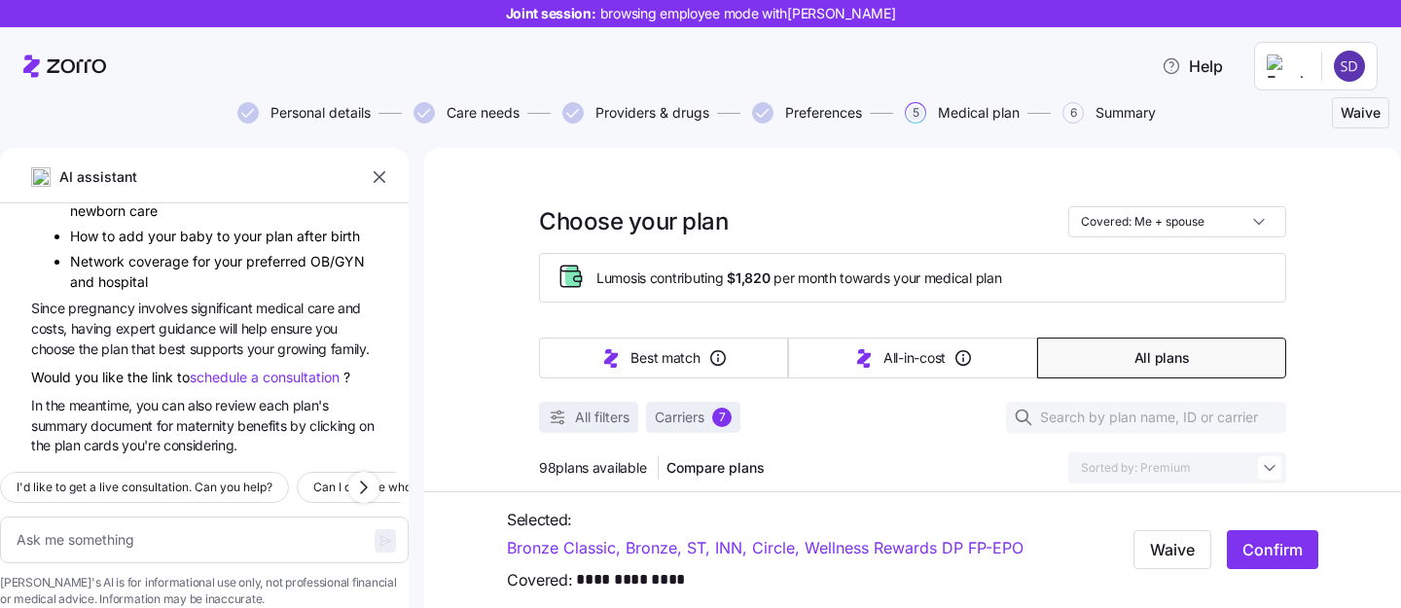
scroll to position [16103, 0]
click at [379, 181] on icon "button" at bounding box center [379, 176] width 19 height 19
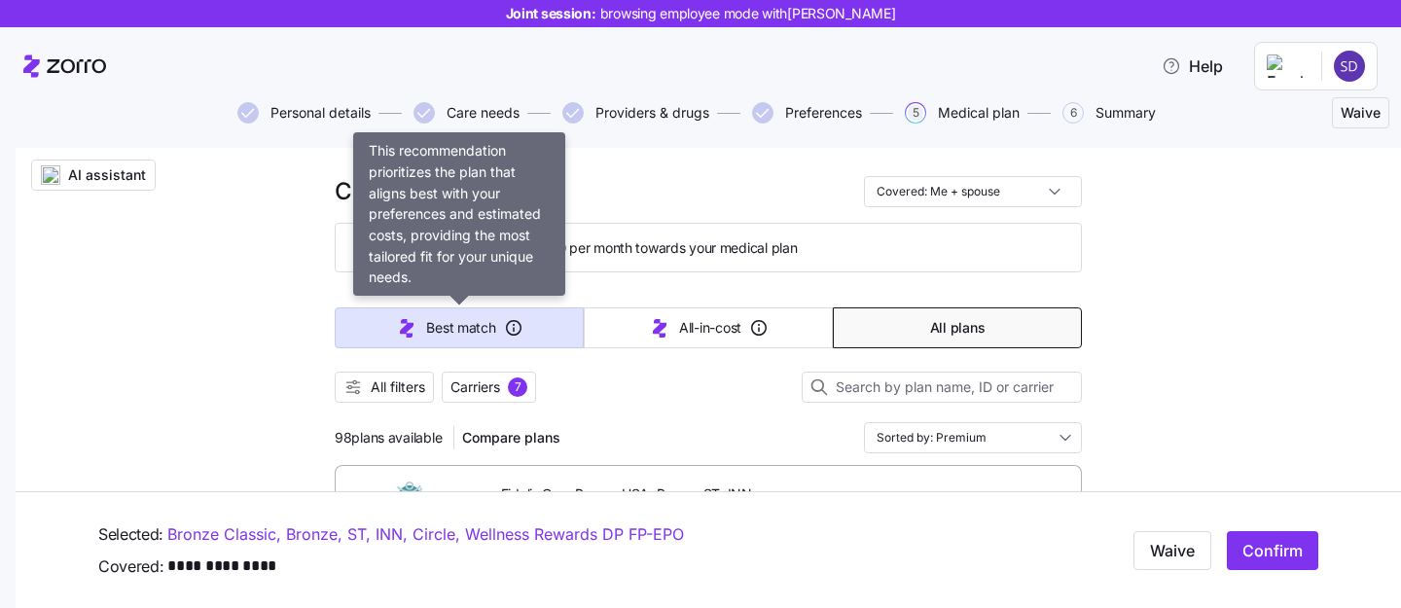
click at [438, 325] on span "Best match" at bounding box center [460, 327] width 69 height 19
type input "Sorted by: Best match"
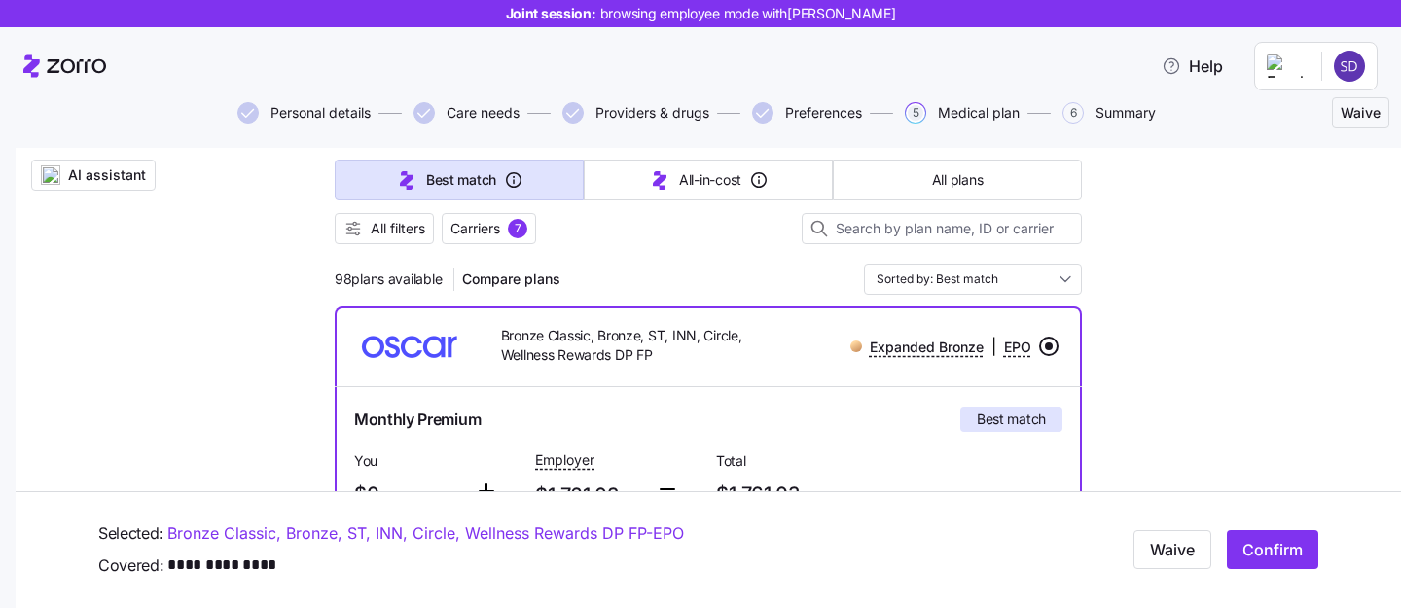
scroll to position [138, 0]
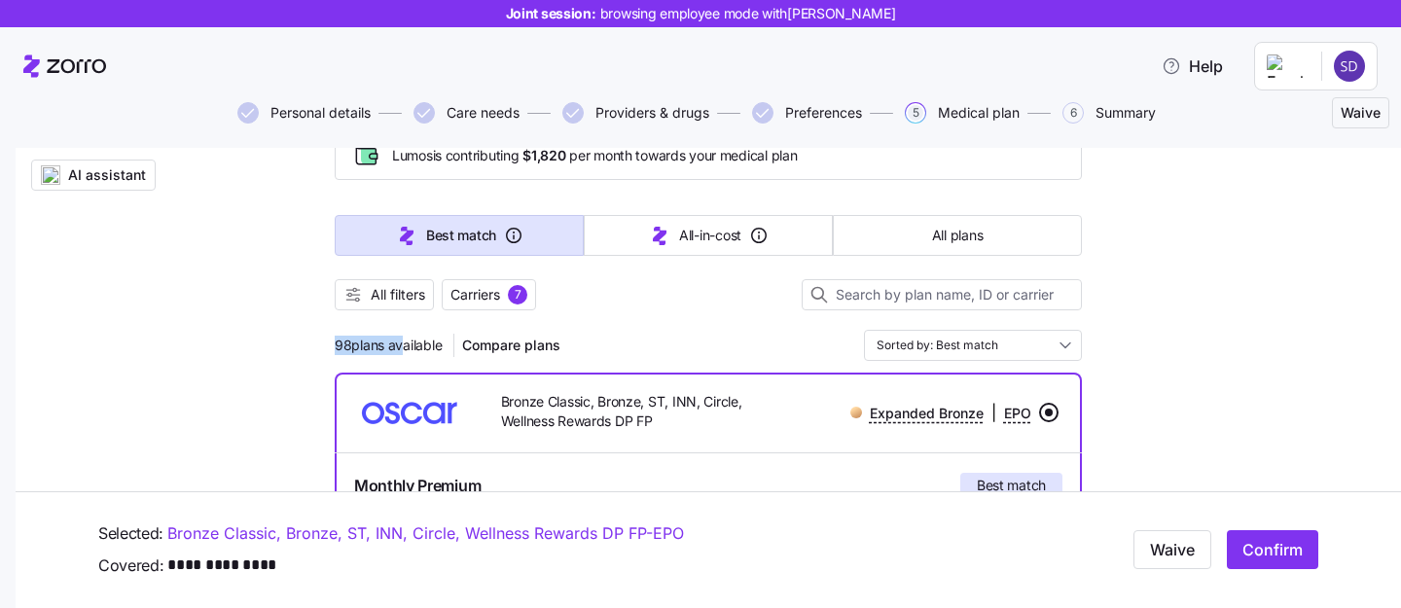
drag, startPoint x: 331, startPoint y: 348, endPoint x: 397, endPoint y: 348, distance: 66.1
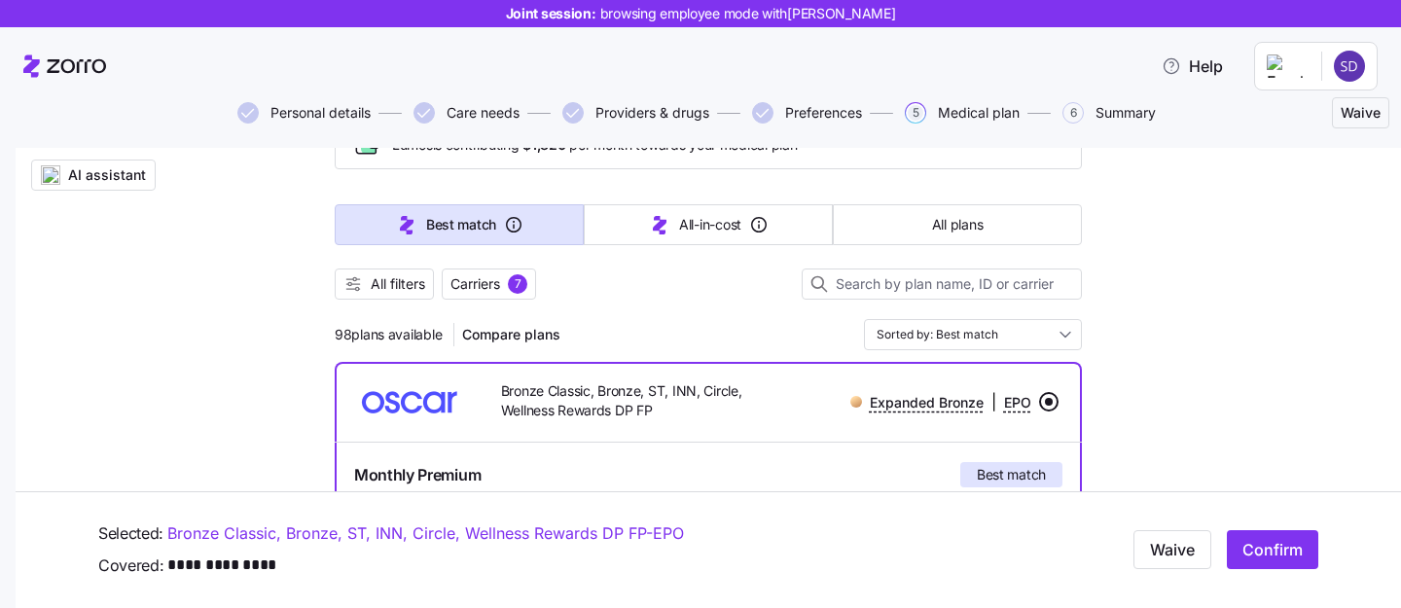
scroll to position [131, 0]
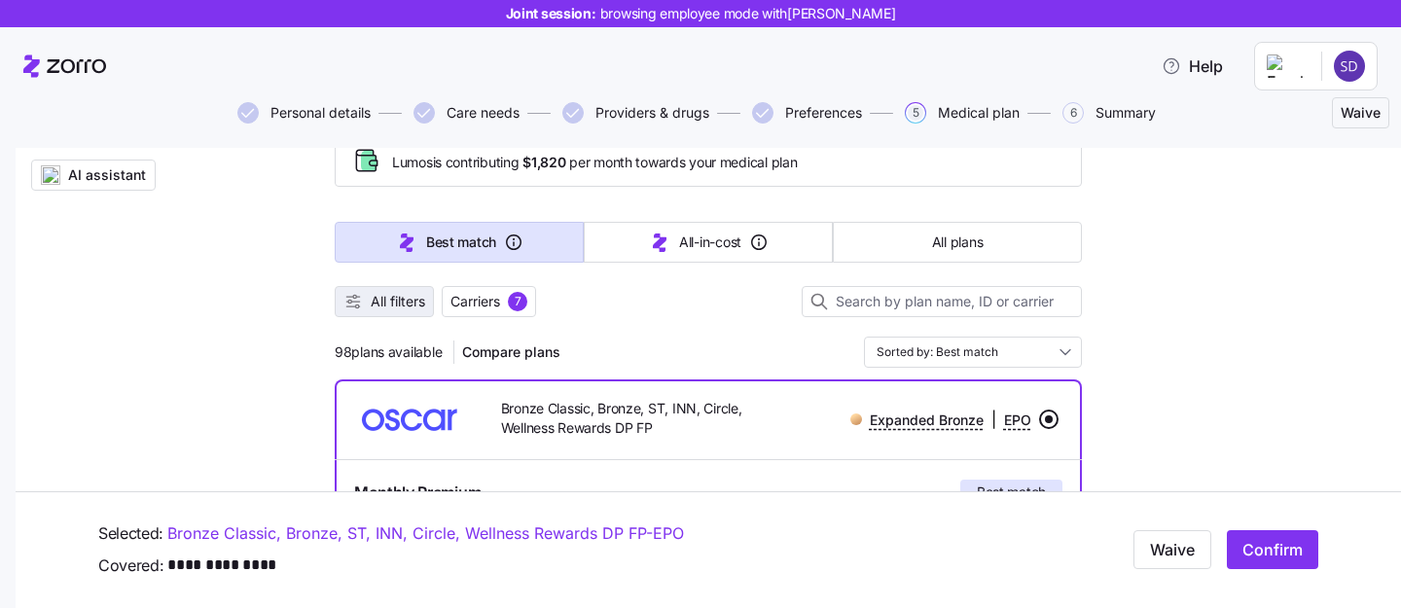
click at [400, 296] on span "All filters" at bounding box center [398, 301] width 54 height 19
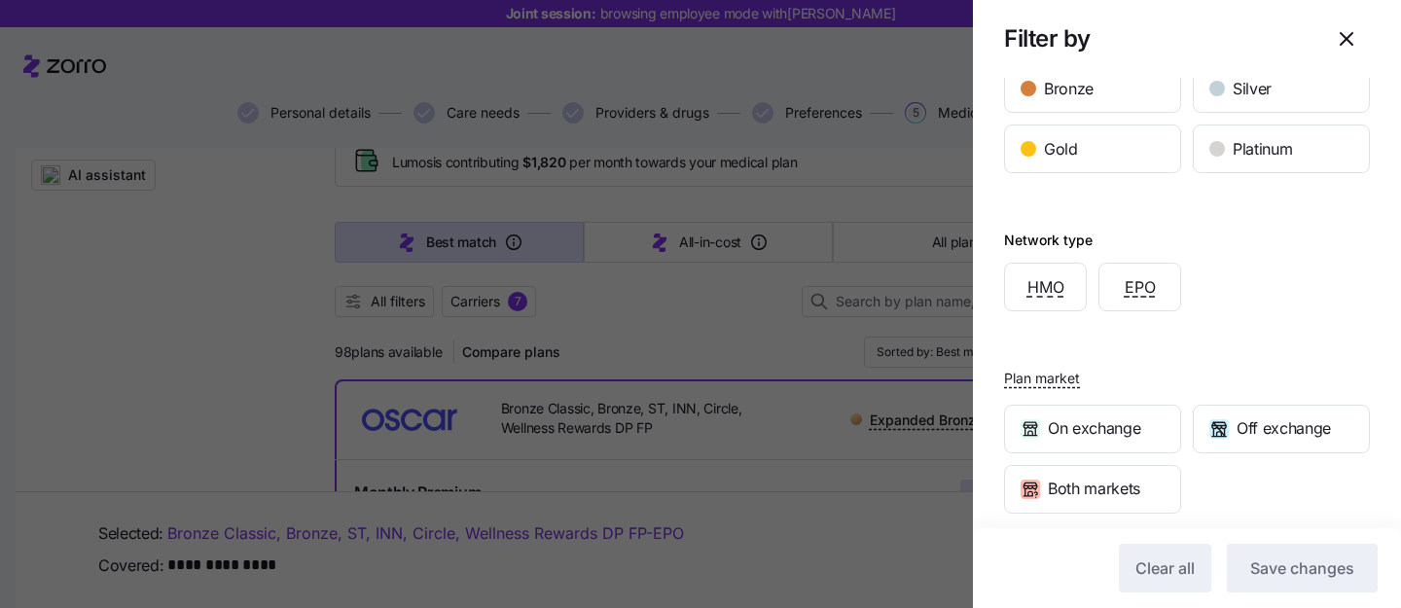
scroll to position [487, 0]
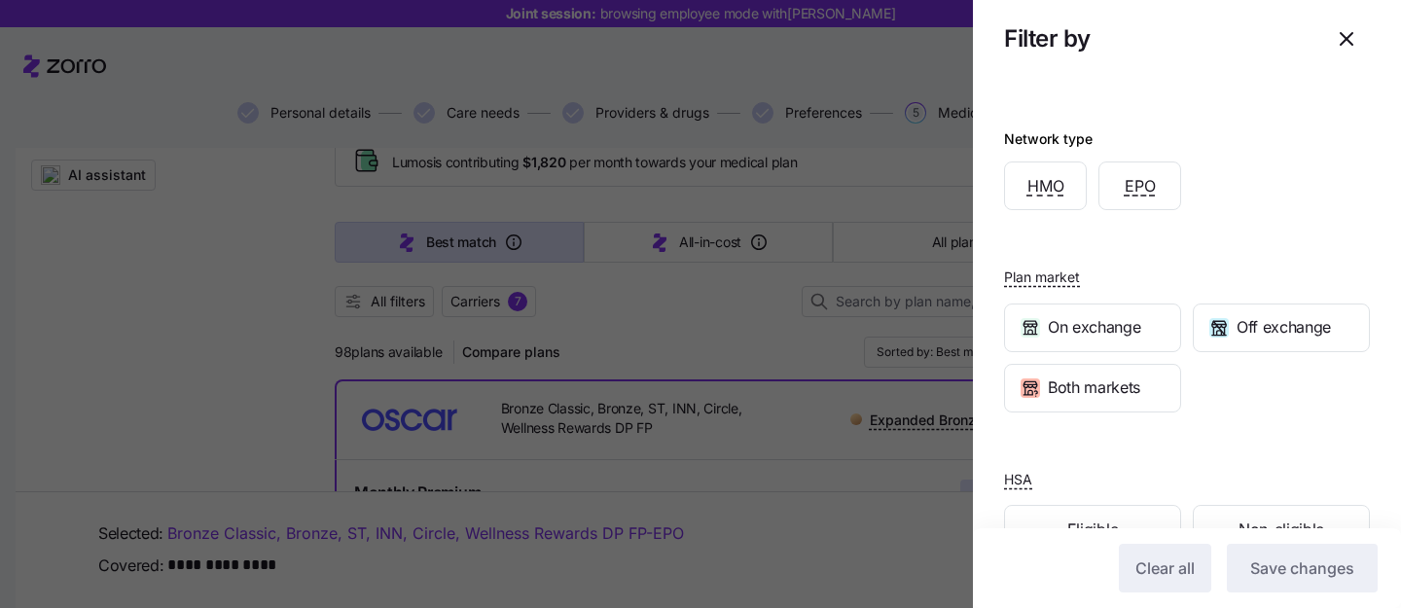
click at [1352, 45] on icon "button" at bounding box center [1346, 39] width 12 height 12
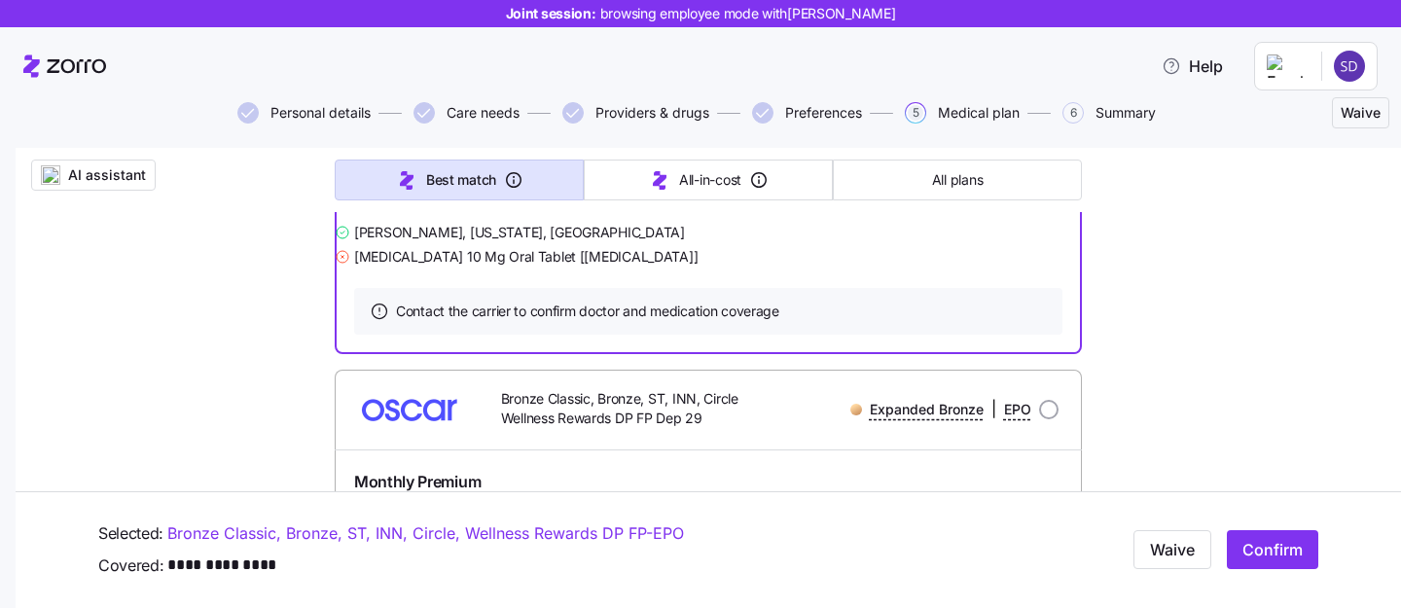
scroll to position [922, 0]
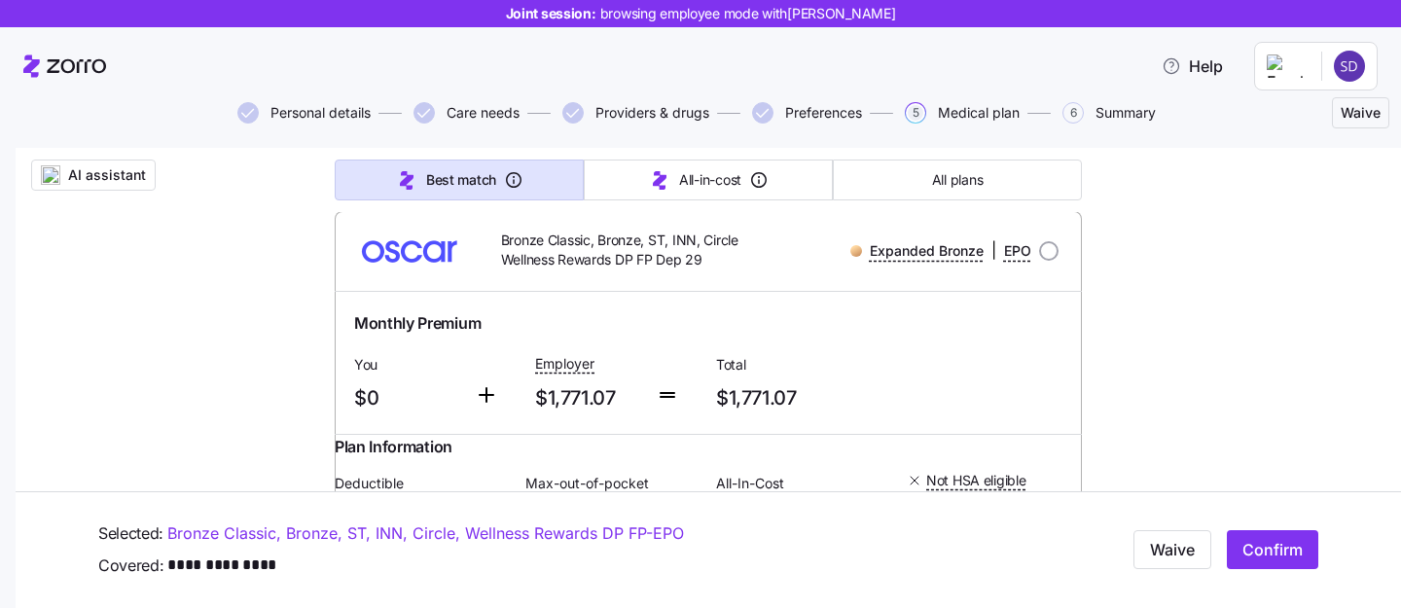
click at [1047, 263] on div "Expanded Bronze | EPO" at bounding box center [916, 250] width 283 height 24
click at [1047, 261] on input "radio" at bounding box center [1048, 250] width 19 height 19
radio input "true"
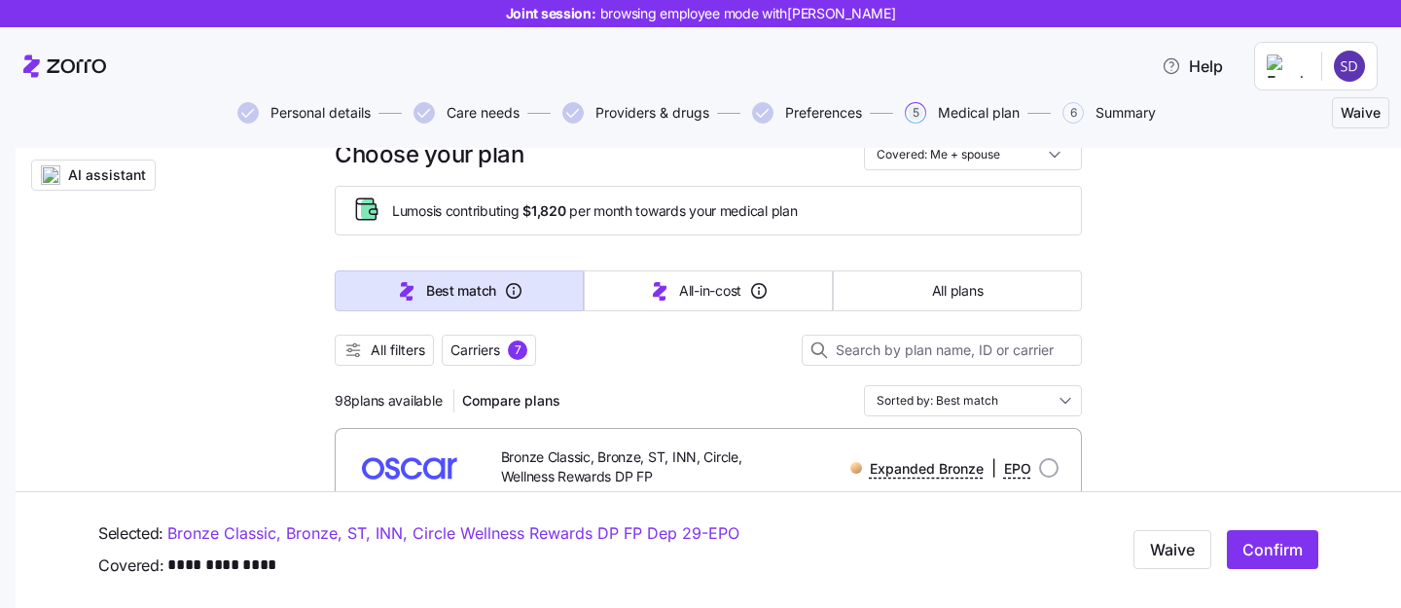
scroll to position [88, 0]
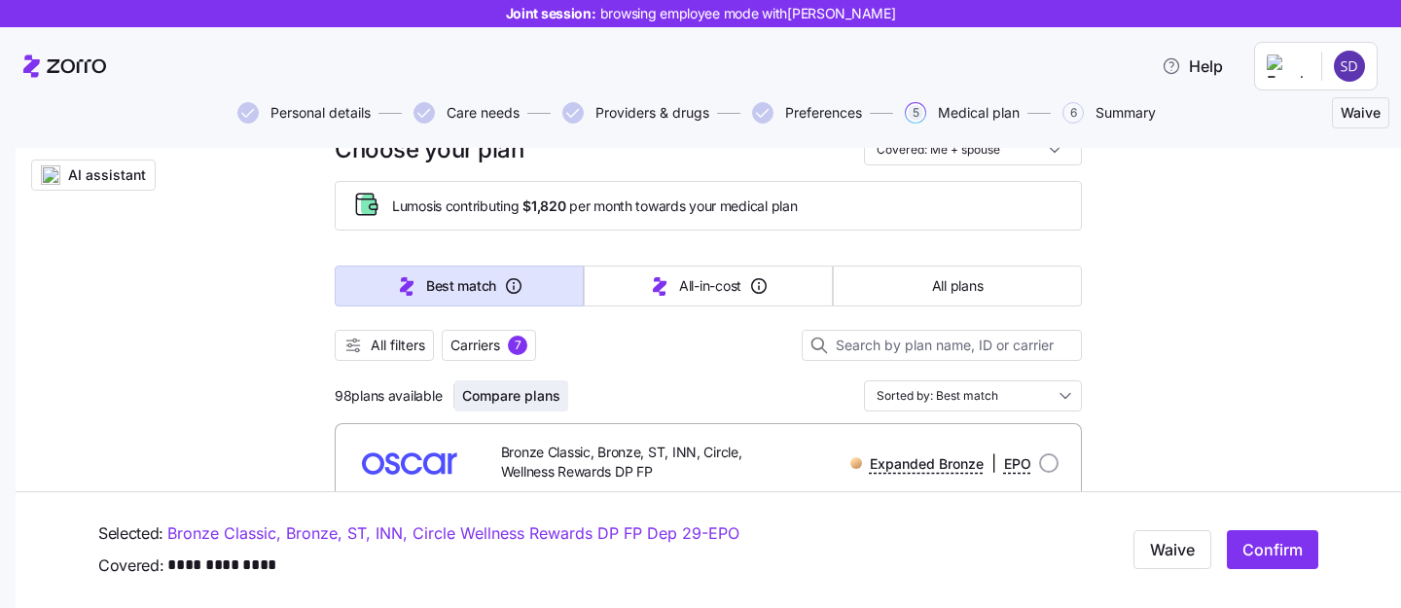
click at [502, 403] on span "Compare plans" at bounding box center [511, 395] width 98 height 19
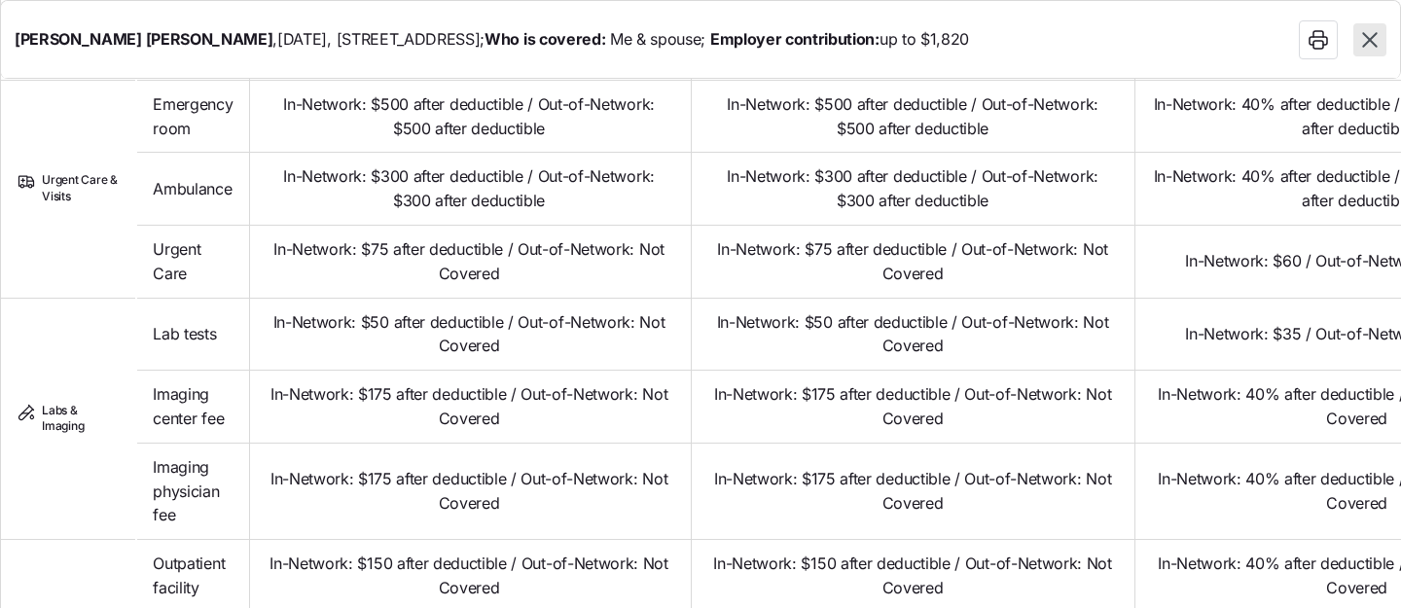
scroll to position [1243, 0]
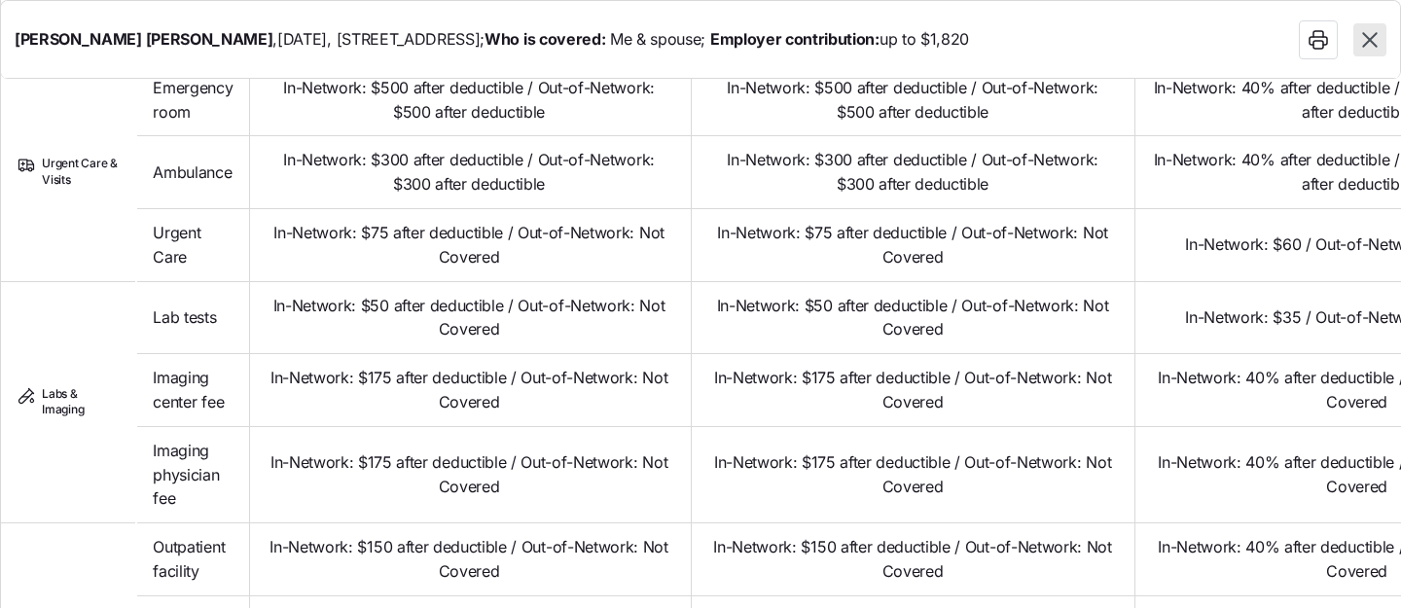
click at [1367, 41] on icon "button" at bounding box center [1369, 39] width 15 height 15
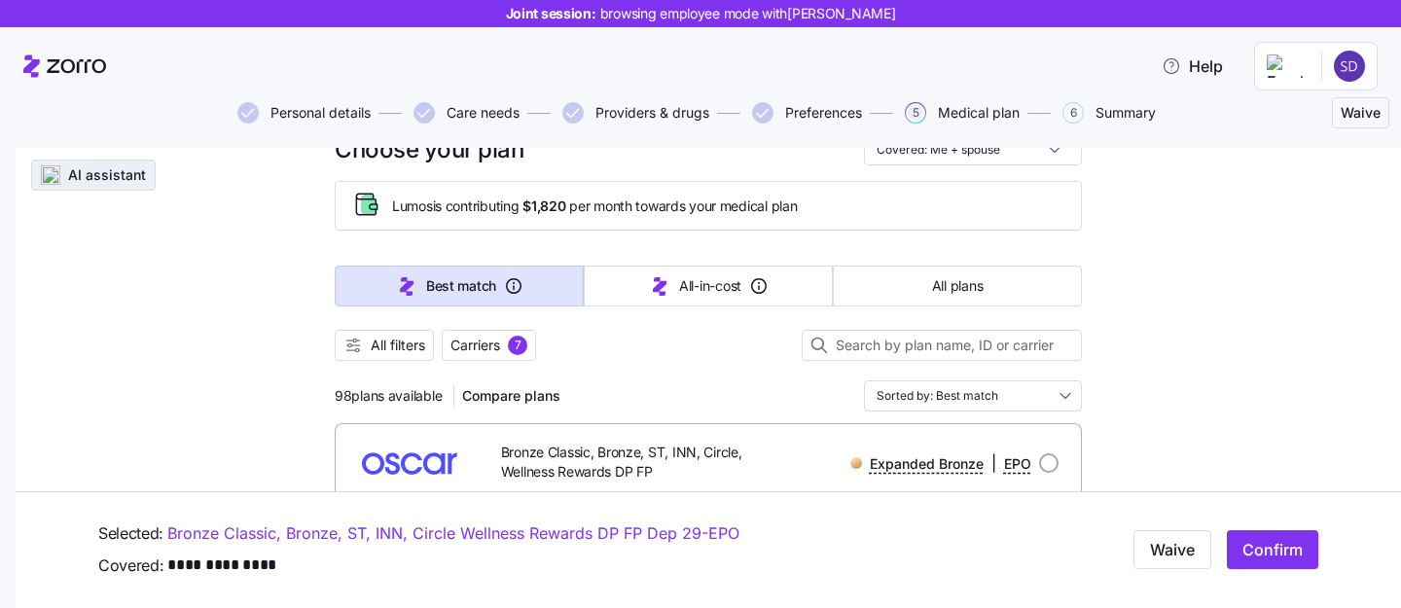
click at [91, 182] on span "AI assistant" at bounding box center [107, 174] width 78 height 19
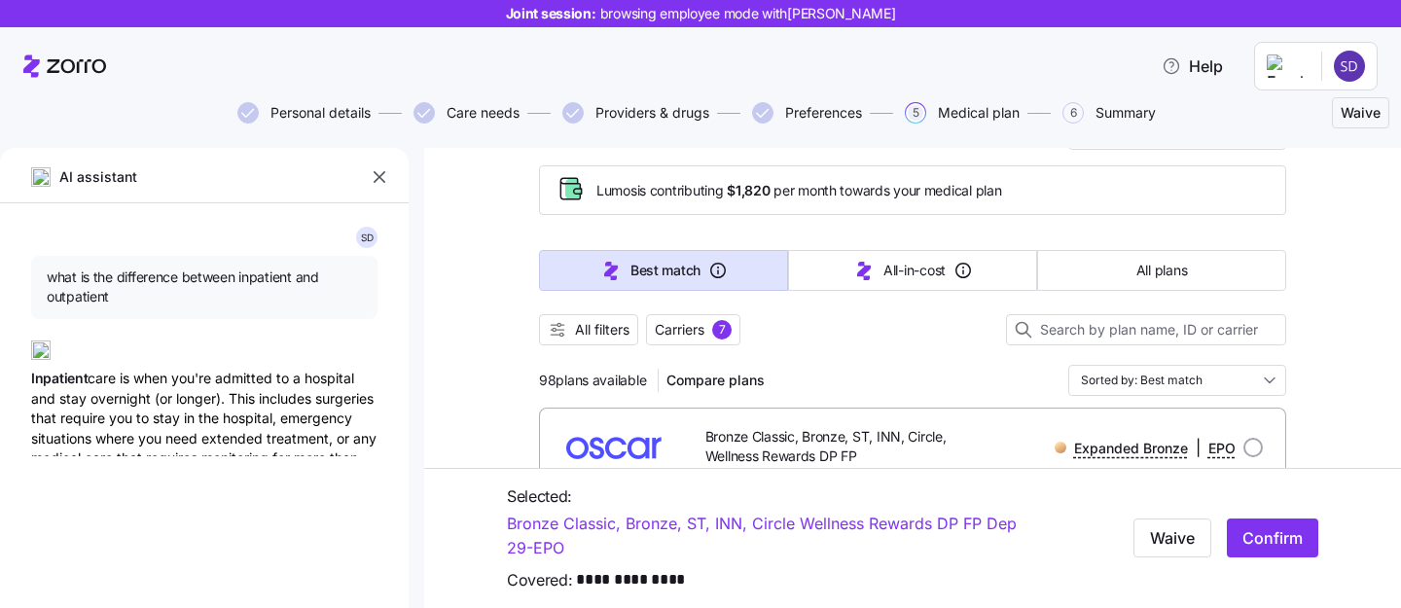
type textarea "x"
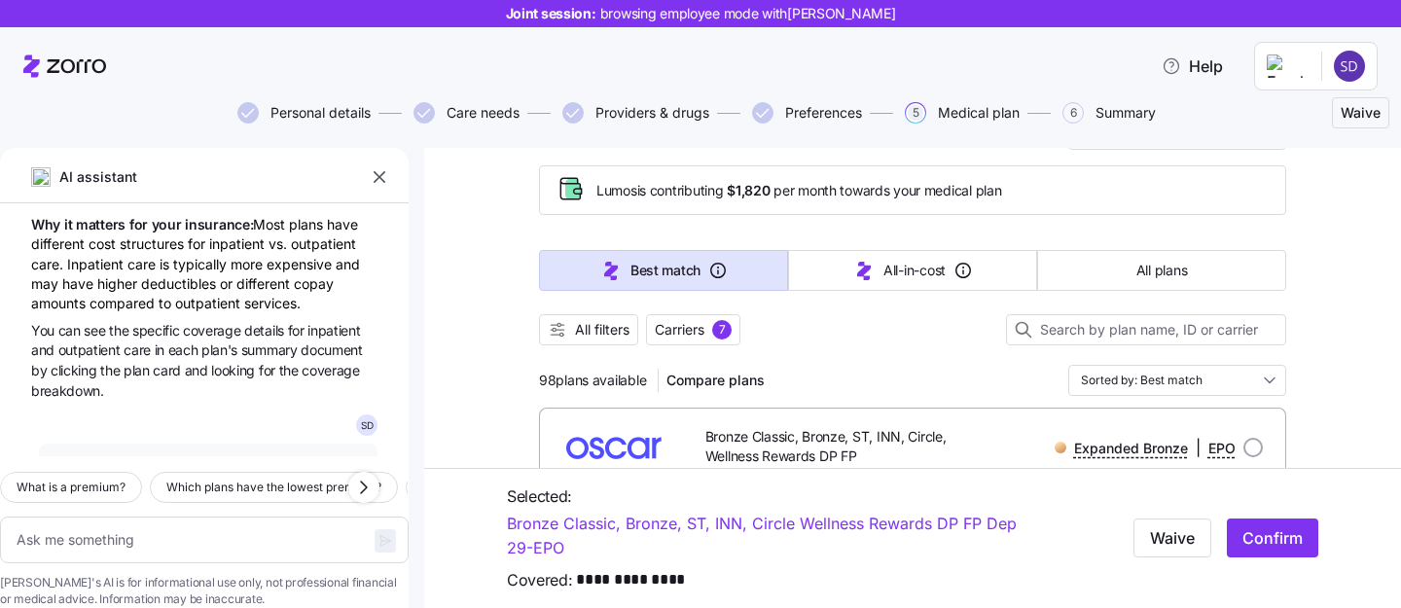
scroll to position [526, 0]
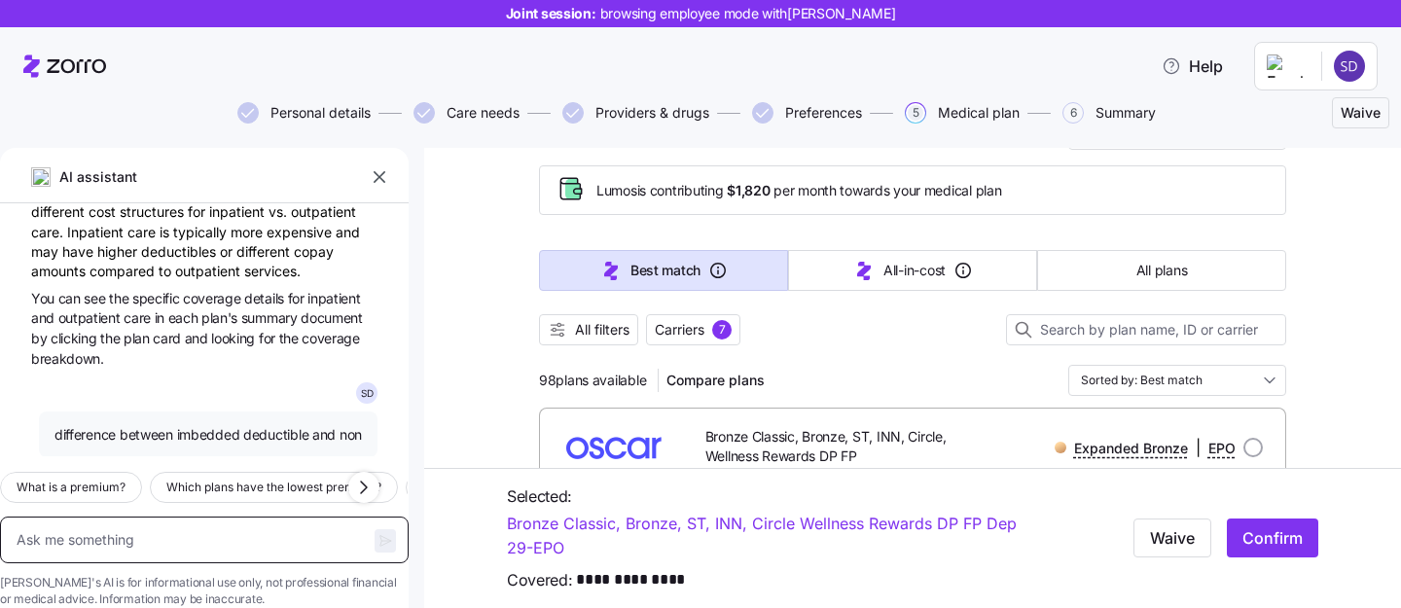
click at [139, 516] on textarea at bounding box center [204, 539] width 409 height 47
type textarea "w"
type textarea "x"
type textarea "wh"
type textarea "x"
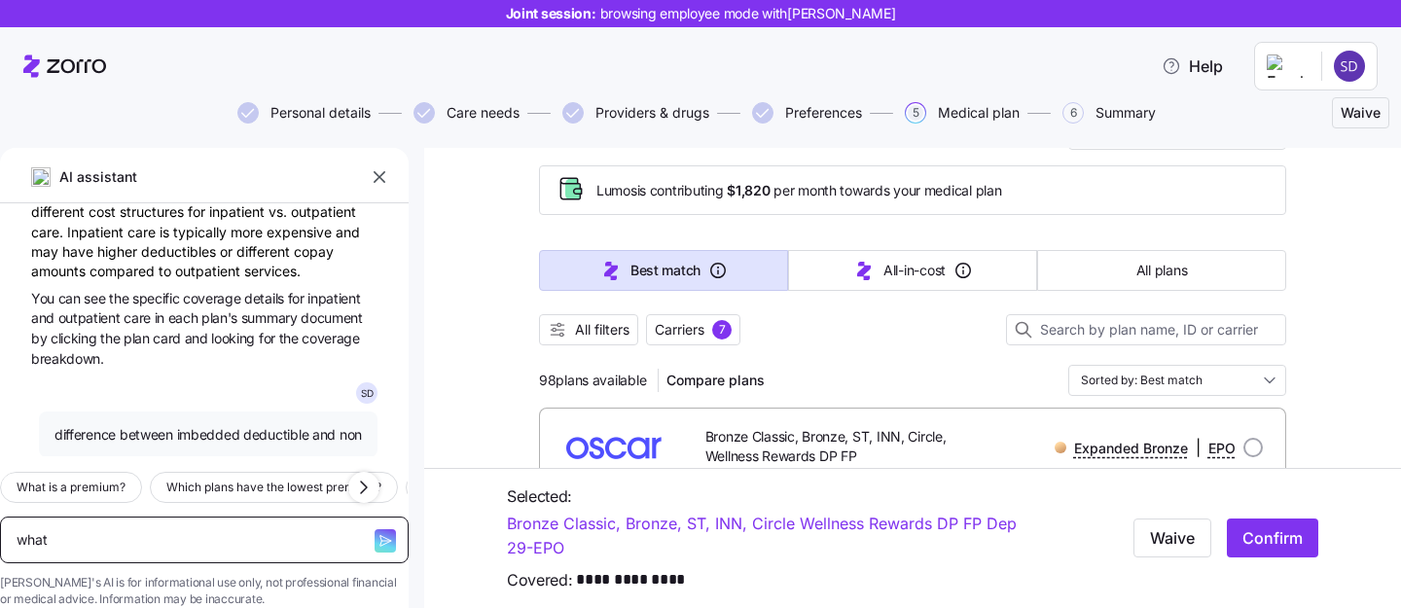
type textarea "what"
type textarea "x"
type textarea "what i"
type textarea "x"
type textarea "what id"
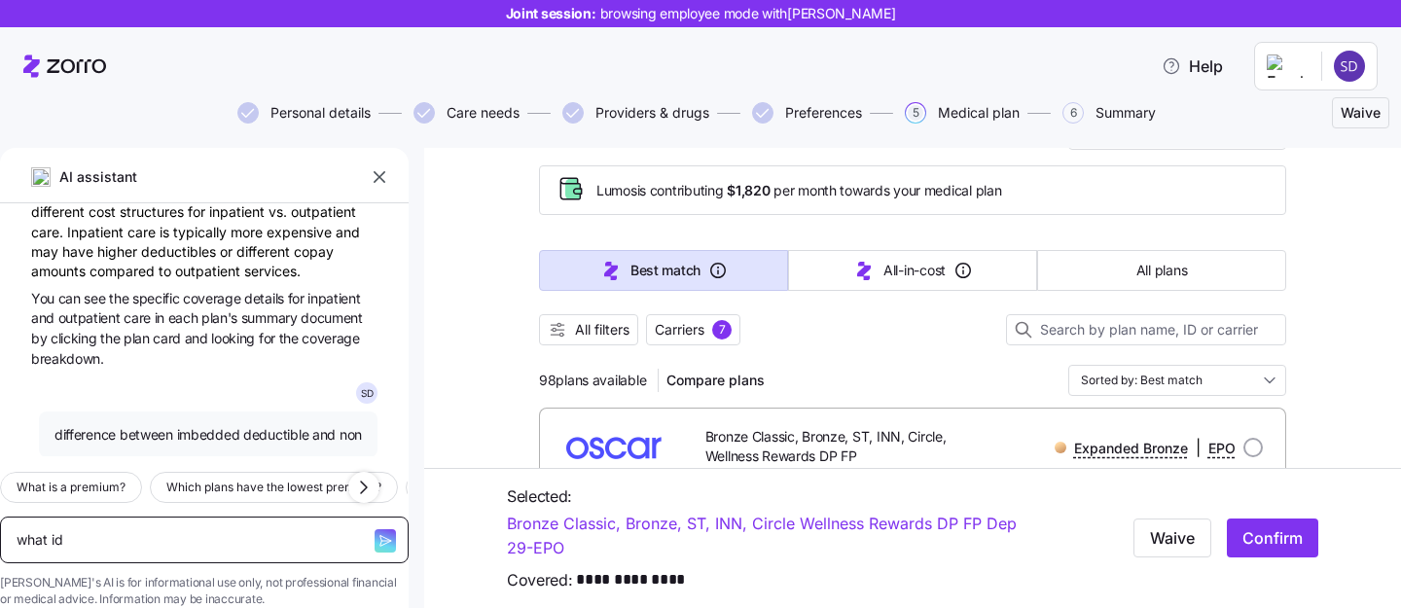
type textarea "x"
type textarea "what id"
type textarea "x"
type textarea "what i"
type textarea "x"
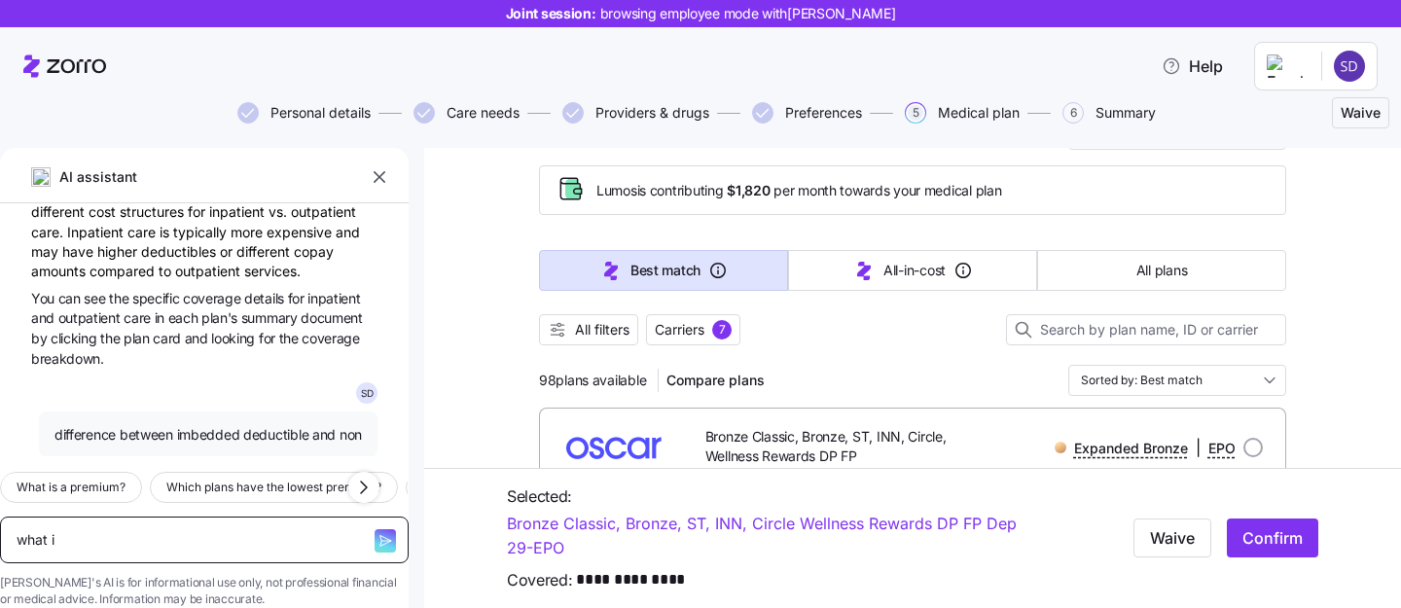
type textarea "what is"
type textarea "x"
type textarea "what is"
type textarea "x"
type textarea "what is t"
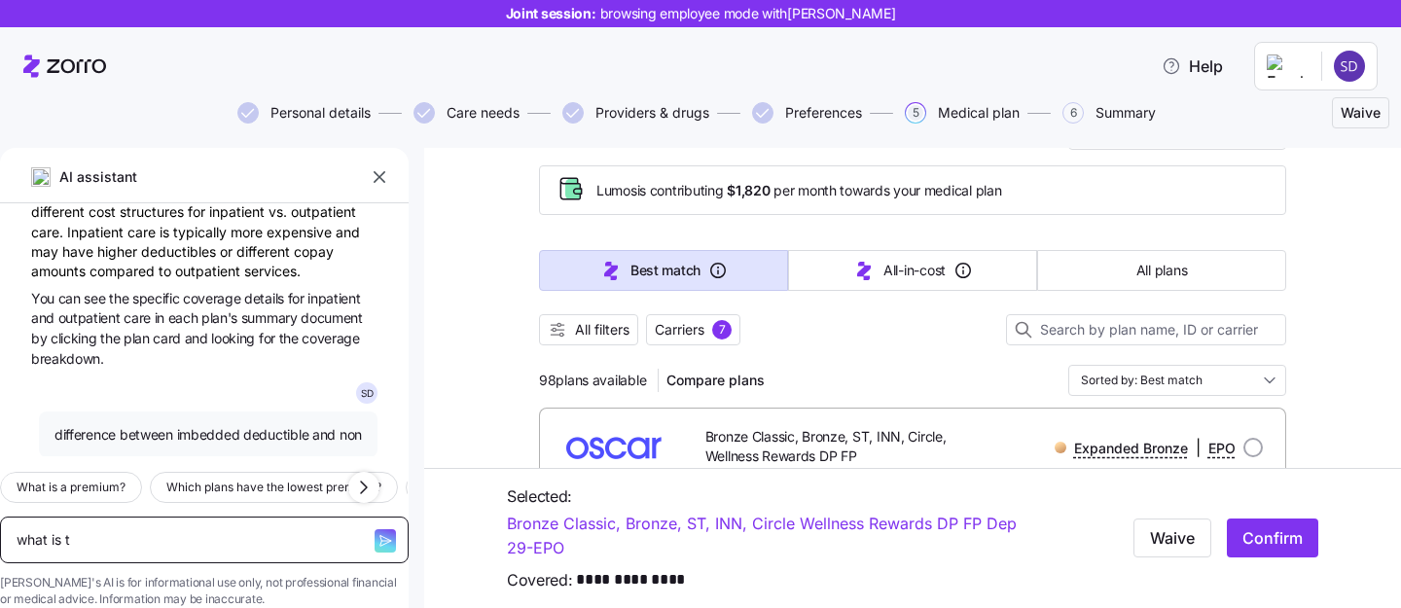
type textarea "x"
type textarea "what is th"
type textarea "x"
type textarea "what is the"
type textarea "x"
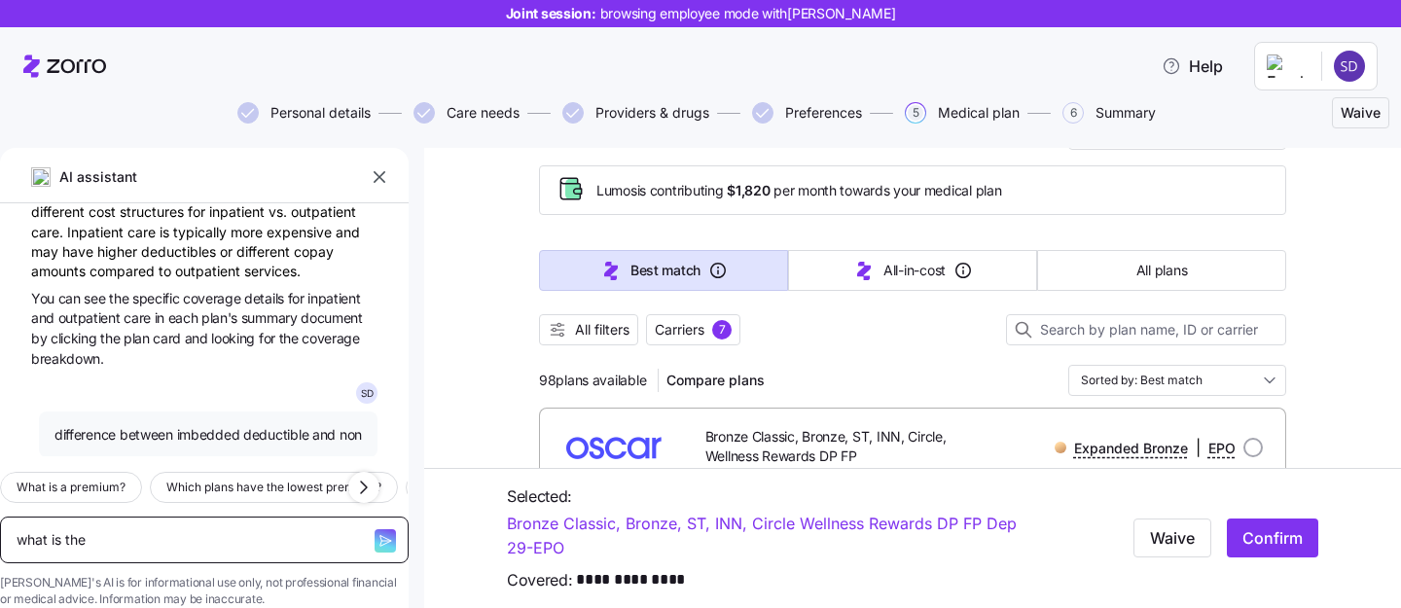
type textarea "what is the d"
type textarea "x"
type textarea "what is the di"
type textarea "x"
type textarea "what is the dif"
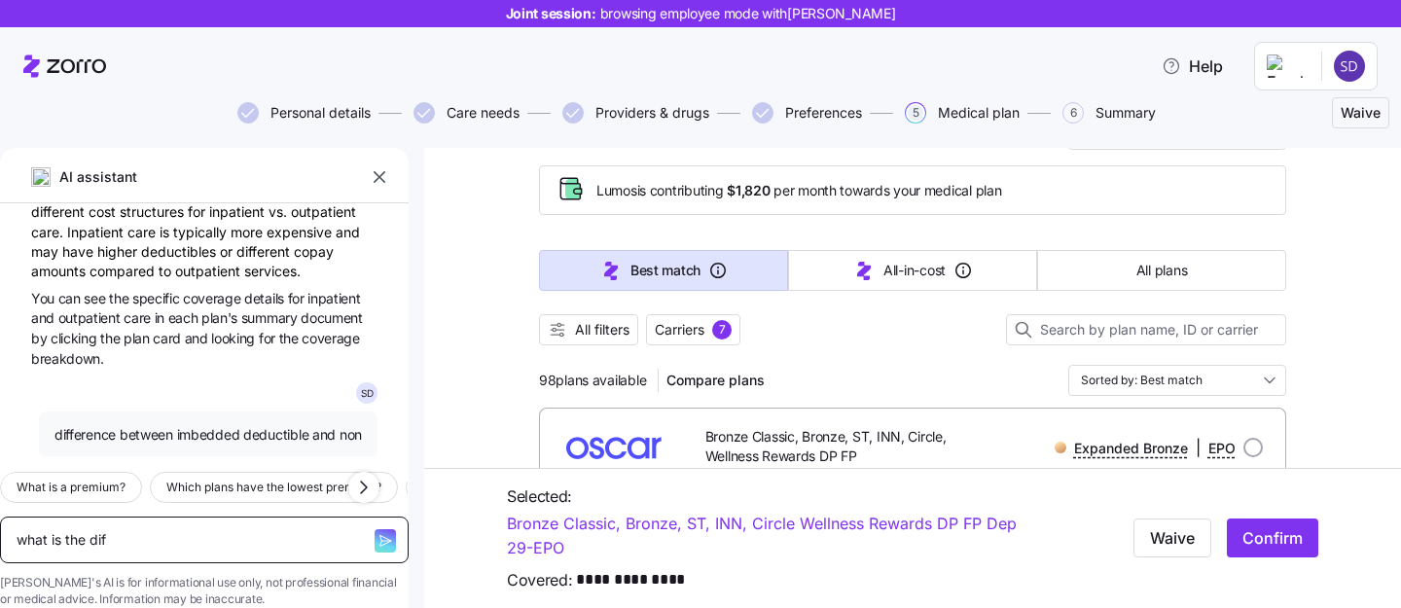
type textarea "x"
type textarea "what is the diffe"
type textarea "x"
type textarea "what is the differen"
type textarea "x"
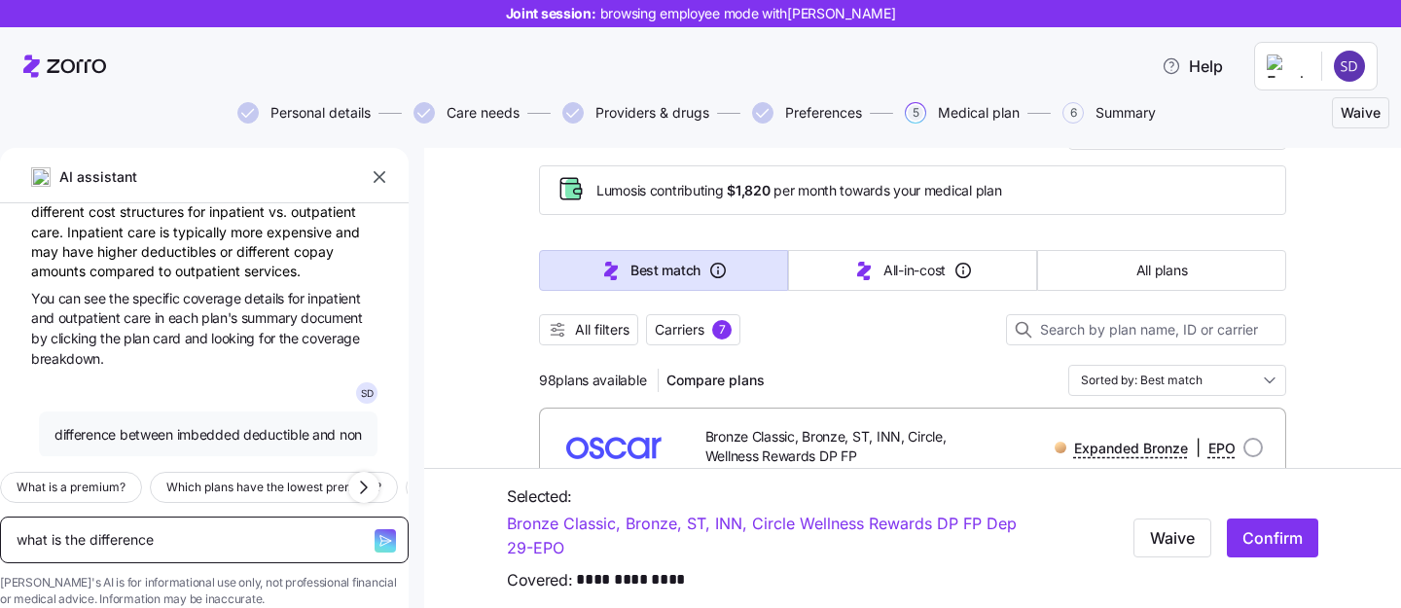
type textarea "what is the difference"
type textarea "x"
type textarea "what is the difference b"
type textarea "x"
type textarea "what is the difference be"
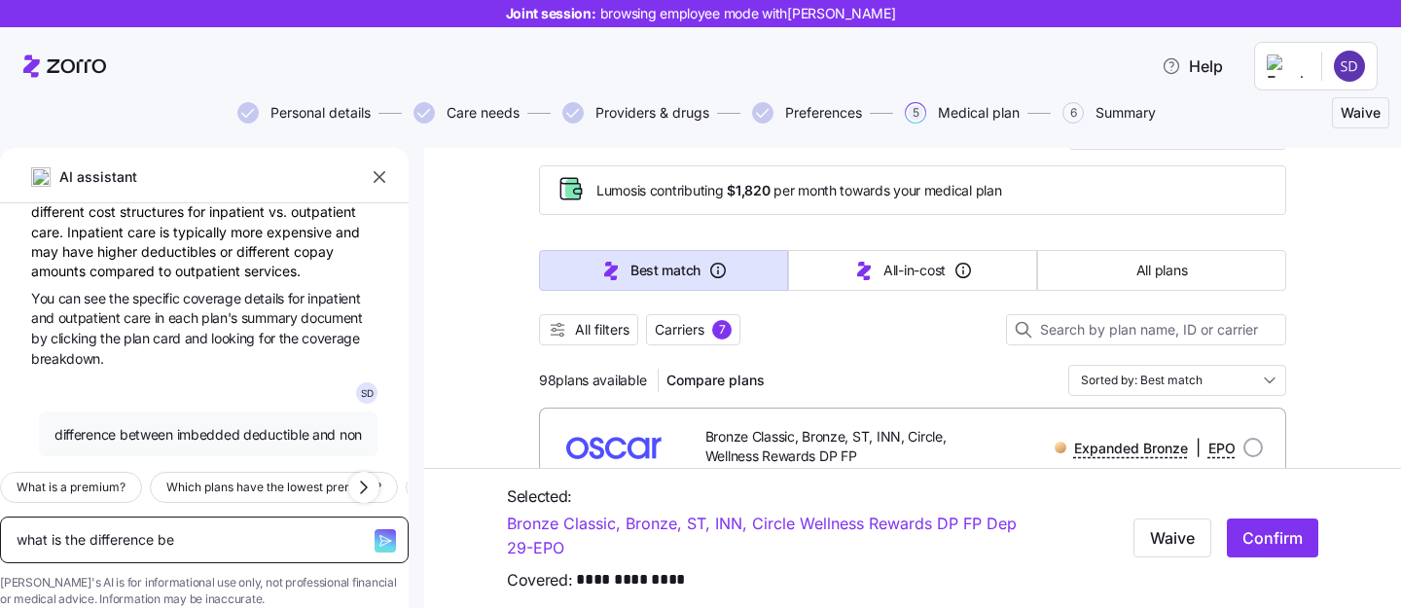
type textarea "x"
type textarea "what is the difference bet"
type textarea "x"
type textarea "what is the difference betwe"
type textarea "x"
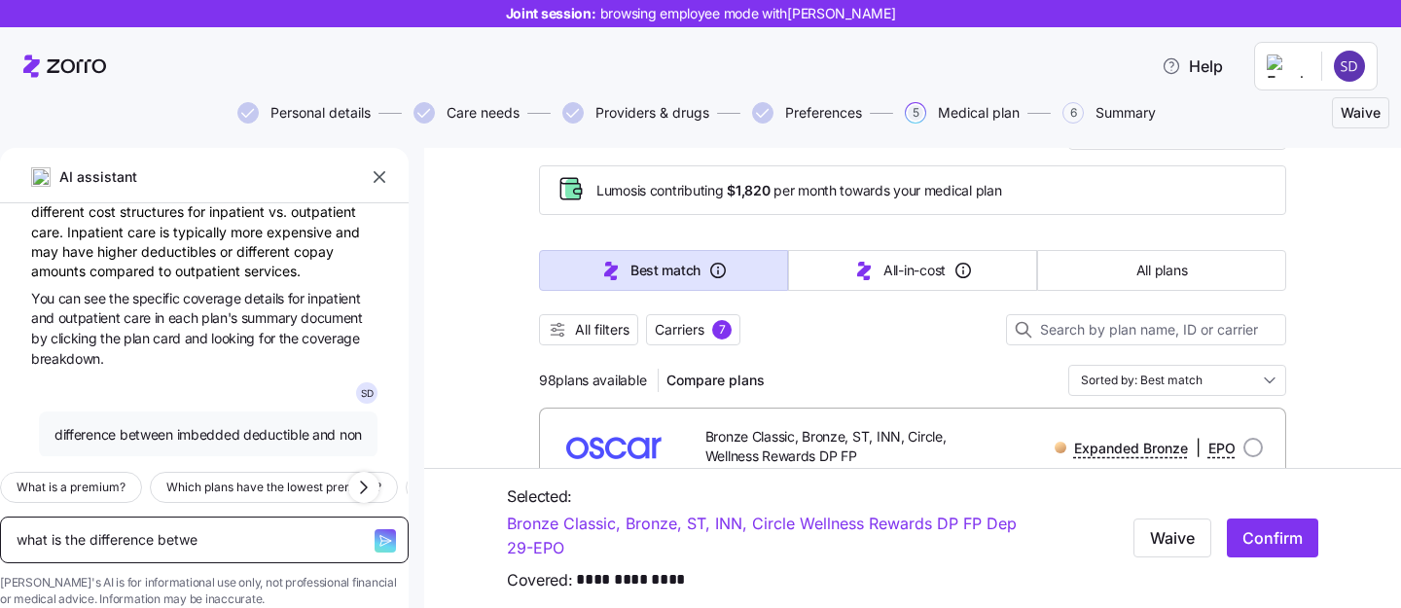
type textarea "what is the difference betwee"
type textarea "x"
type textarea "what is the difference between"
type textarea "x"
type textarea "what is the difference between"
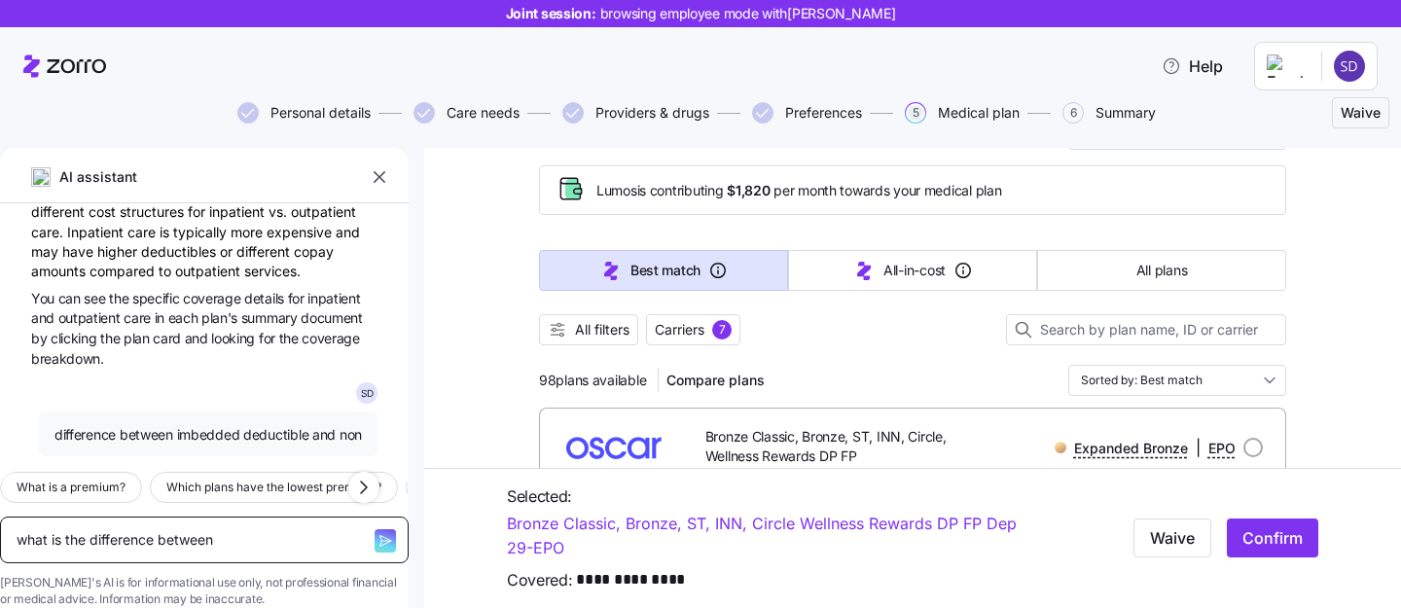
type textarea "x"
type textarea "what is the difference between a"
type textarea "x"
type textarea "what is the difference between an"
type textarea "x"
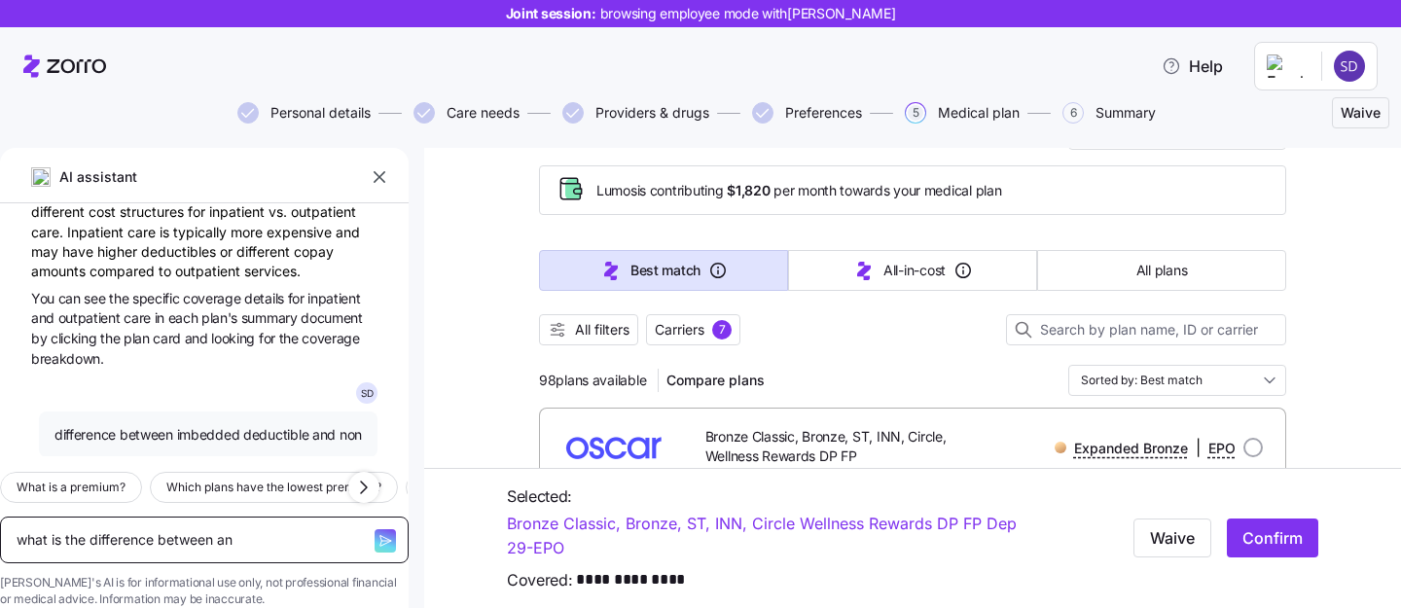
type textarea "what is the difference between an"
type textarea "x"
type textarea "what is the difference between an i"
type textarea "x"
type textarea "what is the difference between an im"
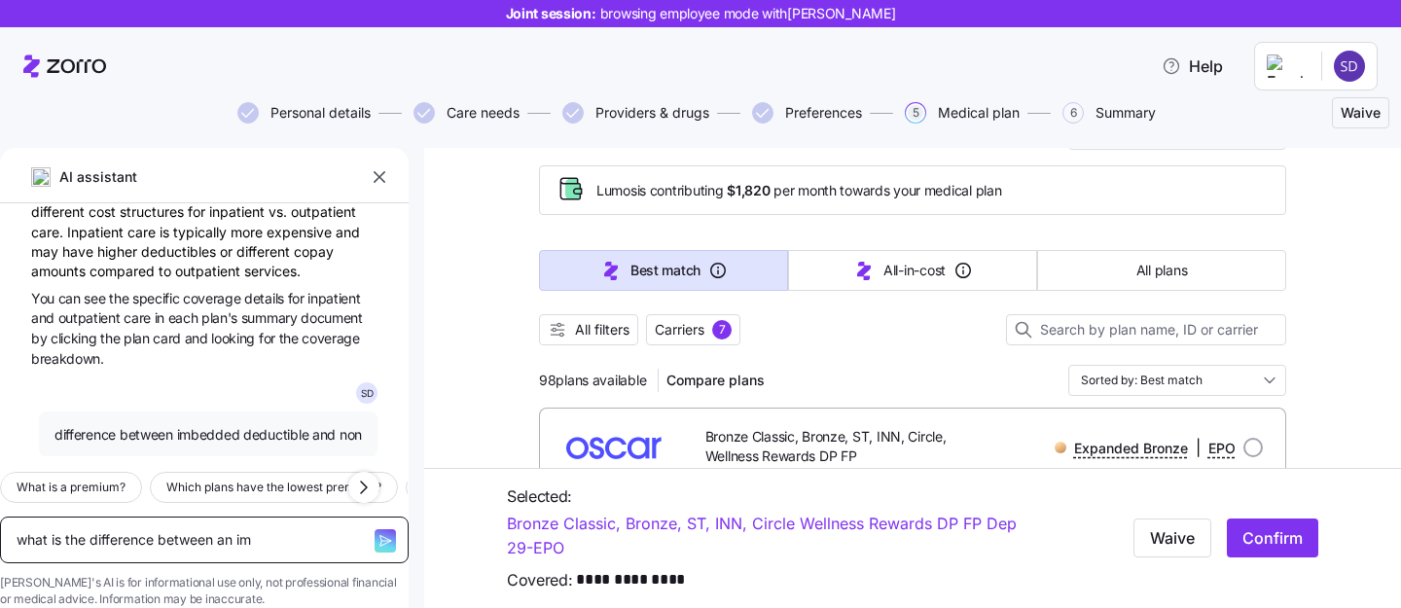
type textarea "x"
type textarea "what is the difference between an imb"
type textarea "x"
type textarea "what is the difference between an imbe"
type textarea "x"
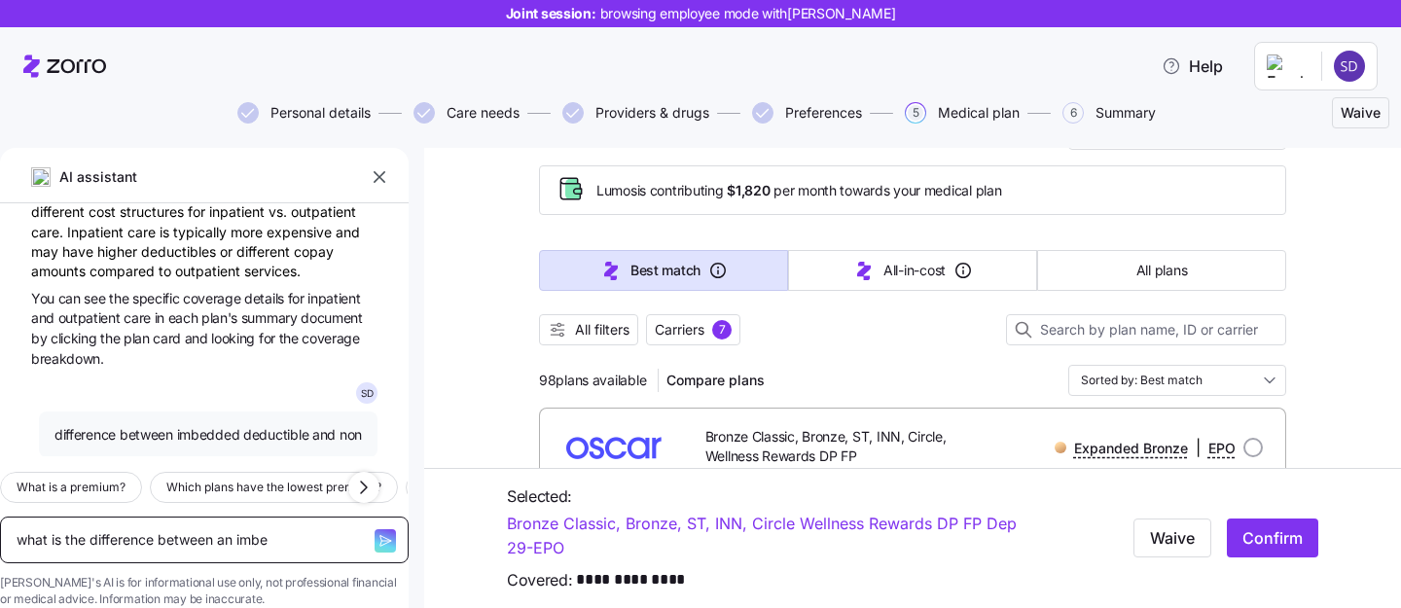
type textarea "what is the difference between an imbed"
type textarea "x"
type textarea "what is the difference between an imbedd"
type textarea "x"
type textarea "what is the difference between an imbedde"
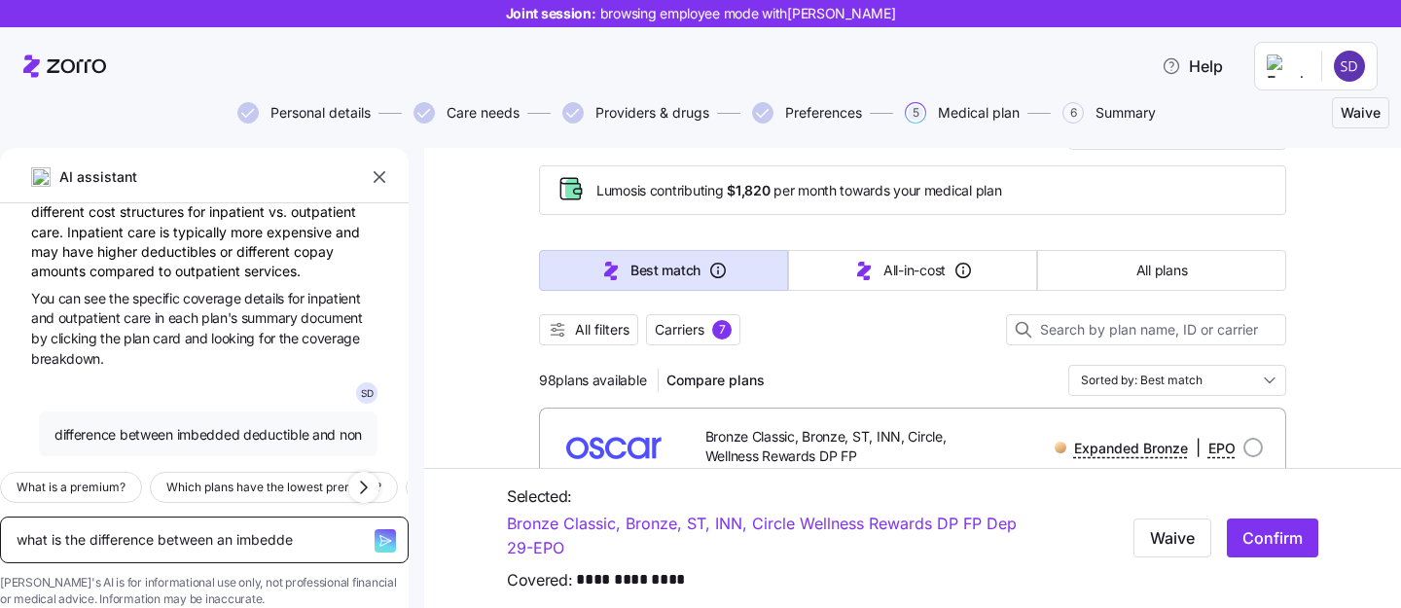
type textarea "x"
type textarea "what is the difference between an imbedded"
type textarea "x"
type textarea "what is the difference between an imbedded"
type textarea "x"
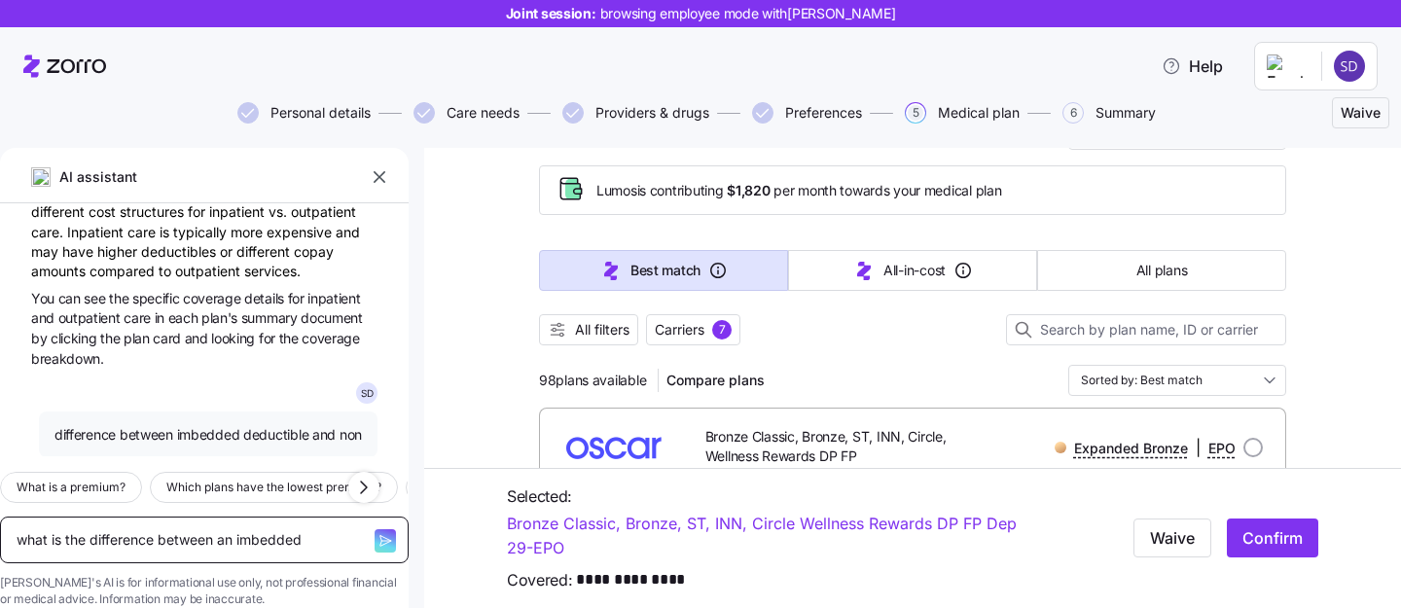
type textarea "what is the difference between an imbedded a"
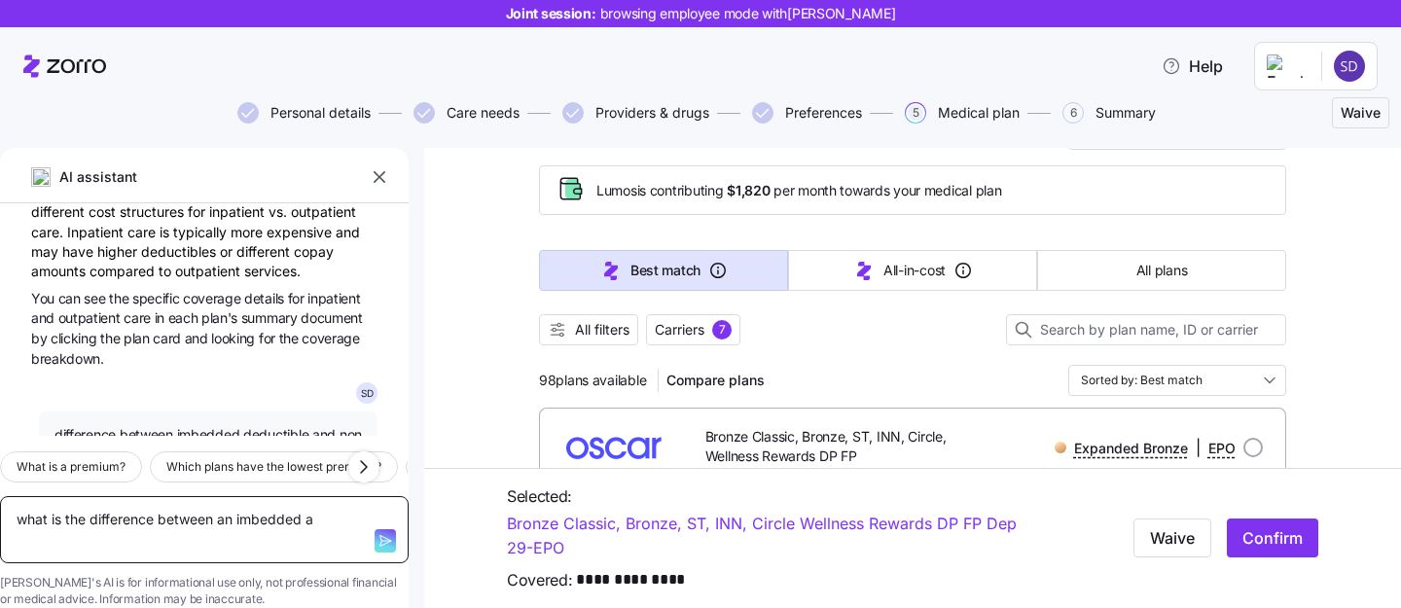
type textarea "x"
type textarea "what is the difference between an imbedded and"
type textarea "x"
type textarea "what is the difference between an imbedded and."
type textarea "x"
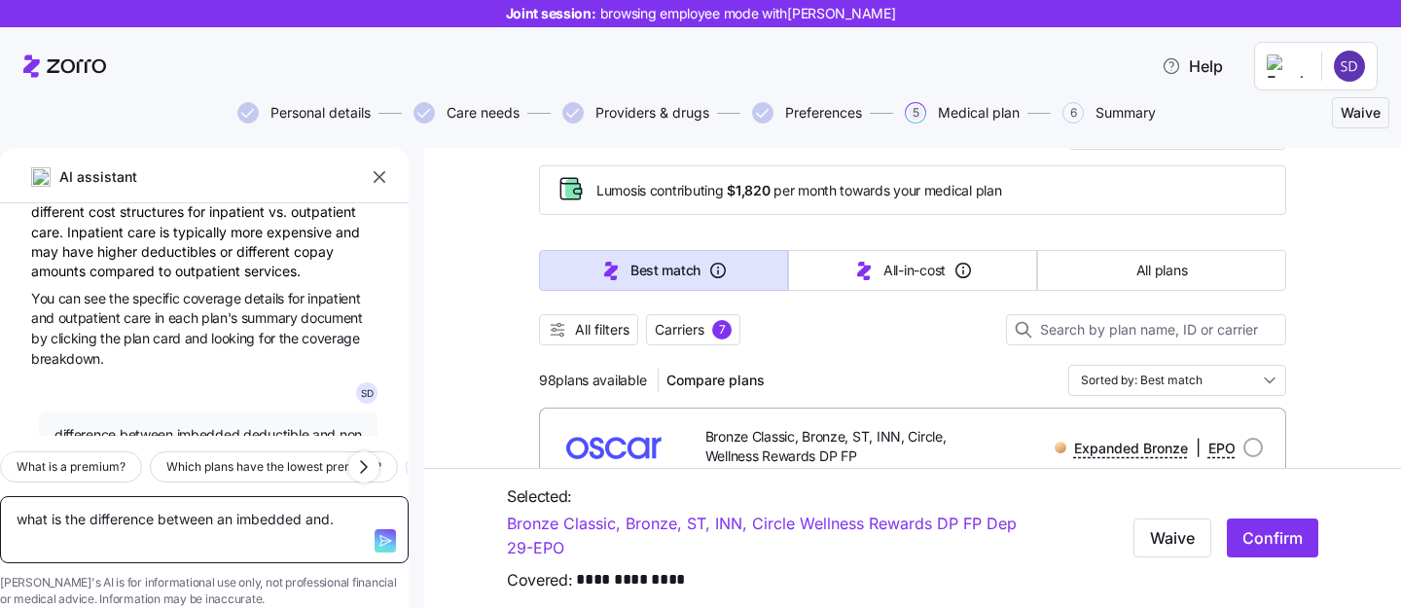
type textarea "what is the difference between an imbedded and. n"
type textarea "x"
type textarea "what is the difference between an imbedded and. no"
type textarea "x"
type textarea "what is the difference between an imbedded and. non"
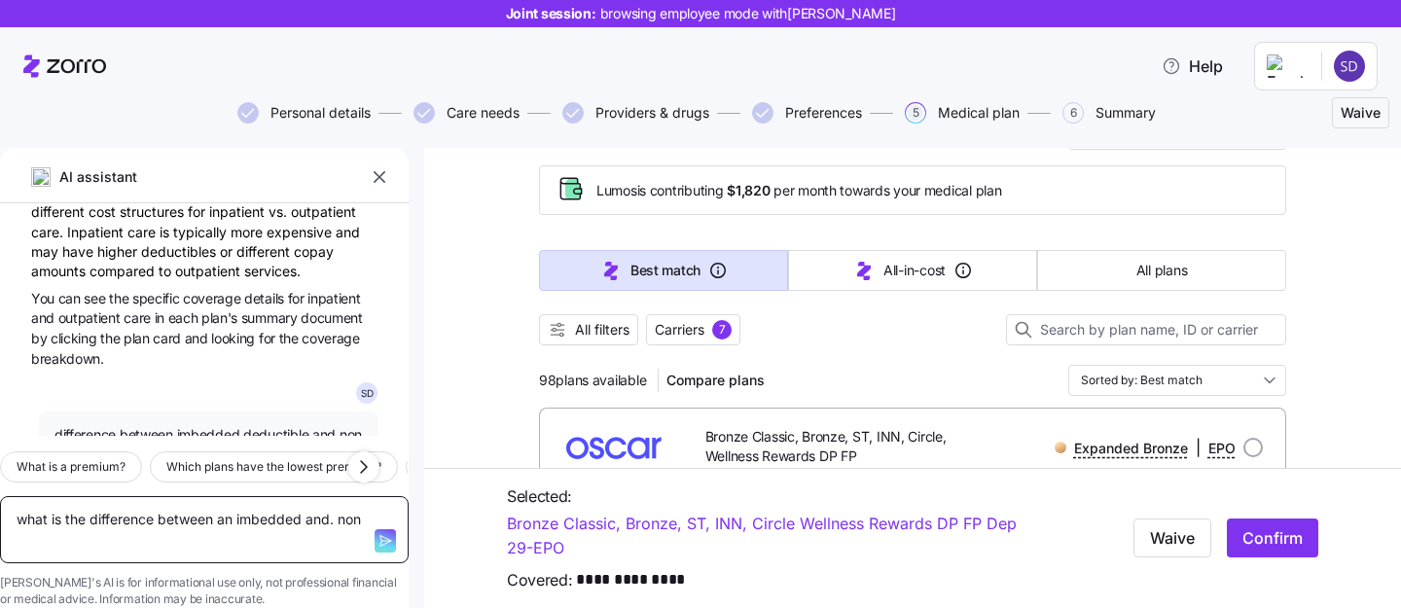
type textarea "x"
type textarea "what is the difference between an imbedded and. non"
type textarea "x"
type textarea "what is the difference between an imbedded and. non i"
type textarea "x"
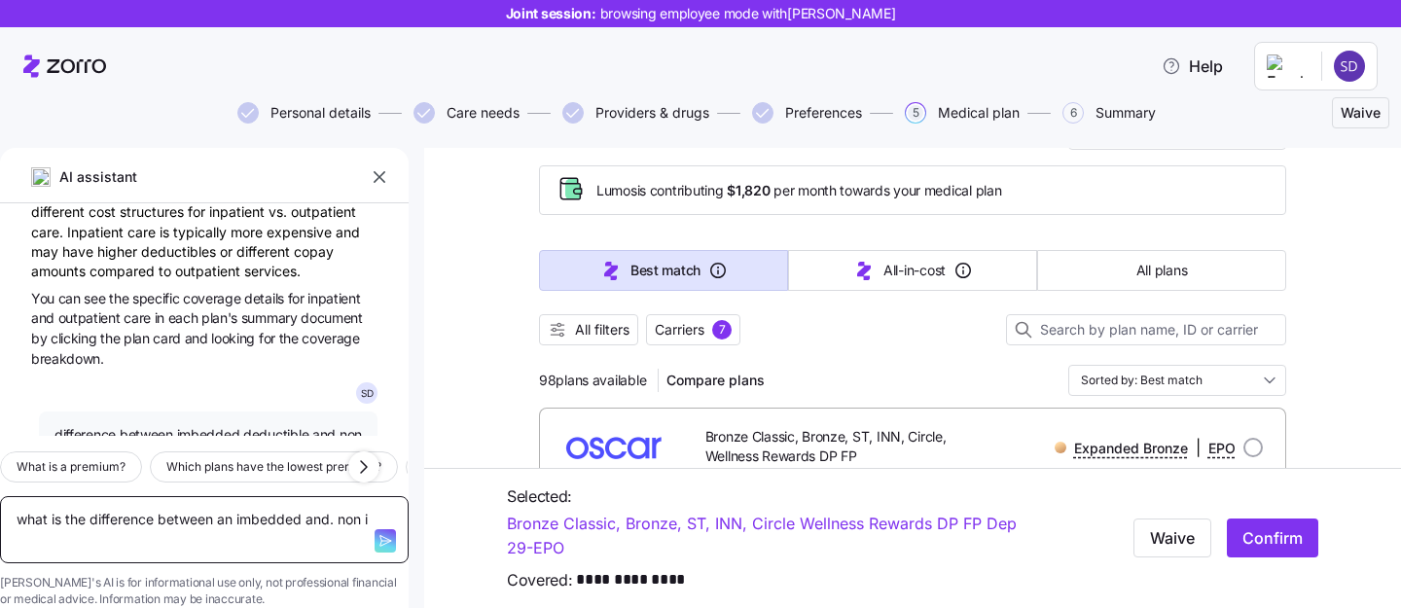
type textarea "what is the difference between an imbedded and. non im"
type textarea "x"
type textarea "what is the difference between an imbedded and. non imb"
type textarea "x"
type textarea "what is the difference between an imbedded and. non imbe"
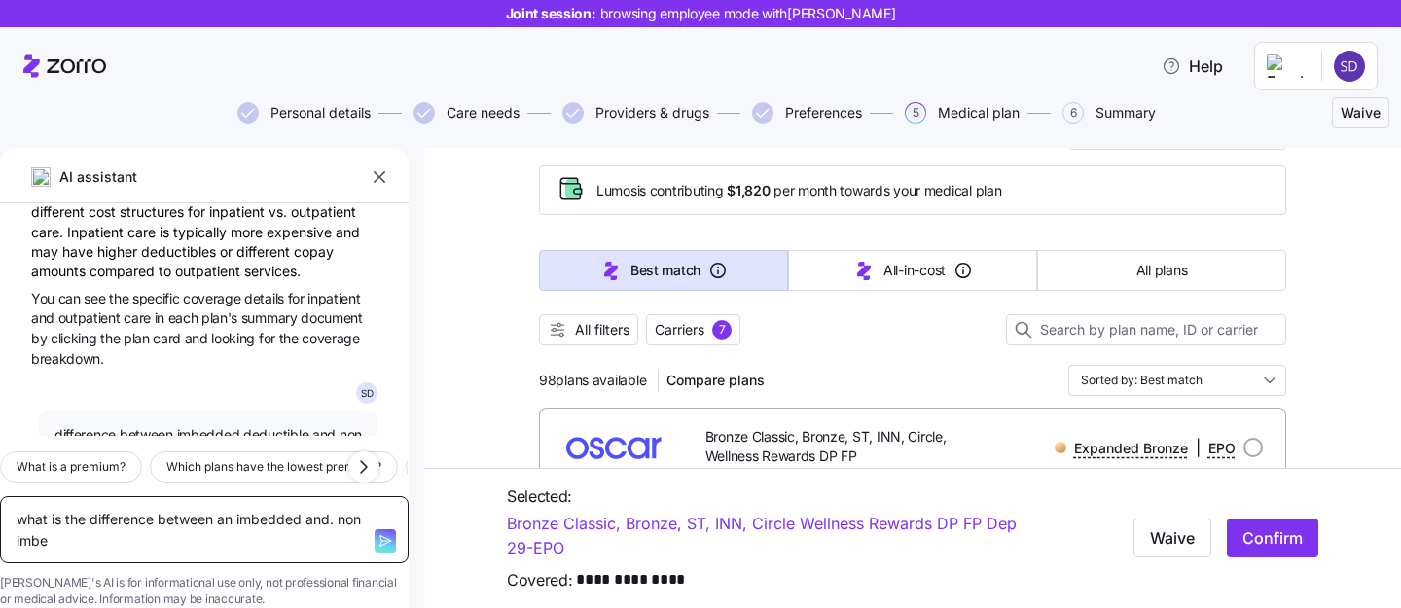
type textarea "x"
type textarea "what is the difference between an imbedded and. non imbed"
type textarea "x"
type textarea "what is the difference between an imbedded and. non imbedd"
type textarea "x"
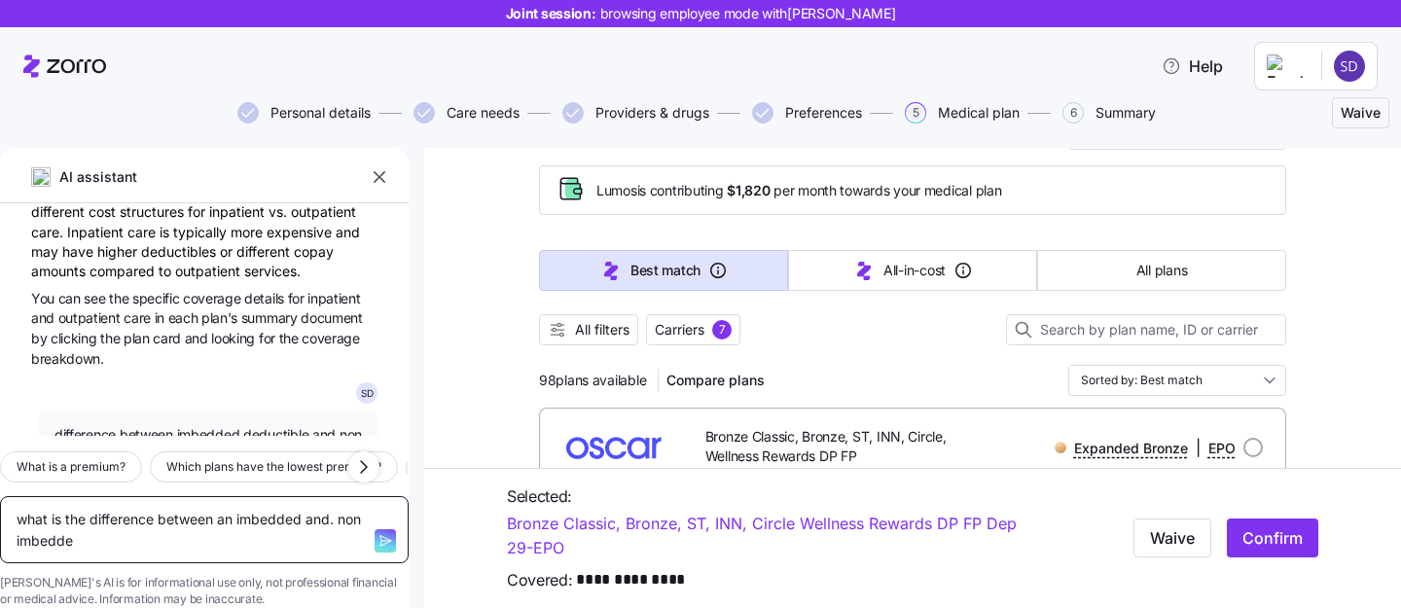
type textarea "what is the difference between an imbedded and. non imbedded"
type textarea "x"
type textarea "what is the difference between an imbedded and. non imbedded"
type textarea "x"
type textarea "what is the difference between an imbedded and. non imbedded de"
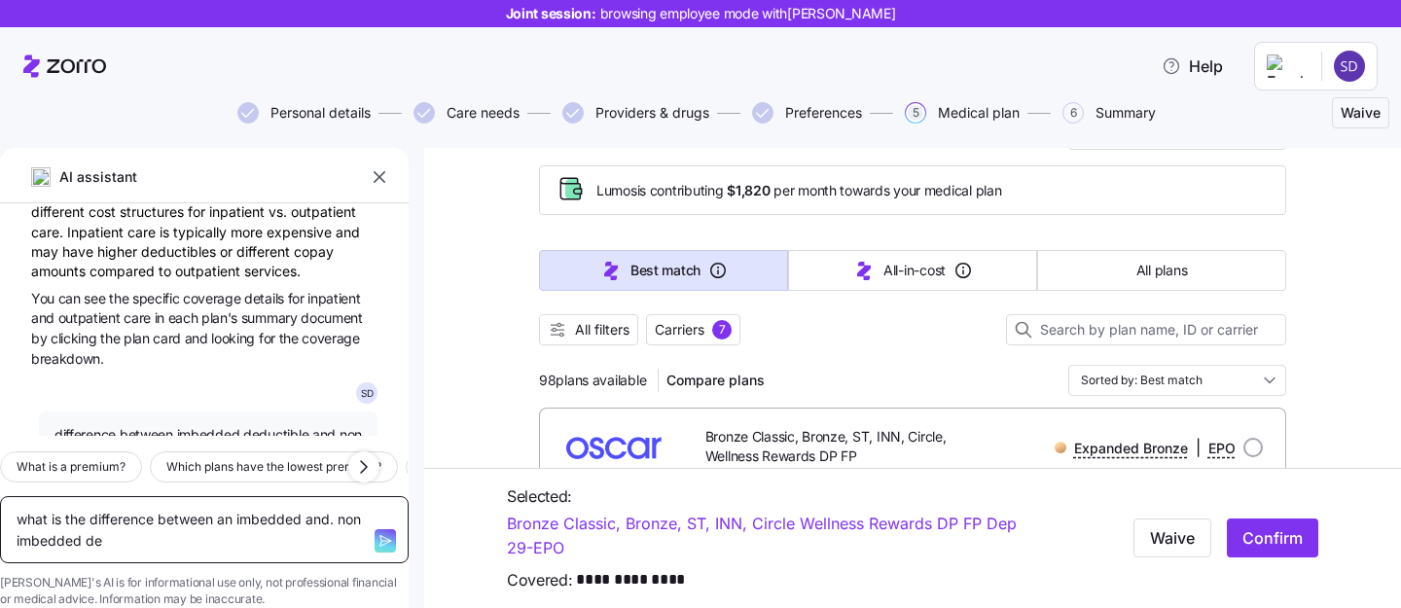
type textarea "x"
type textarea "what is the difference between an imbedded and. non imbedded deu"
type textarea "x"
type textarea "what is the difference between an imbedded and. non imbedded deuc"
type textarea "x"
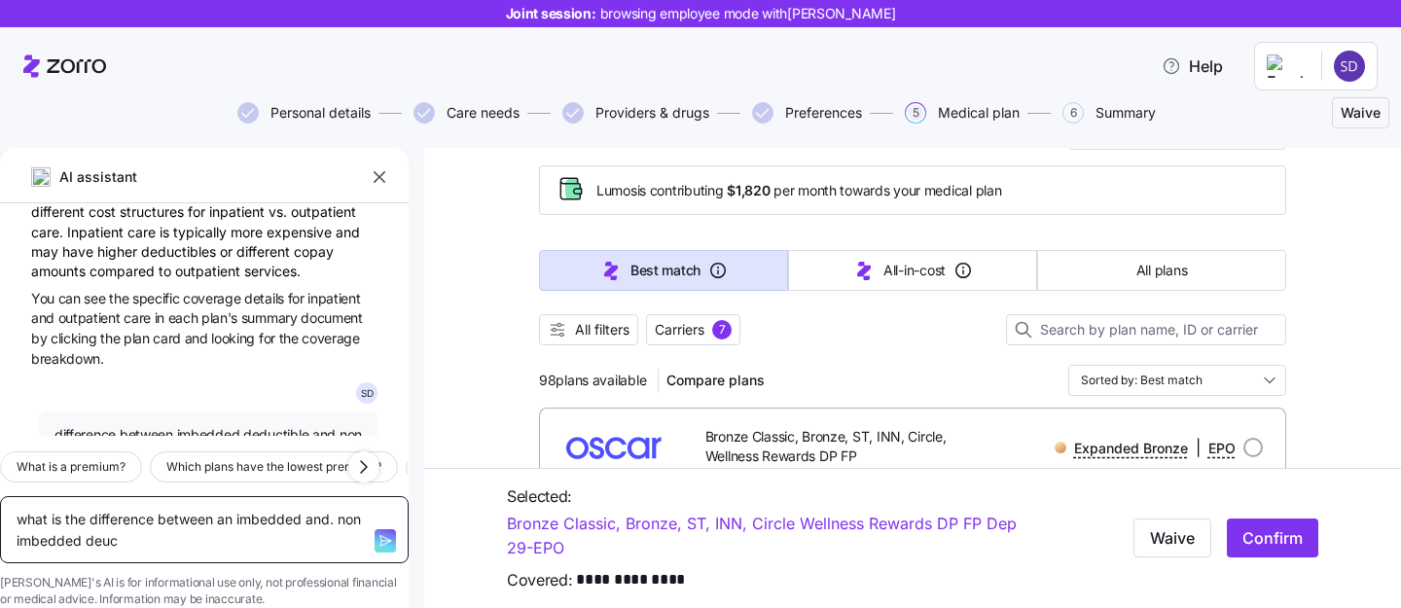
type textarea "what is the difference between an imbedded and. non imbedded deu"
type textarea "x"
type textarea "what is the difference between an imbedded and. non imbedded de"
type textarea "x"
type textarea "what is the difference between an imbedded and. non imbedded ded"
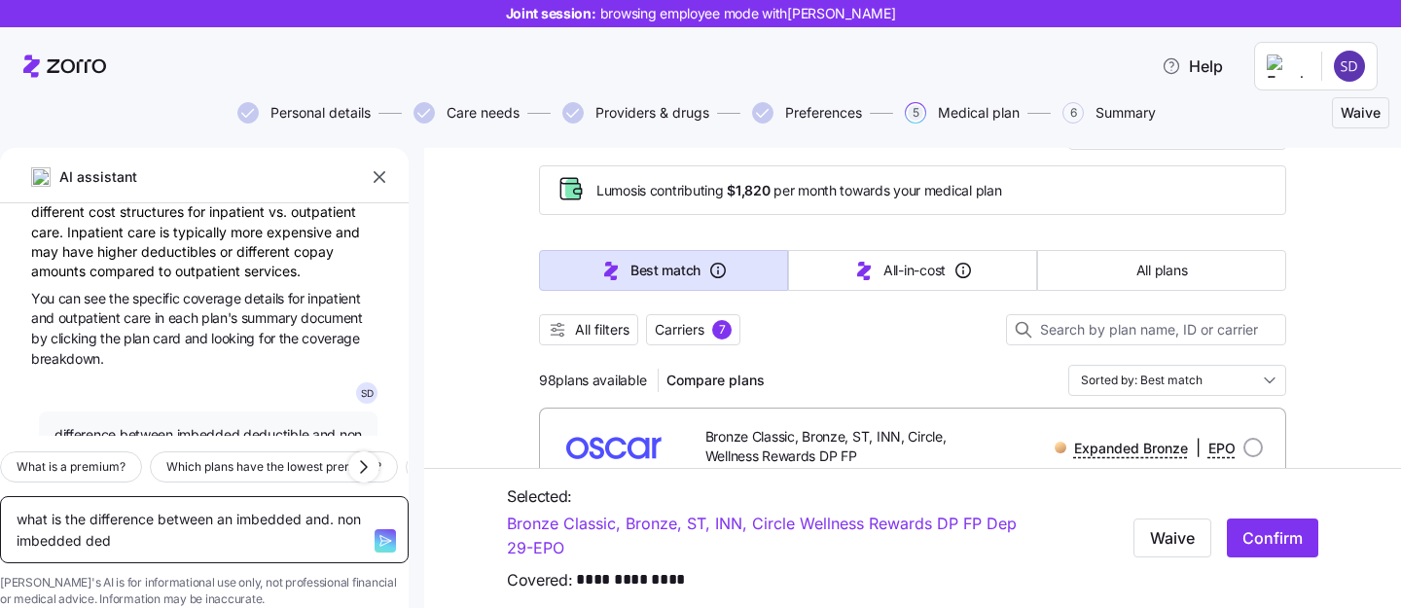
type textarea "x"
type textarea "what is the difference between an imbedded and. non imbedded dede"
type textarea "x"
type textarea "what is the difference between an imbedded and. non imbedded deded"
type textarea "x"
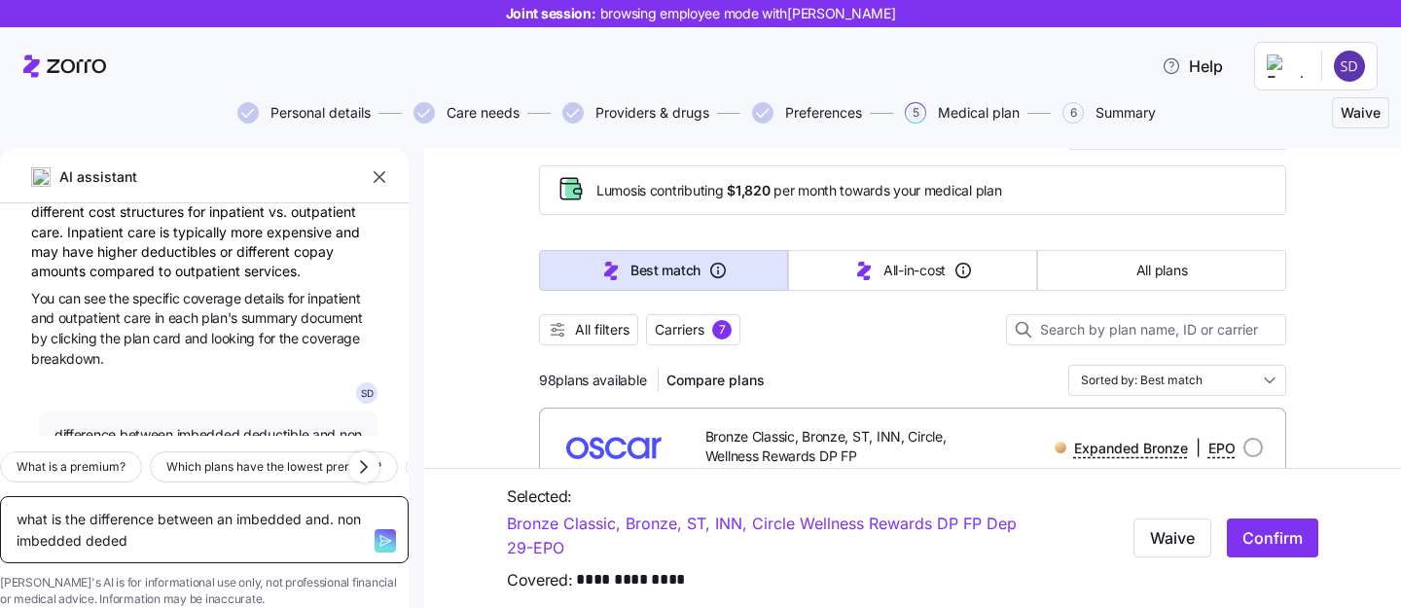
type textarea "what is the difference between an imbedded and. non imbedded dede"
type textarea "x"
type textarea "what is the difference between an imbedded and. non imbedded ded"
type textarea "x"
type textarea "what is the difference between an imbedded and. non imbedded dedu"
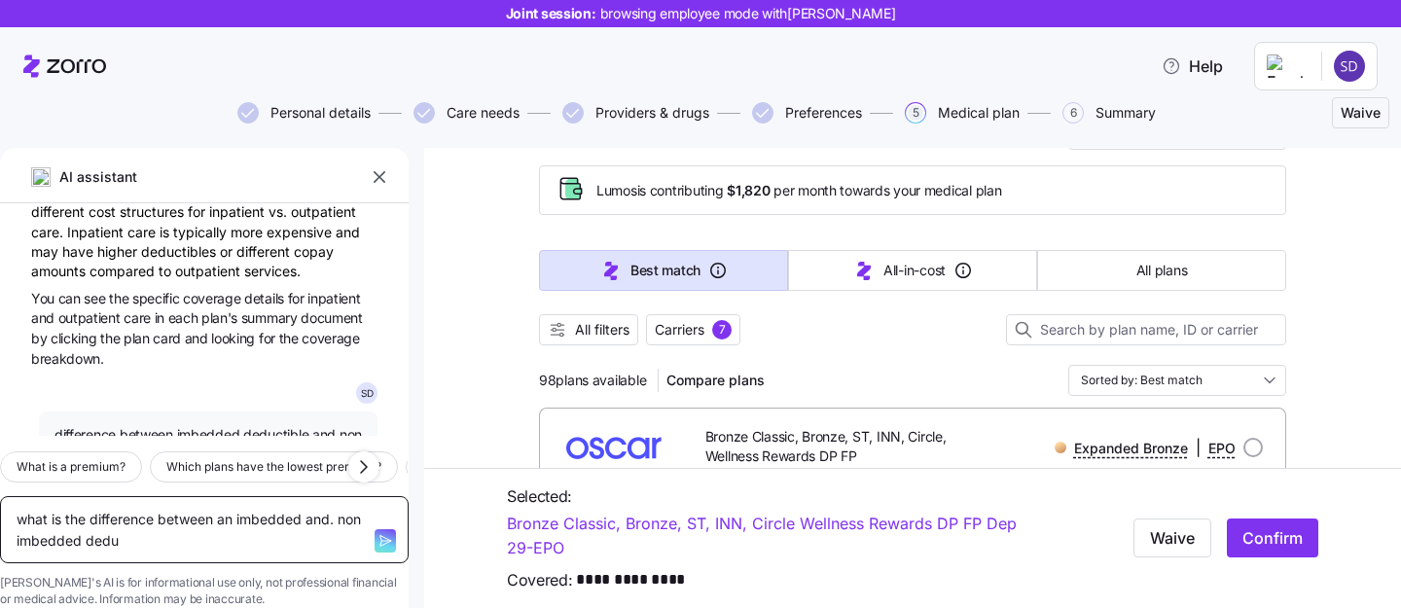
type textarea "x"
type textarea "what is the difference between an imbedded and. non imbedded deduc"
type textarea "x"
type textarea "what is the difference between an imbedded and. non imbedded deducti"
type textarea "x"
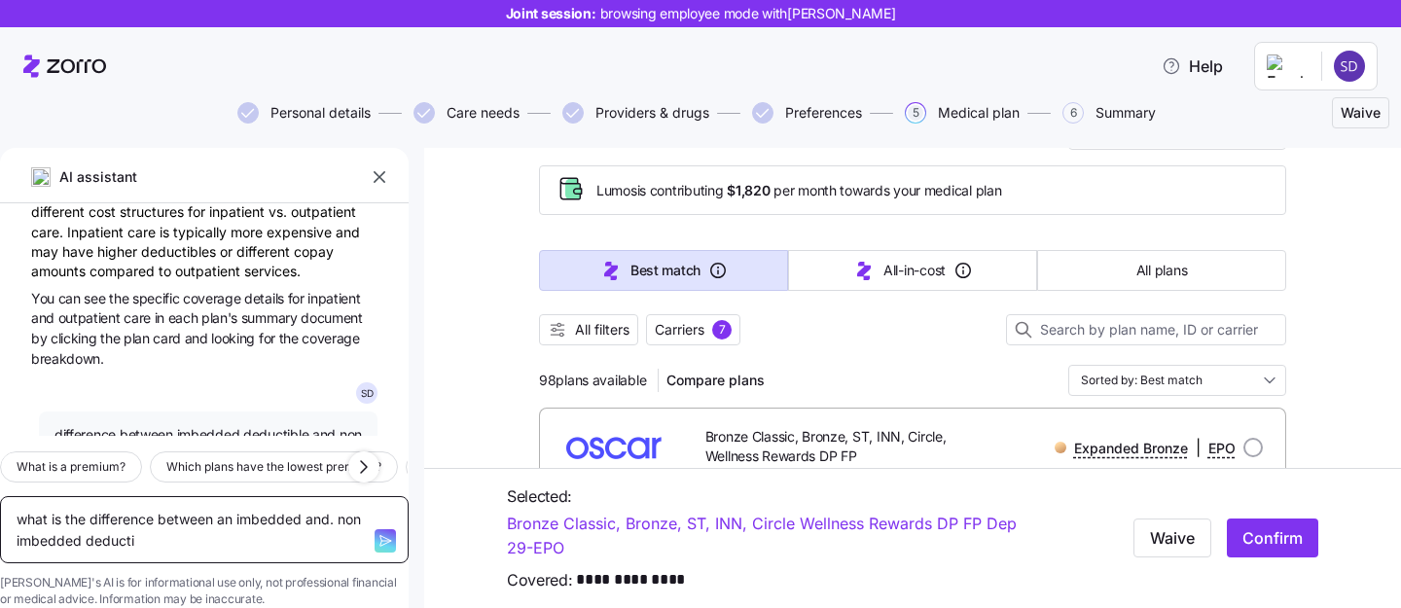
type textarea "what is the difference between an imbedded and. non imbedded deductib"
type textarea "x"
type textarea "what is the difference between an imbedded and. non imbedded deductible"
type textarea "x"
type textarea "what is the difference between an imbedded and. non imbedded deductible"
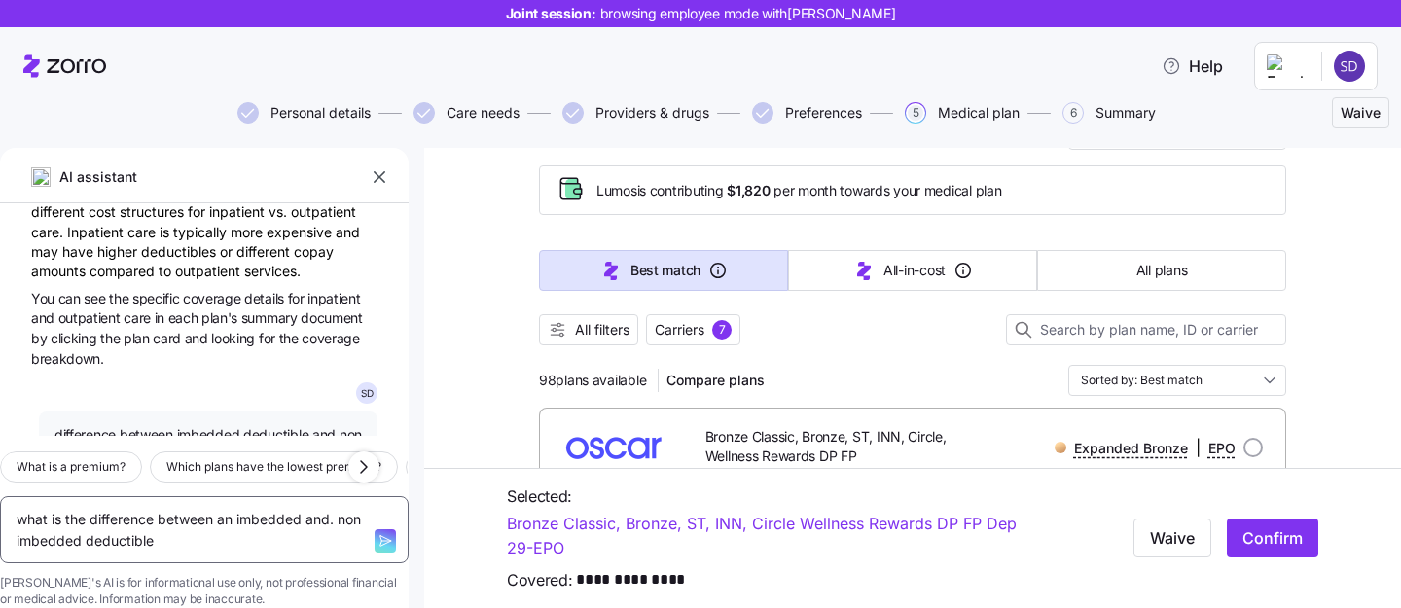
type textarea "x"
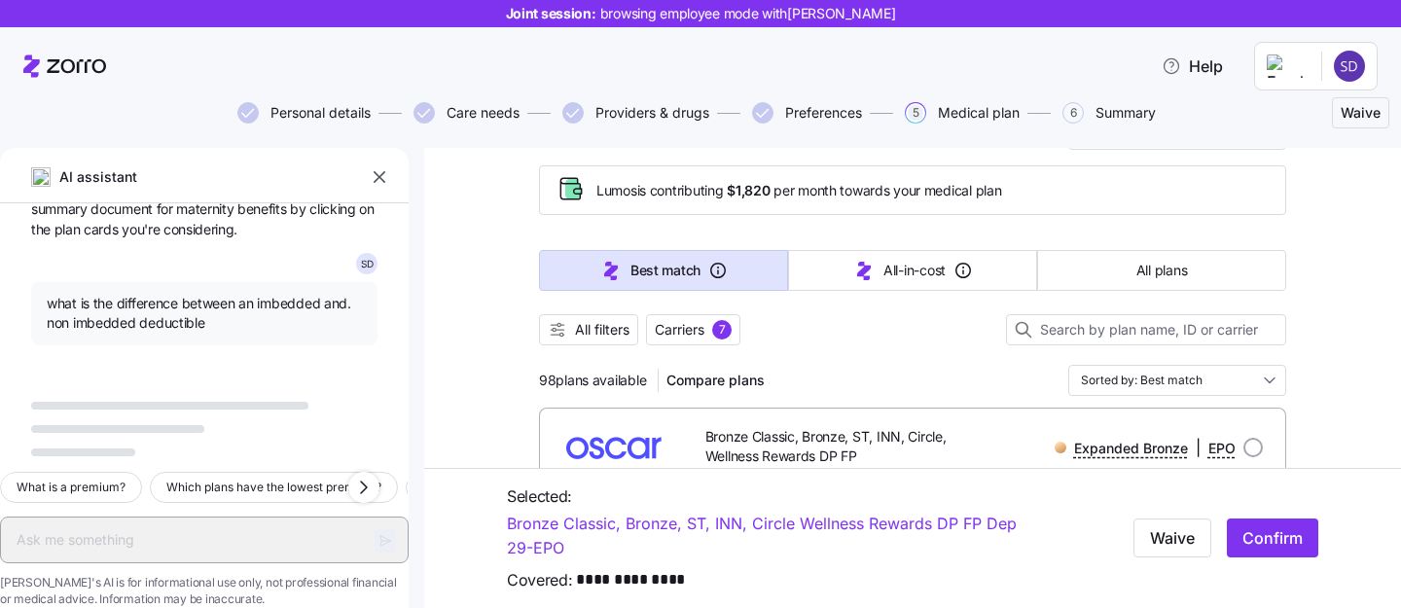
scroll to position [16321, 0]
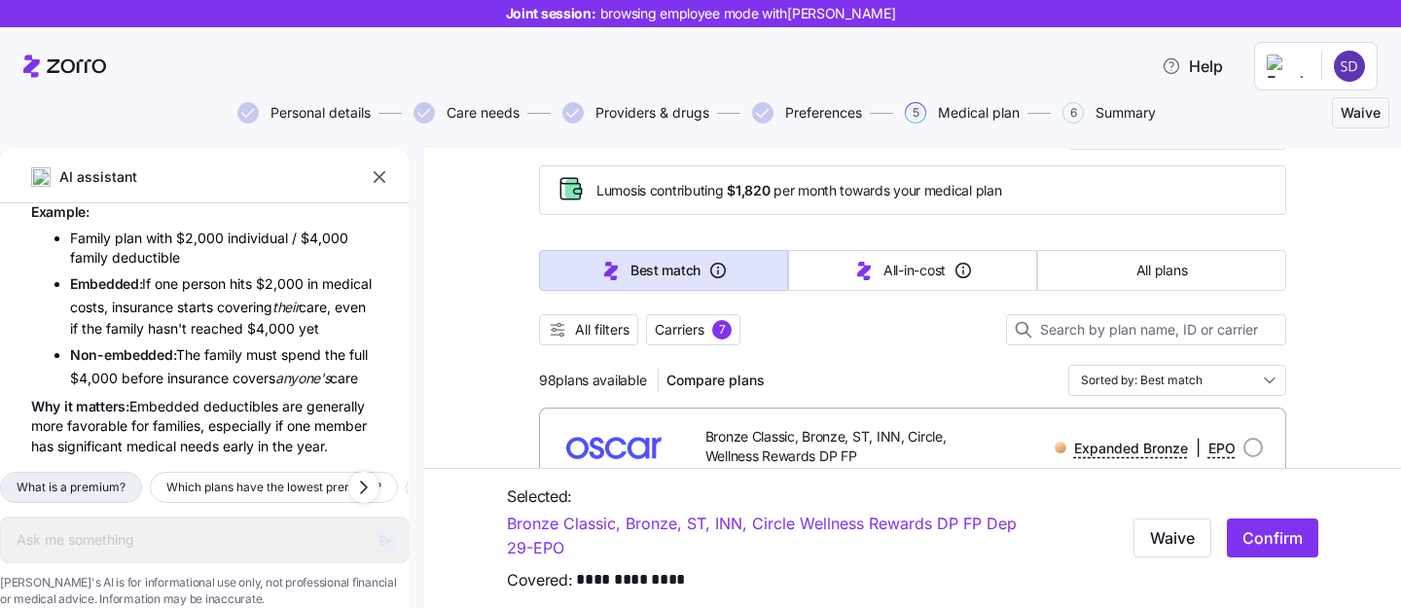
type textarea "x"
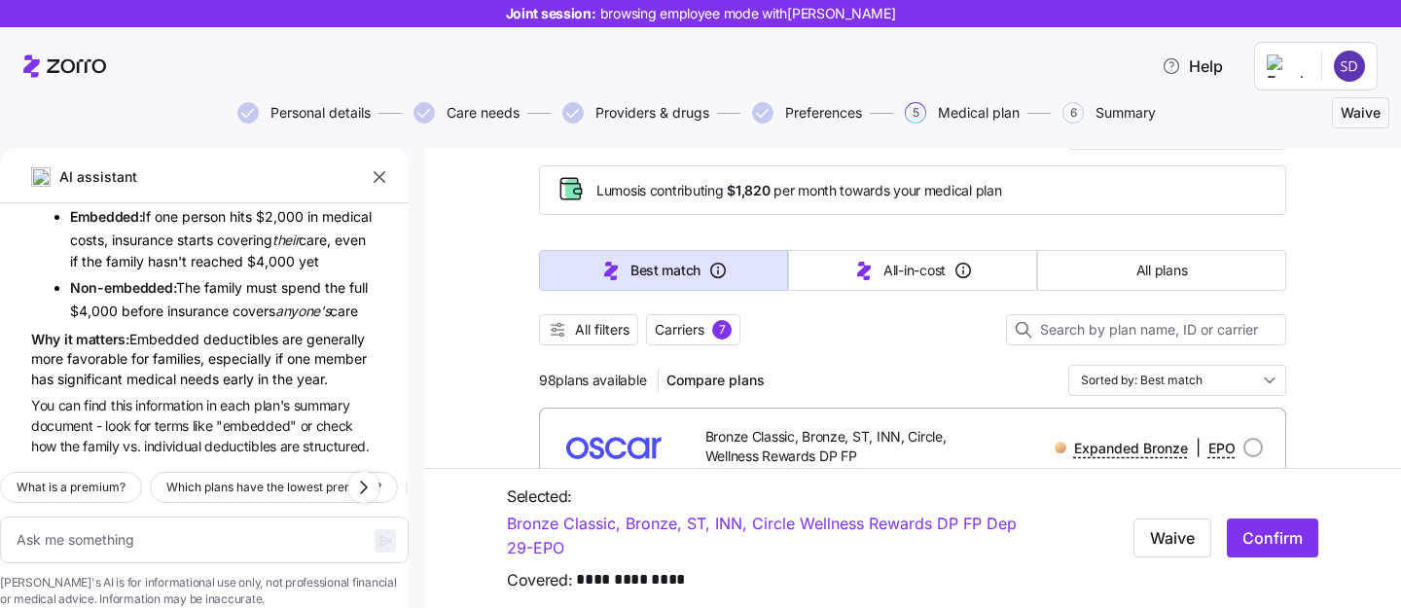
scroll to position [16795, 0]
click at [163, 516] on textarea at bounding box center [204, 539] width 409 height 47
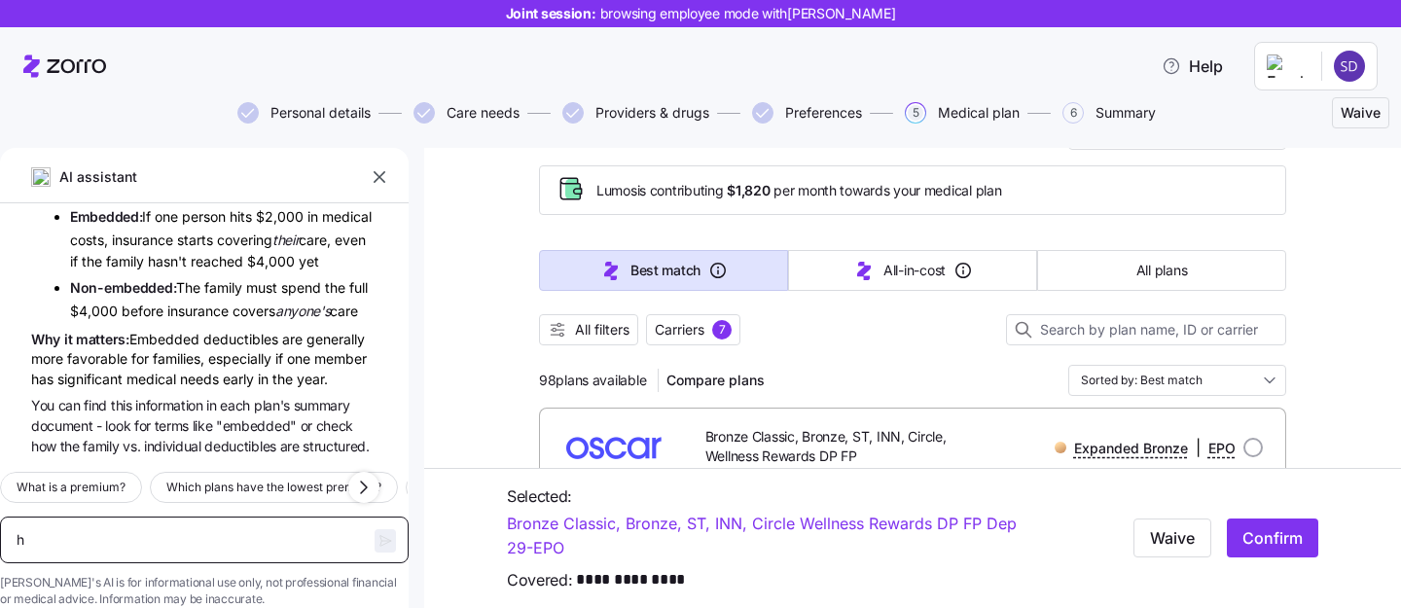
type textarea "he"
type textarea "x"
type textarea "h"
type textarea "x"
type textarea "M"
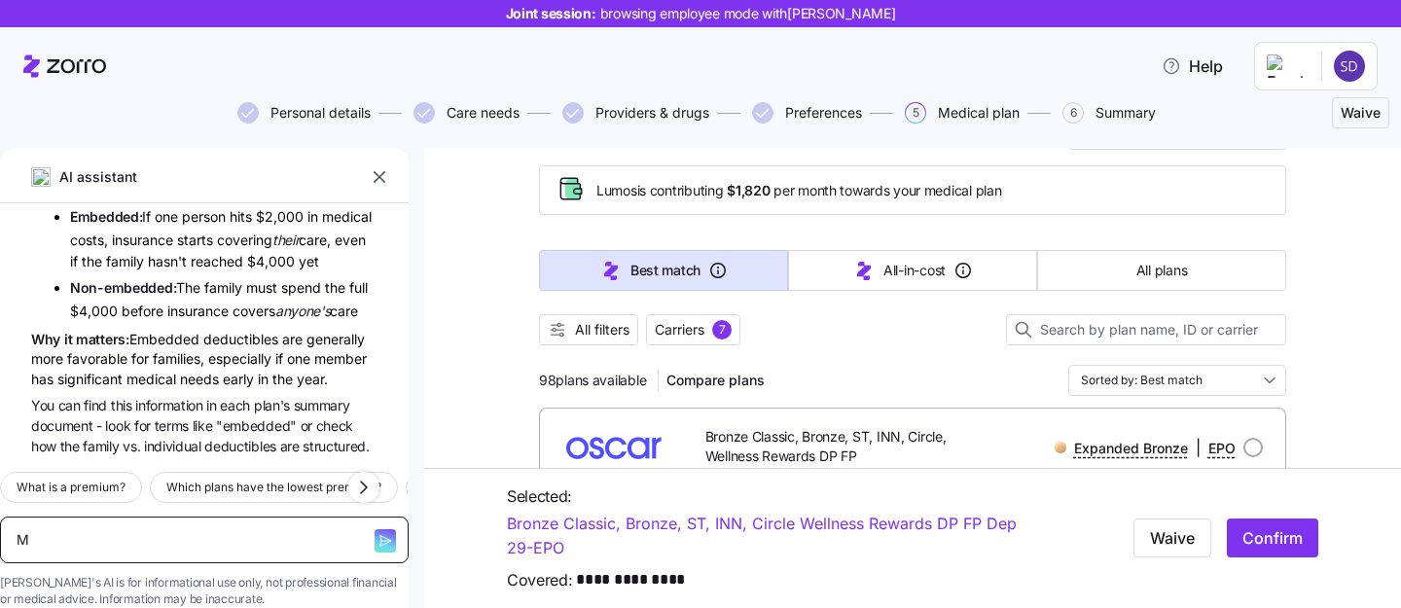
type textarea "x"
type textarea "My"
type textarea "x"
type textarea "My"
type textarea "x"
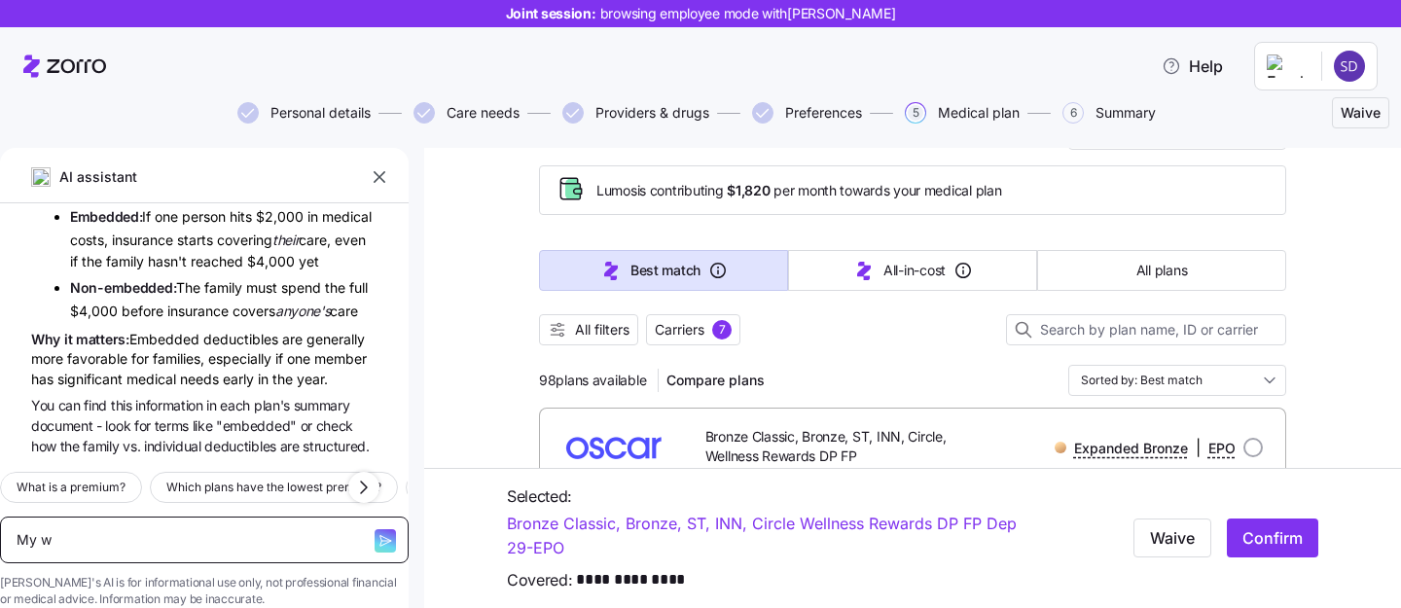
type textarea "My wi"
type textarea "x"
type textarea "My wif"
type textarea "x"
type textarea "My wife"
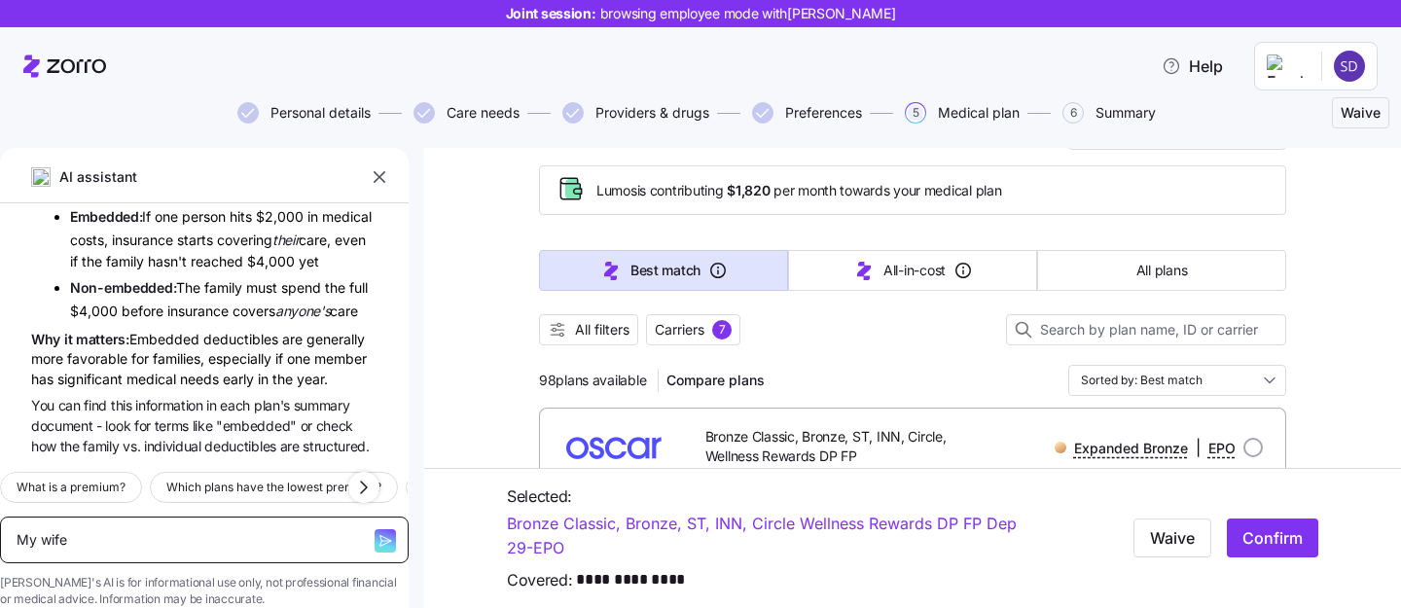
type textarea "x"
type textarea "My wife"
type textarea "x"
type textarea "My wife i"
type textarea "x"
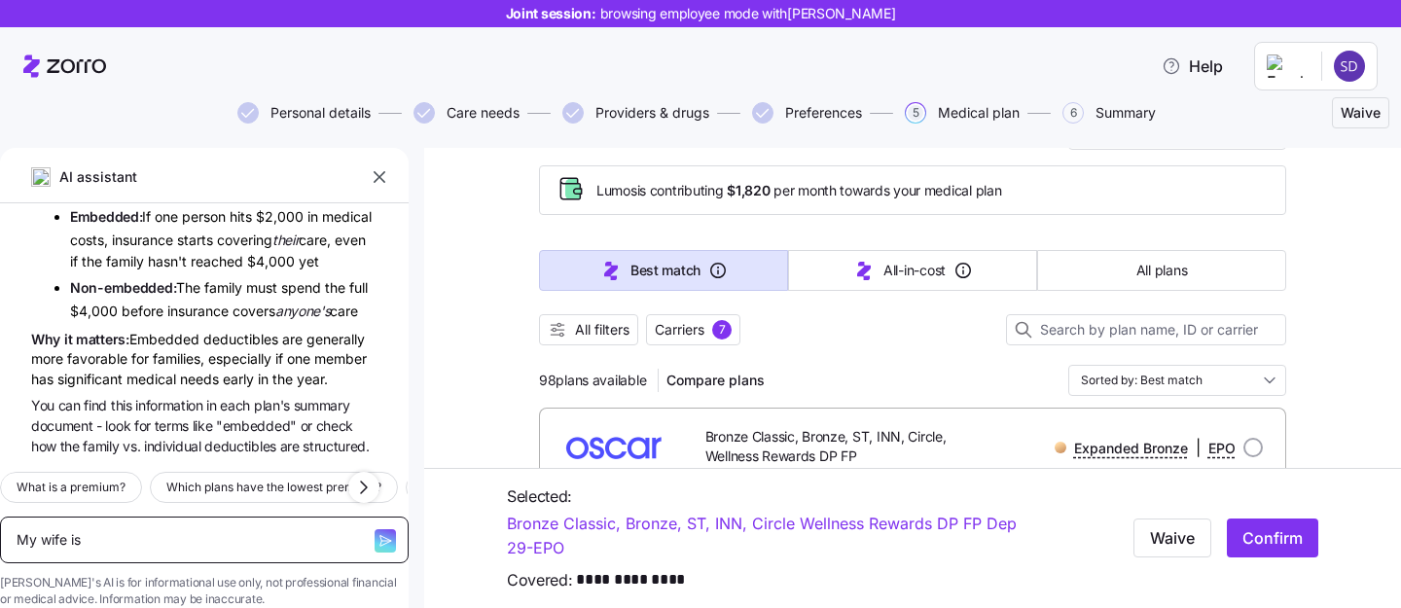
type textarea "My wife is"
type textarea "x"
type textarea "My wife is pr"
type textarea "x"
type textarea "My wife is p"
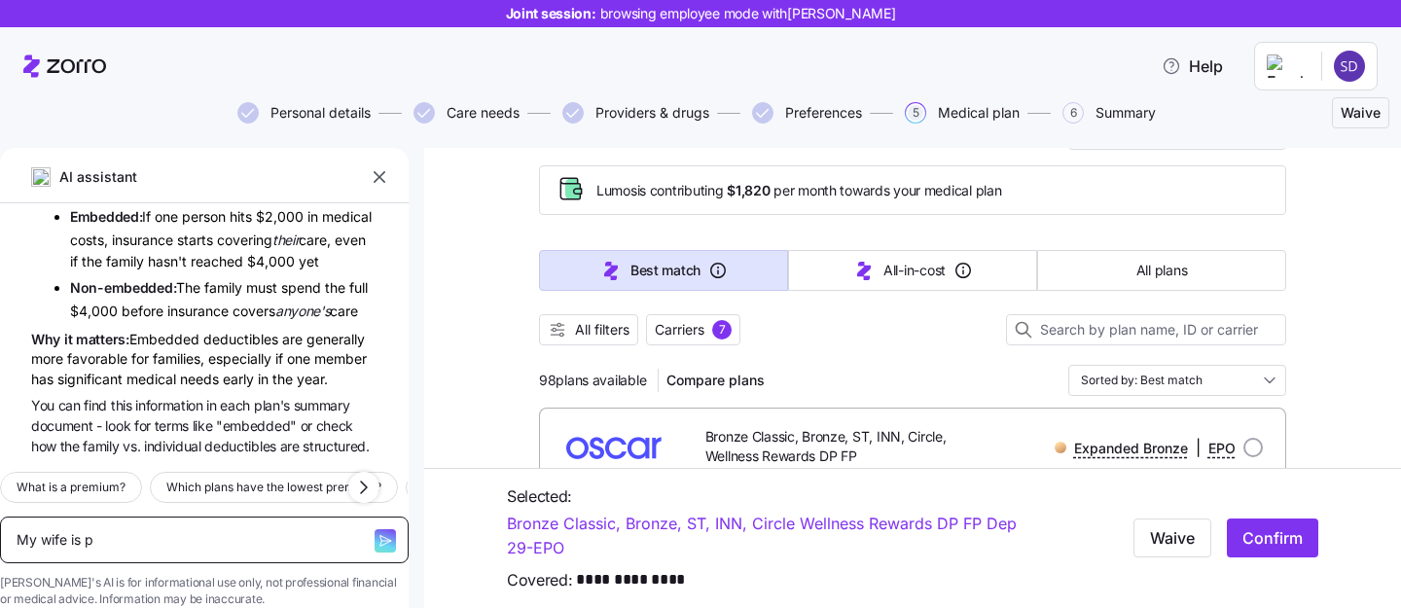
type textarea "x"
type textarea "My wife is pe"
type textarea "x"
type textarea "My wife is p"
type textarea "x"
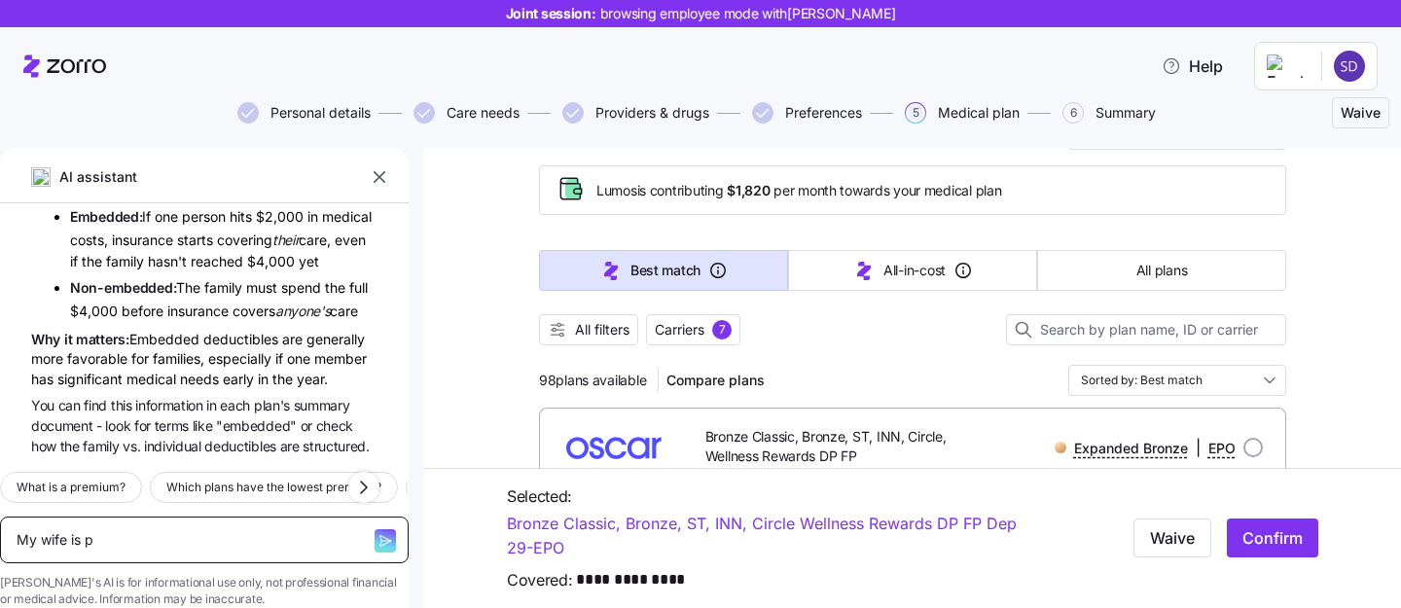
type textarea "My wife is pr"
type textarea "x"
type textarea "My wife is preg"
type textarea "x"
type textarea "My wife is pregn"
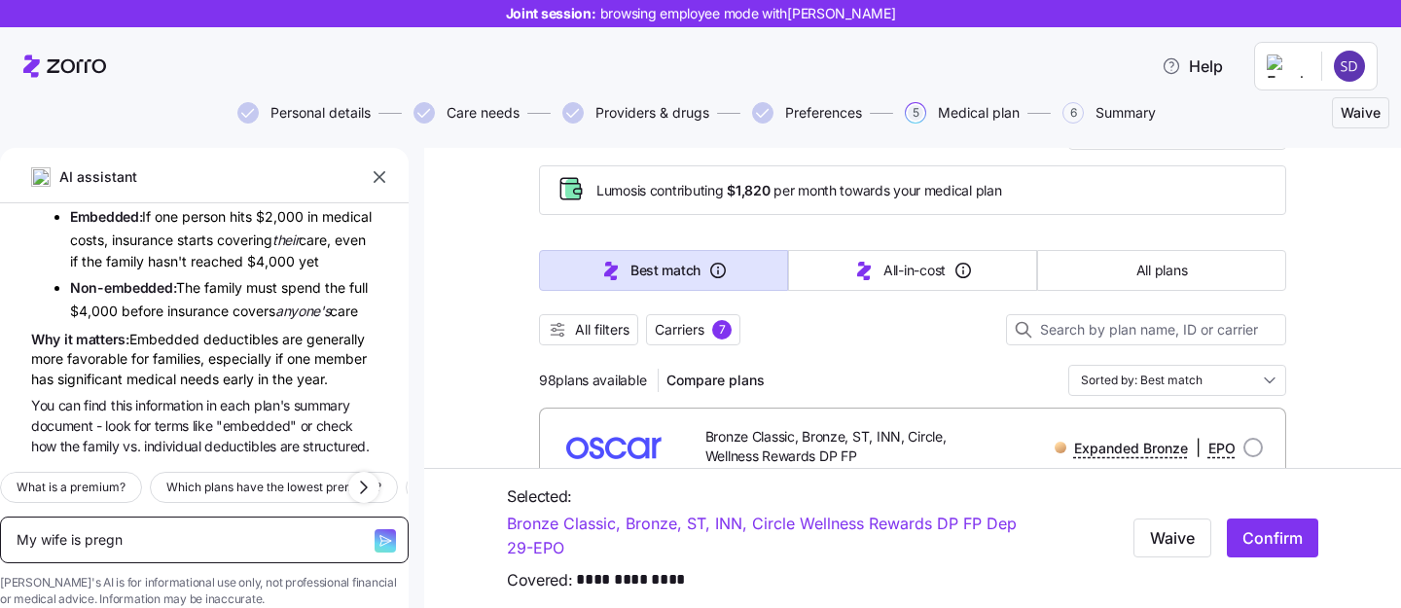
type textarea "x"
type textarea "My wife is pregna"
type textarea "x"
type textarea "My wife is pregnan"
type textarea "x"
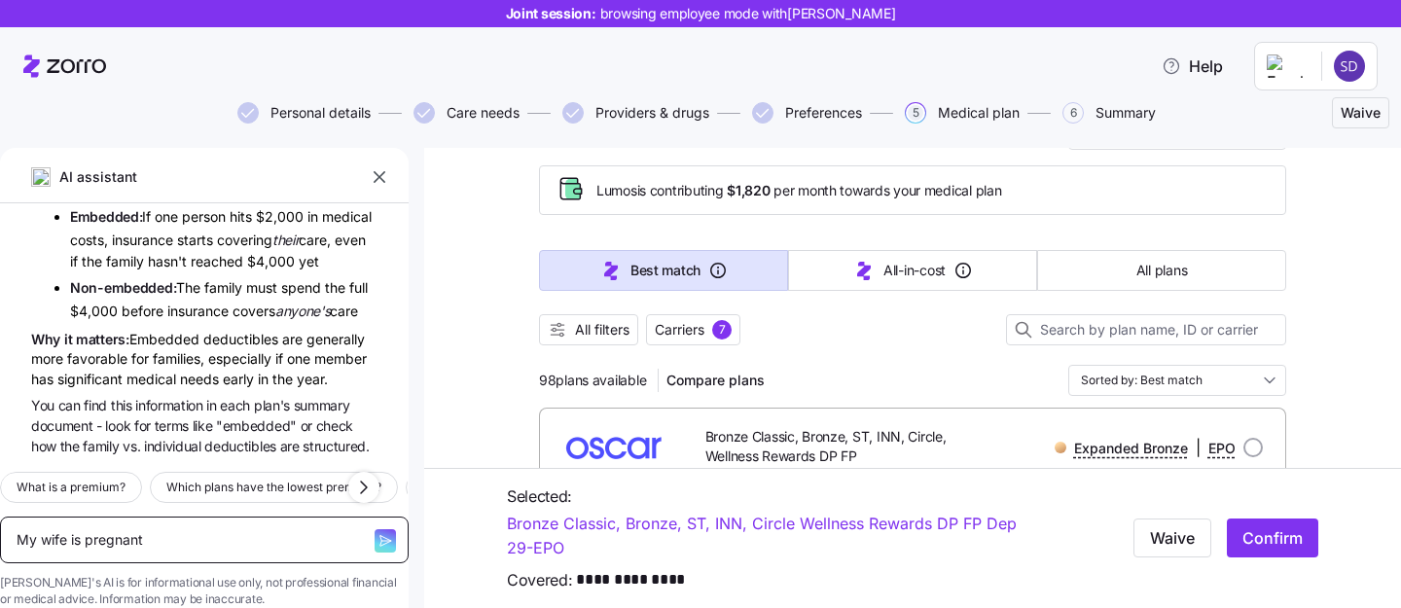
type textarea "My wife is pregnant"
type textarea "x"
type textarea "My wife is pregnant"
type textarea "x"
type textarea "My wife is pregnant,"
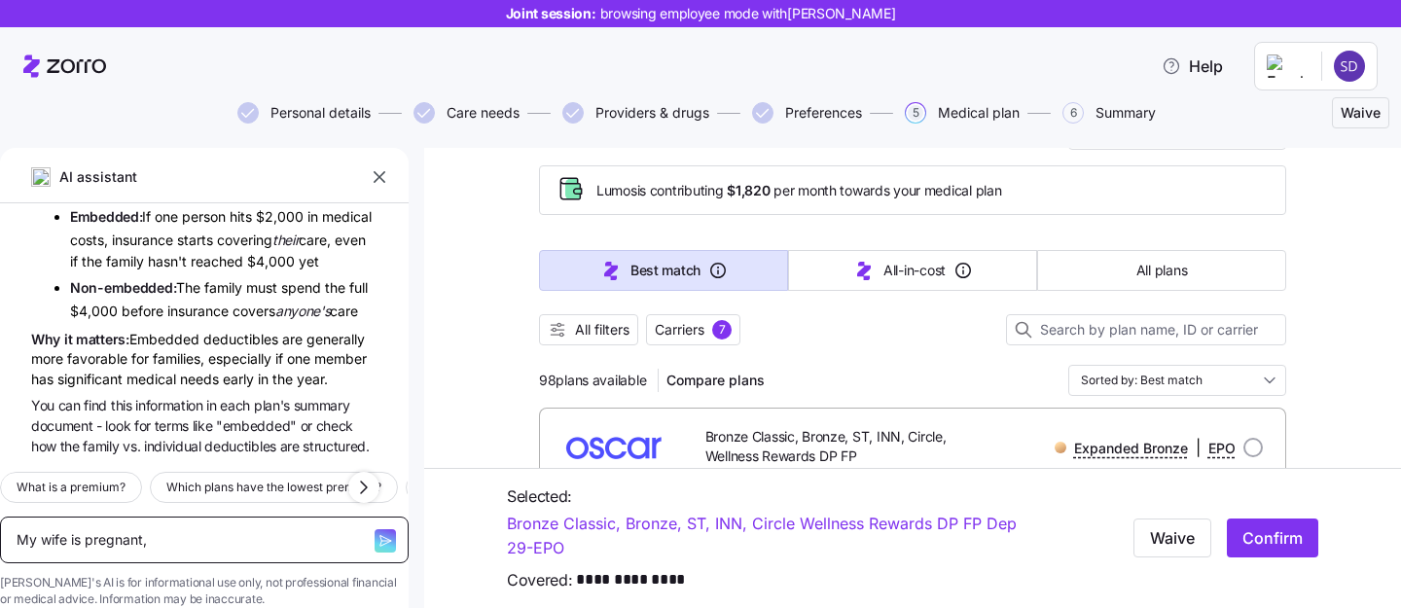
type textarea "x"
type textarea "My wife is pregnant, w"
type textarea "x"
type textarea "My wife is pregnant, wha"
type textarea "x"
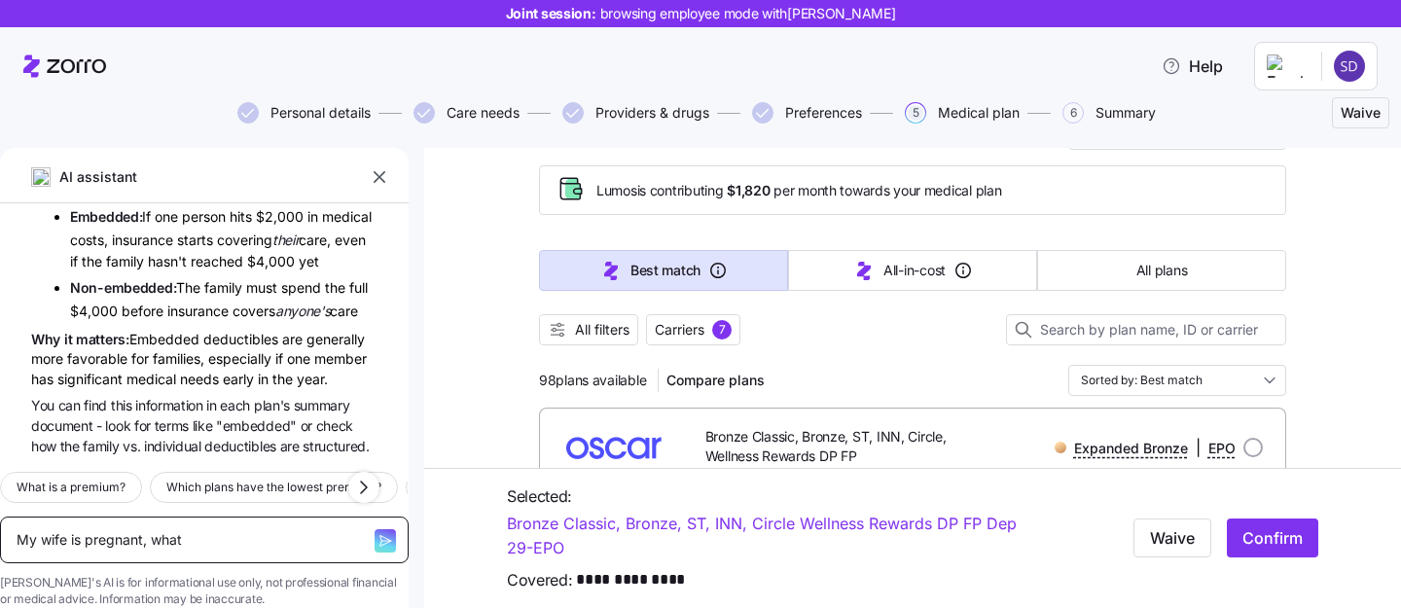
type textarea "My wife is pregnant, what"
type textarea "x"
type textarea "My wife is pregnant, what p"
type textarea "x"
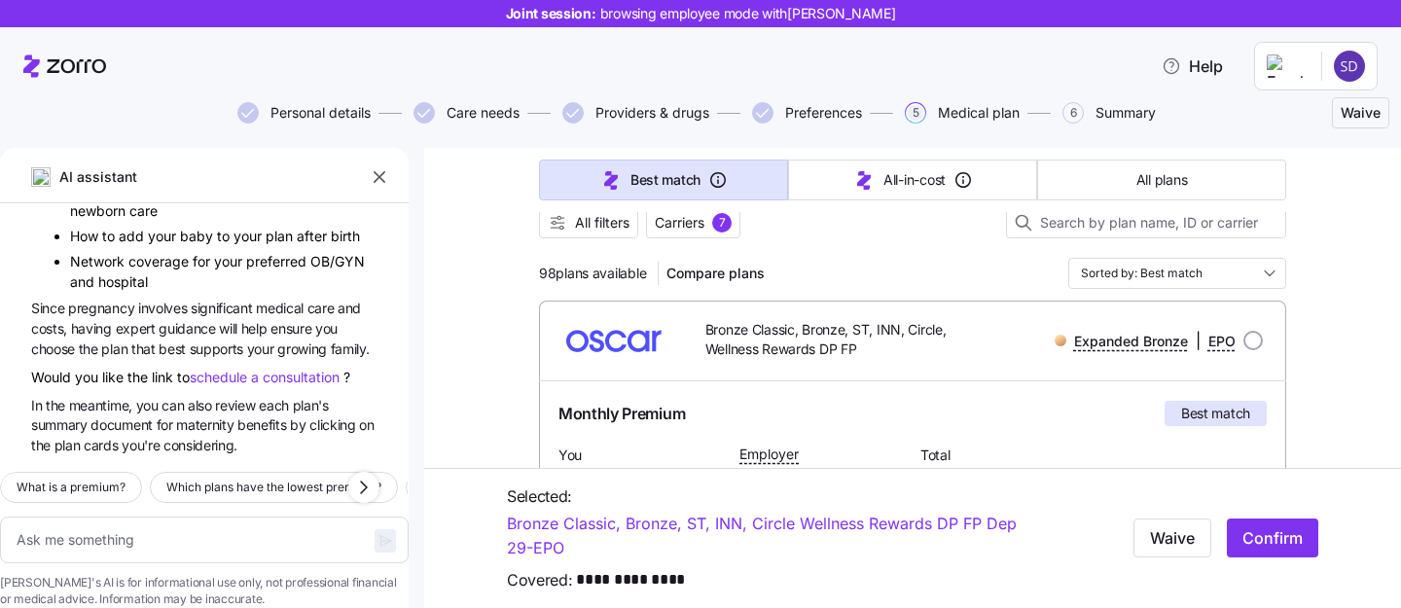
scroll to position [17375, 0]
click at [1262, 346] on div at bounding box center [1252, 340] width 19 height 19
click at [1253, 345] on input "radio" at bounding box center [1252, 340] width 19 height 19
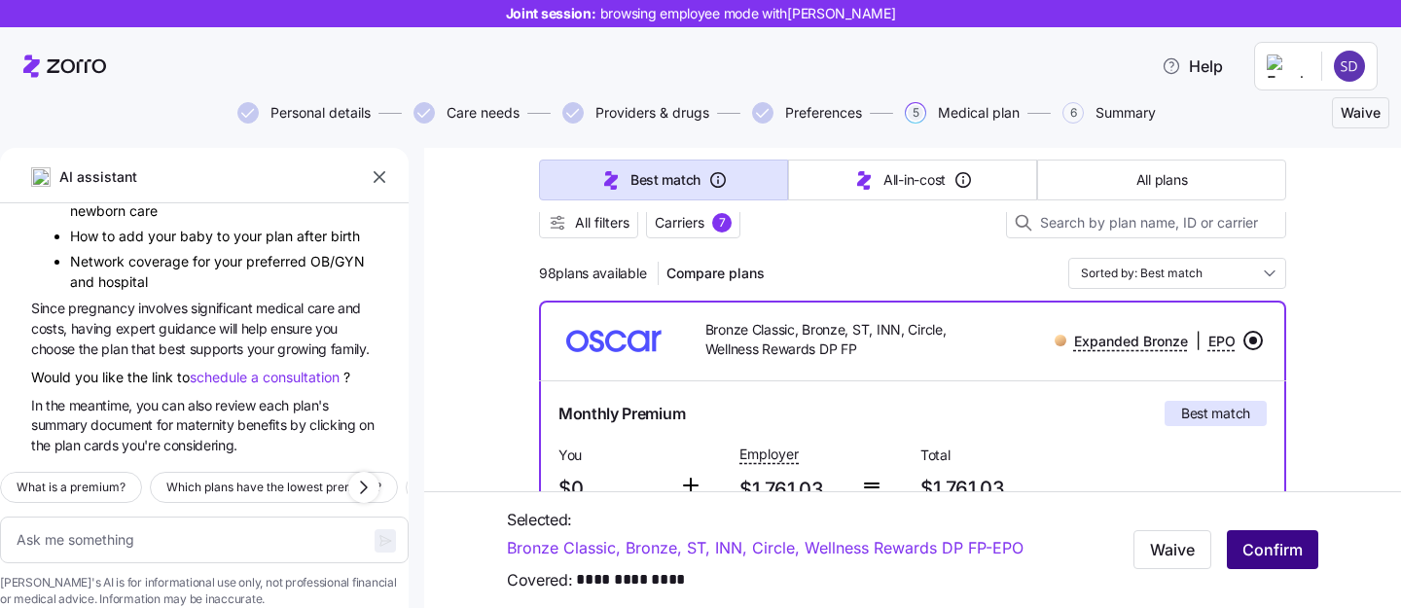
click at [1267, 557] on span "Confirm" at bounding box center [1272, 549] width 60 height 23
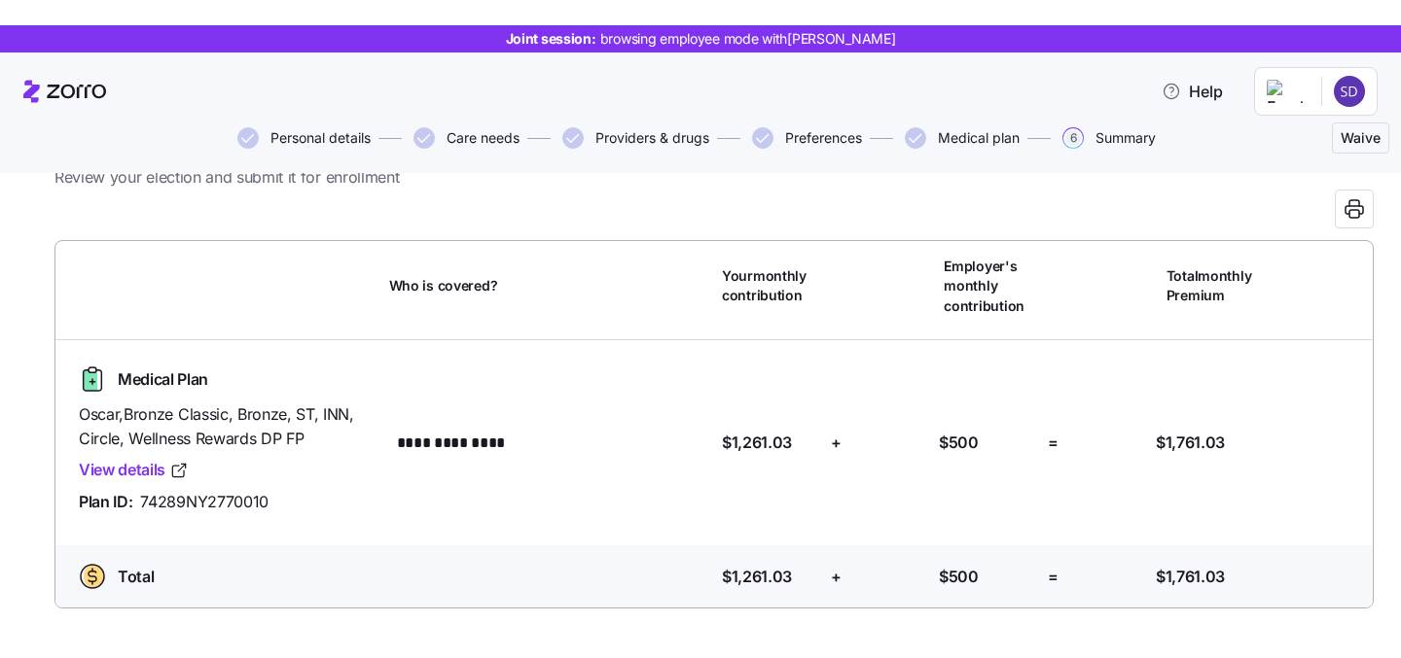
scroll to position [115, 0]
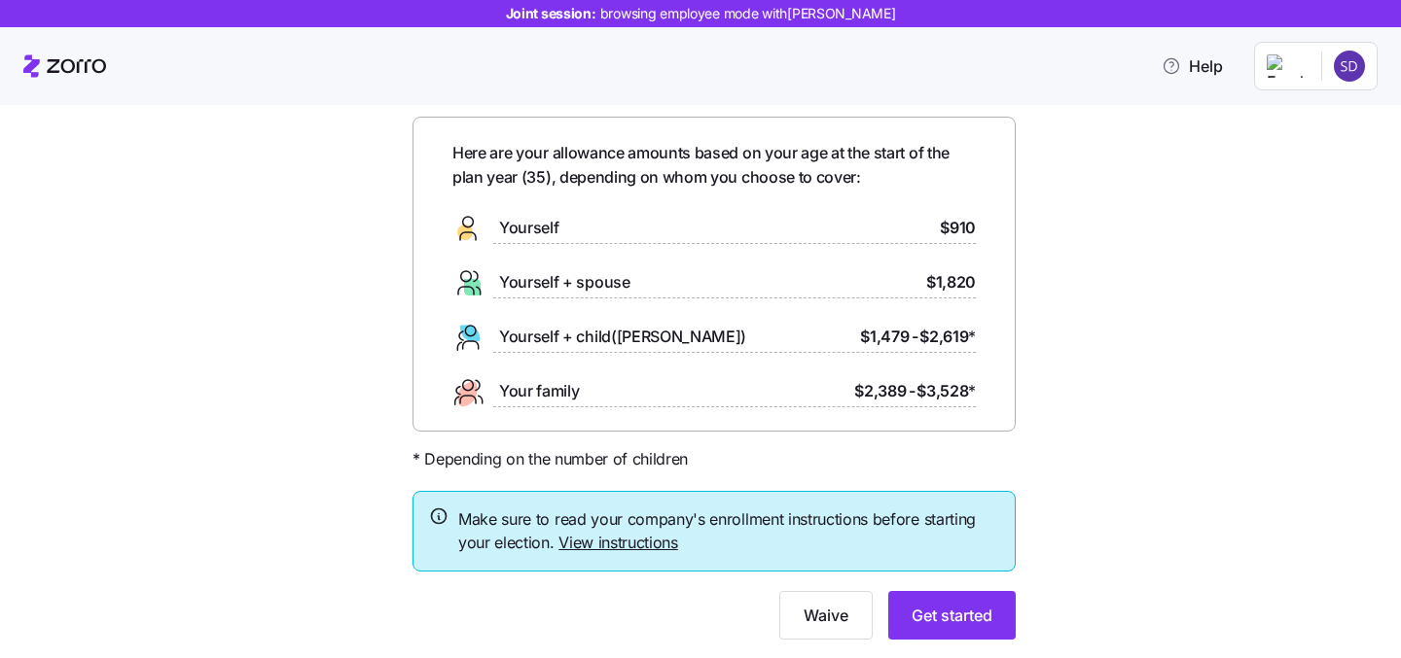
scroll to position [121, 0]
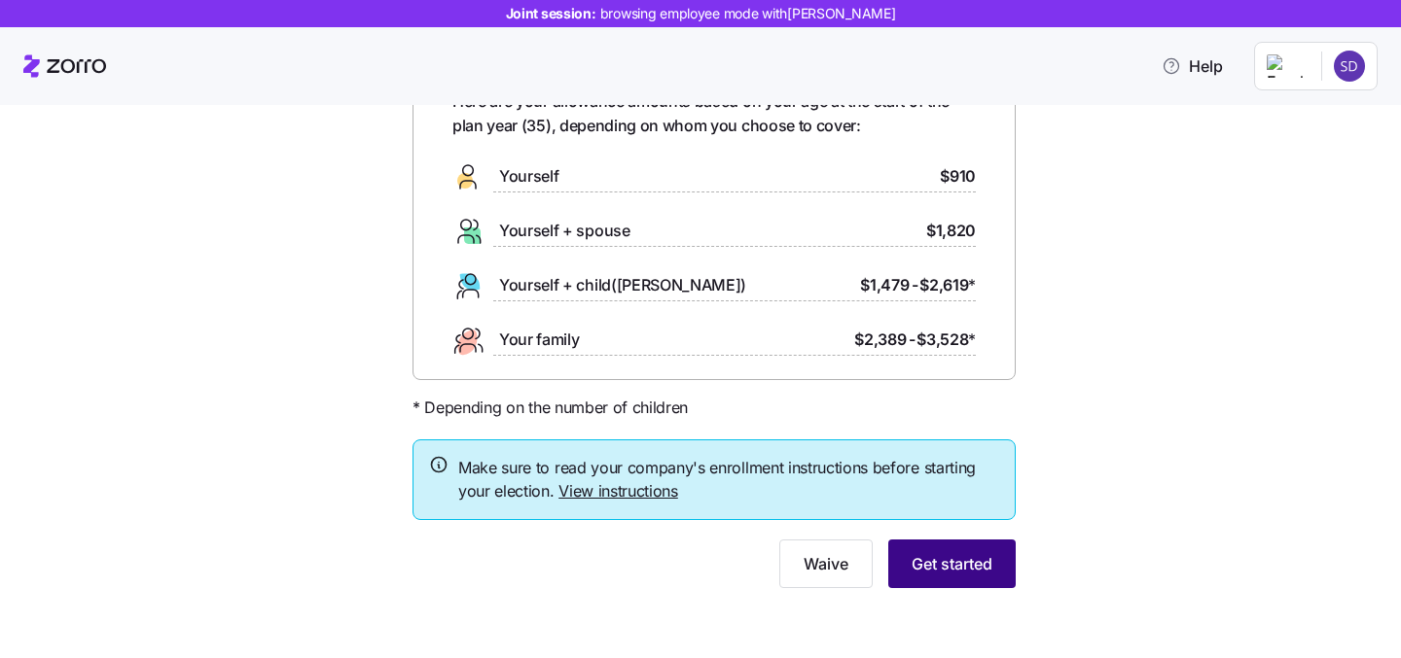
click at [931, 567] on span "Get started" at bounding box center [951, 563] width 81 height 23
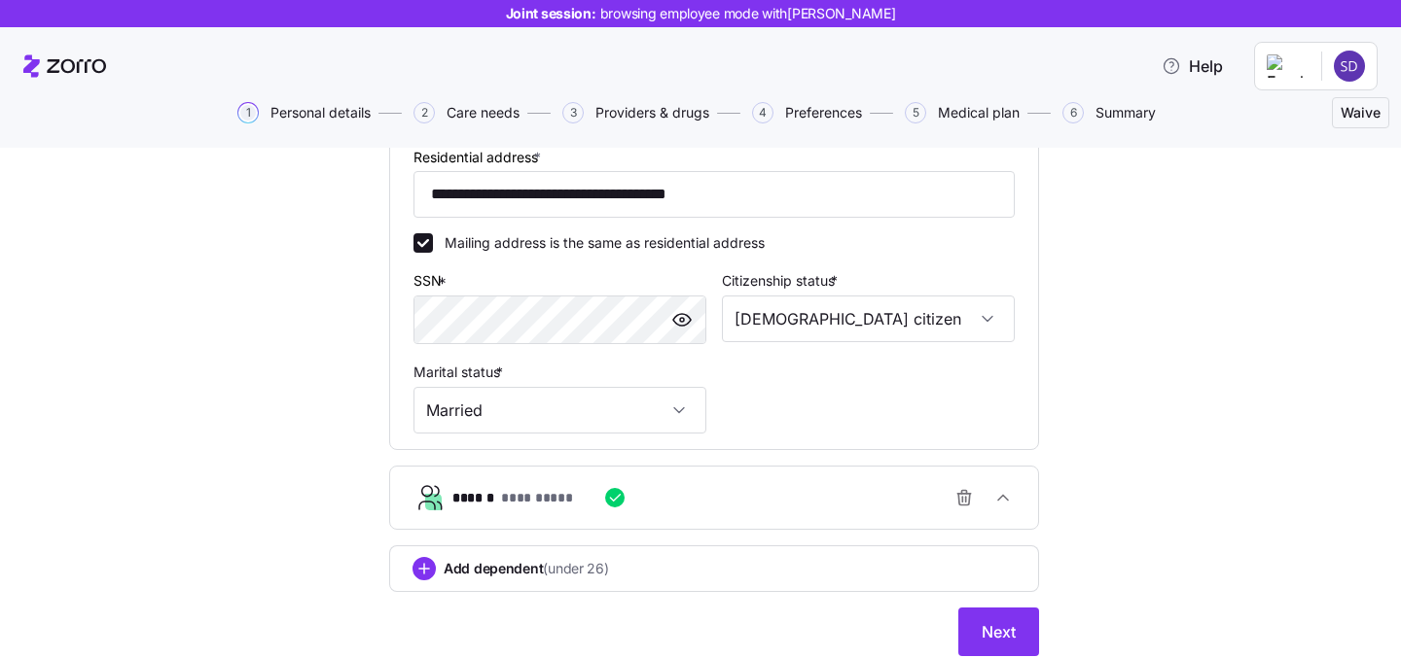
scroll to position [639, 0]
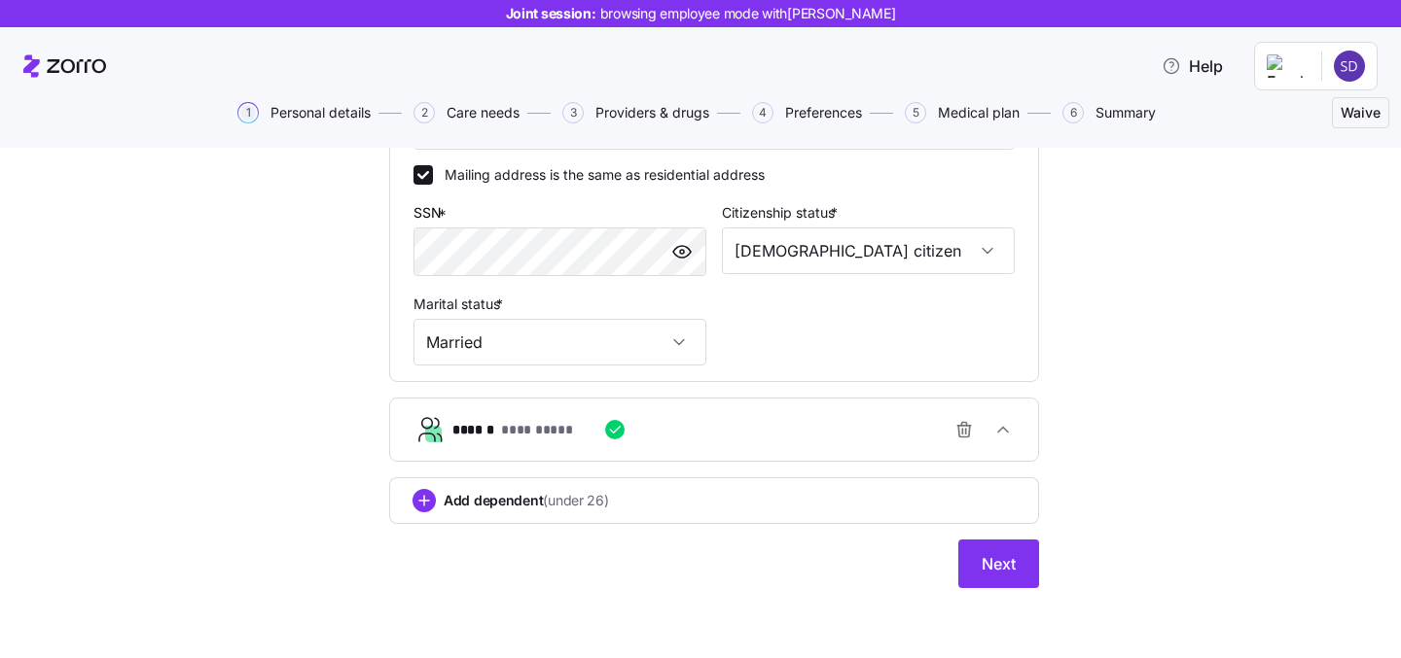
click at [748, 444] on div "**********" at bounding box center [721, 429] width 539 height 39
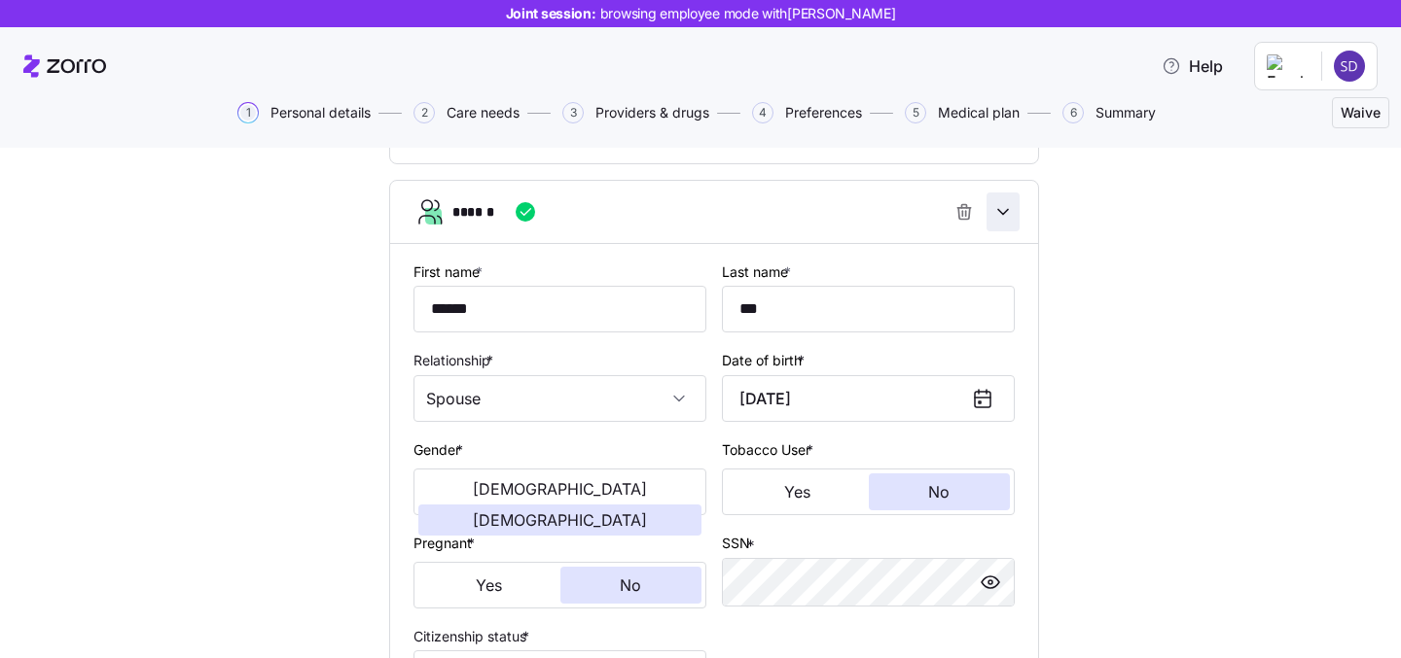
click at [1000, 212] on icon "button" at bounding box center [1002, 211] width 19 height 19
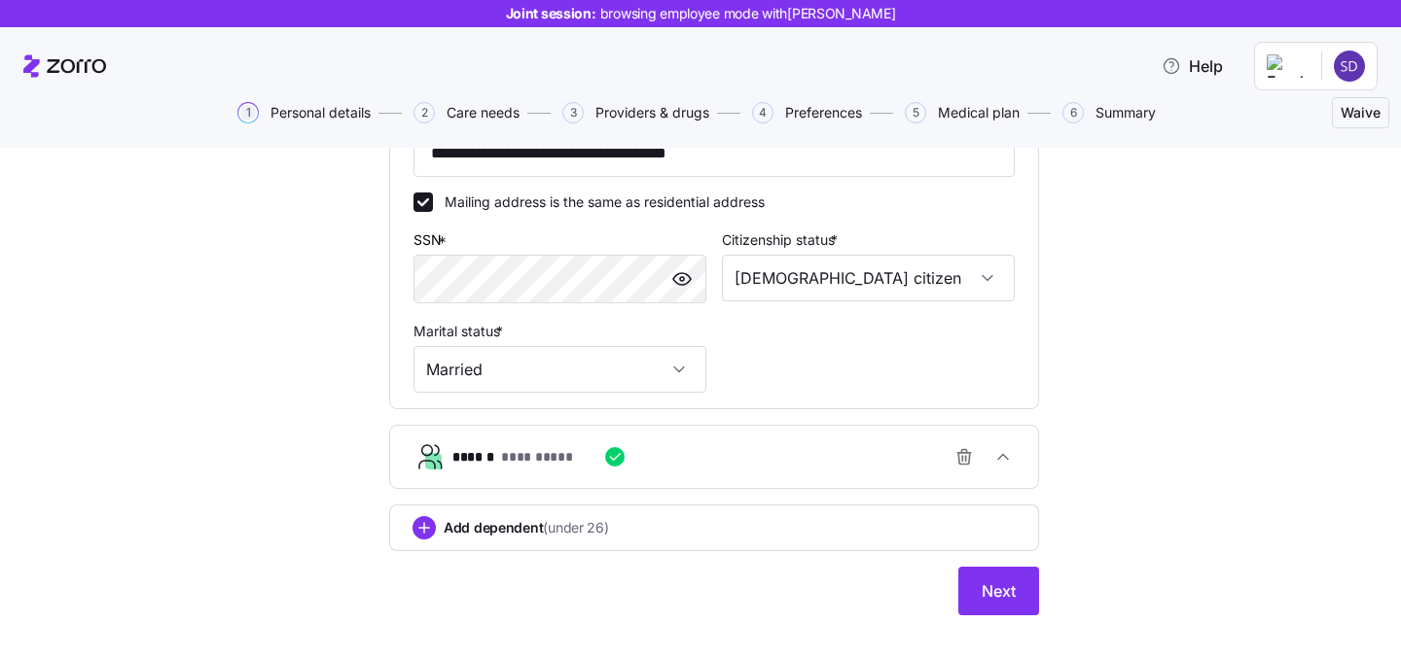
scroll to position [607, 0]
click at [987, 598] on span "Next" at bounding box center [998, 593] width 34 height 23
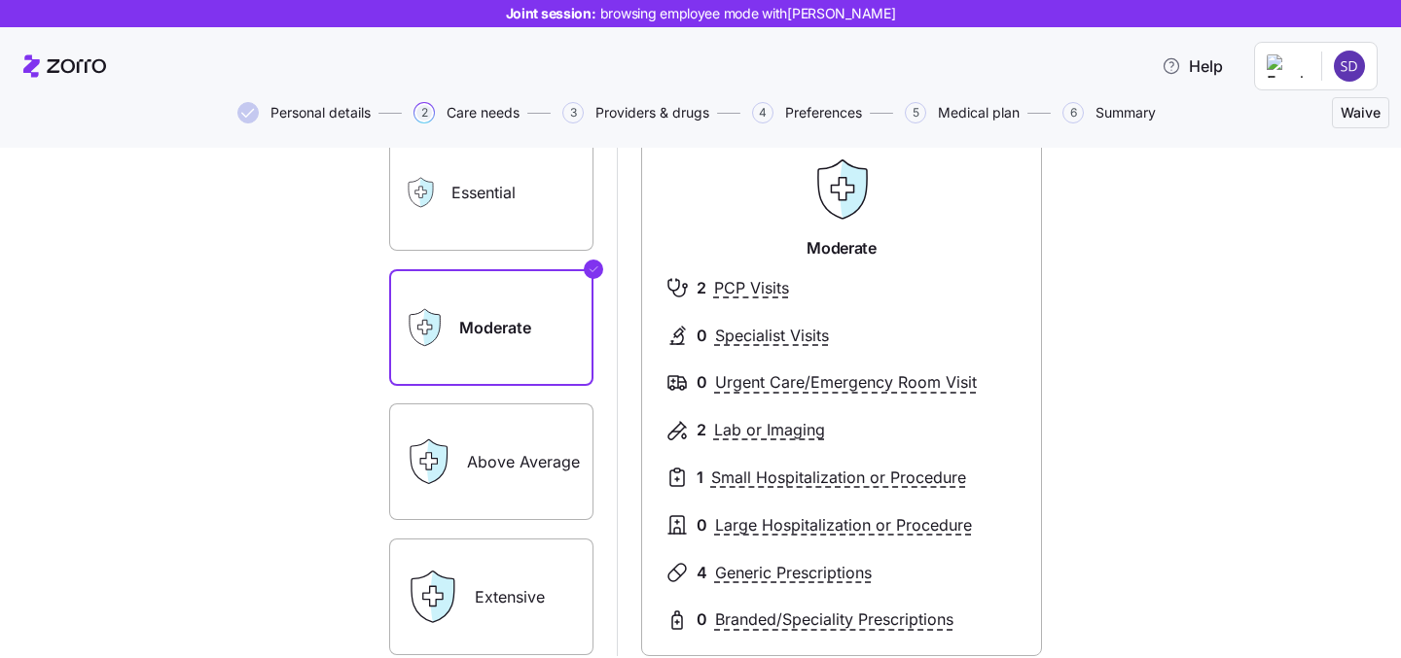
scroll to position [191, 0]
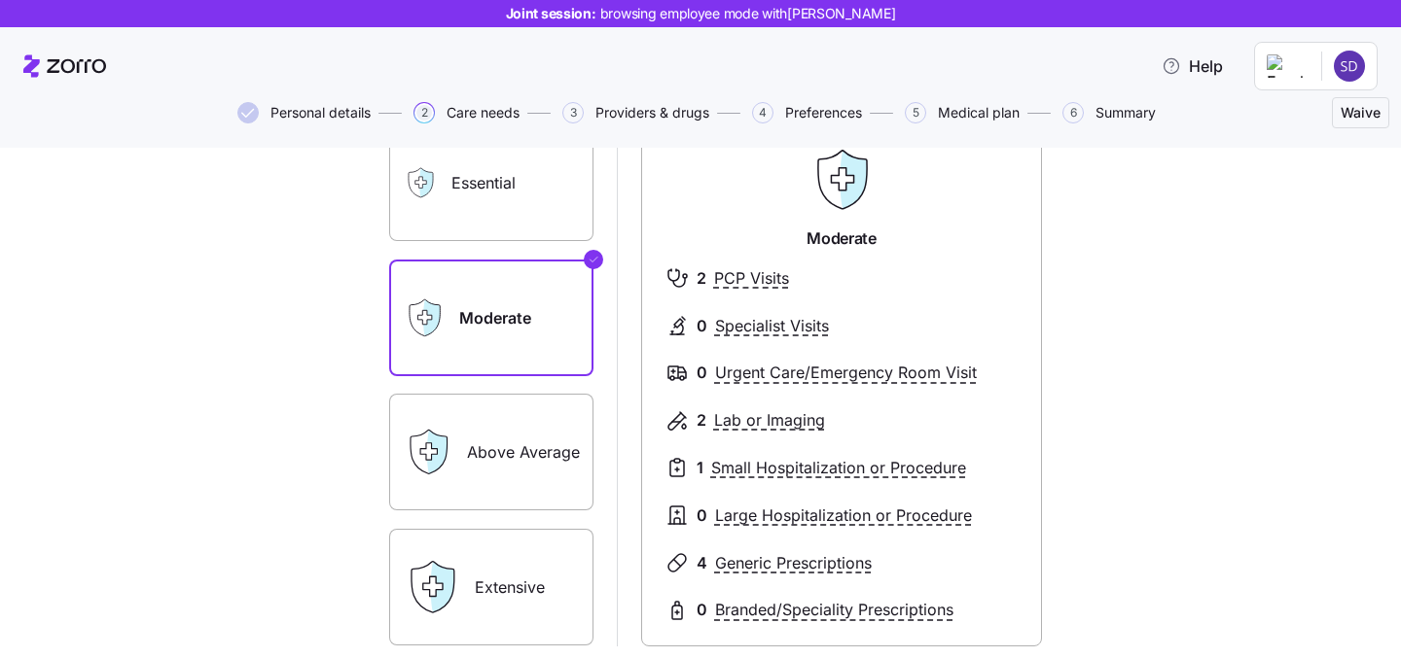
click at [503, 187] on label "Essential" at bounding box center [491, 183] width 204 height 117
click at [0, 0] on input "Essential" at bounding box center [0, 0] width 0 height 0
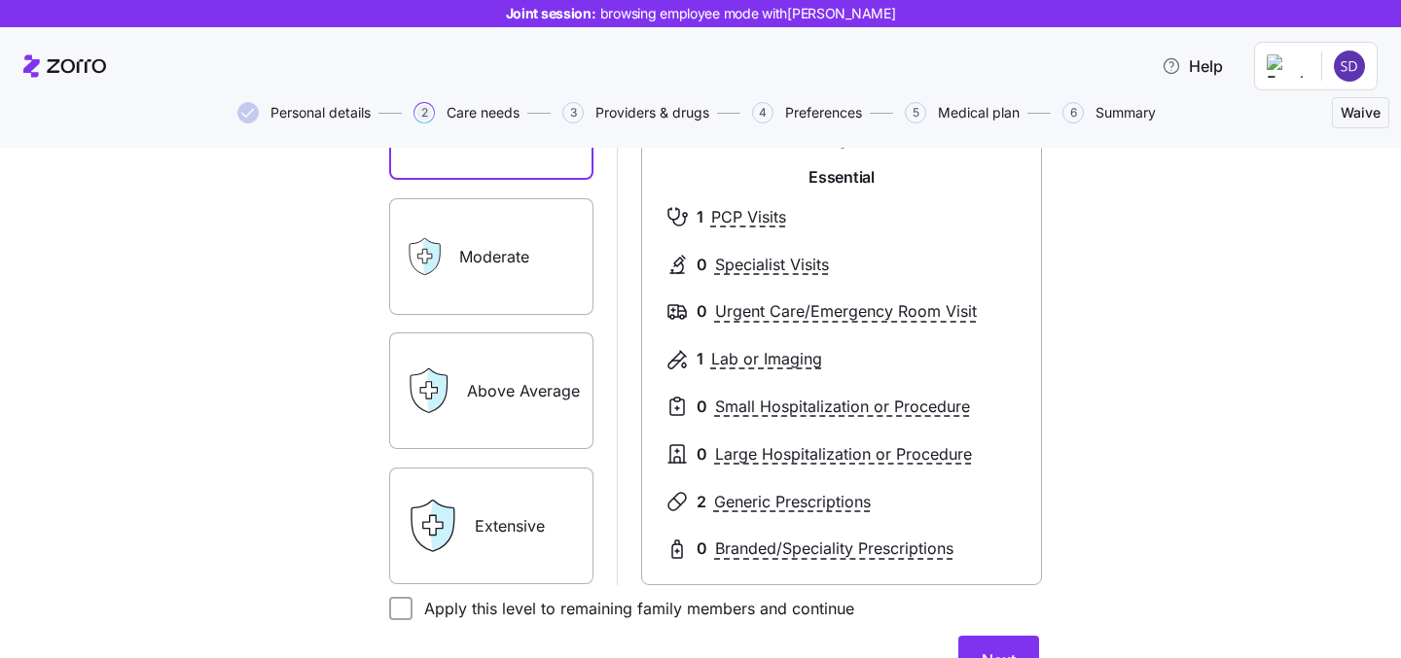
scroll to position [254, 0]
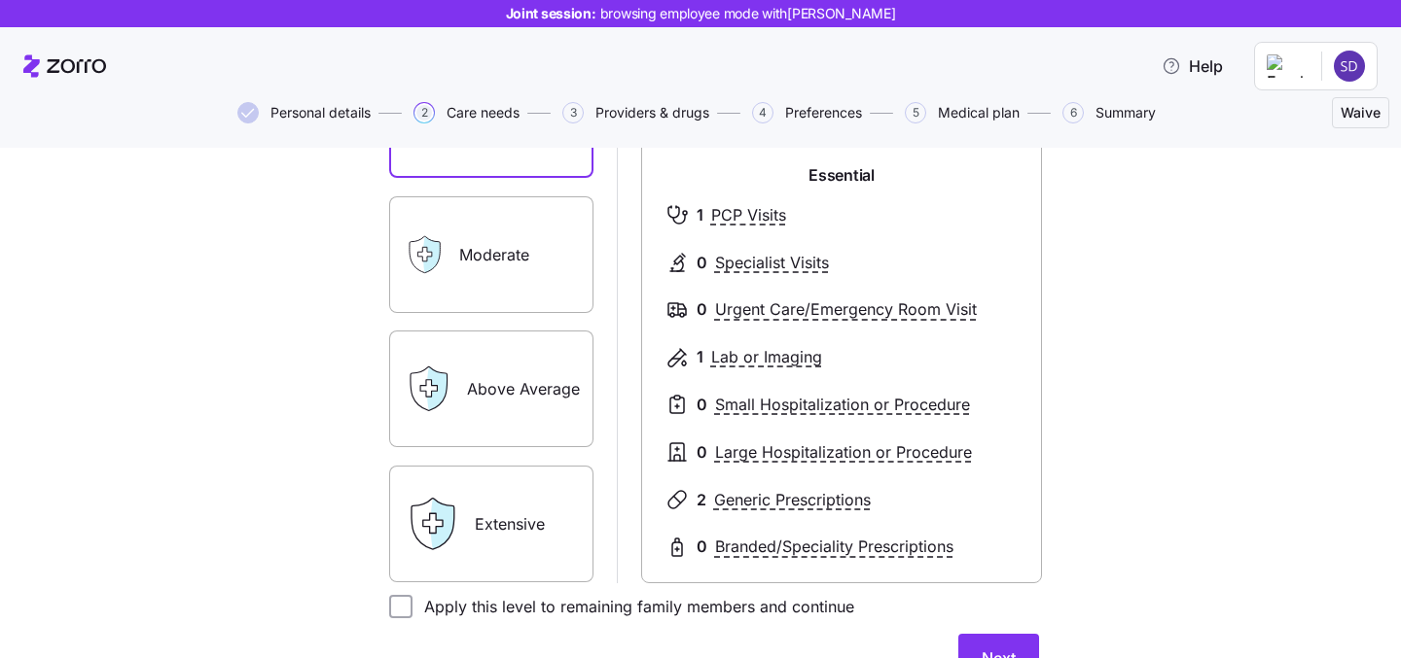
click at [518, 516] on label "Extensive" at bounding box center [491, 524] width 204 height 117
click at [0, 0] on input "Extensive" at bounding box center [0, 0] width 0 height 0
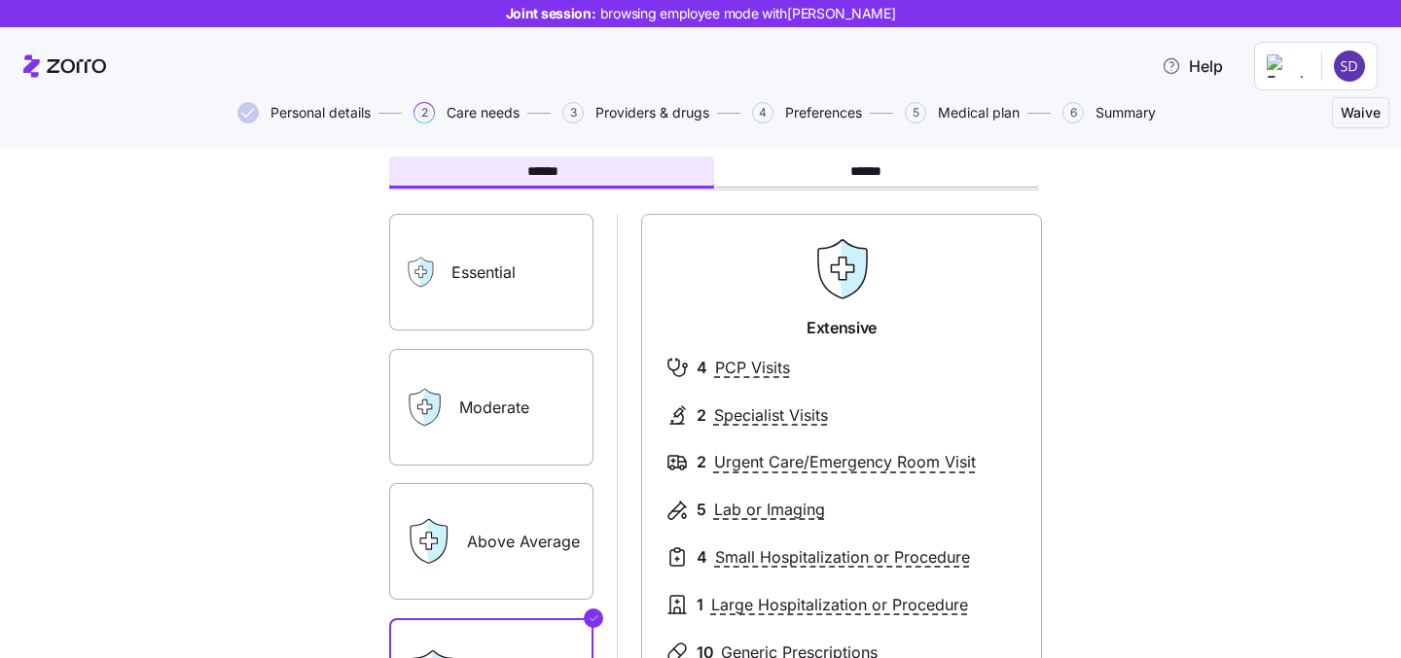
scroll to position [66, 0]
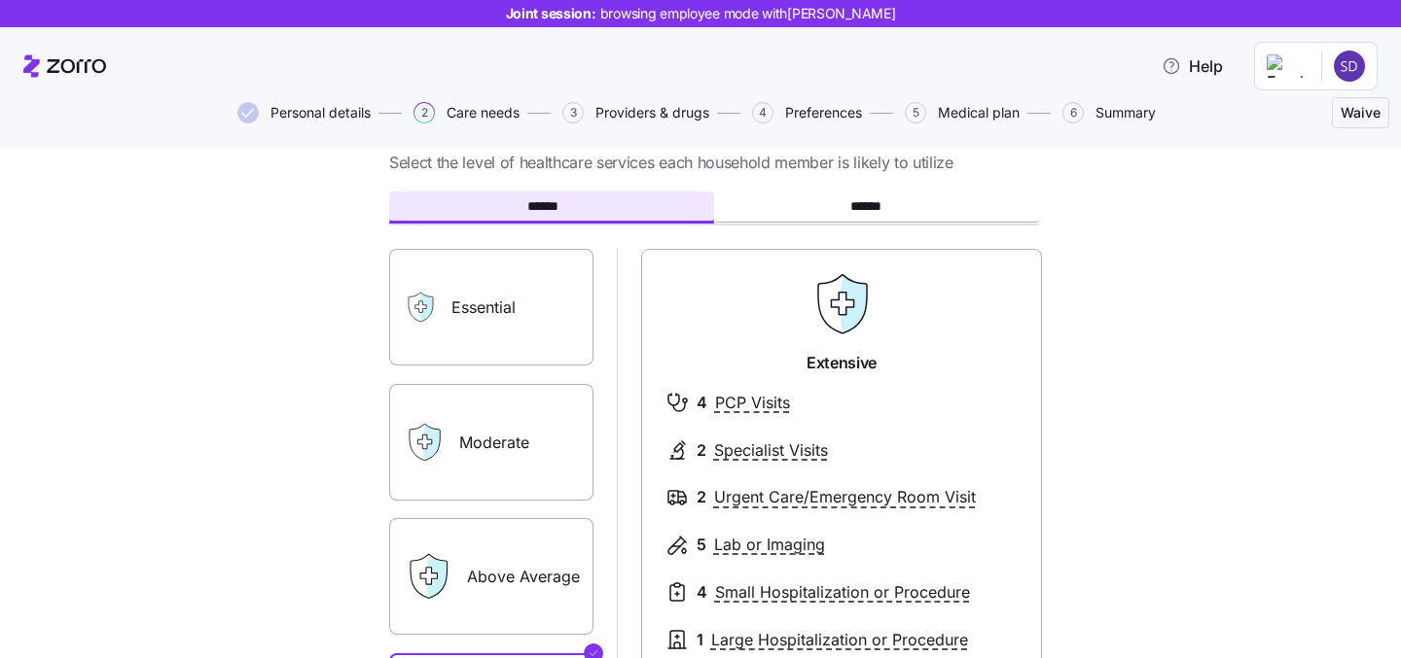
click at [539, 444] on label "Moderate" at bounding box center [491, 442] width 204 height 117
click at [0, 0] on input "Moderate" at bounding box center [0, 0] width 0 height 0
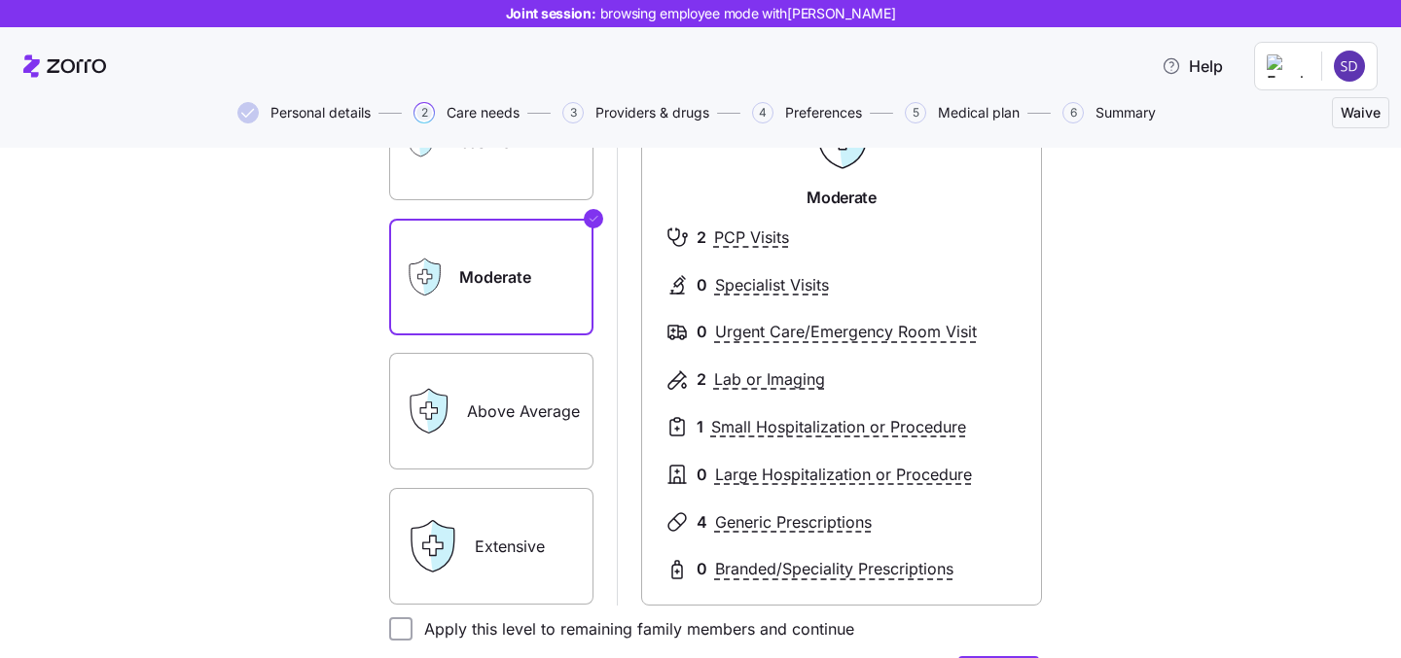
scroll to position [283, 0]
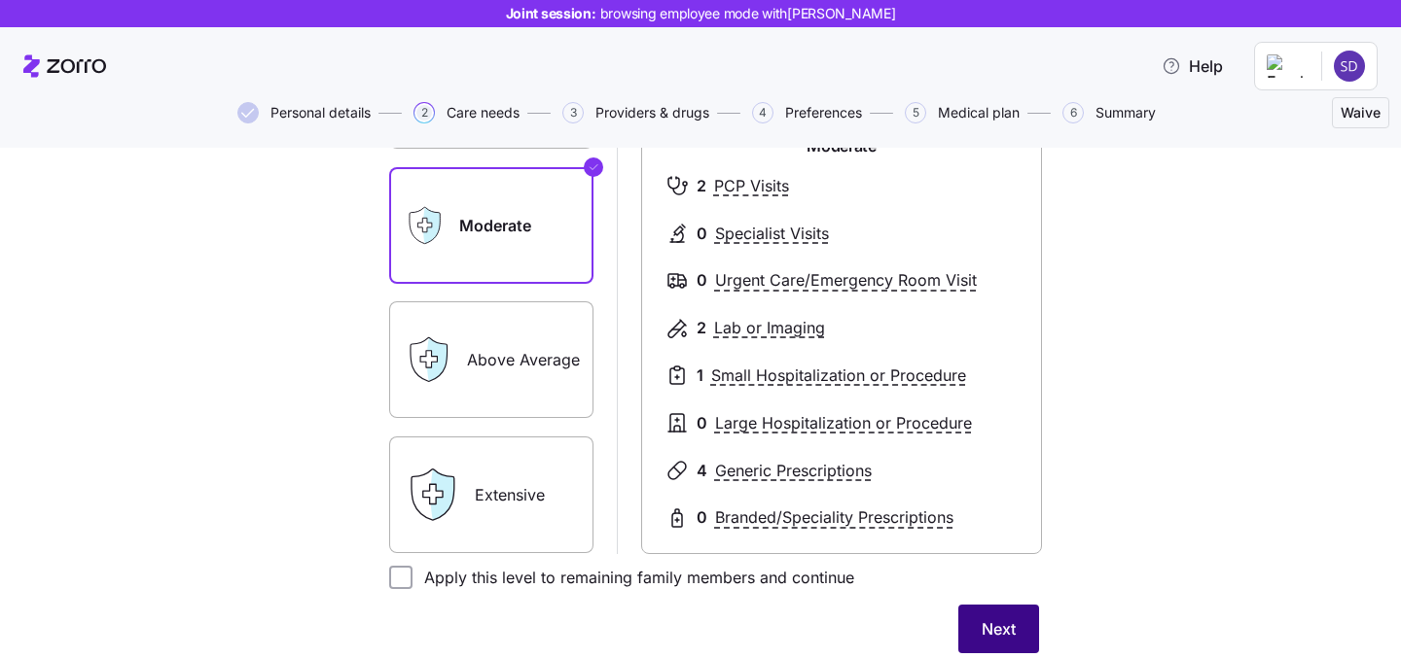
click at [980, 615] on button "Next" at bounding box center [998, 629] width 81 height 49
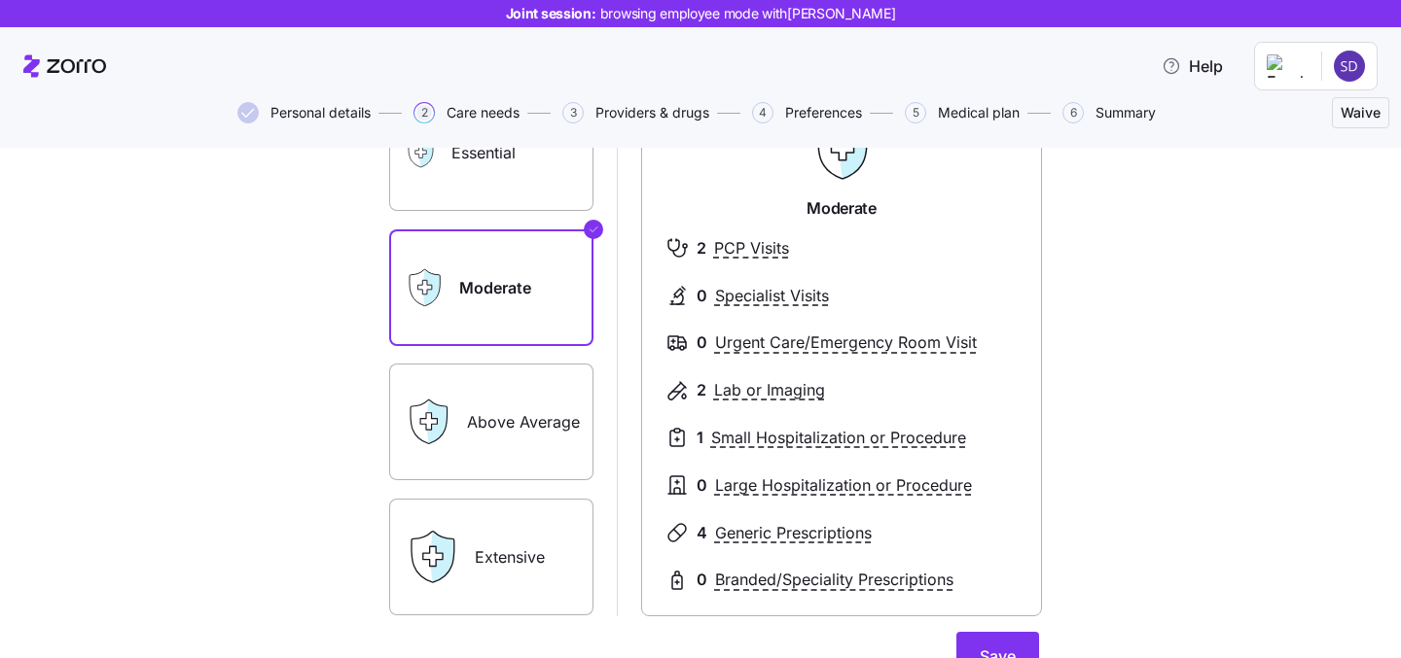
scroll to position [308, 0]
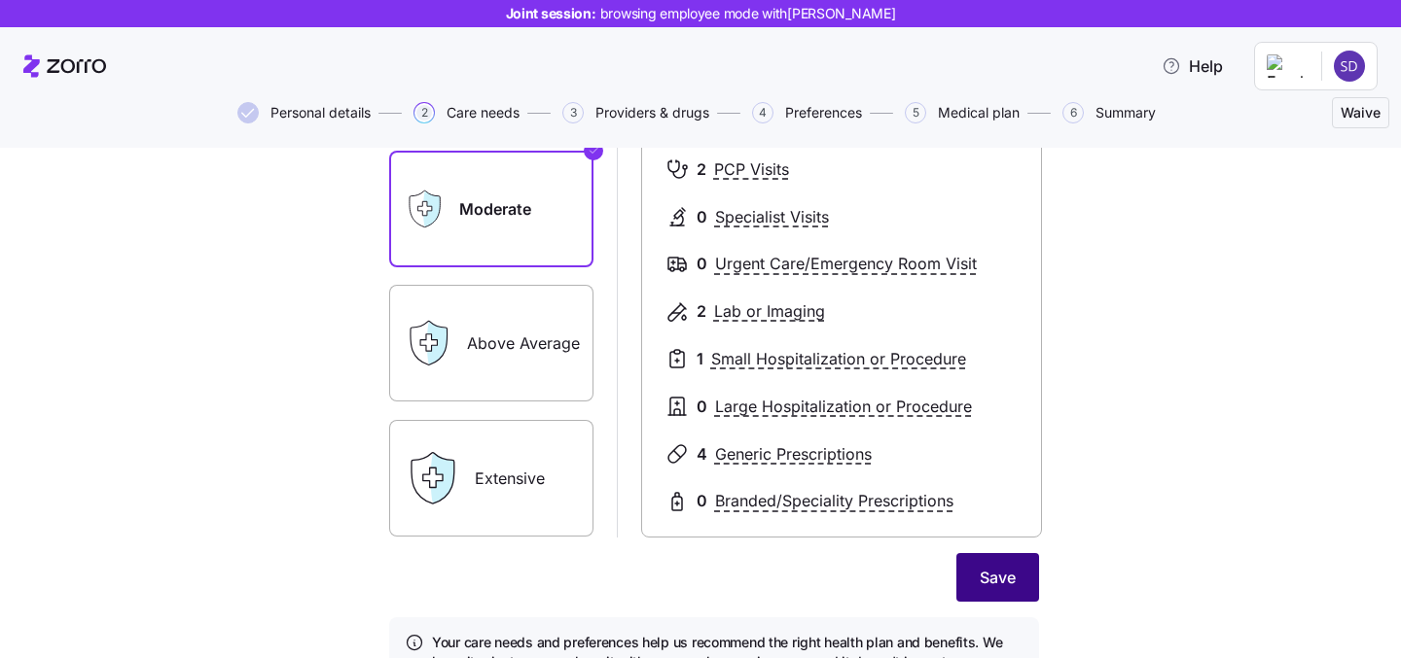
click at [991, 582] on span "Save" at bounding box center [997, 577] width 36 height 23
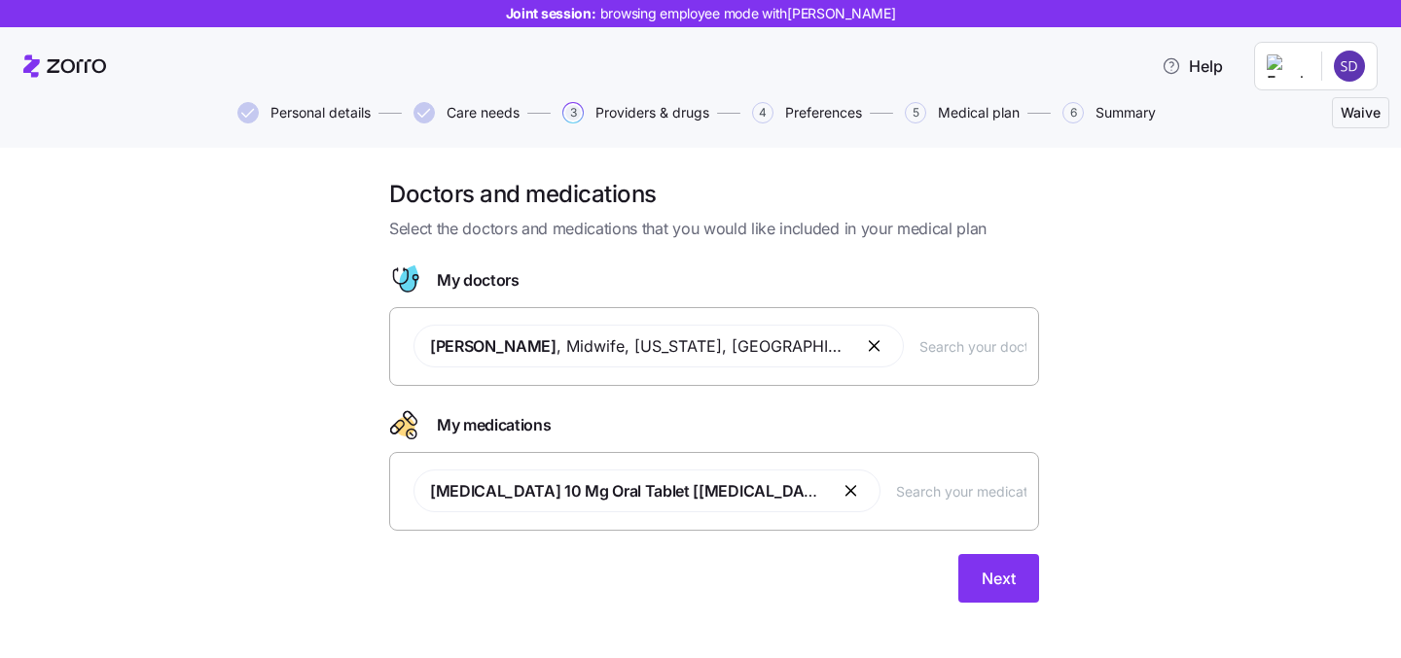
scroll to position [15, 0]
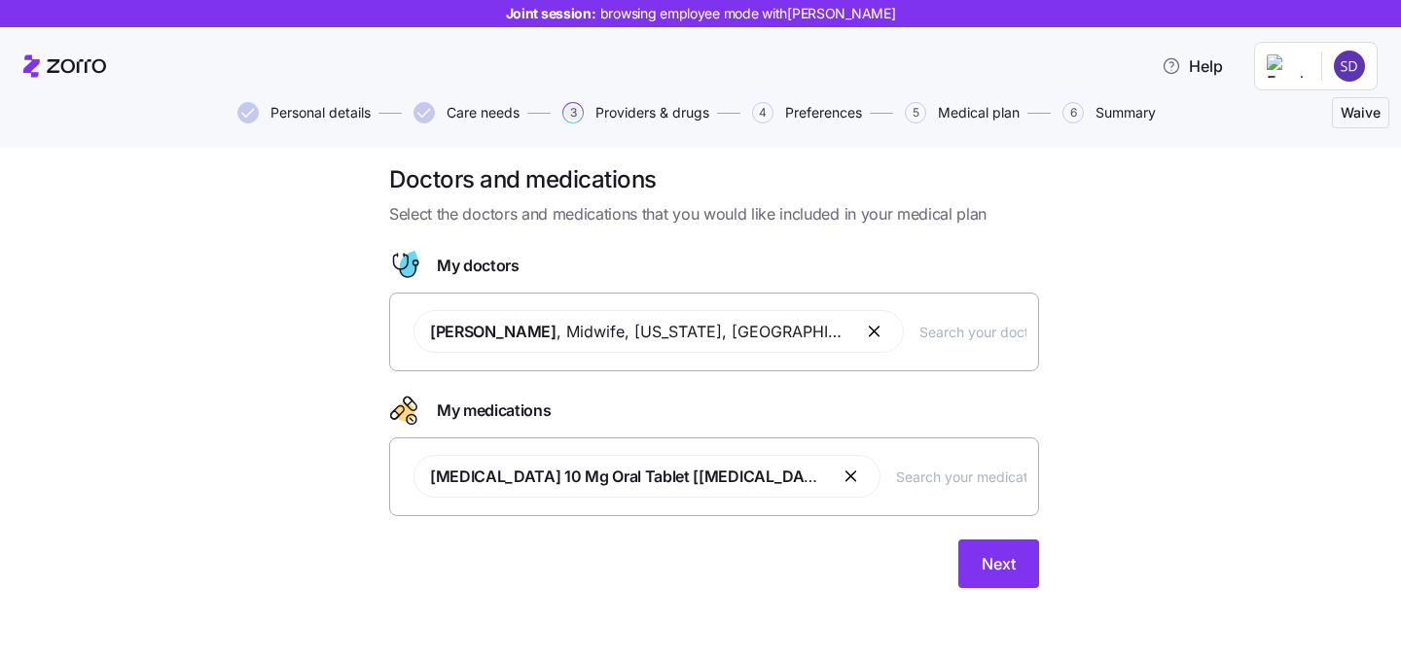
click at [919, 338] on input "text" at bounding box center [972, 331] width 107 height 21
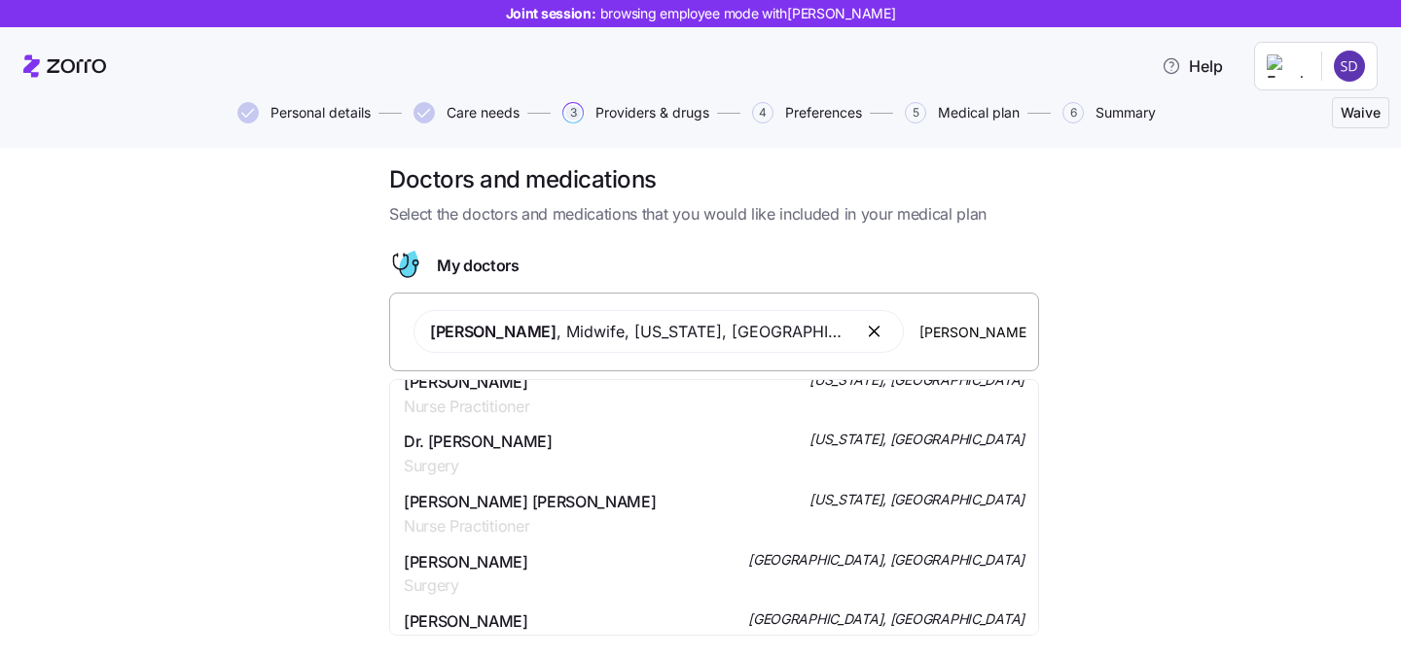
scroll to position [202, 0]
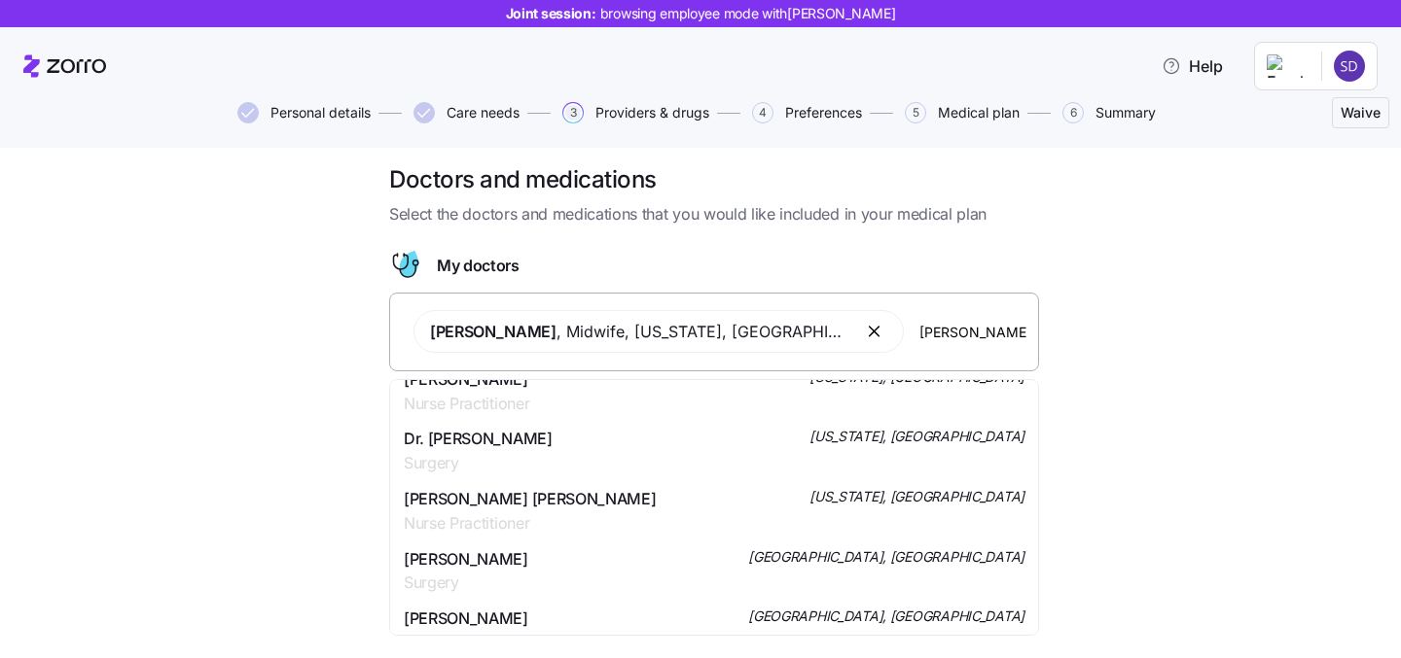
type input "smith"
click at [339, 449] on div "Doctors and medications Select the doctors and medications that you would like …" at bounding box center [713, 387] width 1319 height 447
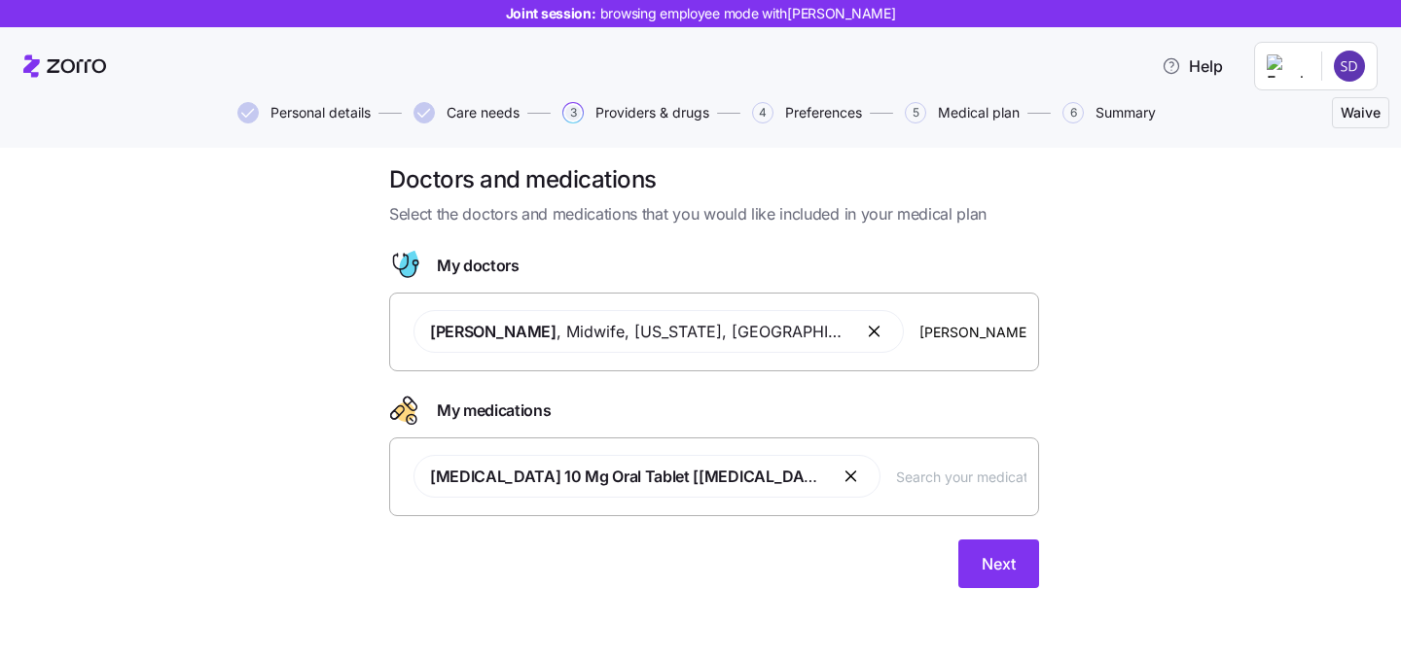
click at [784, 488] on div "Atorvastatin 10 Mg Oral Tablet [lipitor]" at bounding box center [714, 477] width 624 height 66
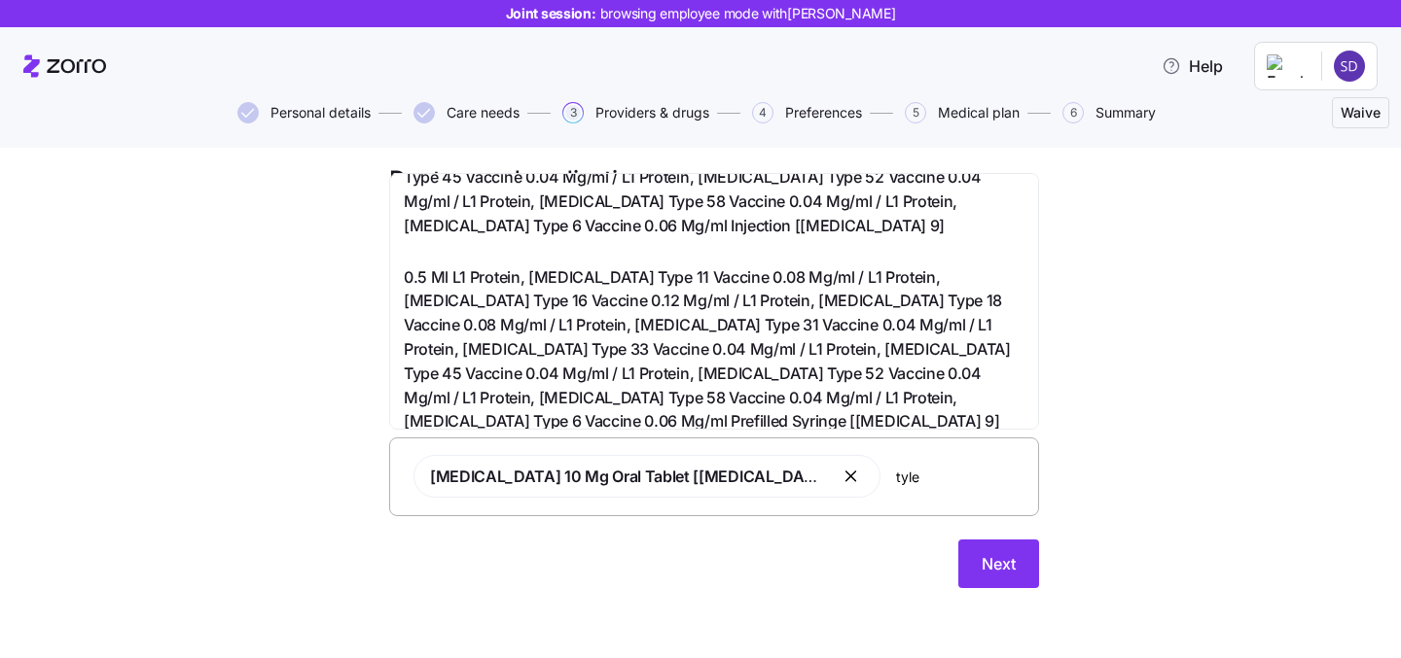
scroll to position [130, 0]
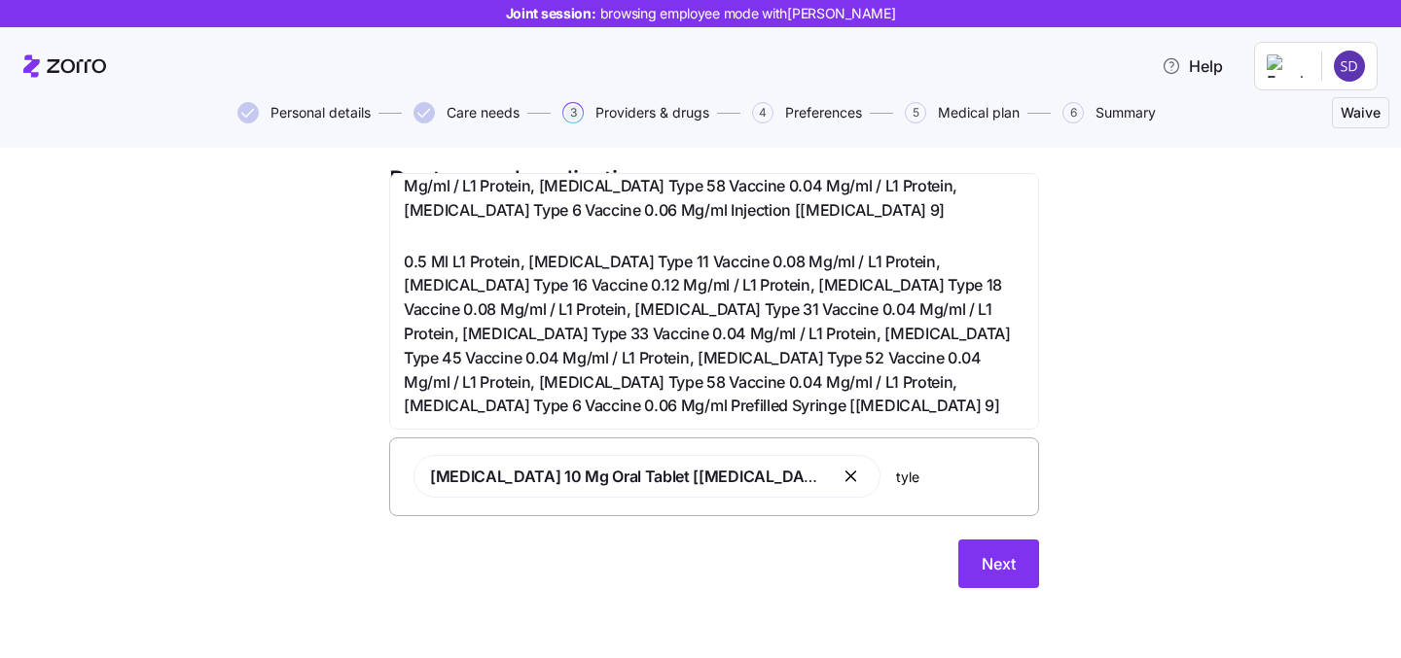
click at [896, 482] on input "tyle" at bounding box center [961, 476] width 130 height 21
type input "t"
click at [801, 568] on div "Next" at bounding box center [714, 564] width 650 height 49
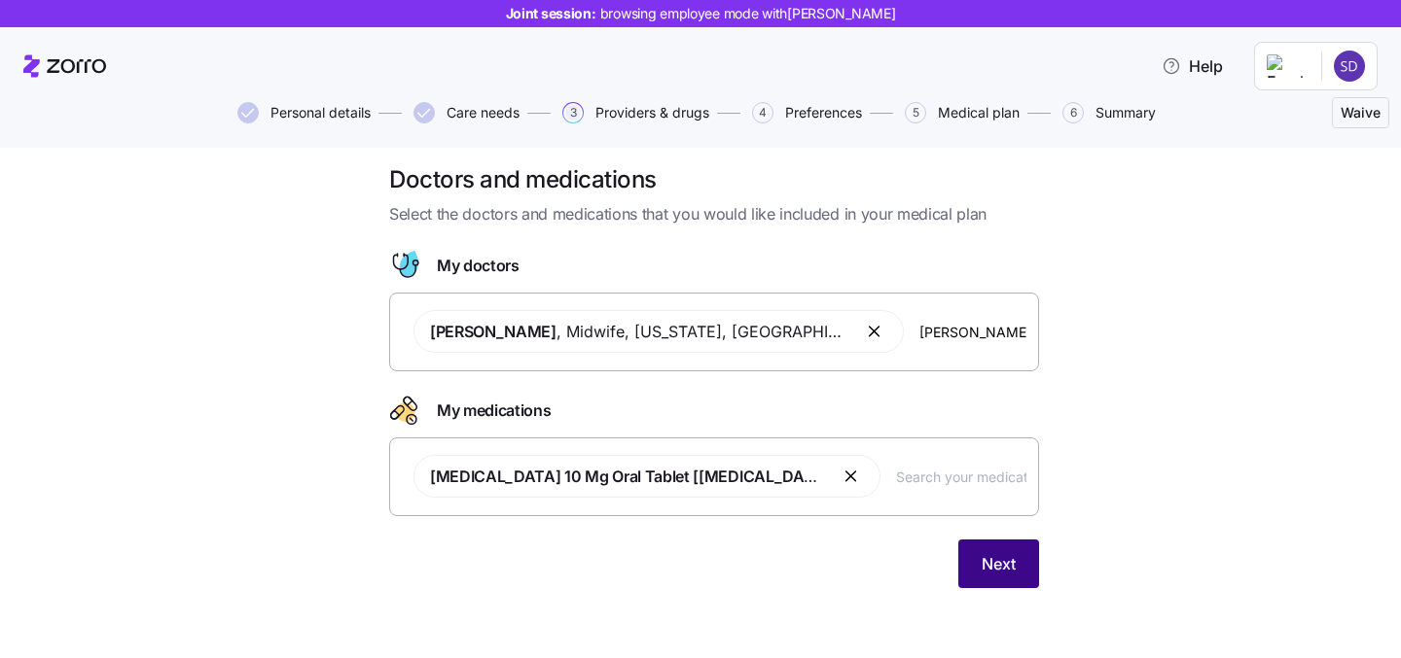
click at [985, 569] on span "Next" at bounding box center [998, 563] width 34 height 23
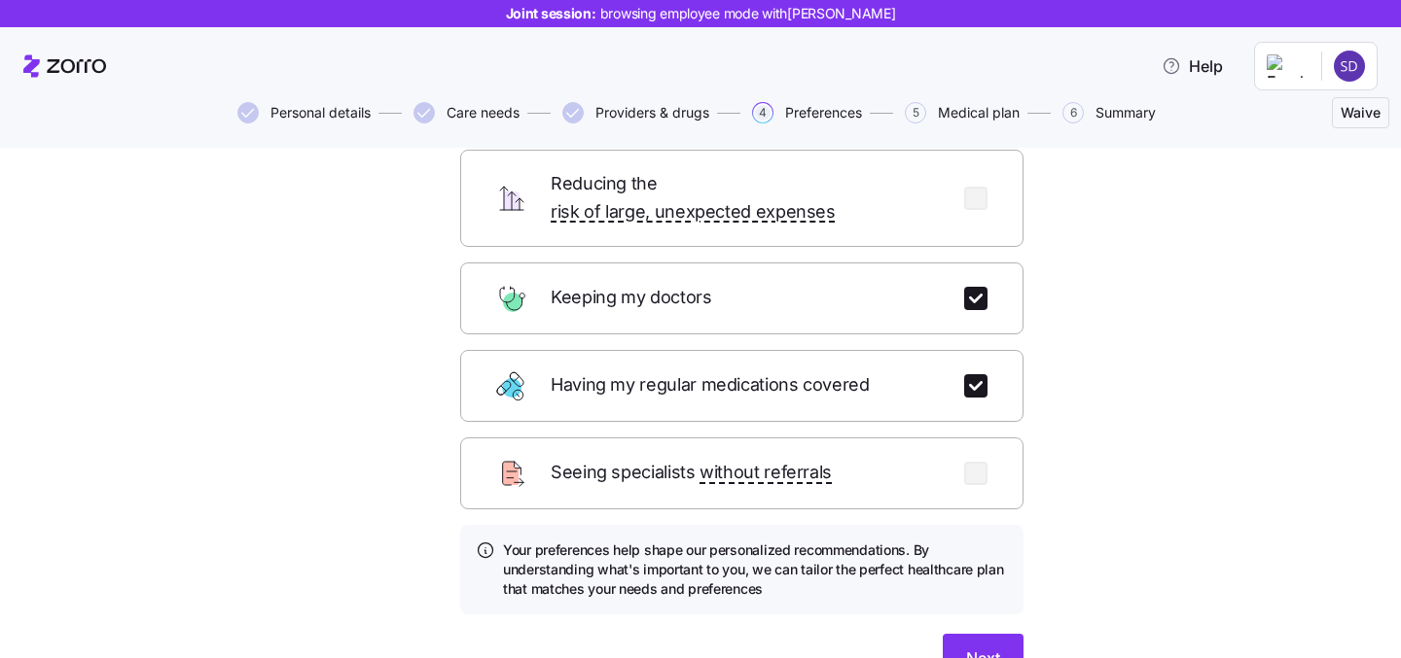
scroll to position [210, 0]
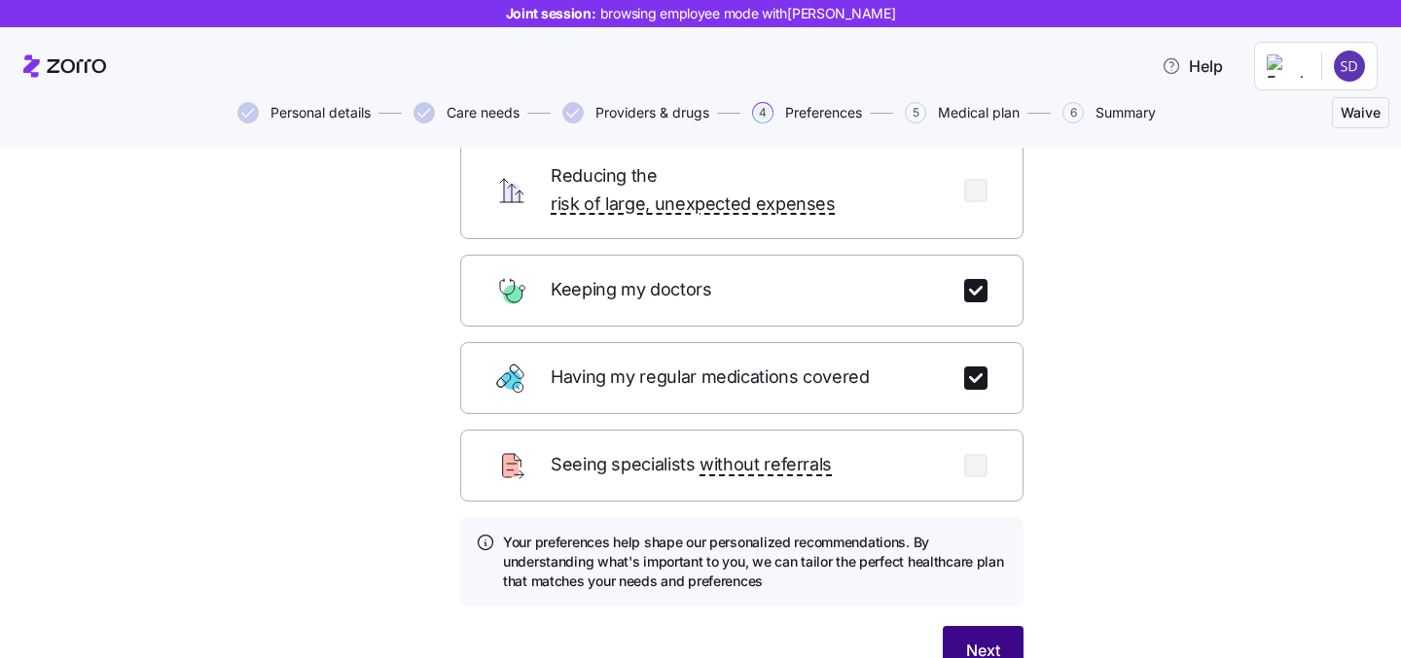
click at [976, 639] on span "Next" at bounding box center [983, 650] width 34 height 23
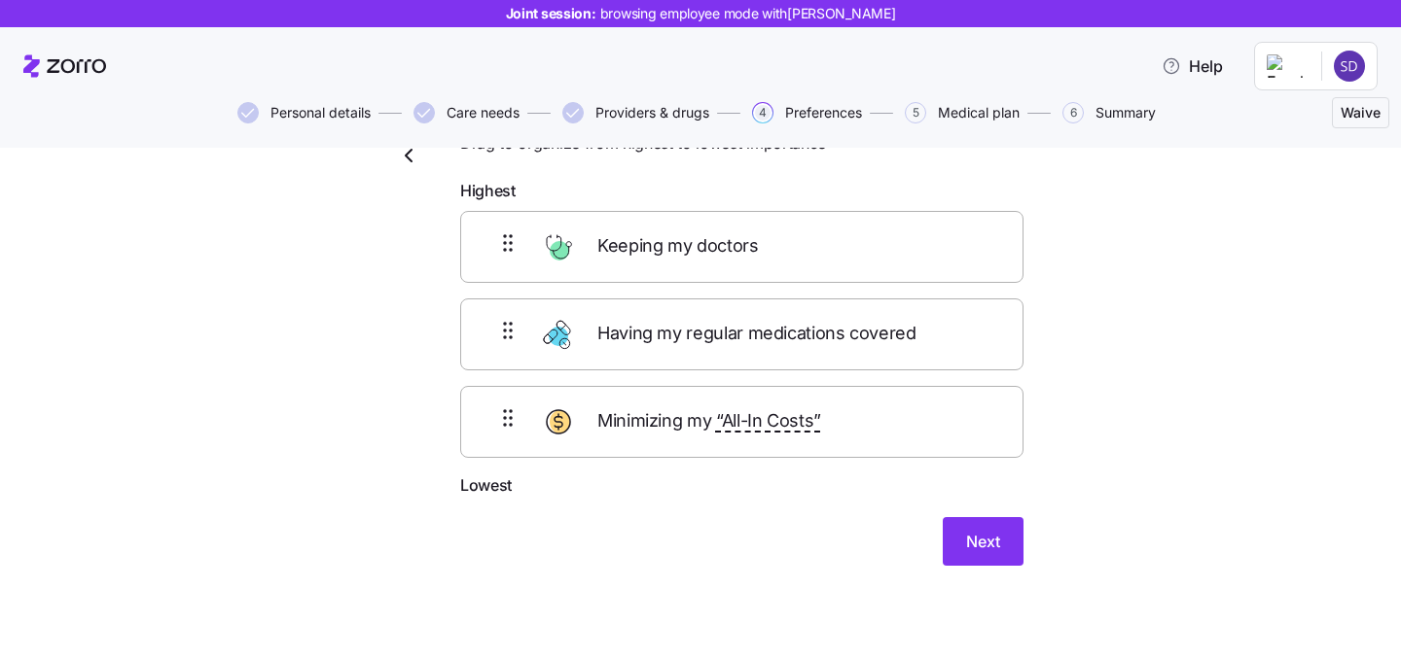
click at [822, 254] on div "Keeping my doctors Having my regular medications covered Minimizing my “All-In …" at bounding box center [741, 334] width 563 height 247
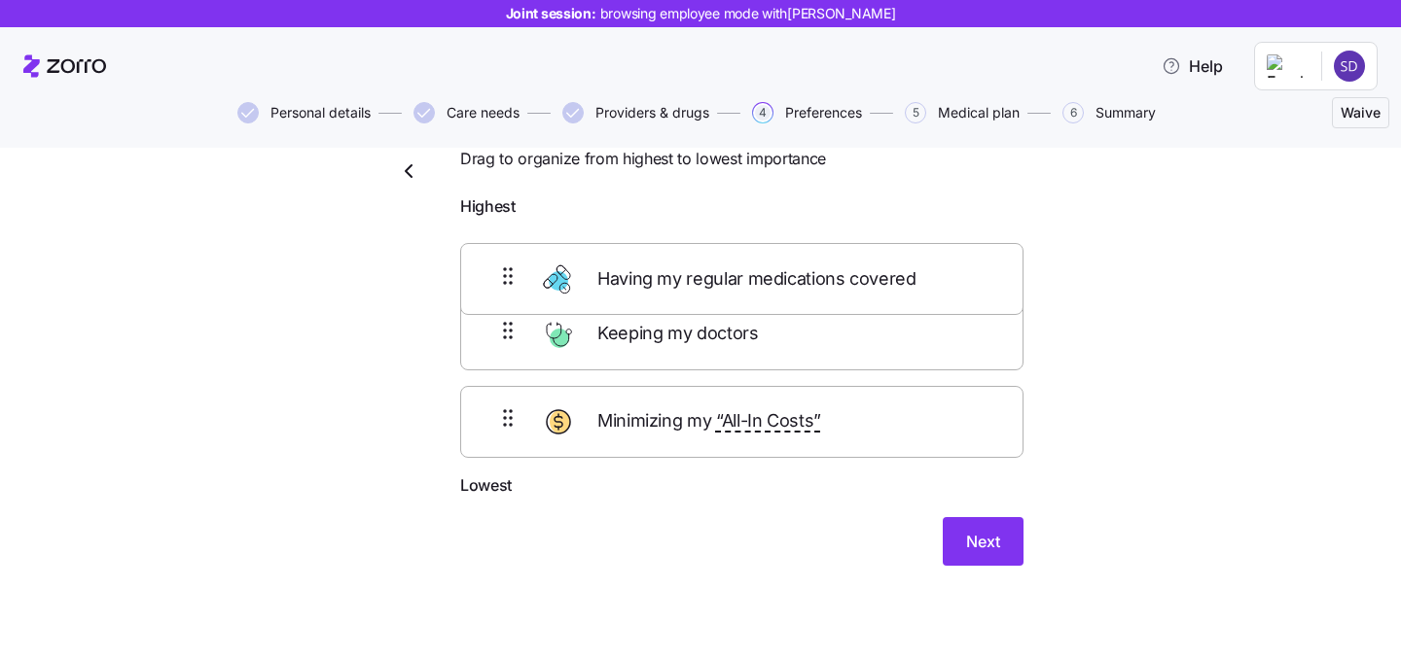
drag, startPoint x: 808, startPoint y: 352, endPoint x: 807, endPoint y: 267, distance: 85.6
click at [807, 267] on div "Keeping my doctors Having my regular medications covered Minimizing my “All-In …" at bounding box center [741, 350] width 563 height 247
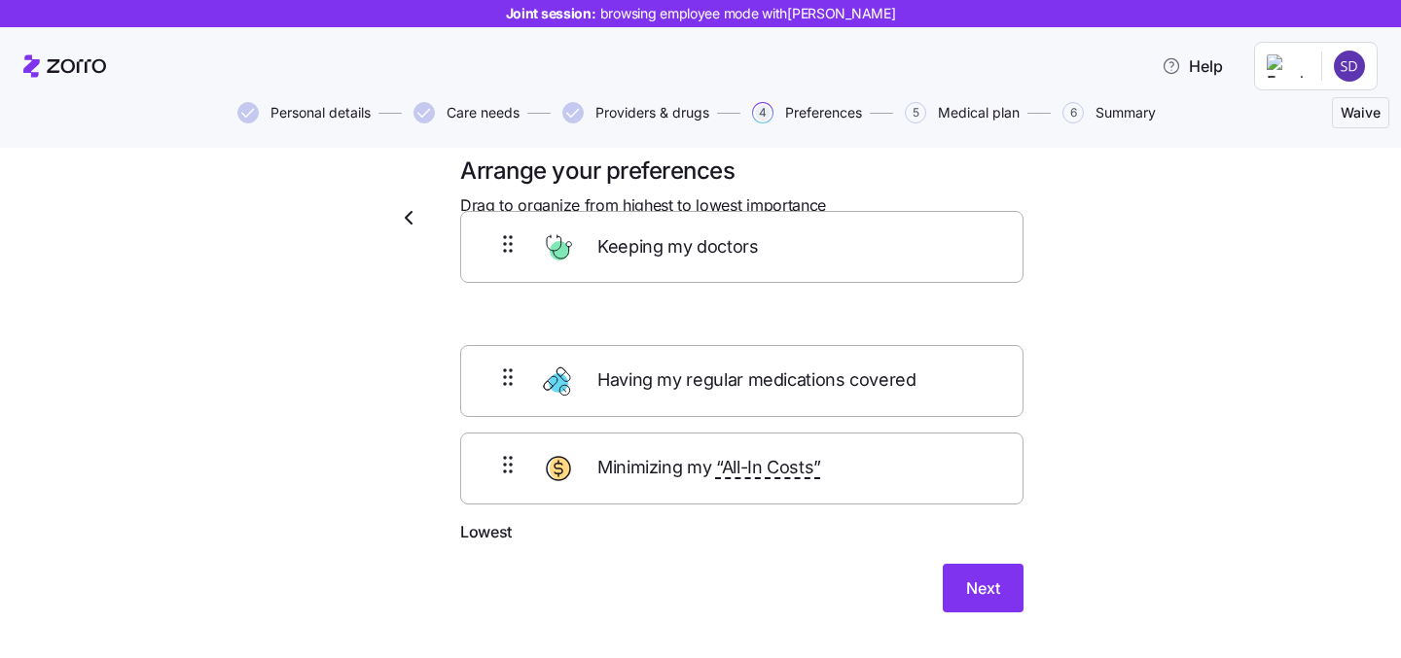
scroll to position [21, 0]
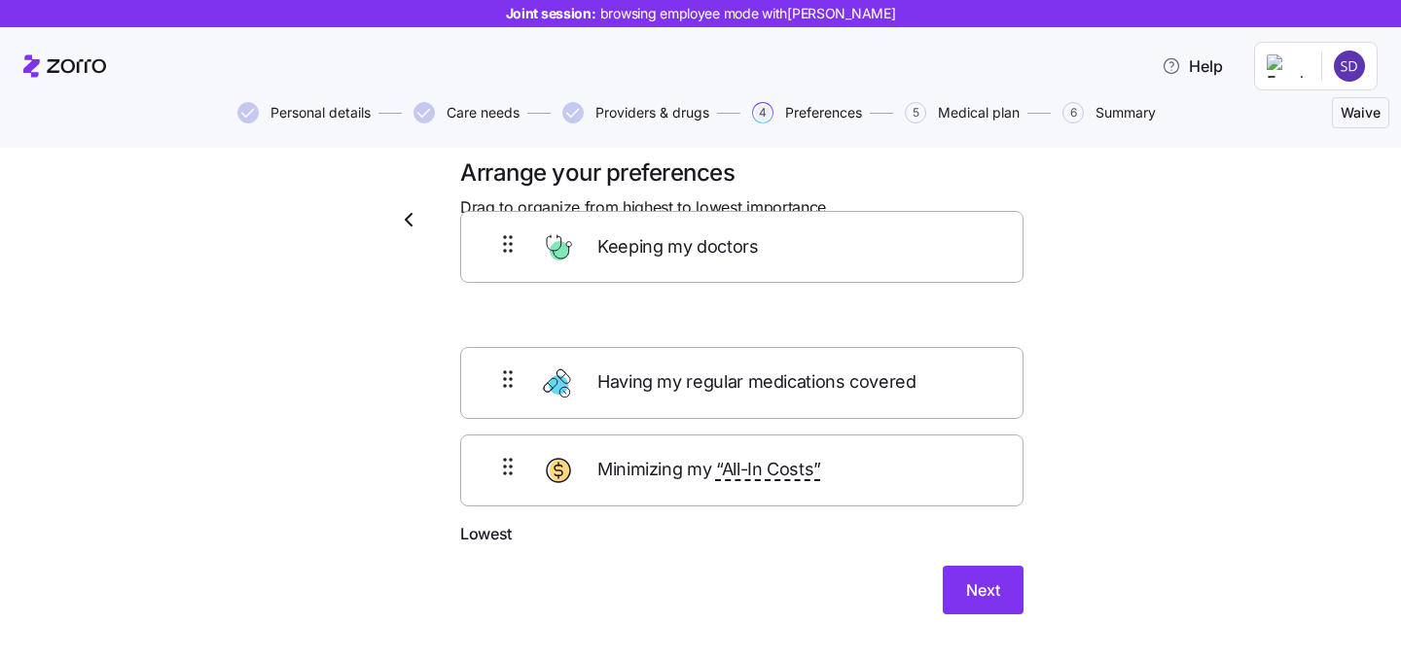
drag, startPoint x: 795, startPoint y: 357, endPoint x: 797, endPoint y: 292, distance: 65.2
click at [797, 292] on div "Having my regular medications covered Keeping my doctors Minimizing my “All-In …" at bounding box center [741, 398] width 563 height 247
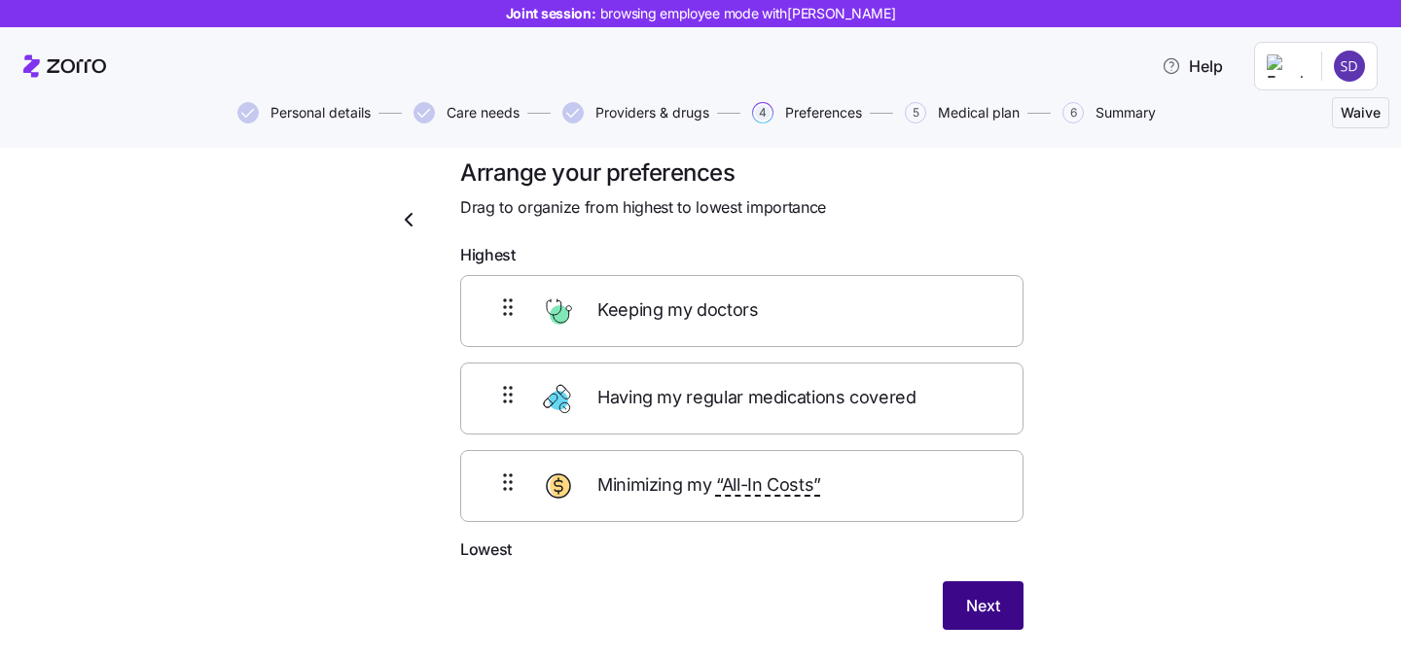
click at [971, 602] on span "Next" at bounding box center [983, 605] width 34 height 23
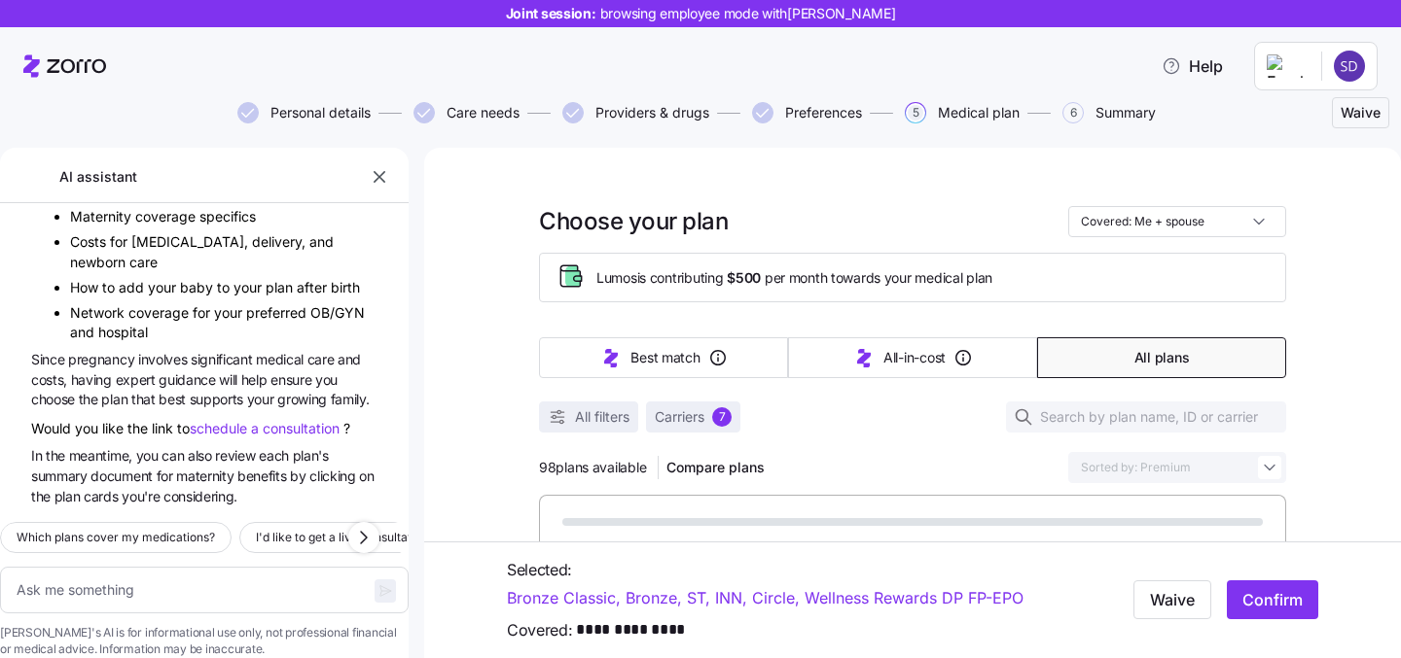
type textarea "x"
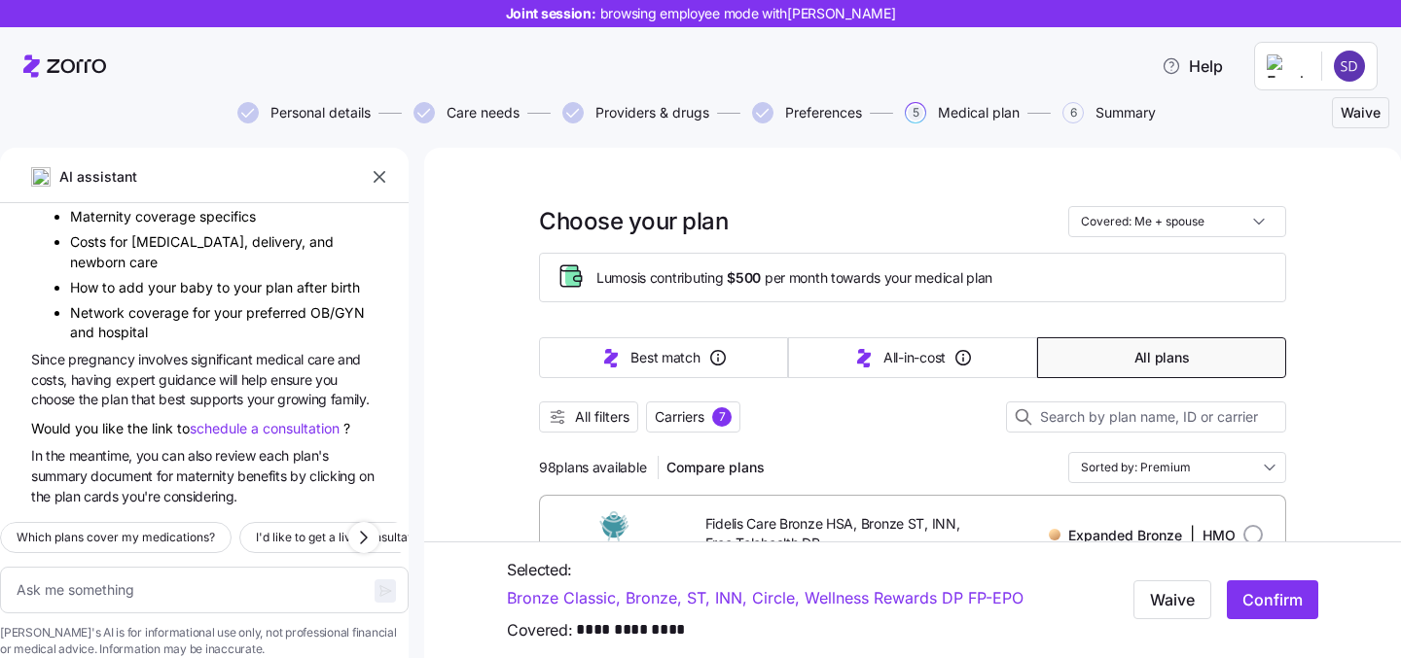
scroll to position [17324, 0]
click at [377, 183] on icon "button" at bounding box center [379, 176] width 19 height 19
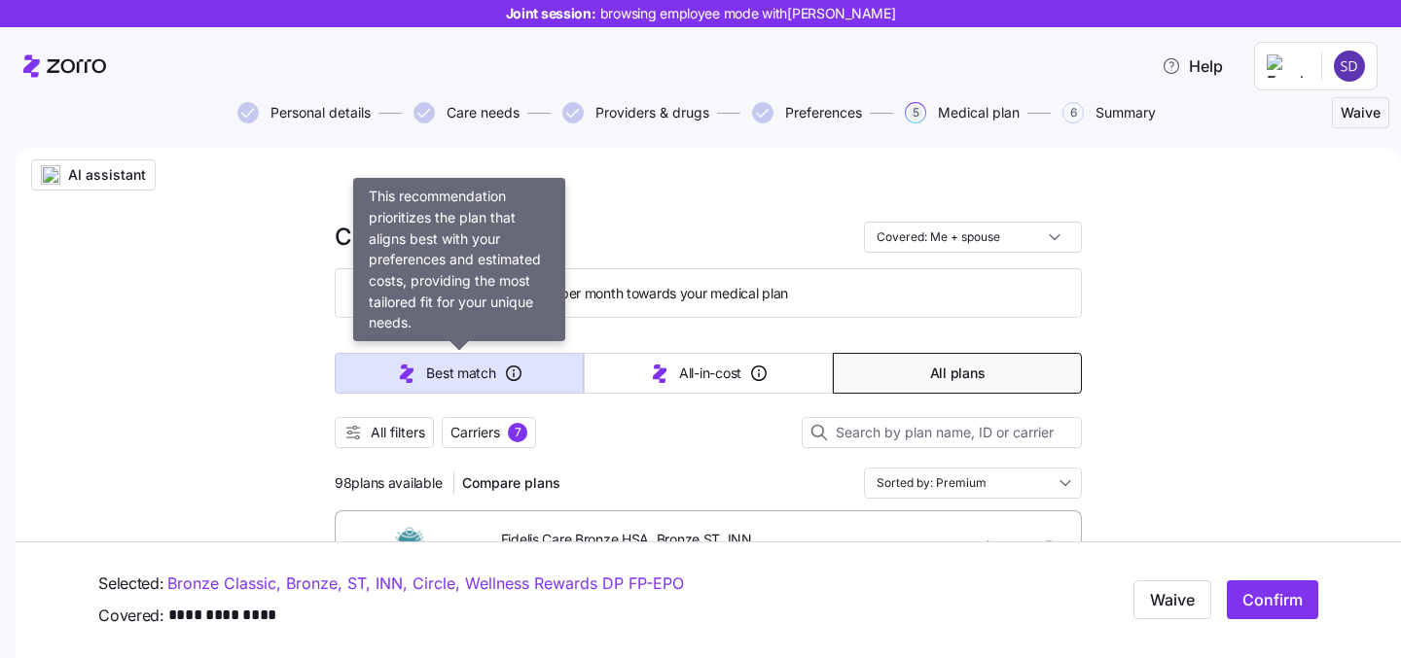
click at [400, 384] on icon "button" at bounding box center [406, 373] width 23 height 23
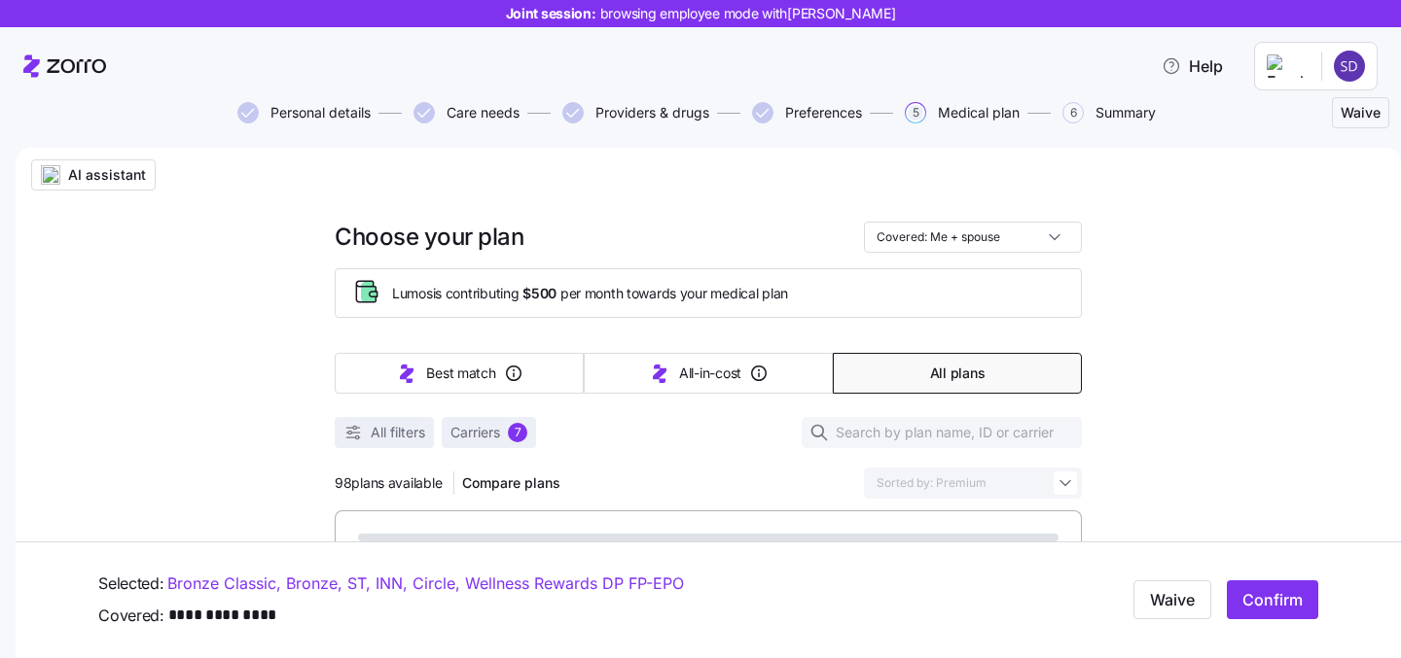
type input "Sorted by: Best match"
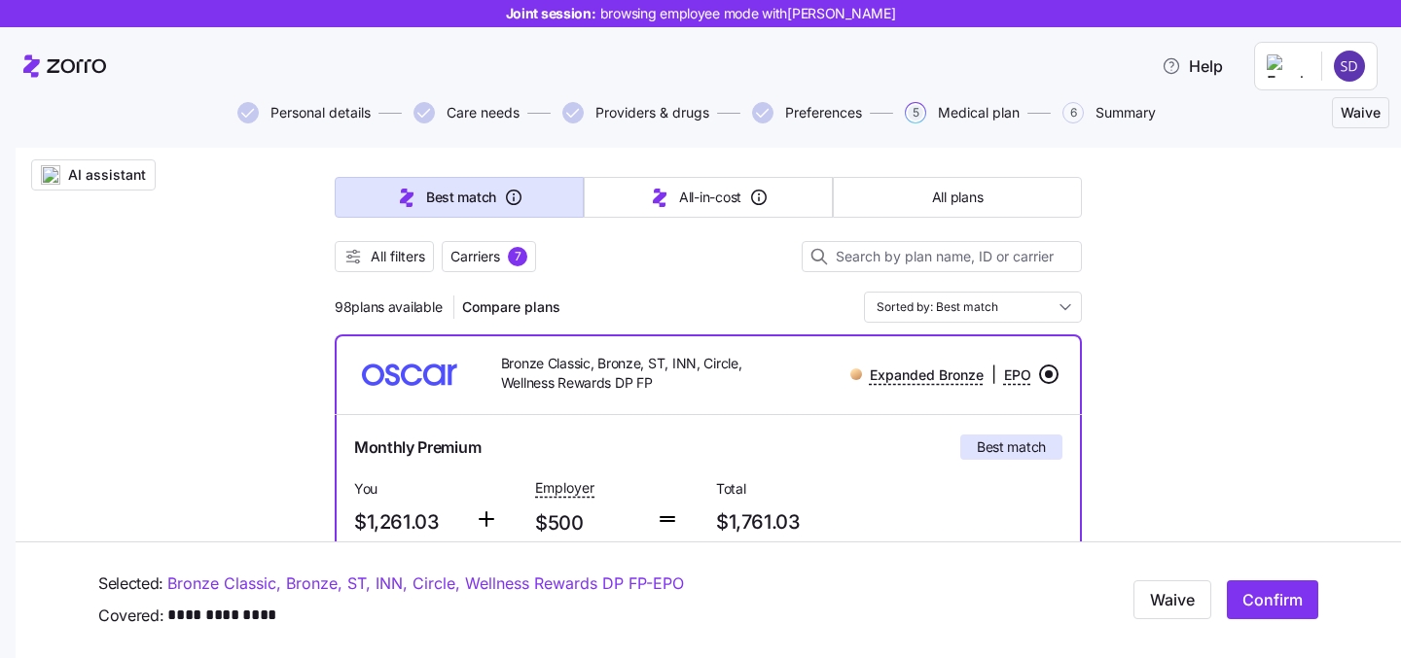
scroll to position [173, 0]
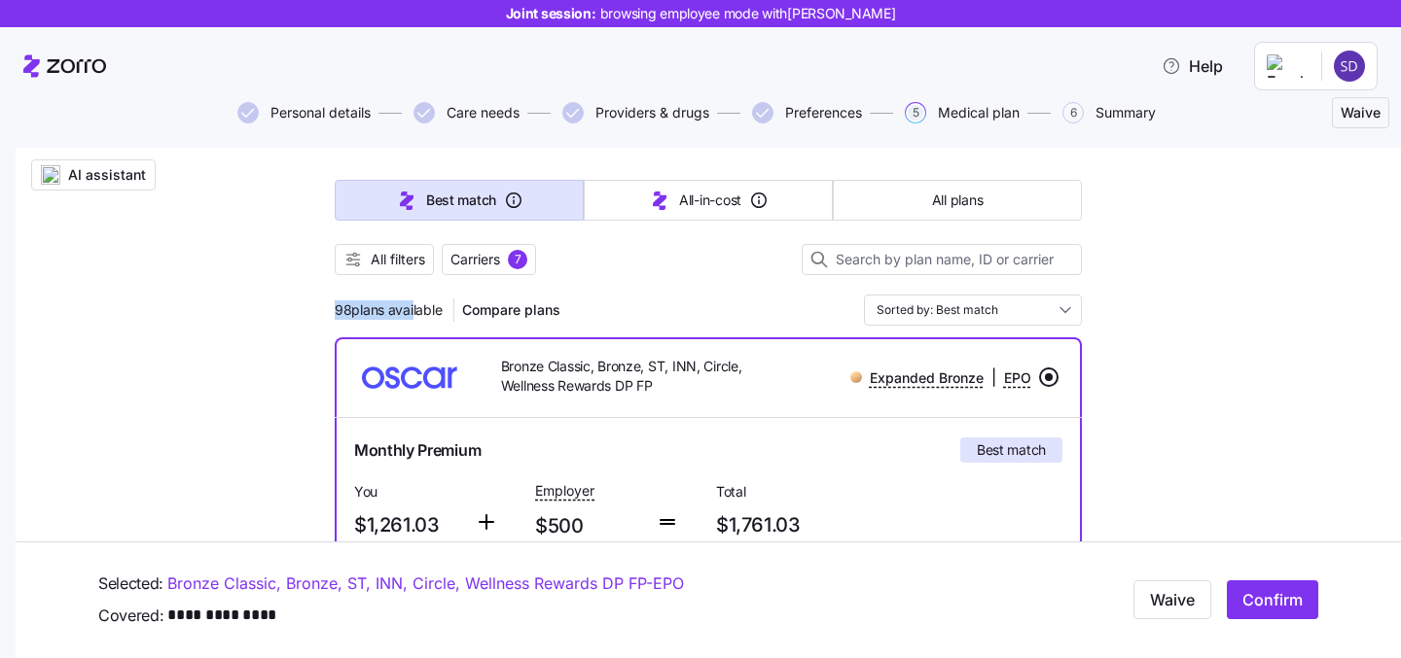
drag, startPoint x: 328, startPoint y: 310, endPoint x: 409, endPoint y: 308, distance: 81.7
click at [348, 312] on span "98 plans available" at bounding box center [388, 310] width 107 height 19
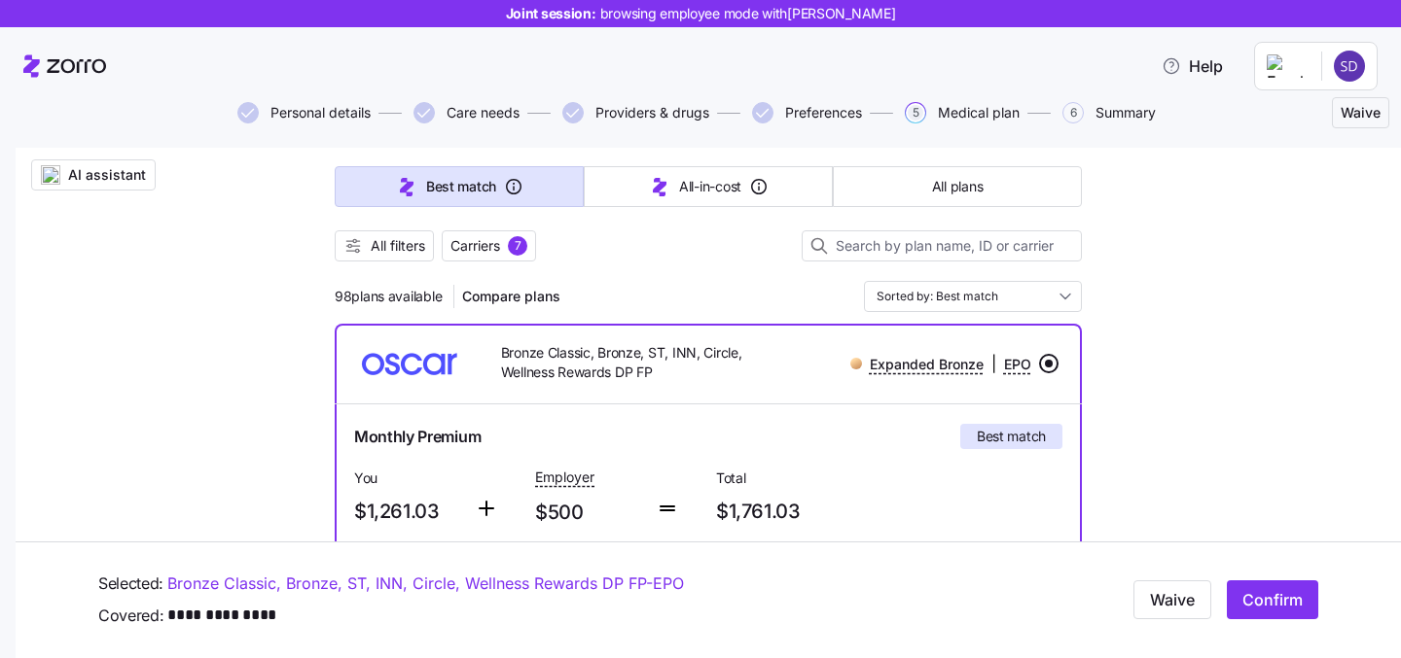
scroll to position [171, 0]
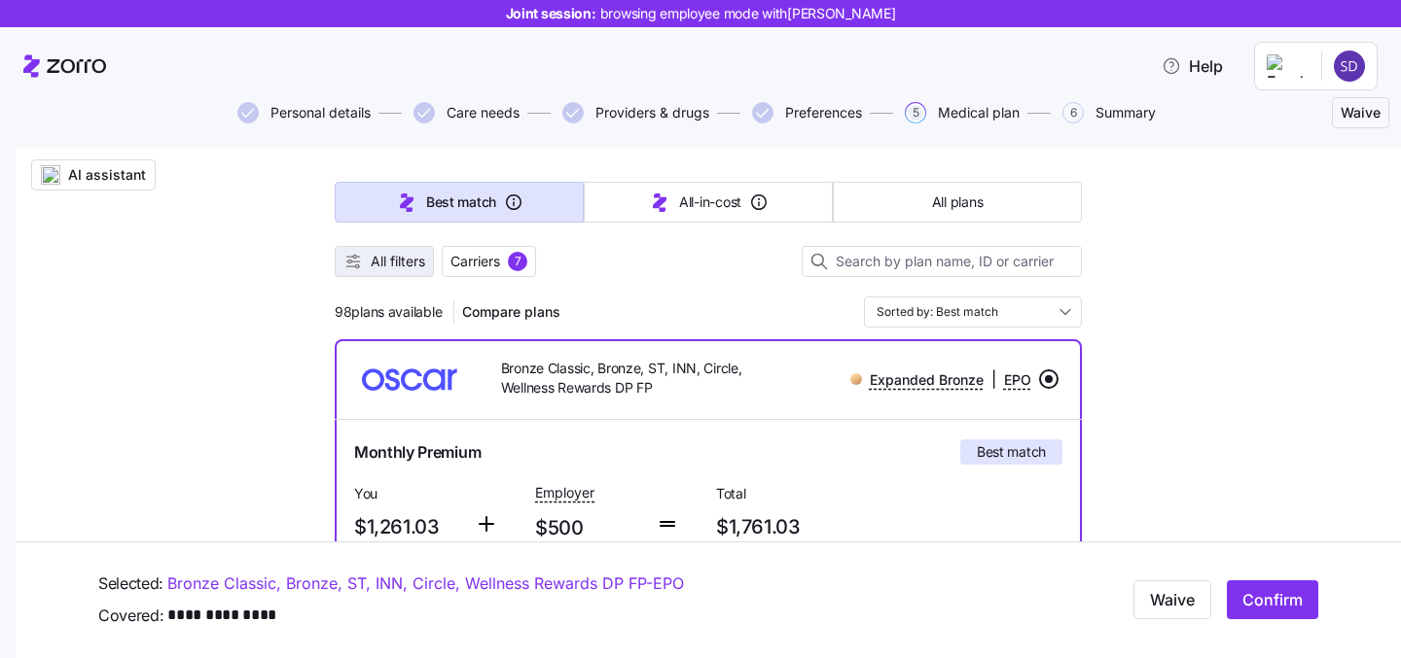
click at [392, 269] on span "All filters" at bounding box center [398, 261] width 54 height 19
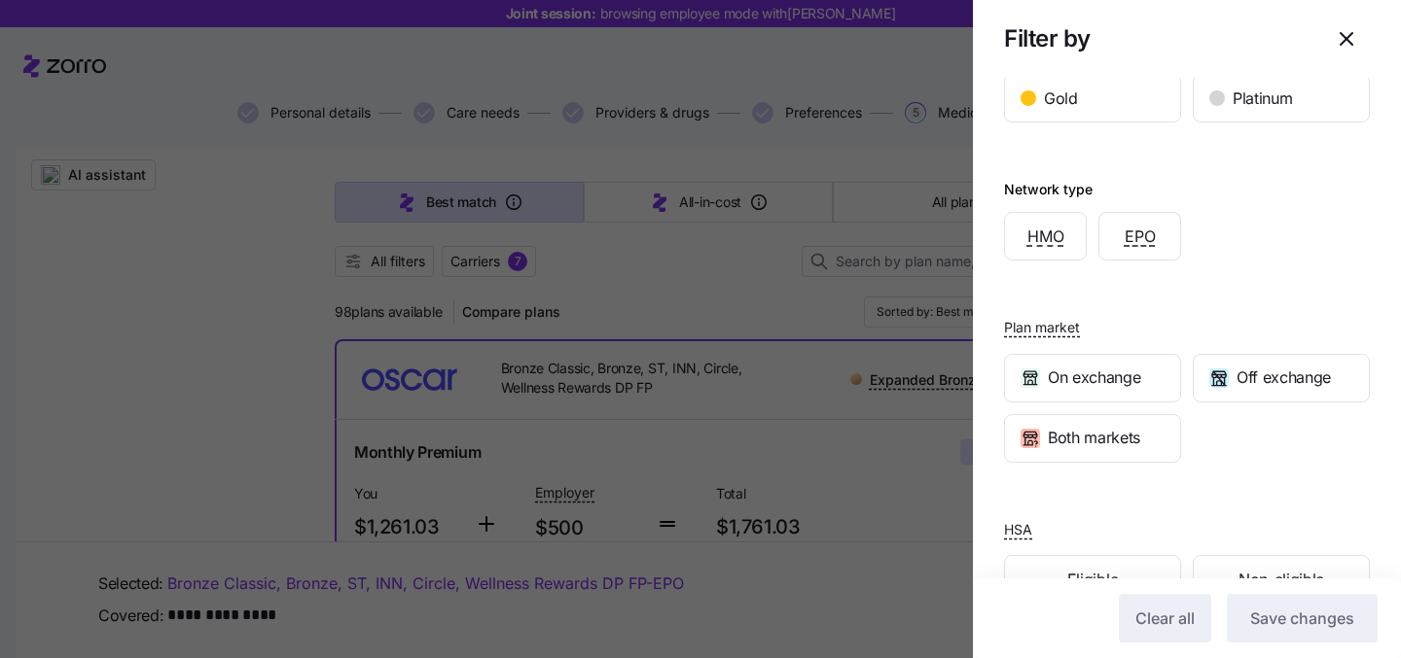
scroll to position [496, 0]
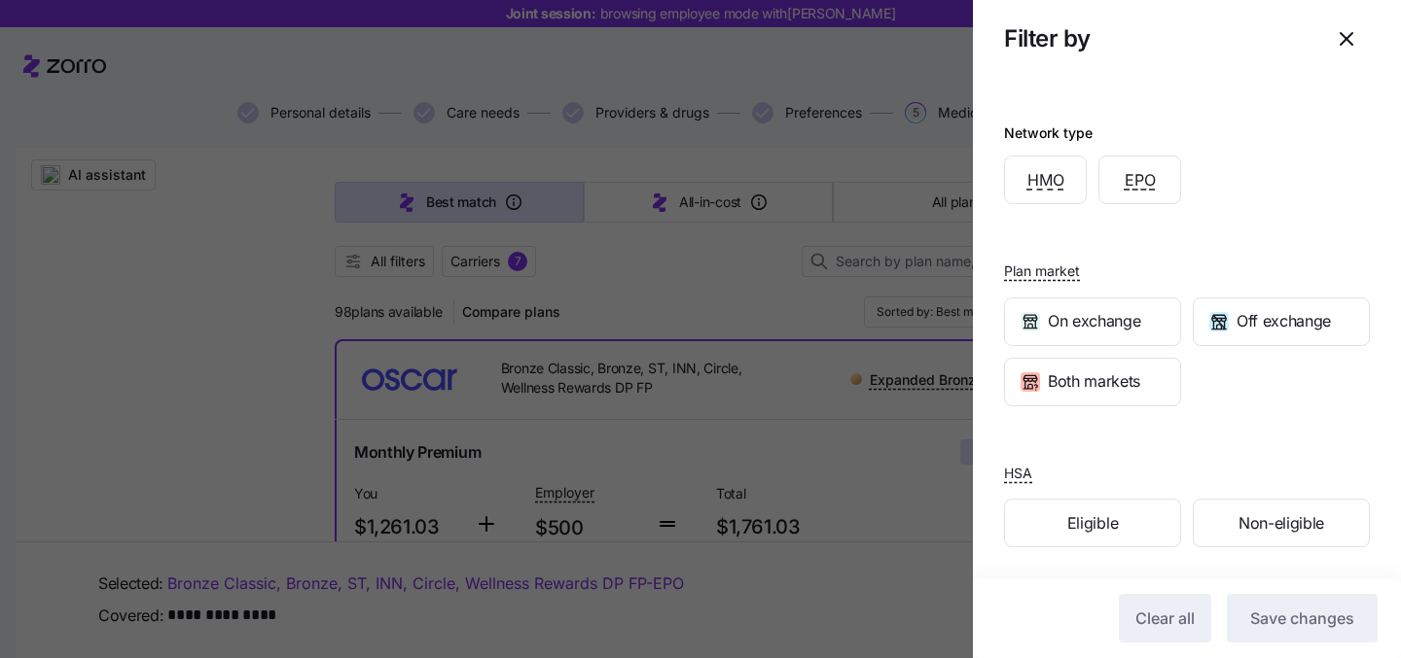
click at [1346, 41] on icon "button" at bounding box center [1346, 39] width 12 height 12
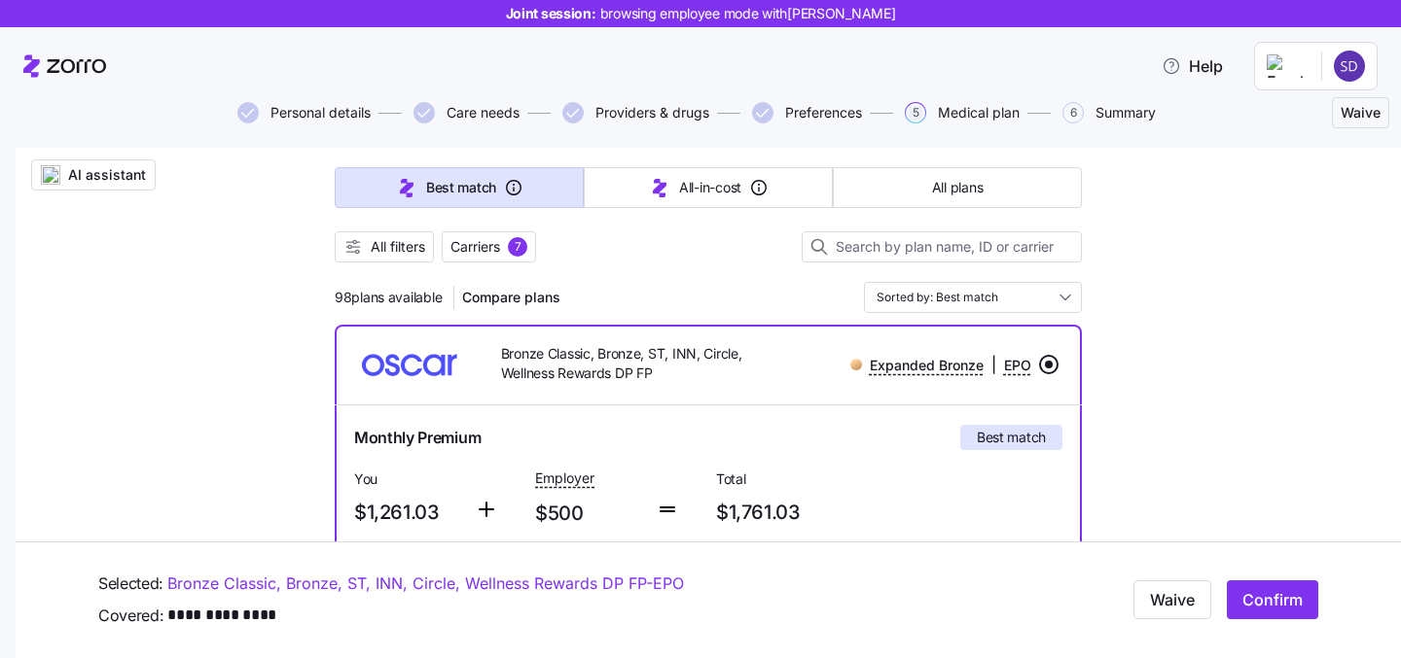
scroll to position [188, 0]
click at [103, 176] on span "AI assistant" at bounding box center [107, 174] width 78 height 19
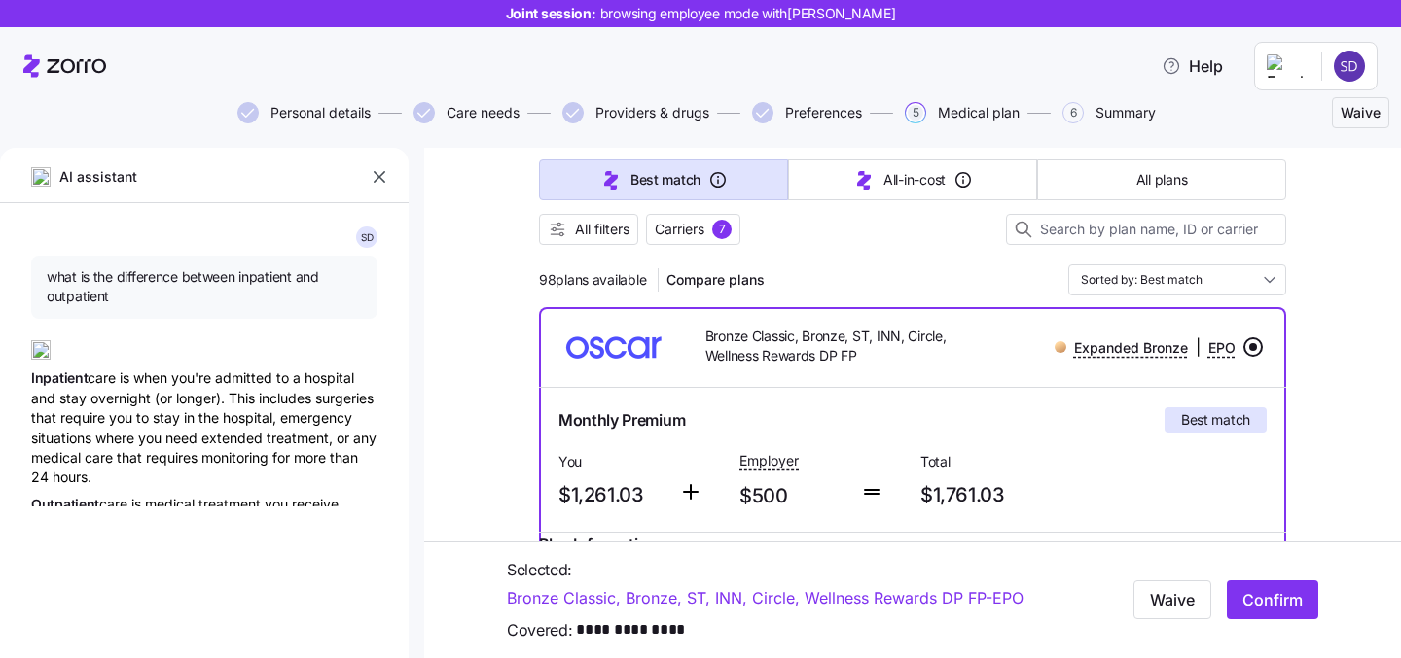
type textarea "x"
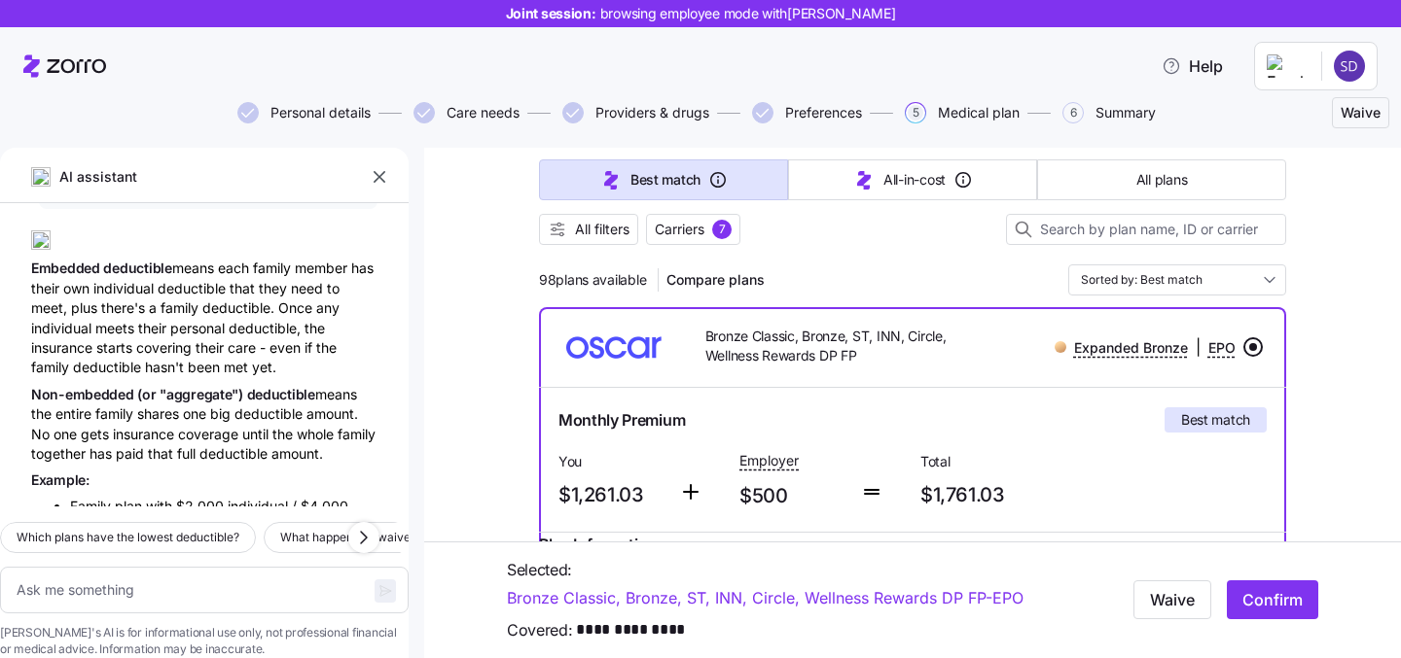
scroll to position [789, 0]
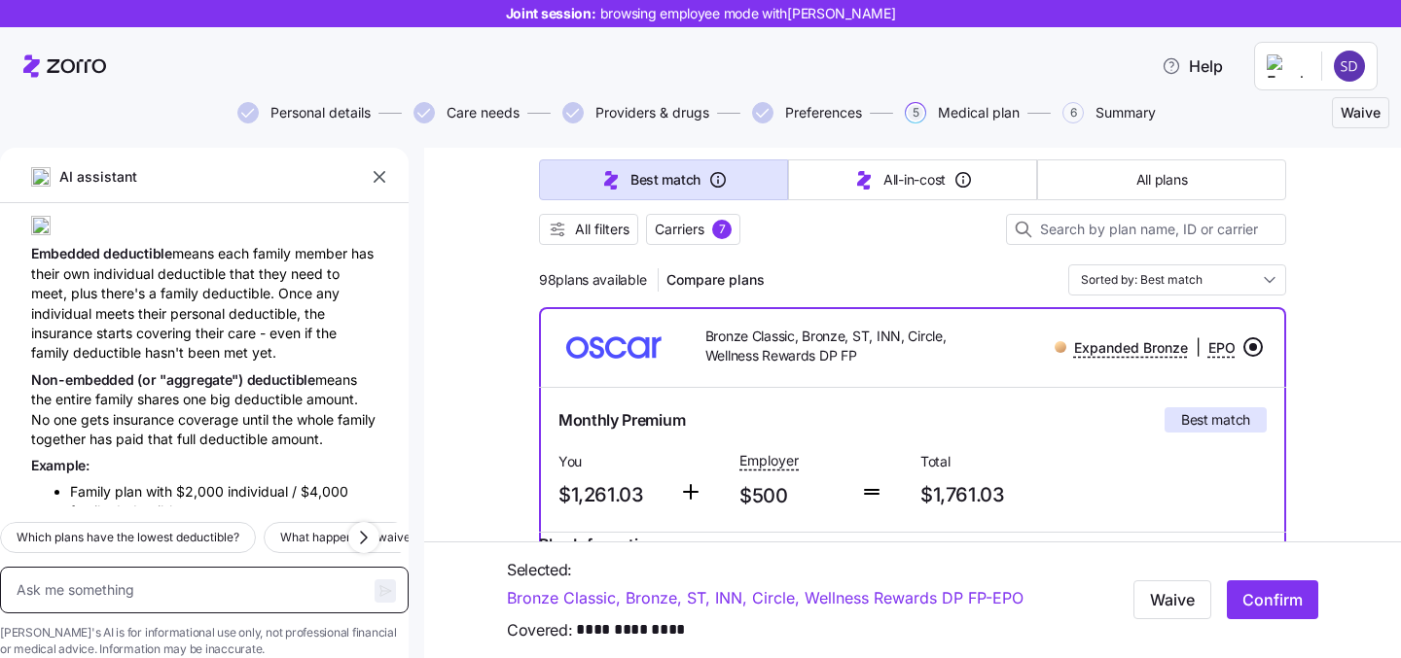
click at [148, 567] on textarea at bounding box center [204, 590] width 409 height 47
type textarea "m"
type textarea "x"
type textarea "m"
type textarea "x"
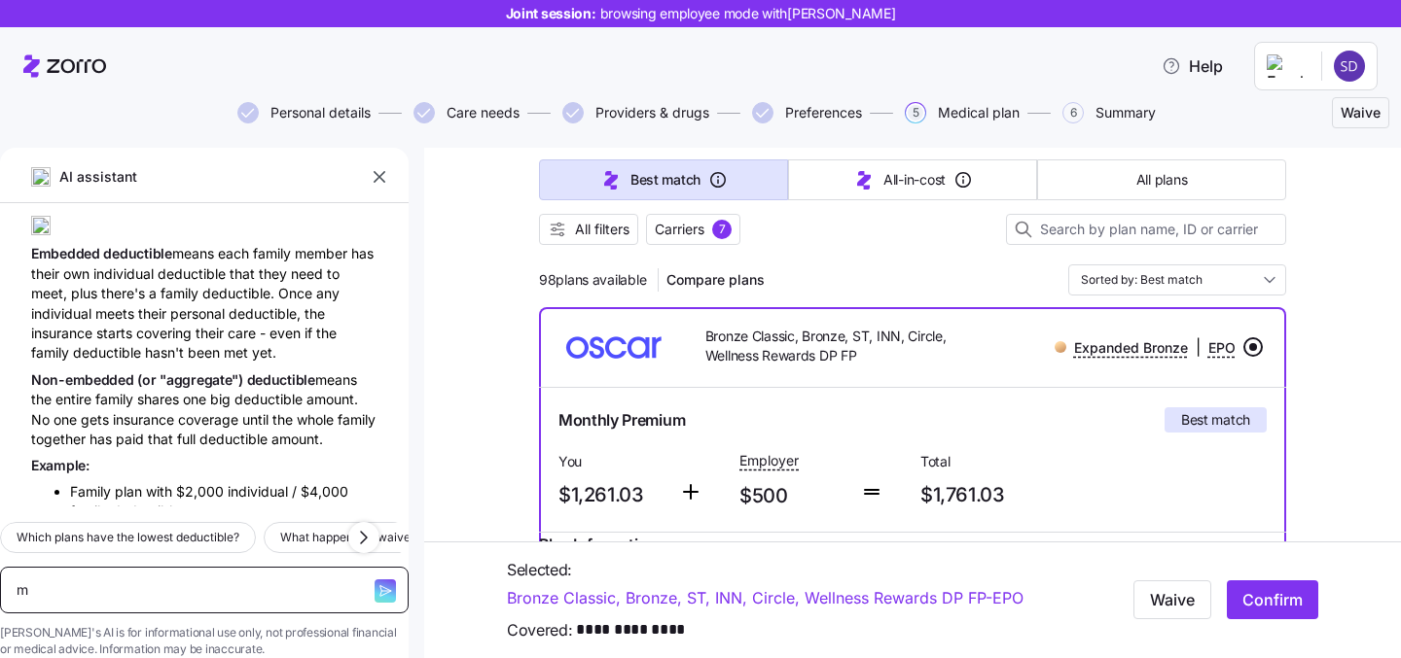
type textarea "m"
type textarea "x"
type textarea "my"
type textarea "x"
type textarea "my"
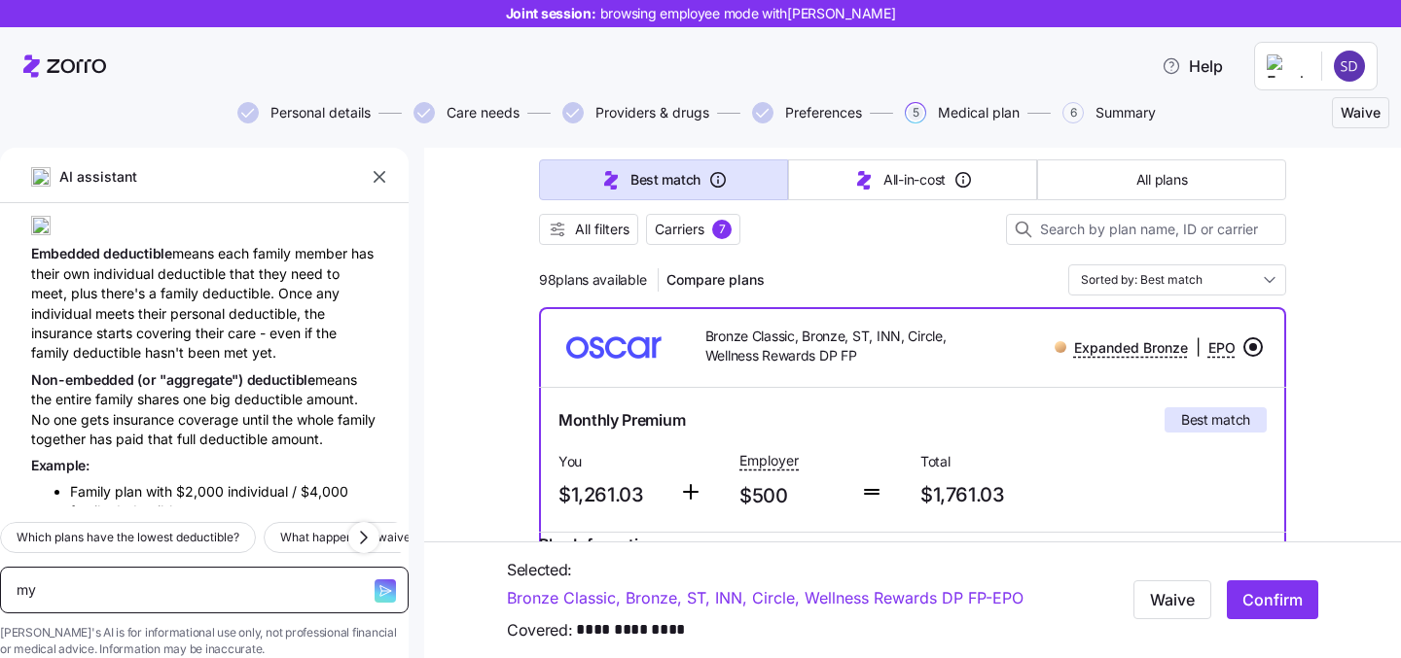
type textarea "x"
type textarea "my wi"
type textarea "x"
type textarea "my wif"
type textarea "x"
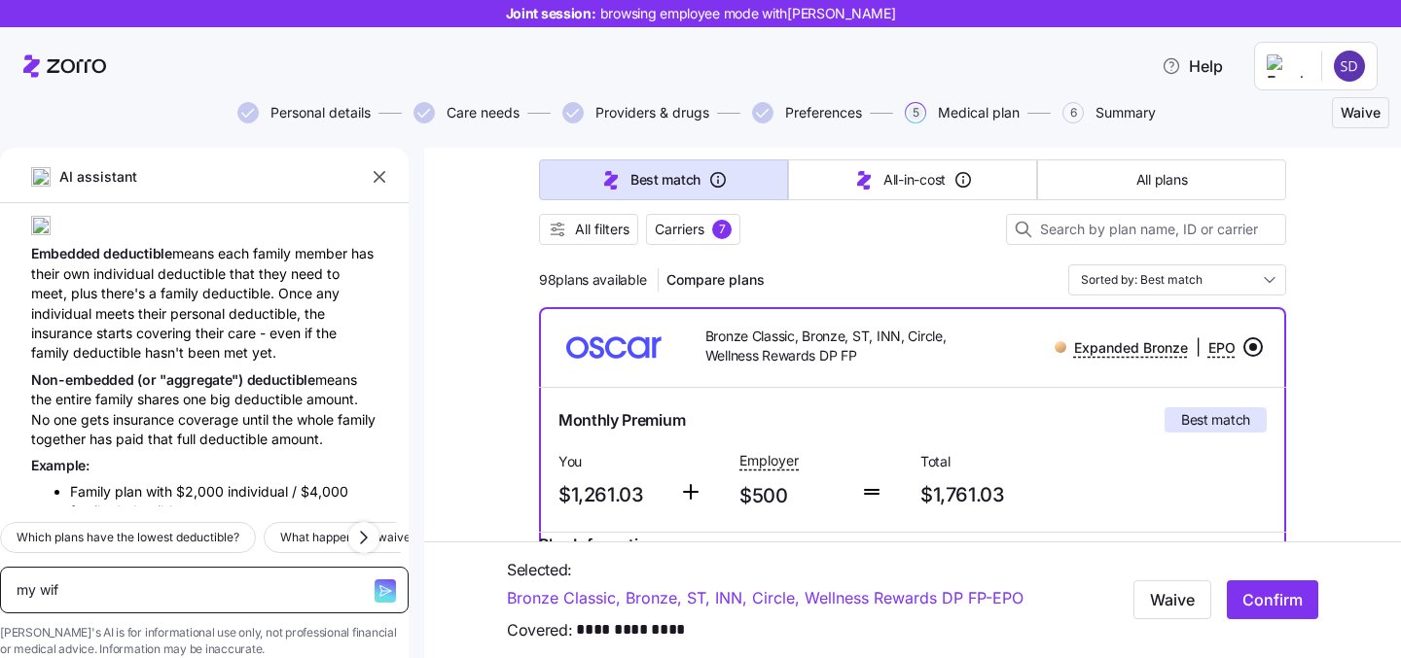
type textarea "my wife"
type textarea "x"
type textarea "my wife"
type textarea "x"
type textarea "my wife is"
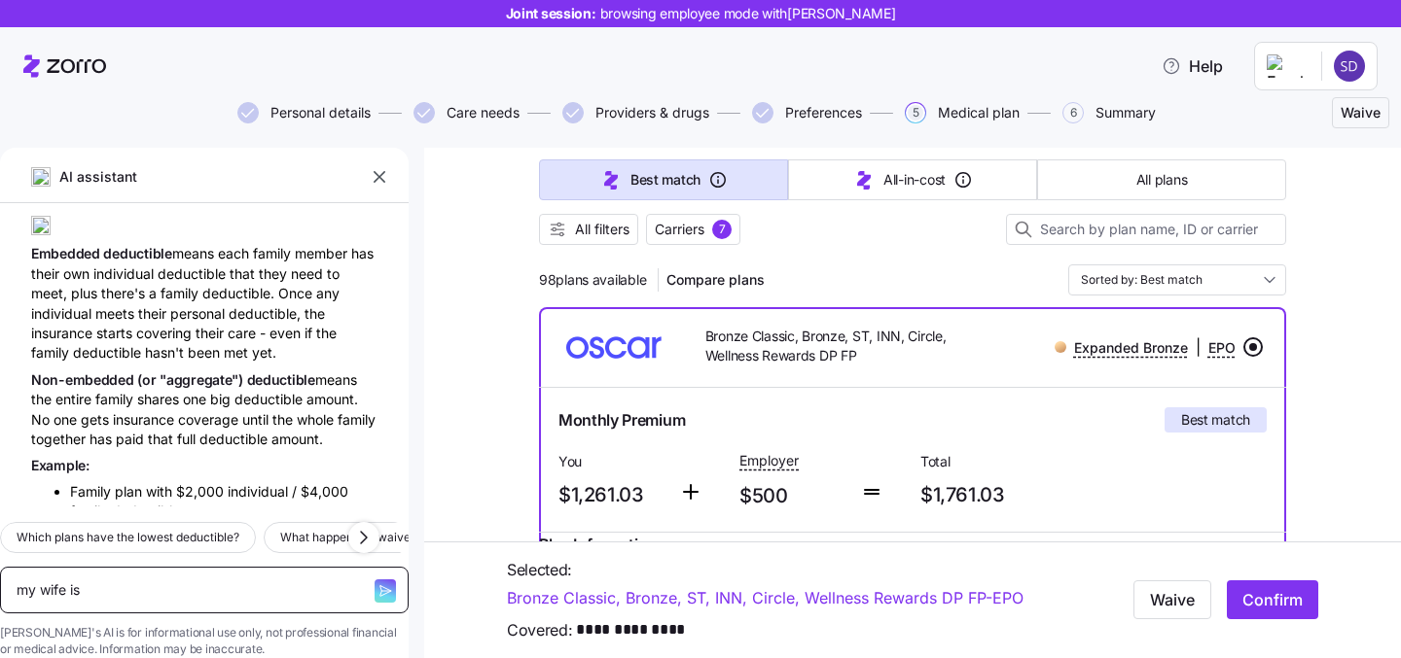
type textarea "x"
type textarea "my wife is"
type textarea "x"
type textarea "my wife is p"
type textarea "x"
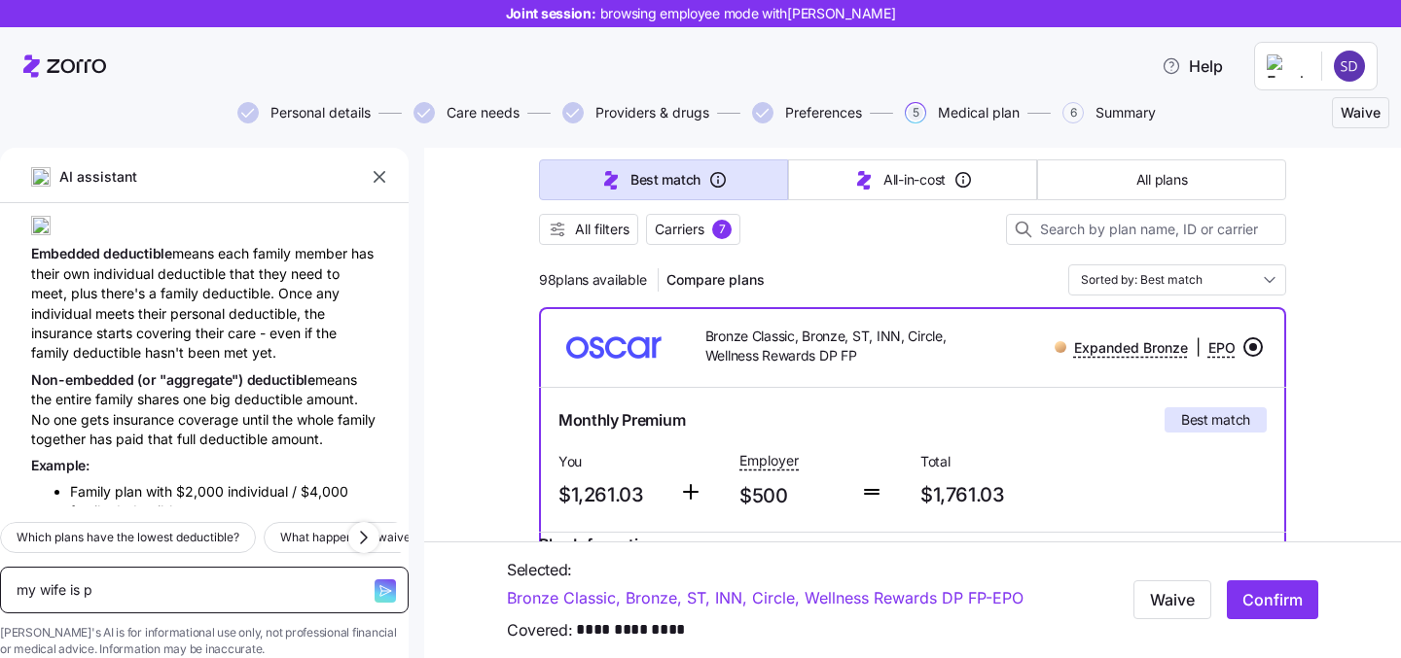
type textarea "my wife is pr"
type textarea "x"
type textarea "my wife is pre"
type textarea "x"
type textarea "my wife is preg"
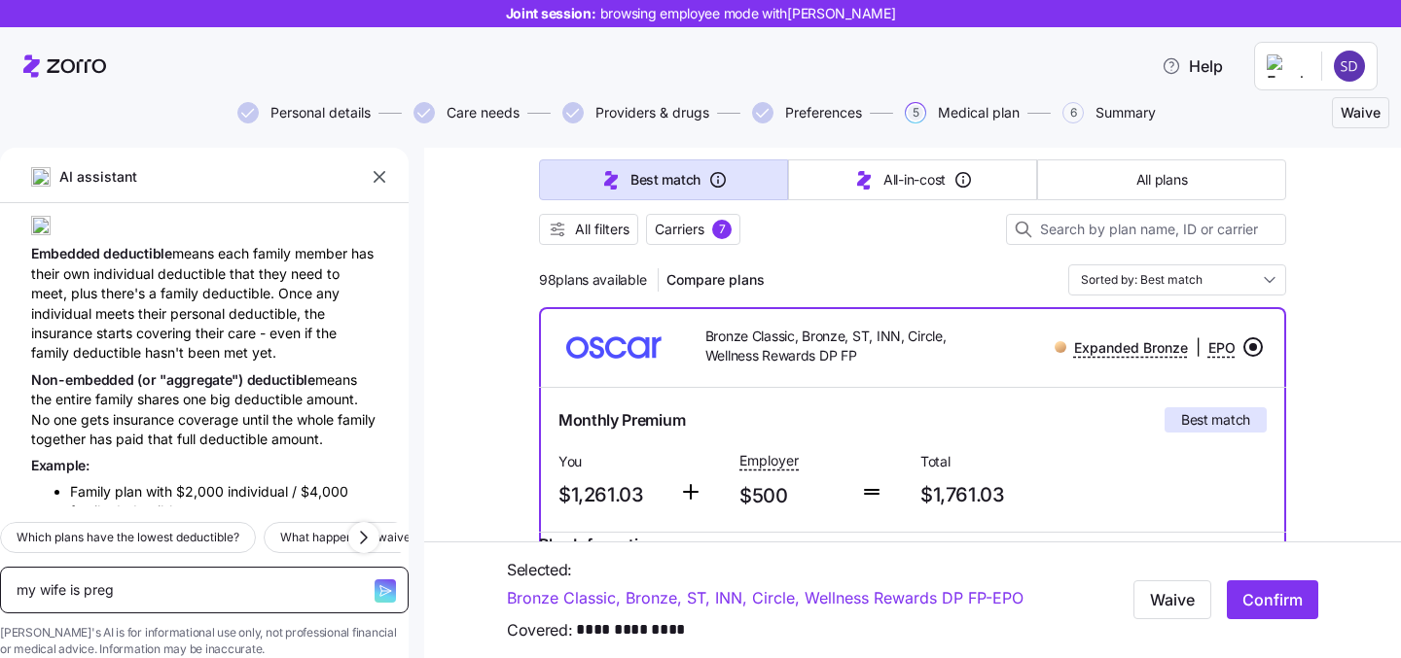
type textarea "x"
type textarea "my wife is prega"
type textarea "x"
type textarea "my wife is pregan"
type textarea "x"
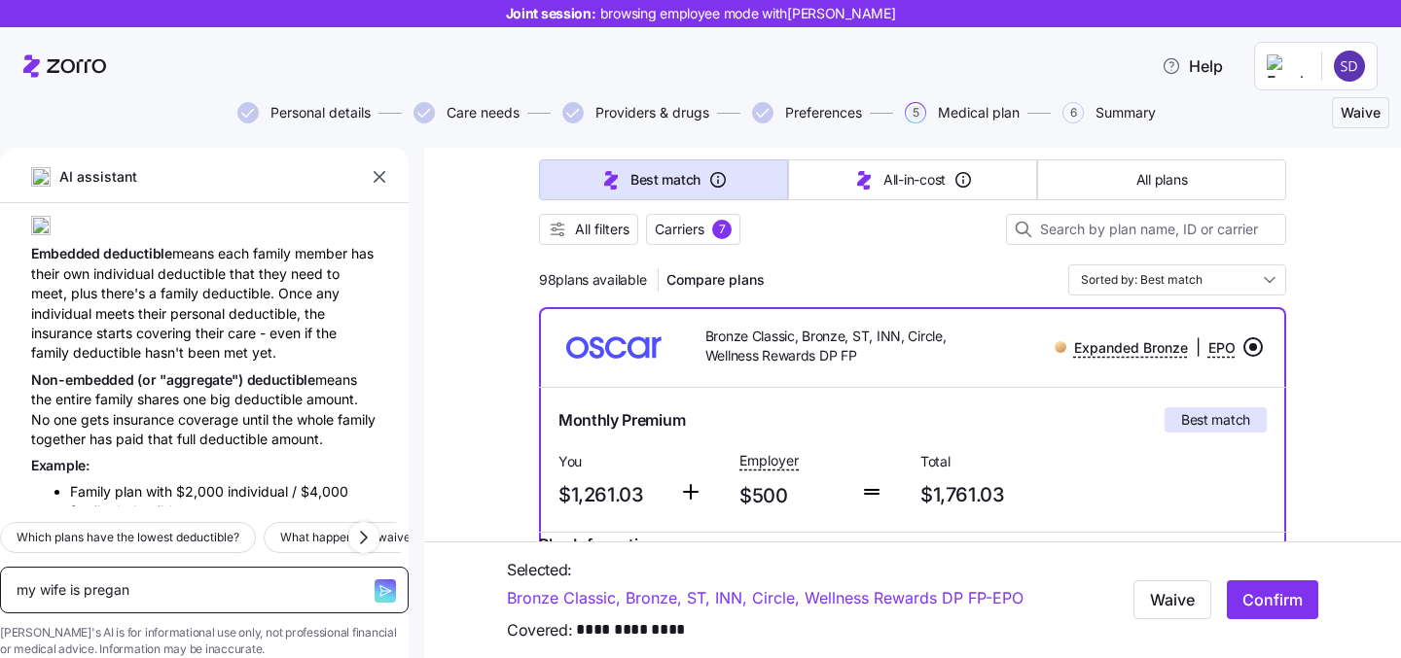
type textarea "my wife is pregana"
type textarea "x"
type textarea "my wife is preganan"
type textarea "x"
type textarea "my wife is preganant"
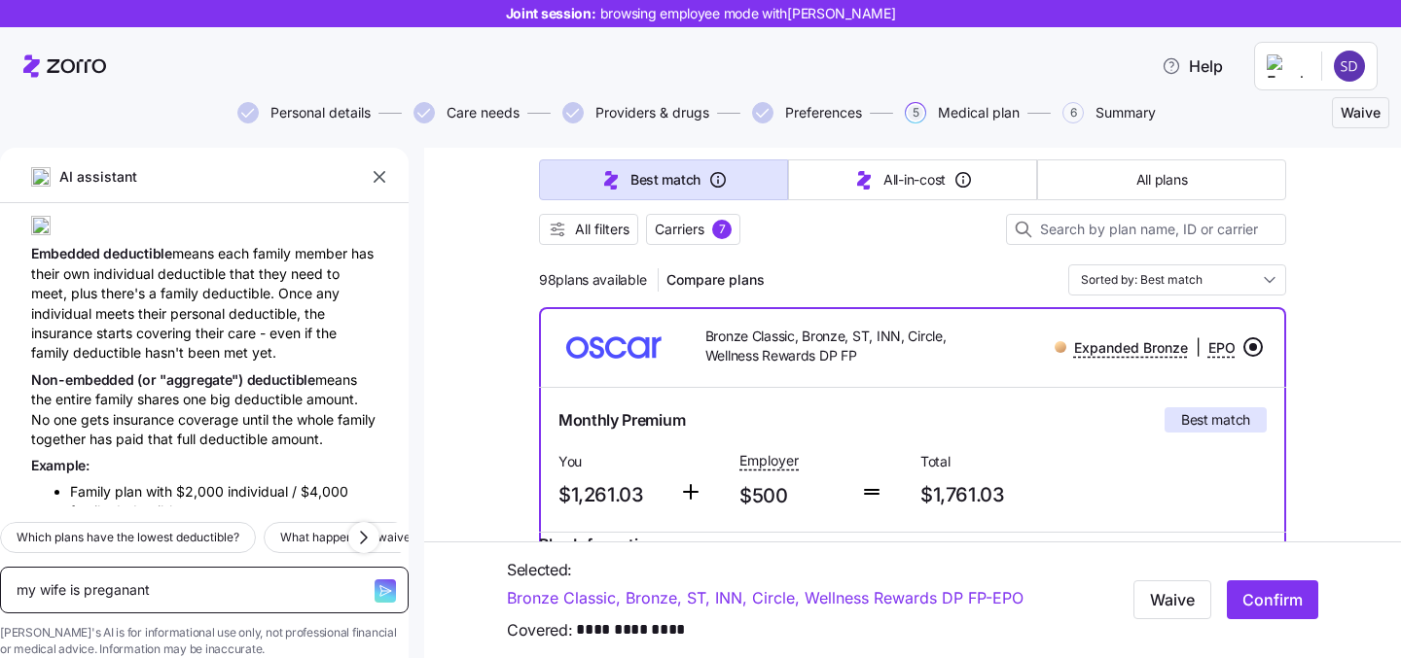
type textarea "x"
type textarea "my wife is preganant w"
type textarea "x"
type textarea "my wife is preganant wh"
type textarea "x"
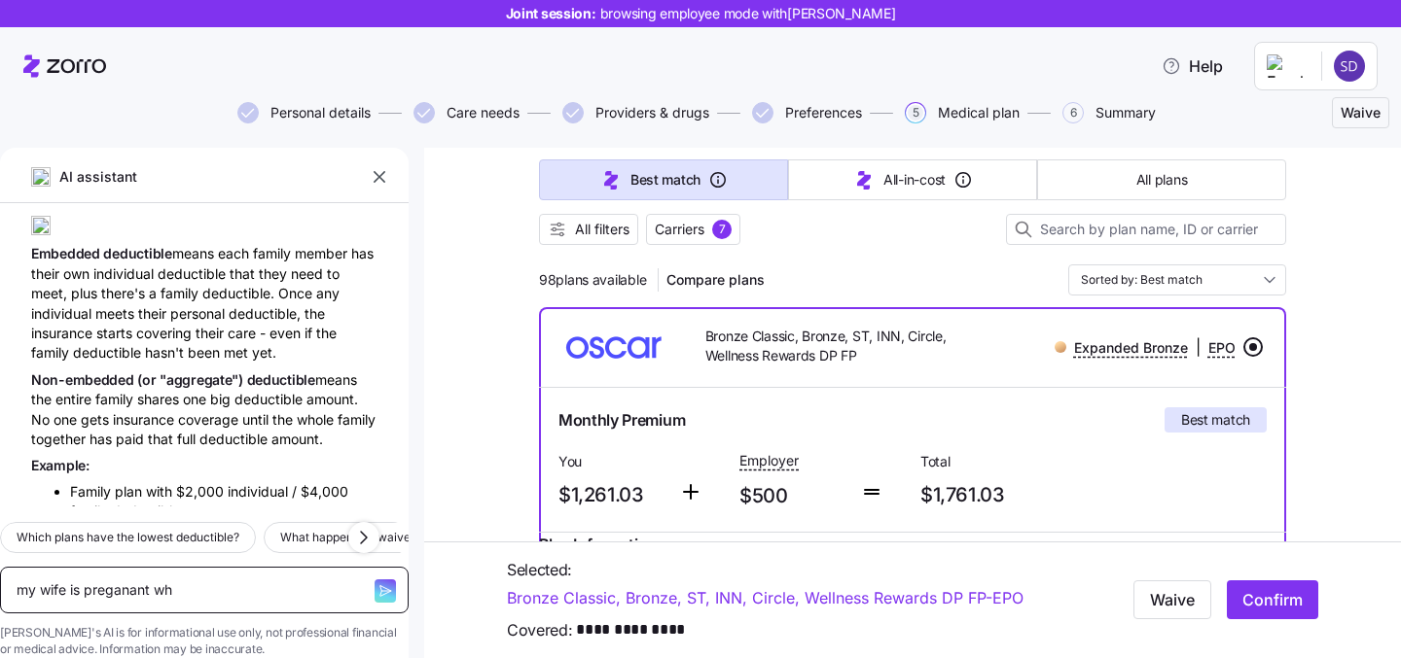
type textarea "my wife is preganant wha"
type textarea "x"
type textarea "my wife is preganant what"
type textarea "x"
type textarea "my wife is preganant what p"
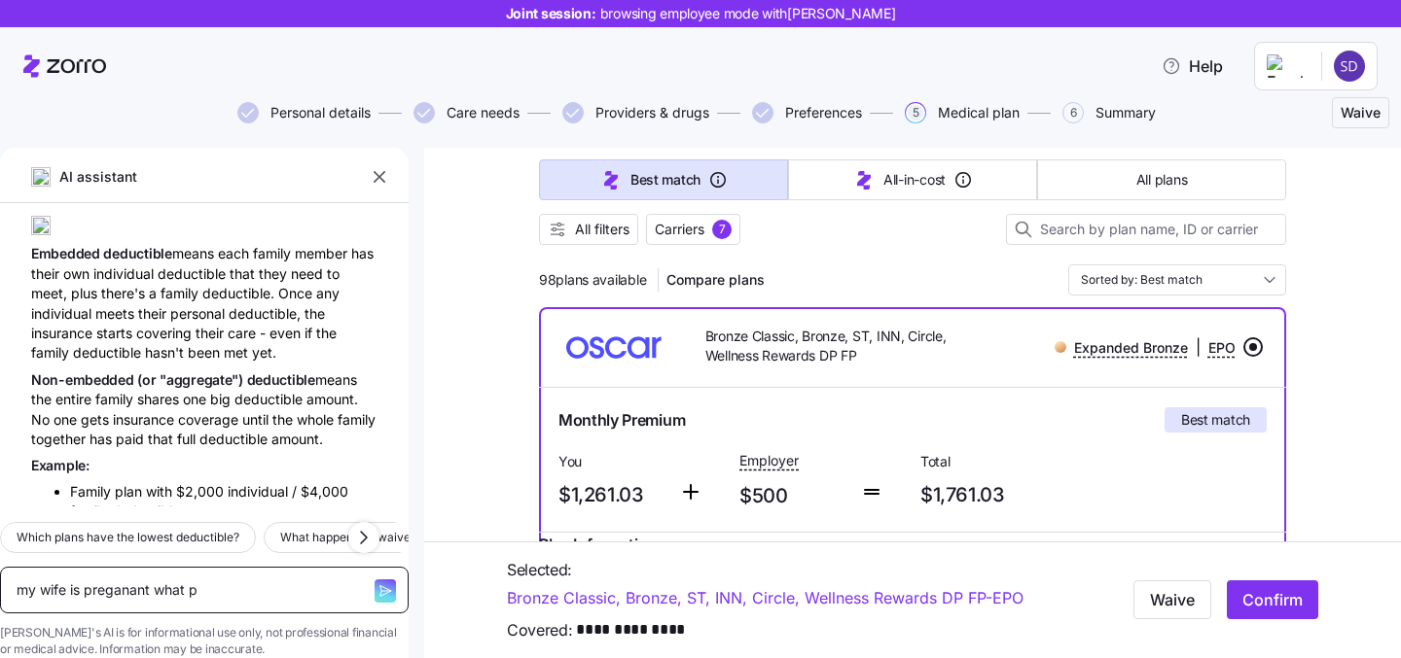
type textarea "x"
type textarea "my wife is preganant what pla"
type textarea "x"
type textarea "my wife is preganant what plan"
type textarea "x"
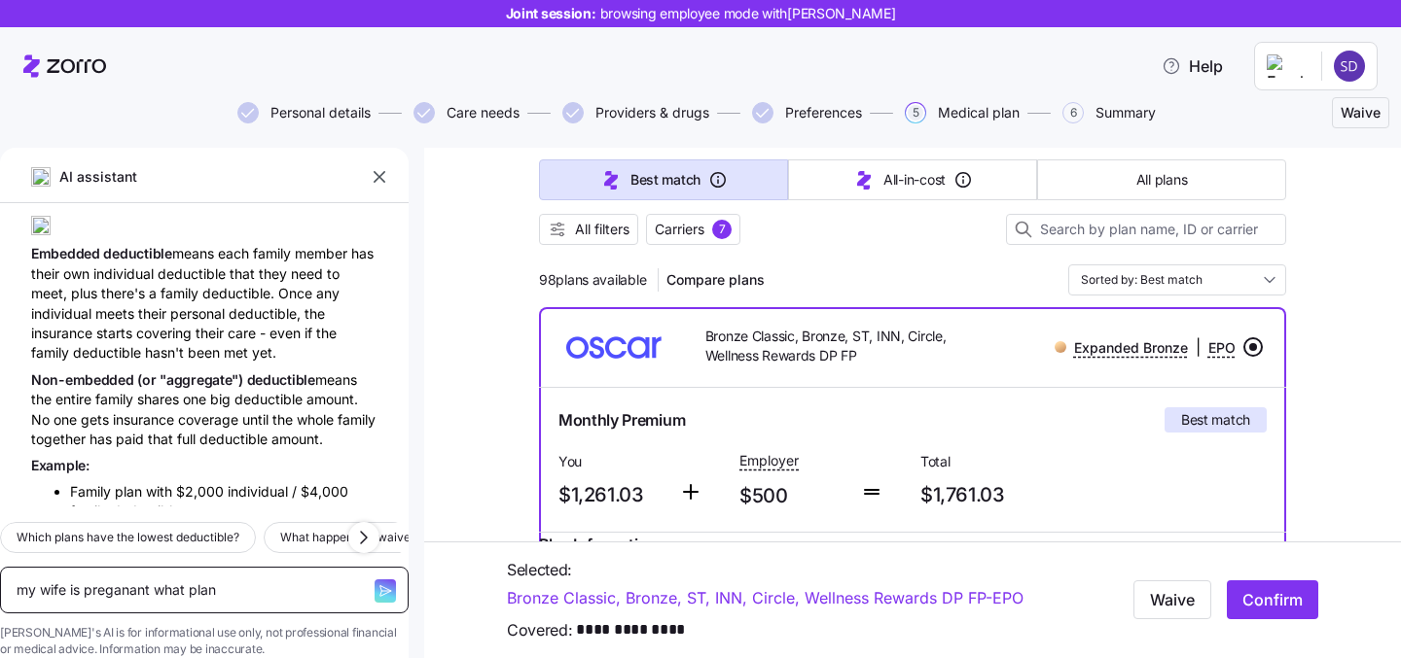
type textarea "my wife is preganant what plan"
type textarea "x"
type textarea "my wife is preganant what plan d"
type textarea "x"
type textarea "my wife is preganant what plan do"
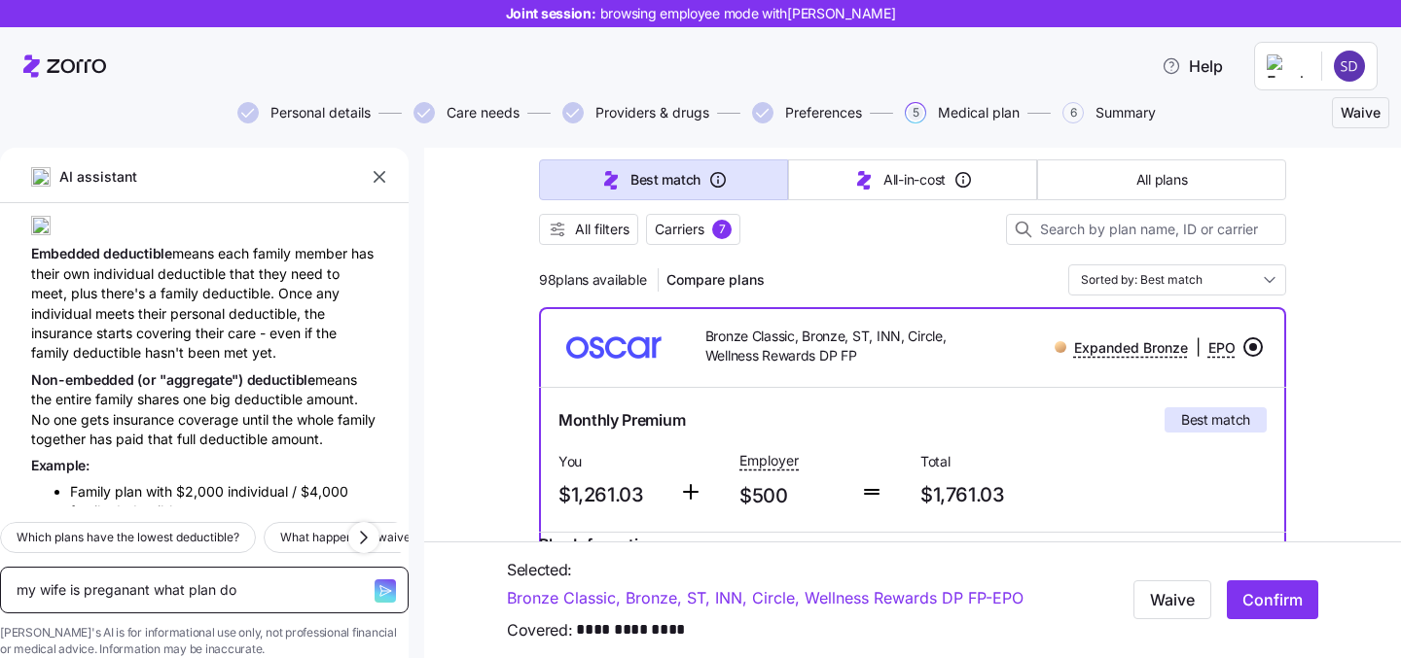
type textarea "x"
type textarea "my wife is preganant what plan do I"
type textarea "x"
type textarea "my wife is preganant what plan do I c"
type textarea "x"
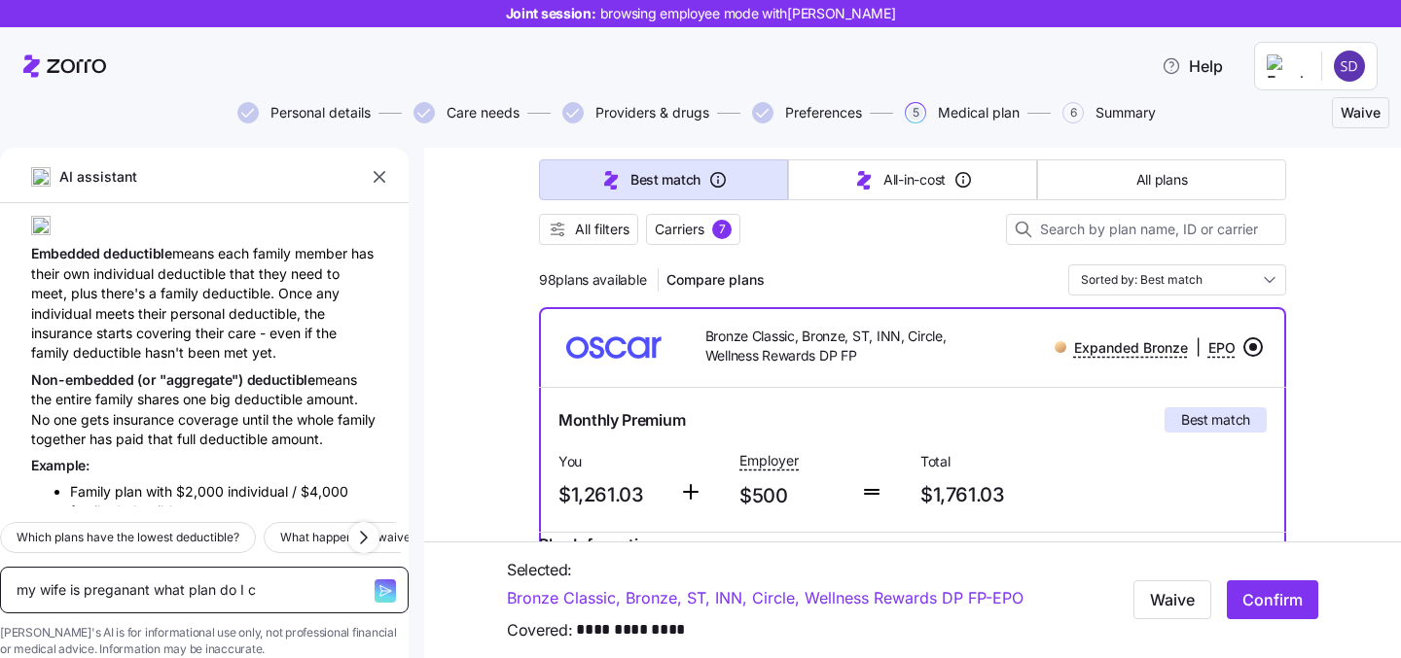
type textarea "my wife is preganant what plan do I ch"
type textarea "x"
type textarea "my wife is preganant what plan do I cho"
type textarea "x"
type textarea "my wife is preganant what plan do I choo"
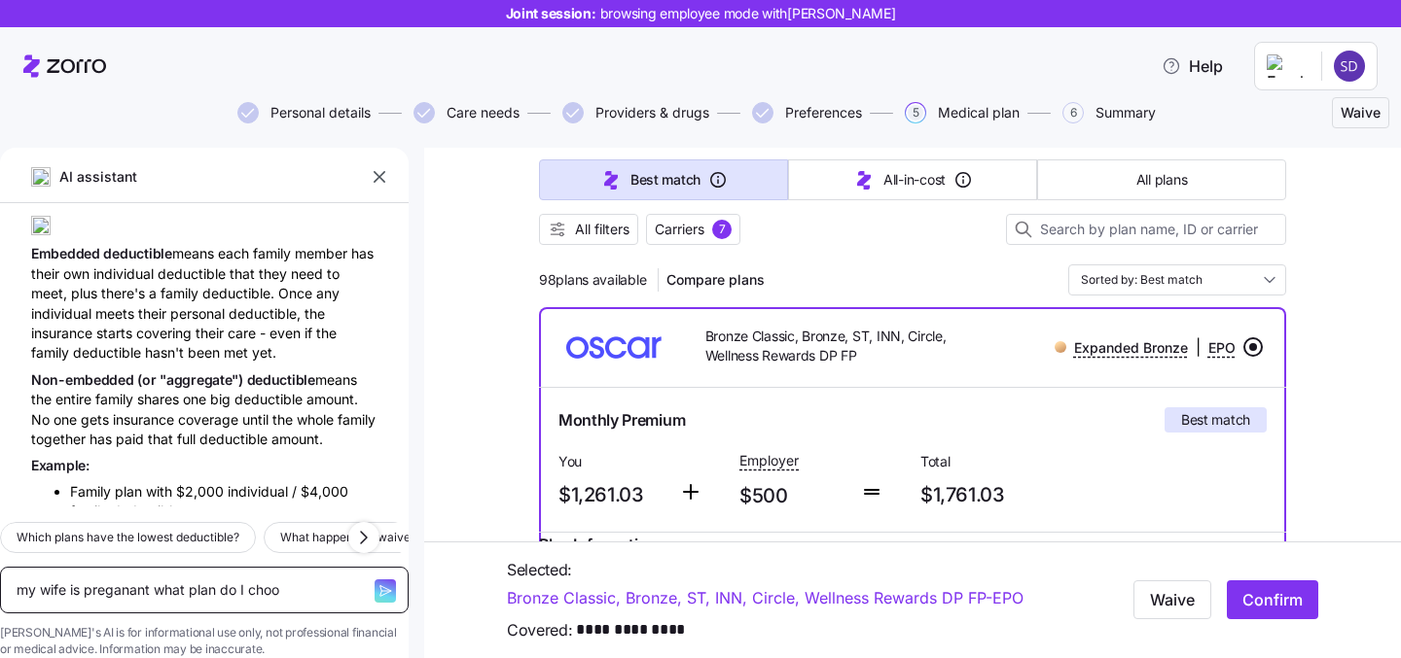
type textarea "x"
type textarea "my wife is preganant what plan do I choos"
type textarea "x"
type textarea "my wife is preganant what plan do I choose"
type textarea "x"
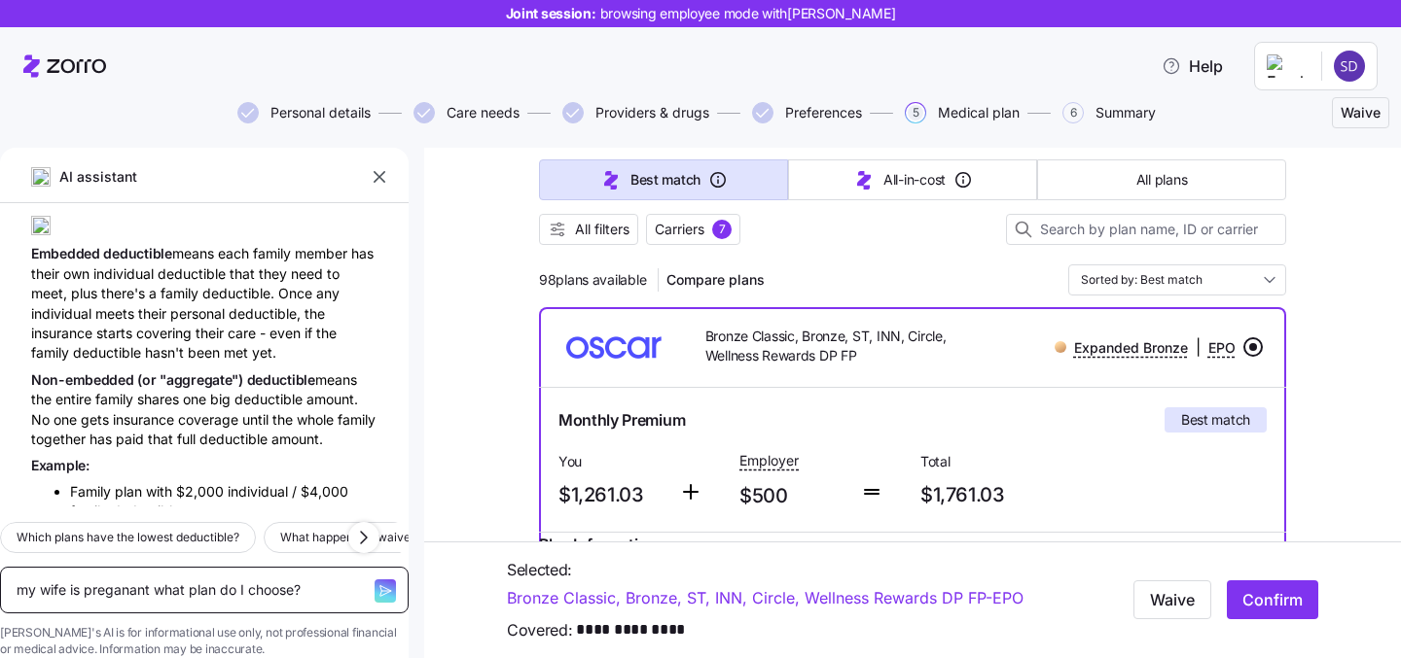
type textarea "my wife is preganant what plan do I choose?"
type textarea "x"
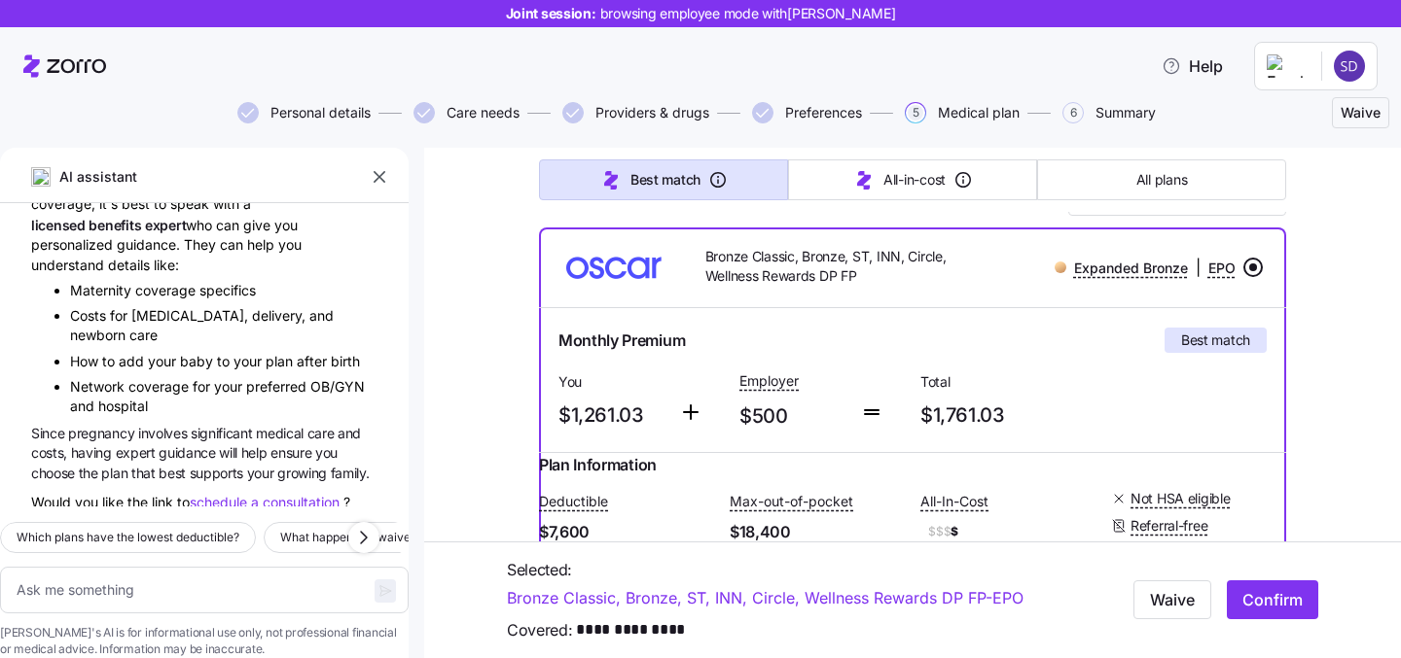
scroll to position [269, 0]
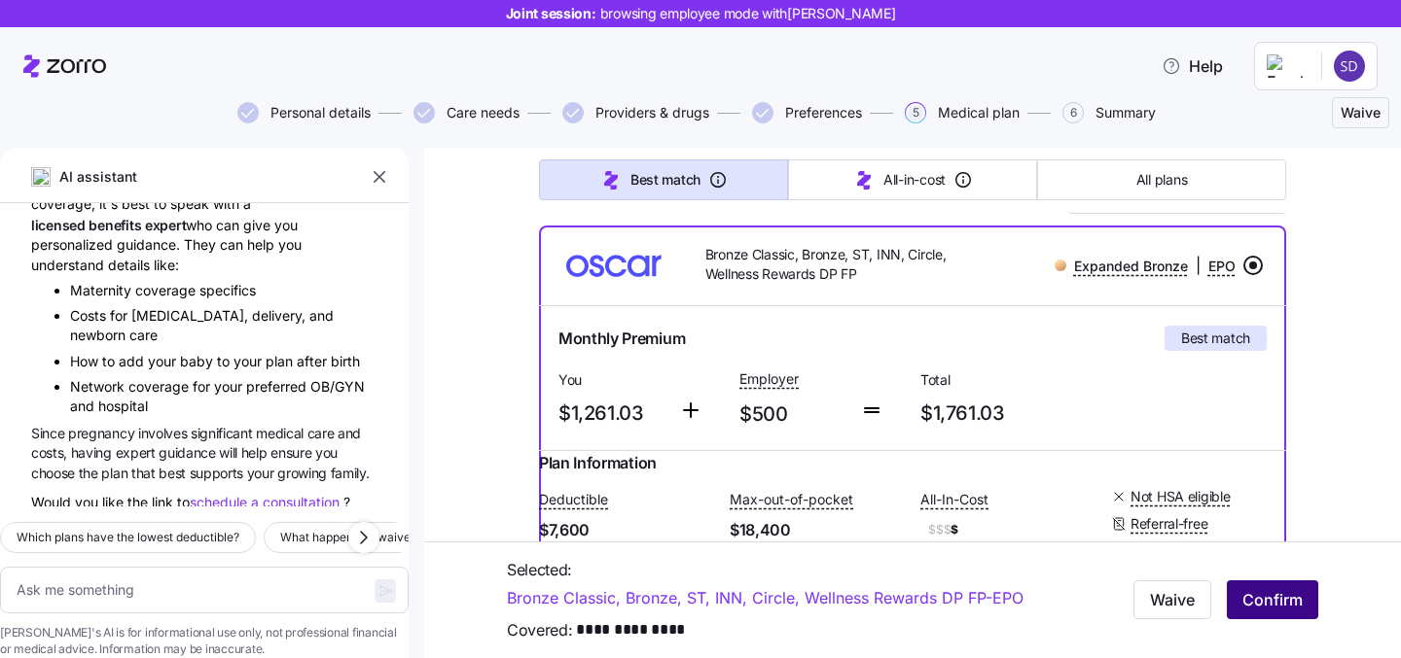
click at [1262, 598] on span "Confirm" at bounding box center [1272, 599] width 60 height 23
type textarea "x"
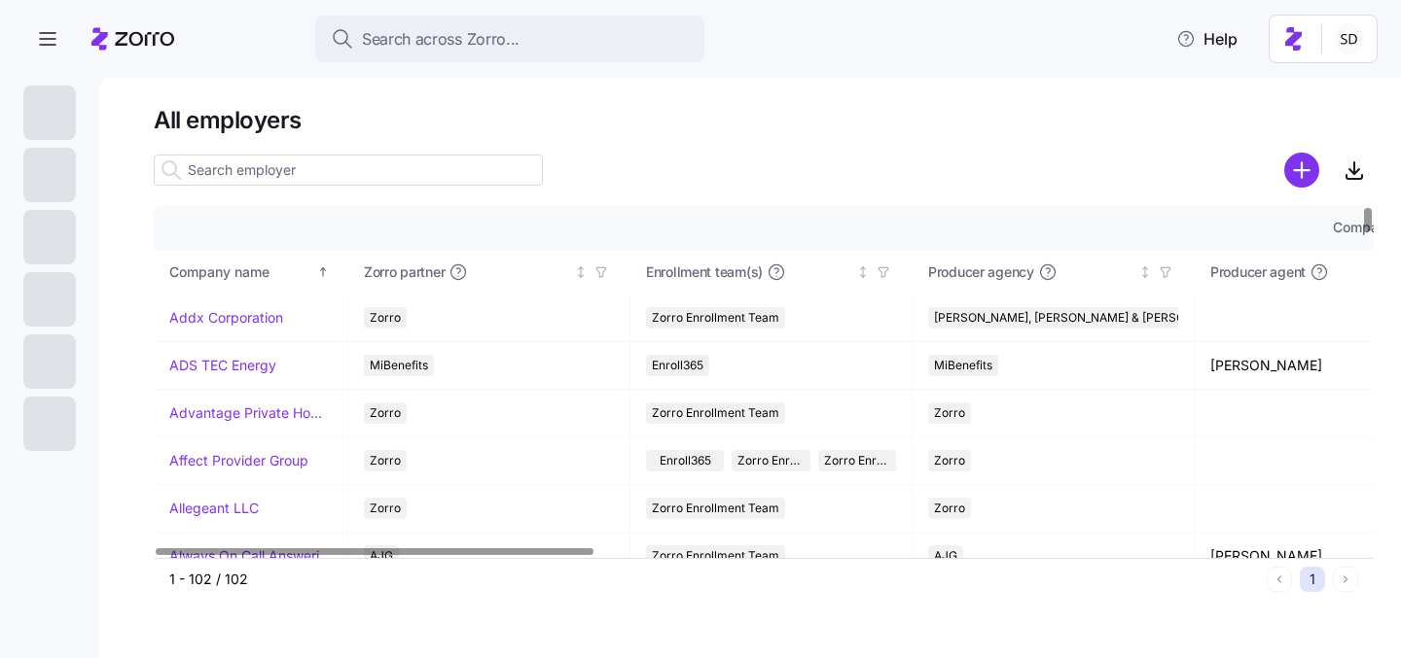
click at [243, 172] on input at bounding box center [348, 170] width 389 height 31
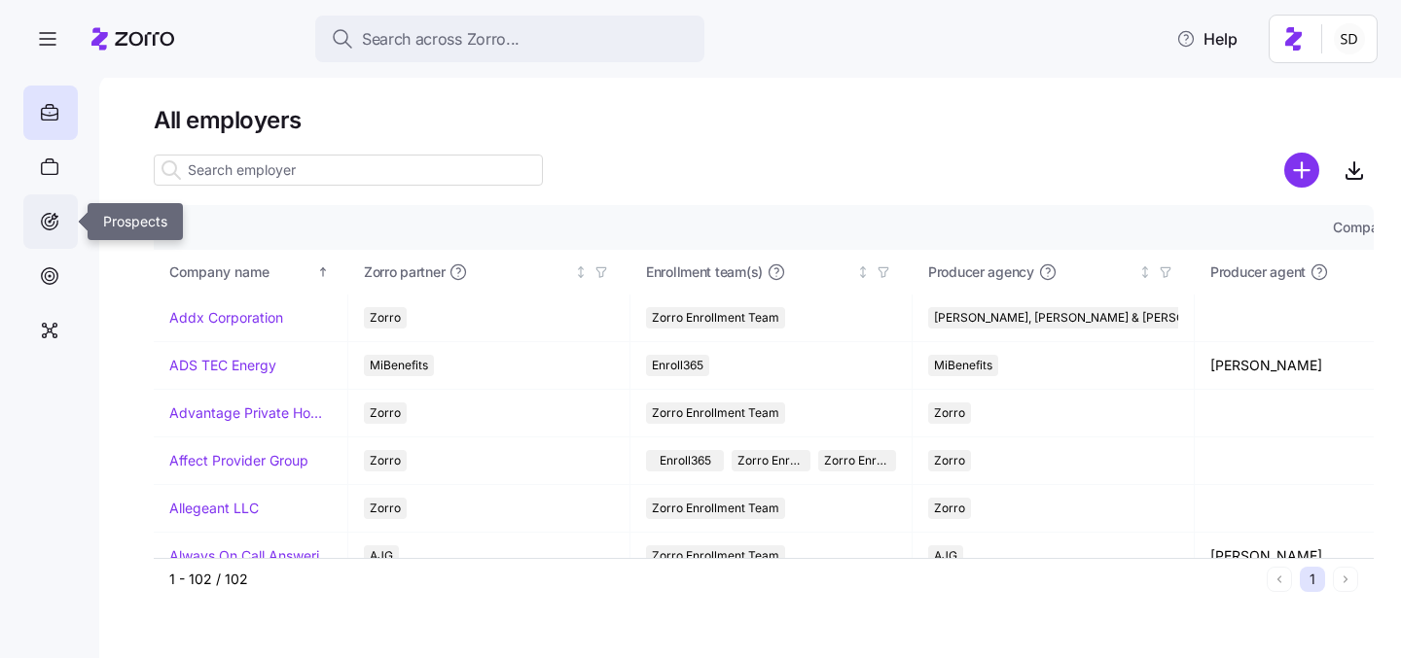
click at [50, 241] on div at bounding box center [50, 222] width 54 height 54
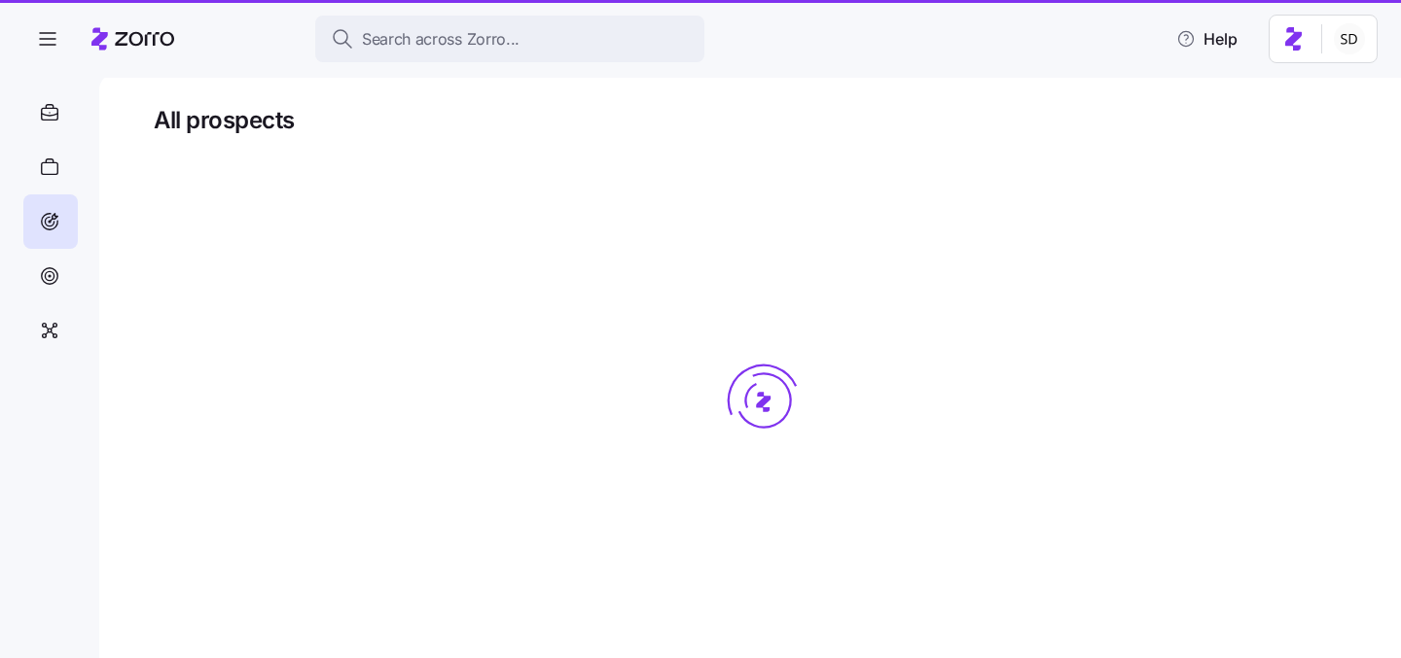
click at [235, 165] on div at bounding box center [764, 437] width 1220 height 573
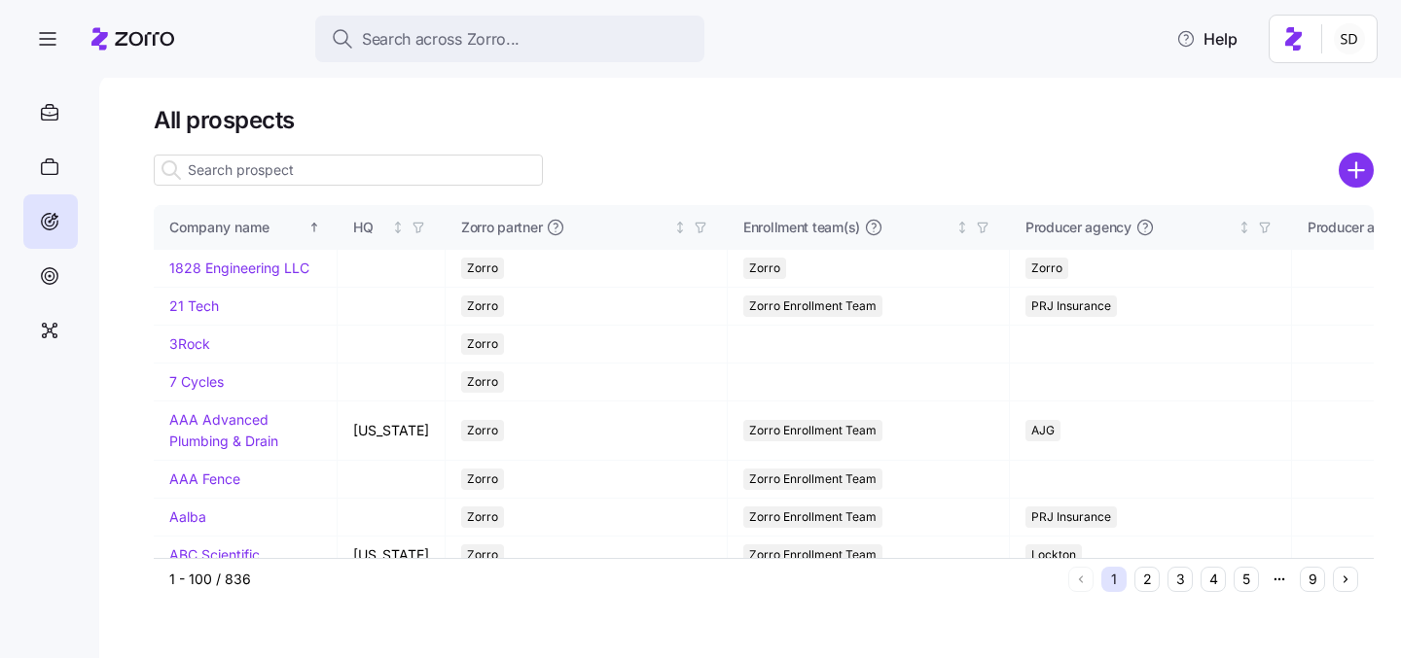
click at [242, 171] on input at bounding box center [348, 170] width 389 height 31
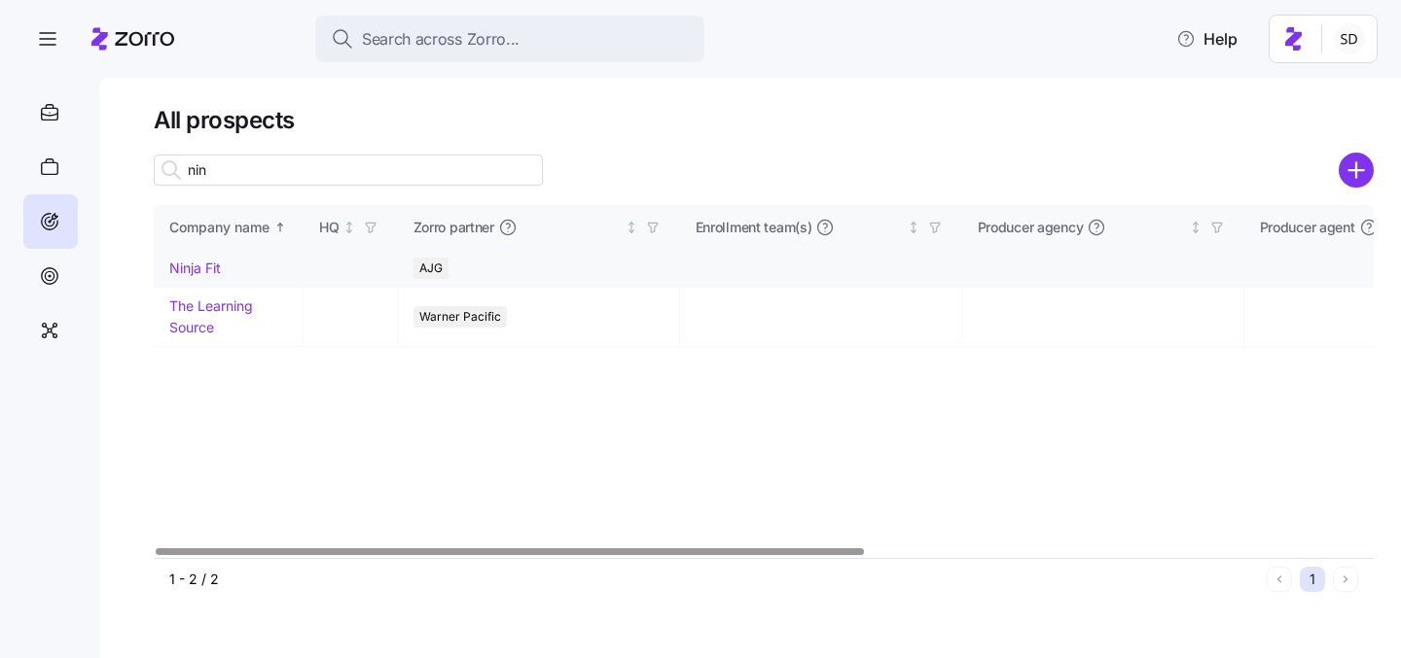
type input "nin"
click at [195, 267] on link "Ninja Fit" at bounding box center [195, 268] width 52 height 17
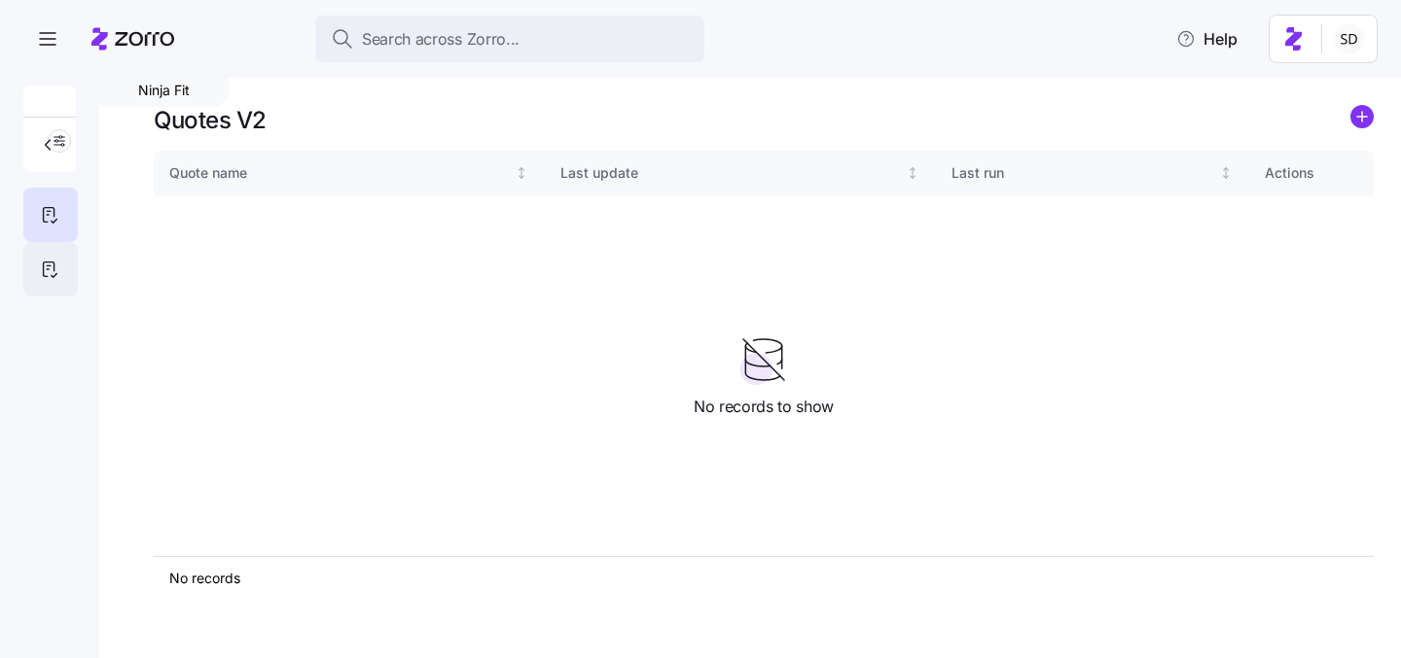
click at [52, 265] on icon at bounding box center [49, 269] width 21 height 23
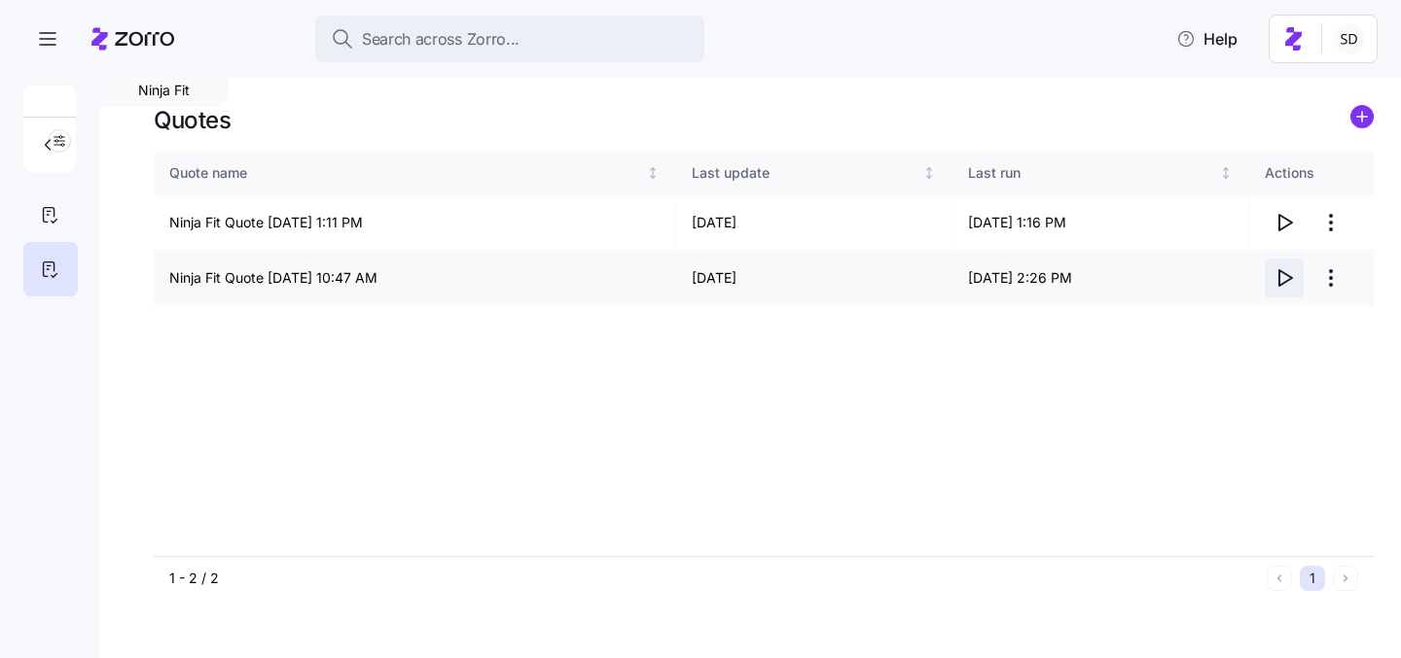
click at [1288, 280] on icon "button" at bounding box center [1285, 278] width 13 height 16
click at [1290, 223] on icon "button" at bounding box center [1285, 223] width 13 height 16
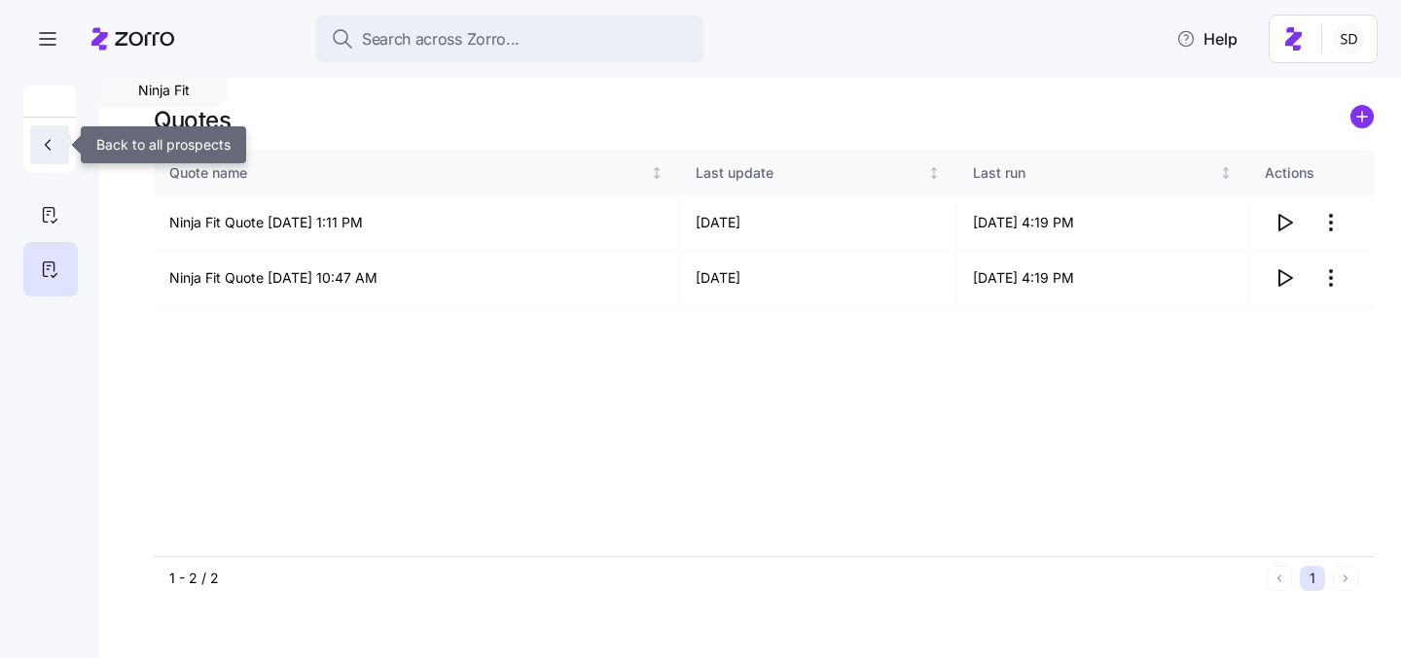
click at [37, 144] on button "button" at bounding box center [49, 144] width 39 height 39
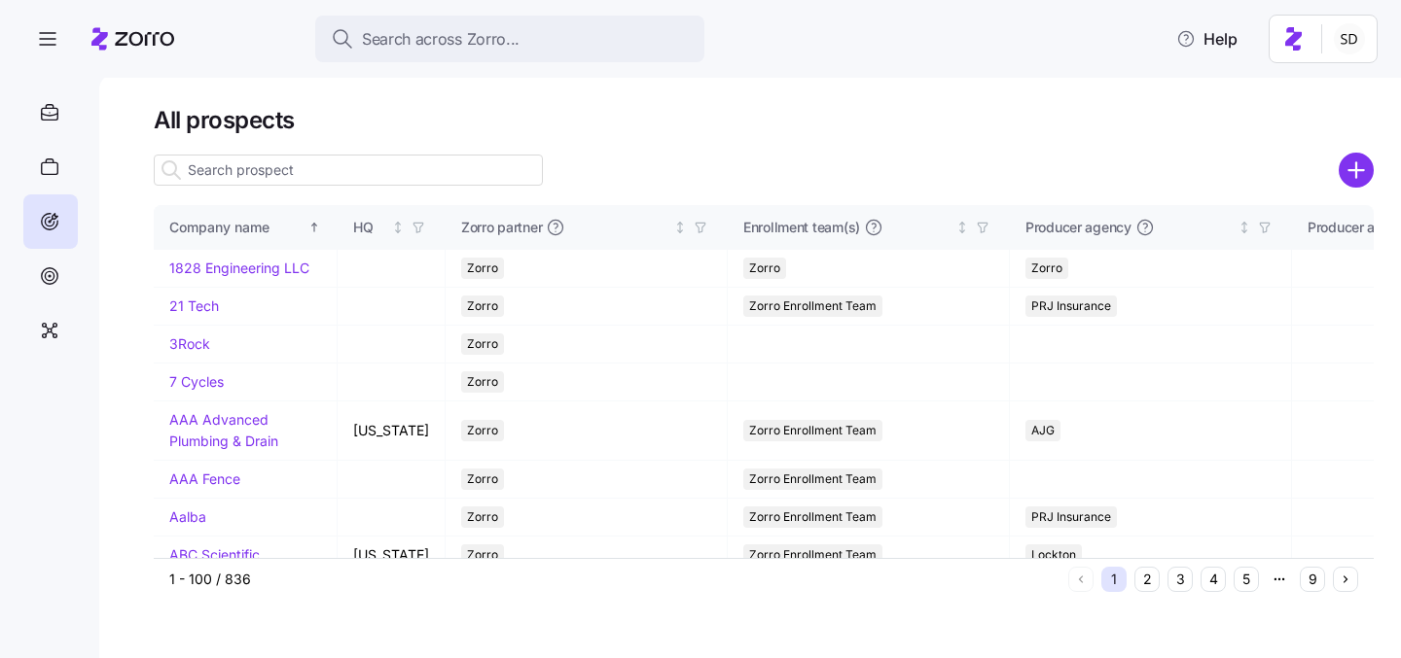
click at [319, 166] on input at bounding box center [348, 170] width 389 height 31
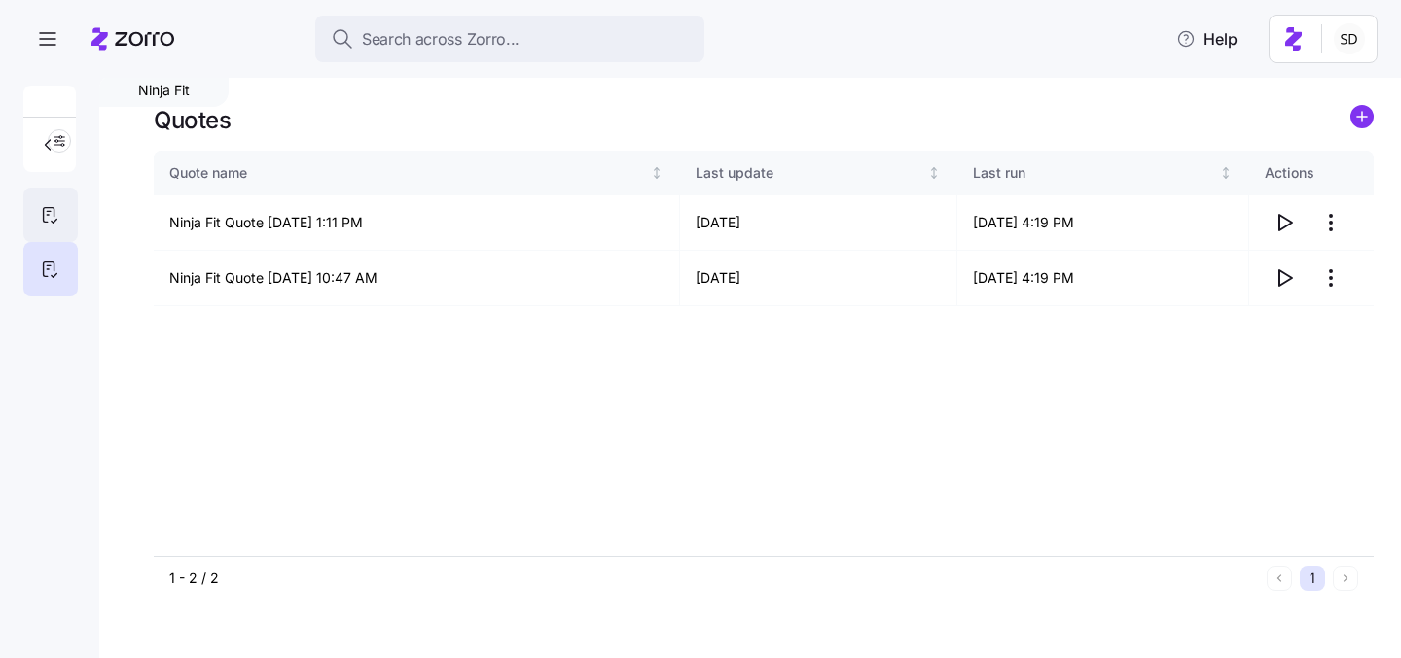
click at [33, 212] on div at bounding box center [50, 215] width 54 height 54
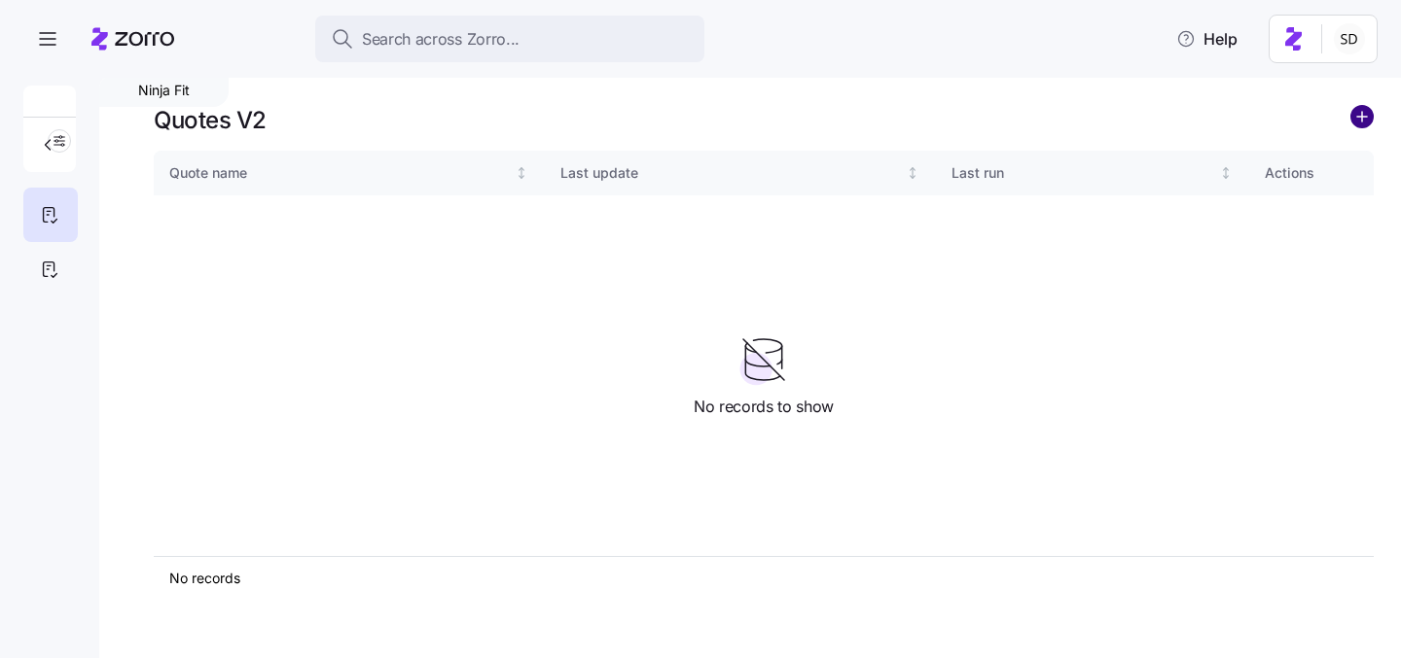
click at [1359, 111] on circle "add icon" at bounding box center [1361, 116] width 21 height 21
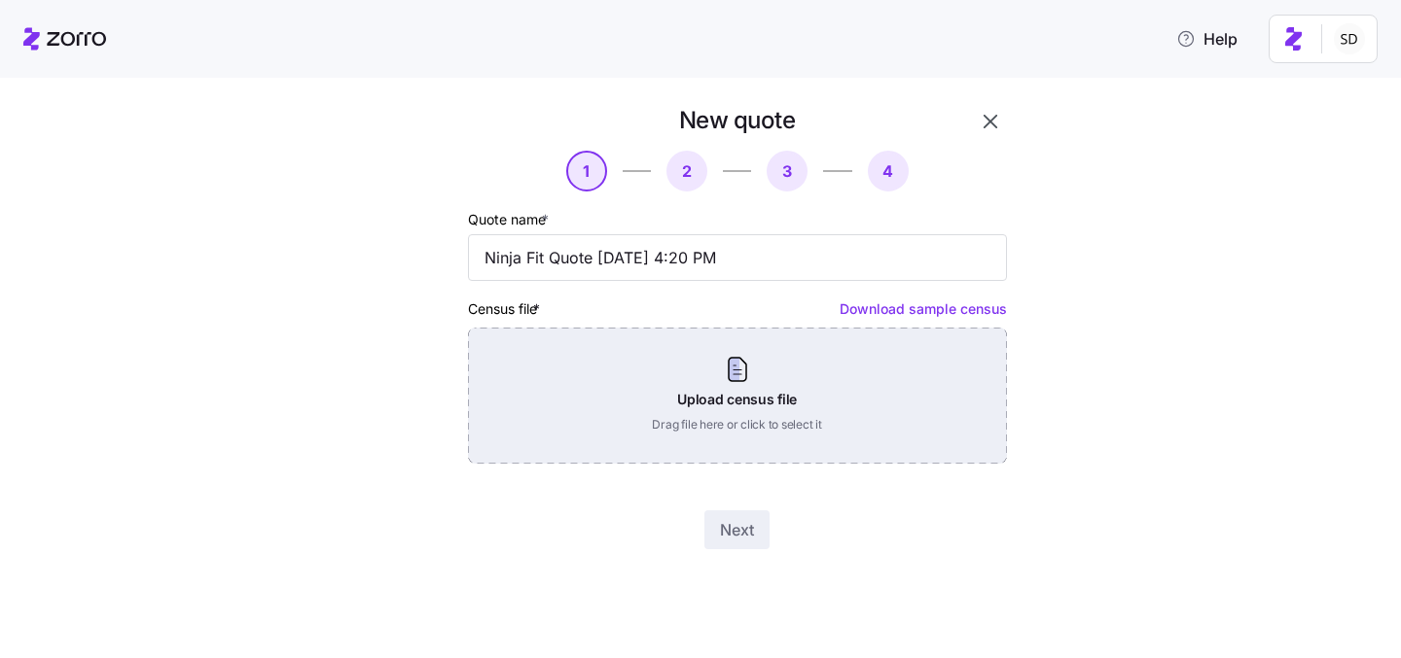
click at [747, 361] on div "Upload census file Drag file here or click to select it" at bounding box center [737, 396] width 539 height 136
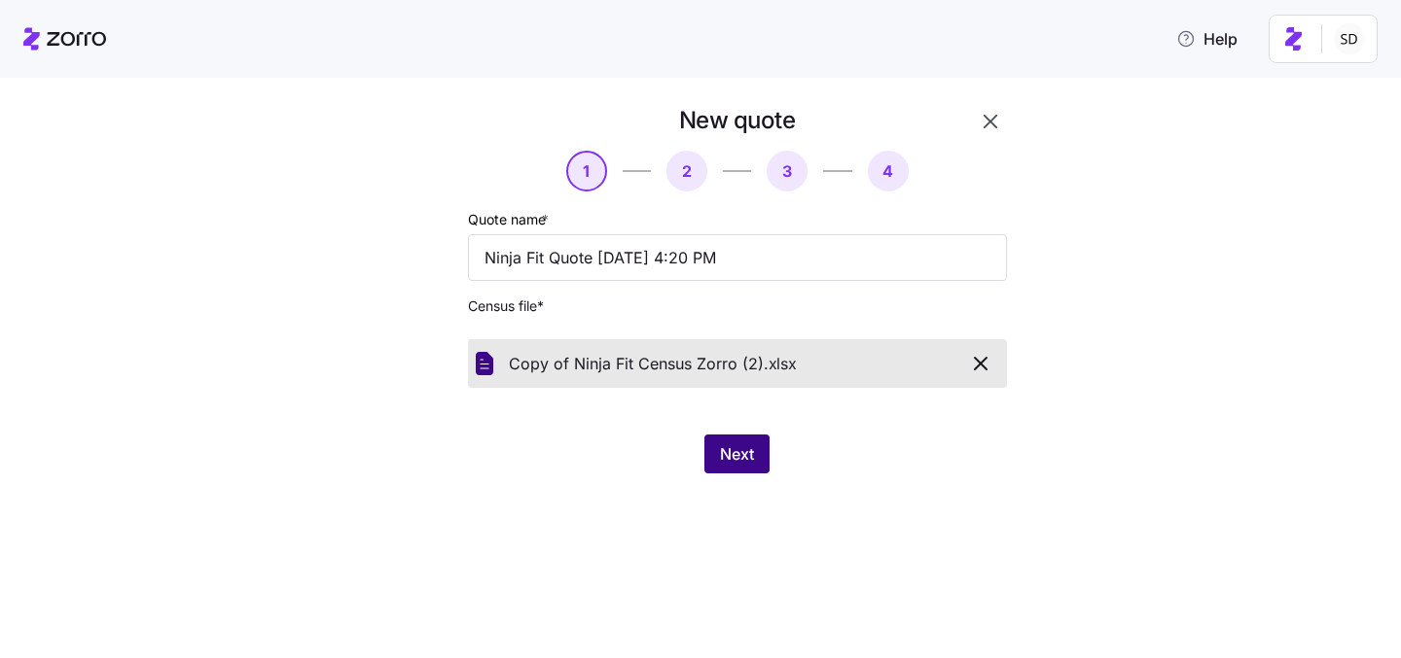
click at [730, 446] on span "Next" at bounding box center [737, 454] width 34 height 23
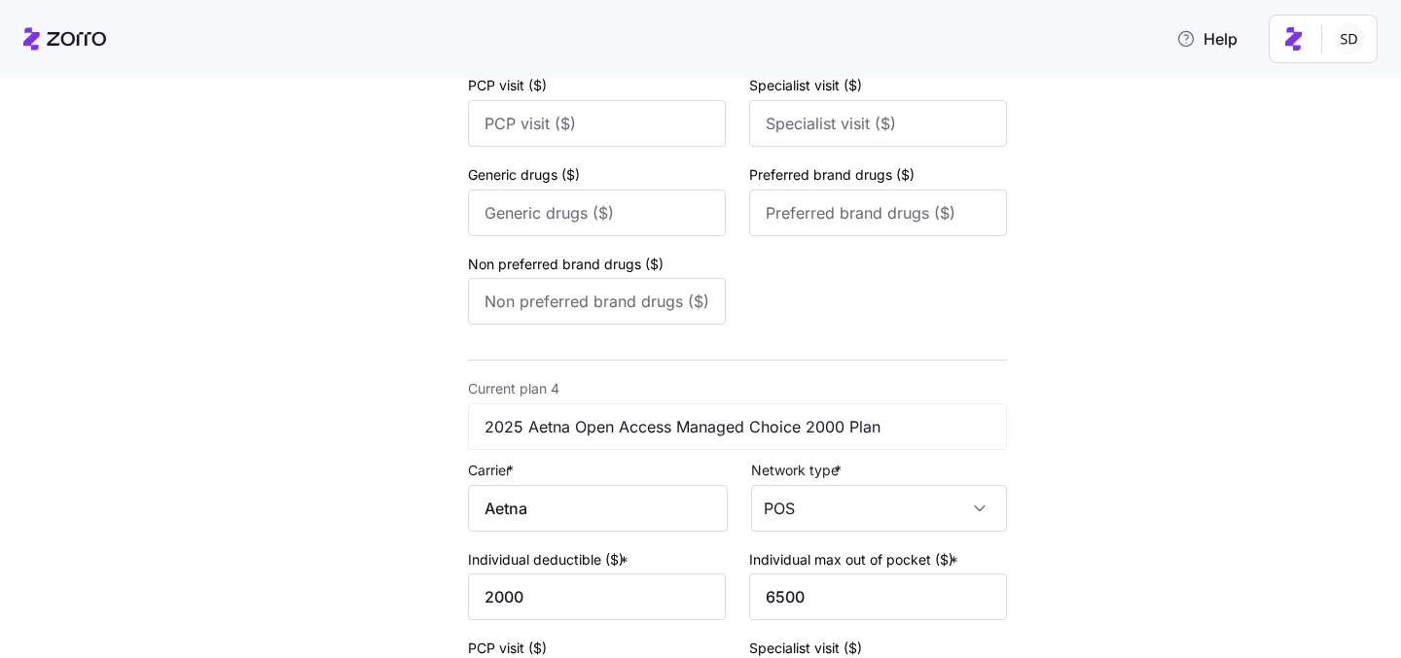
scroll to position [1993, 0]
